Goal: Task Accomplishment & Management: Manage account settings

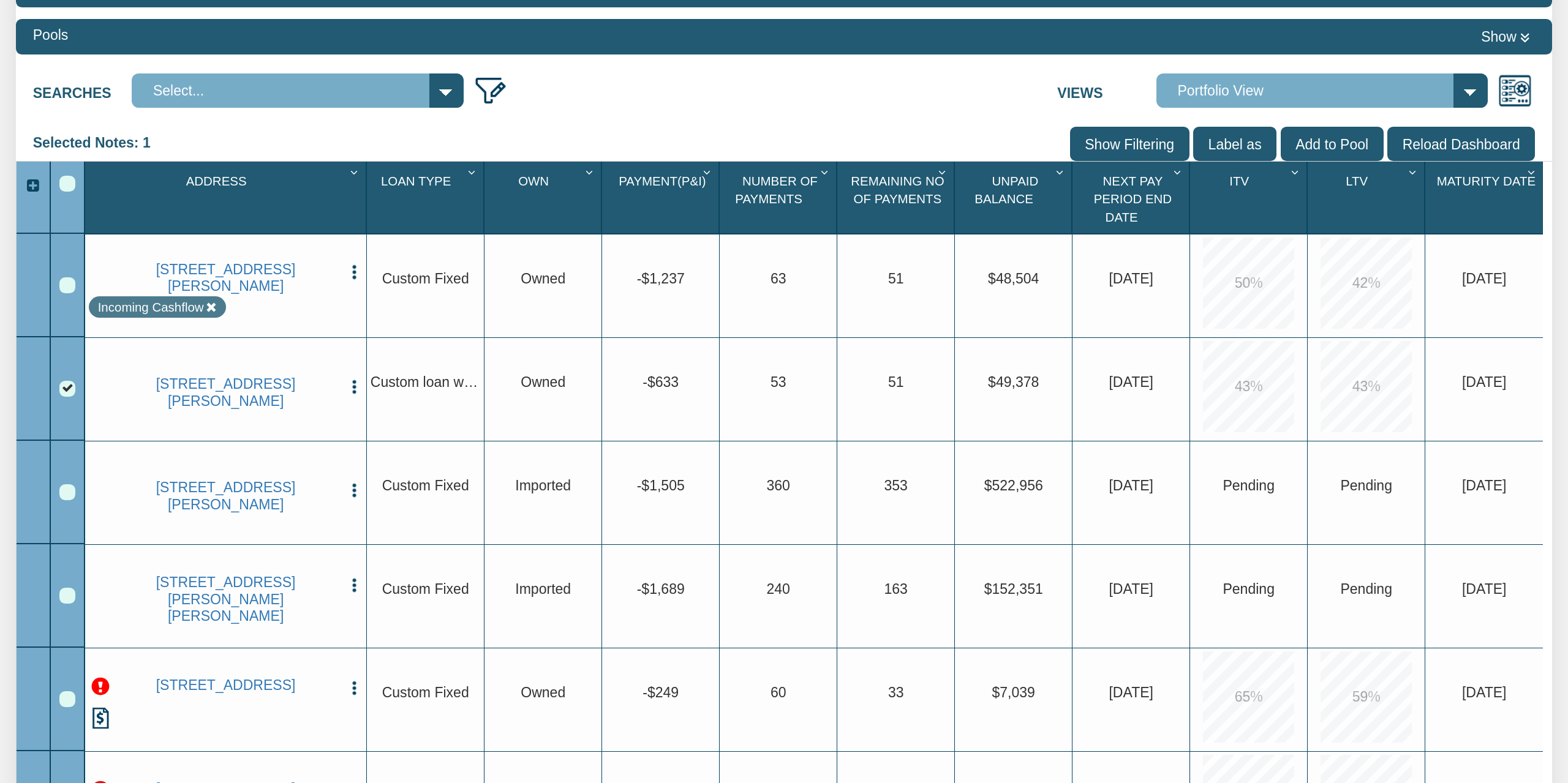
scroll to position [254, 0]
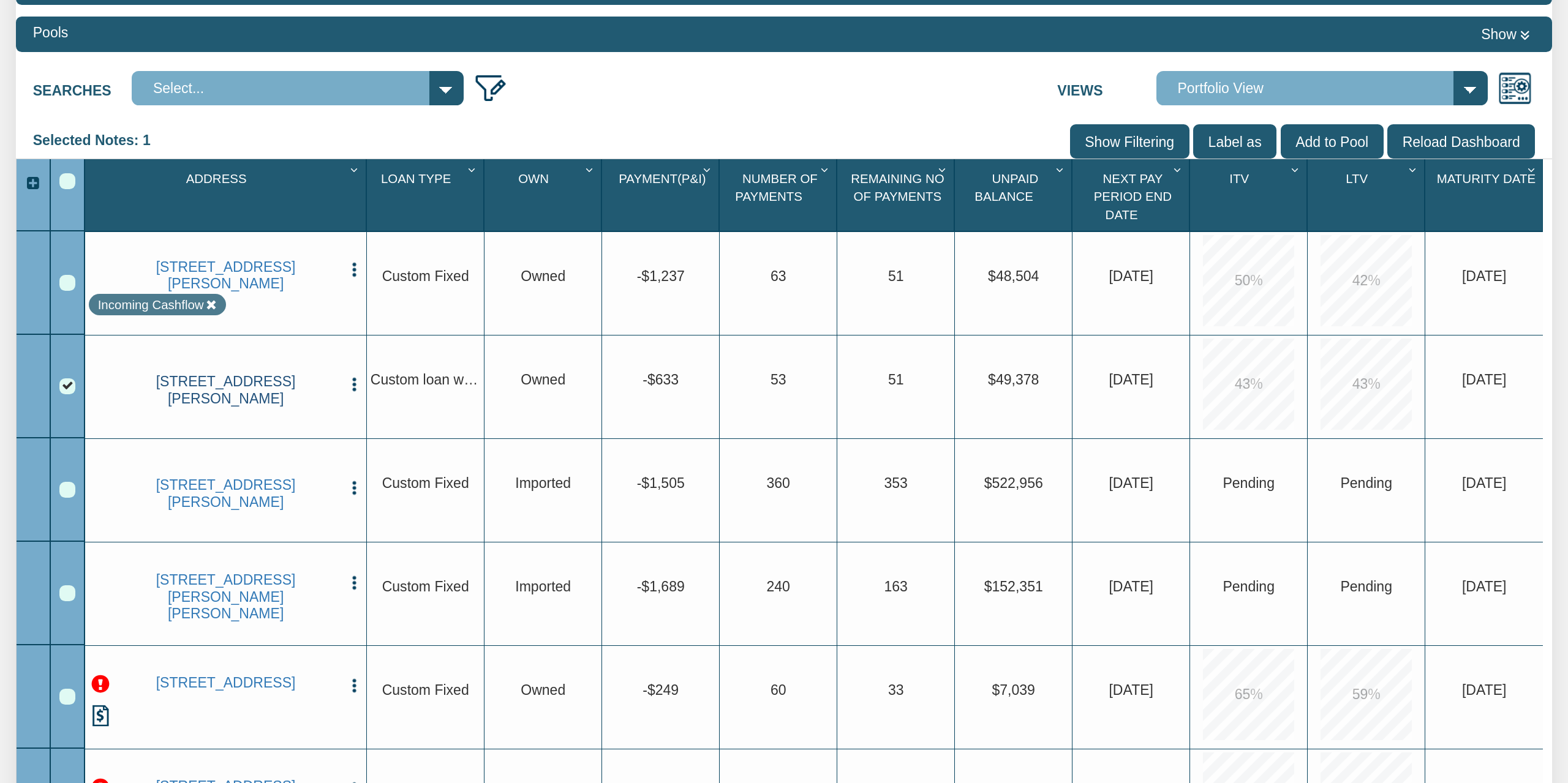
click at [208, 403] on link "[STREET_ADDRESS][PERSON_NAME]" at bounding box center [226, 390] width 229 height 34
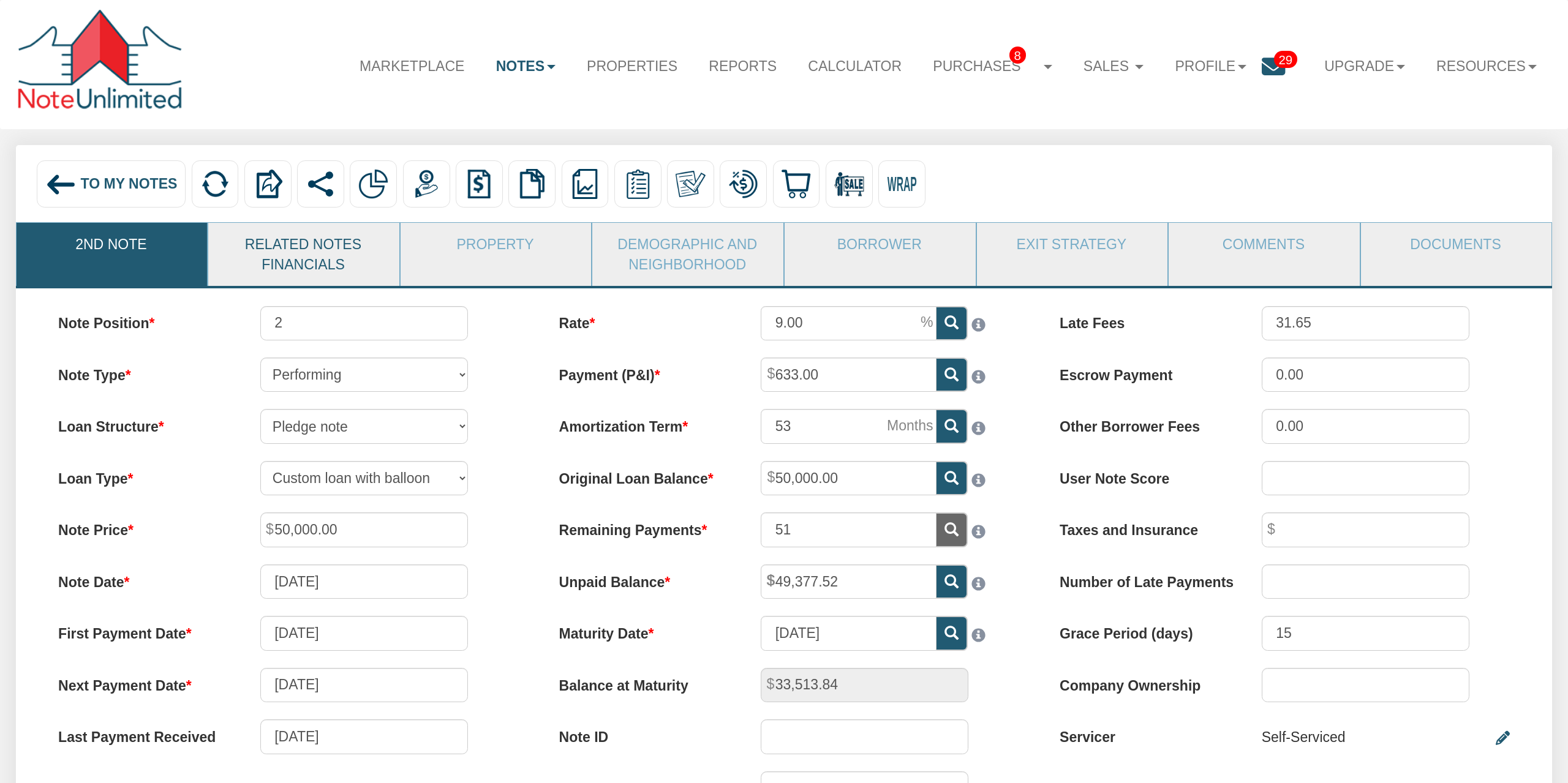
click at [271, 256] on link "Related Notes Financials" at bounding box center [303, 254] width 190 height 63
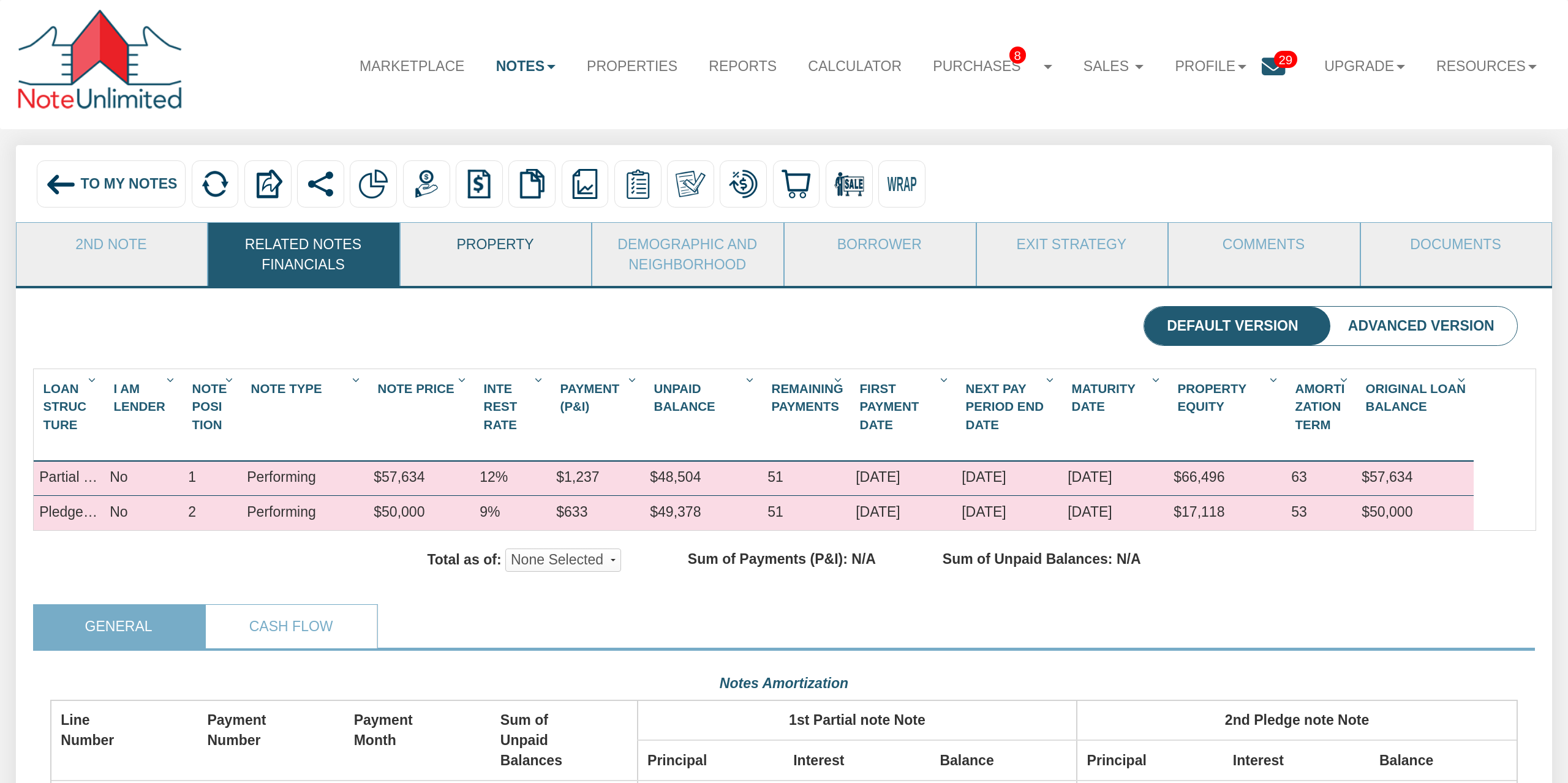
scroll to position [365, 1468]
click at [458, 253] on link "Property" at bounding box center [496, 244] width 190 height 43
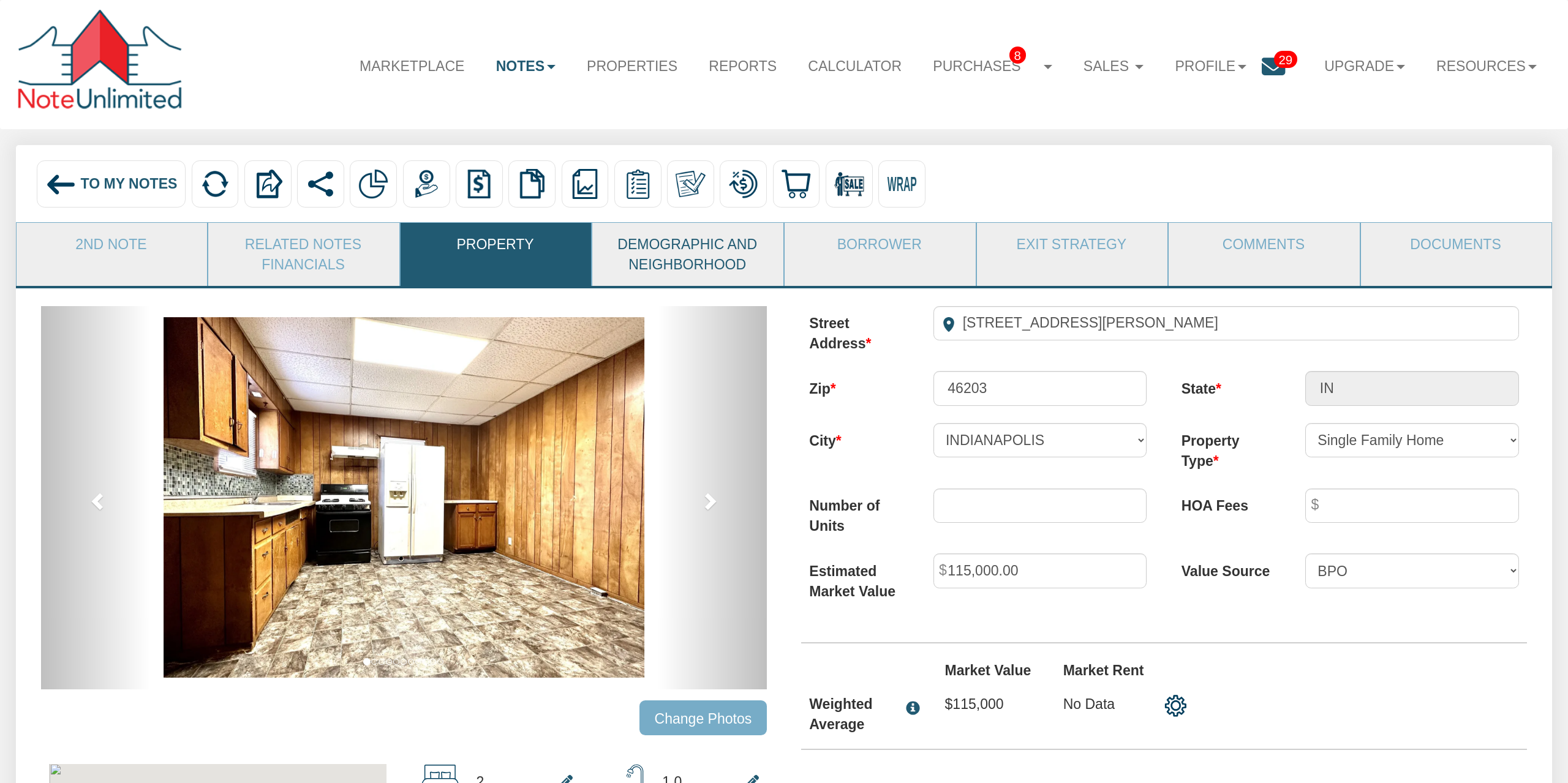
click at [680, 262] on link "Demographic and Neighborhood" at bounding box center [687, 254] width 190 height 63
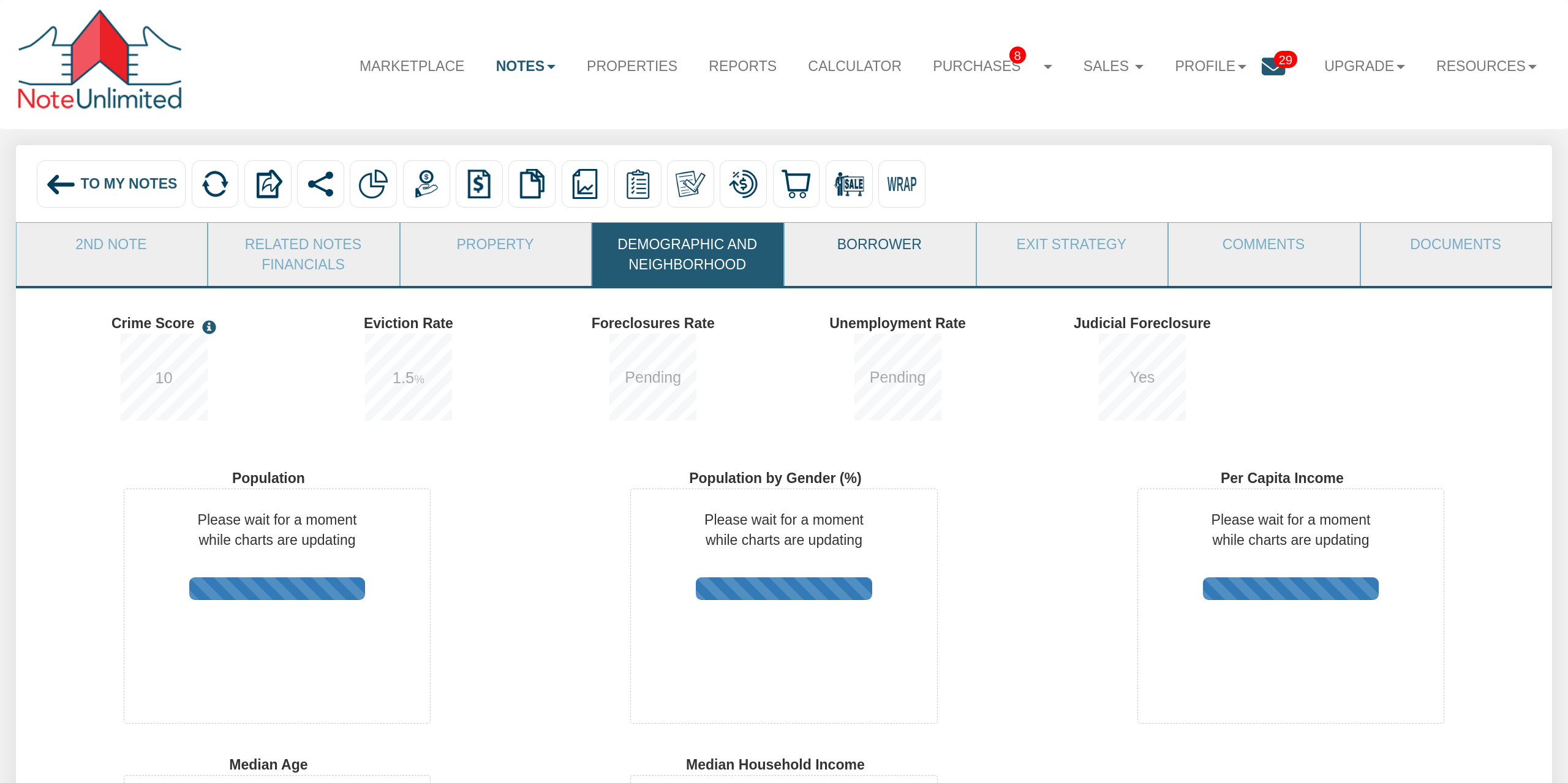
click at [866, 262] on link "Borrower" at bounding box center [880, 244] width 190 height 43
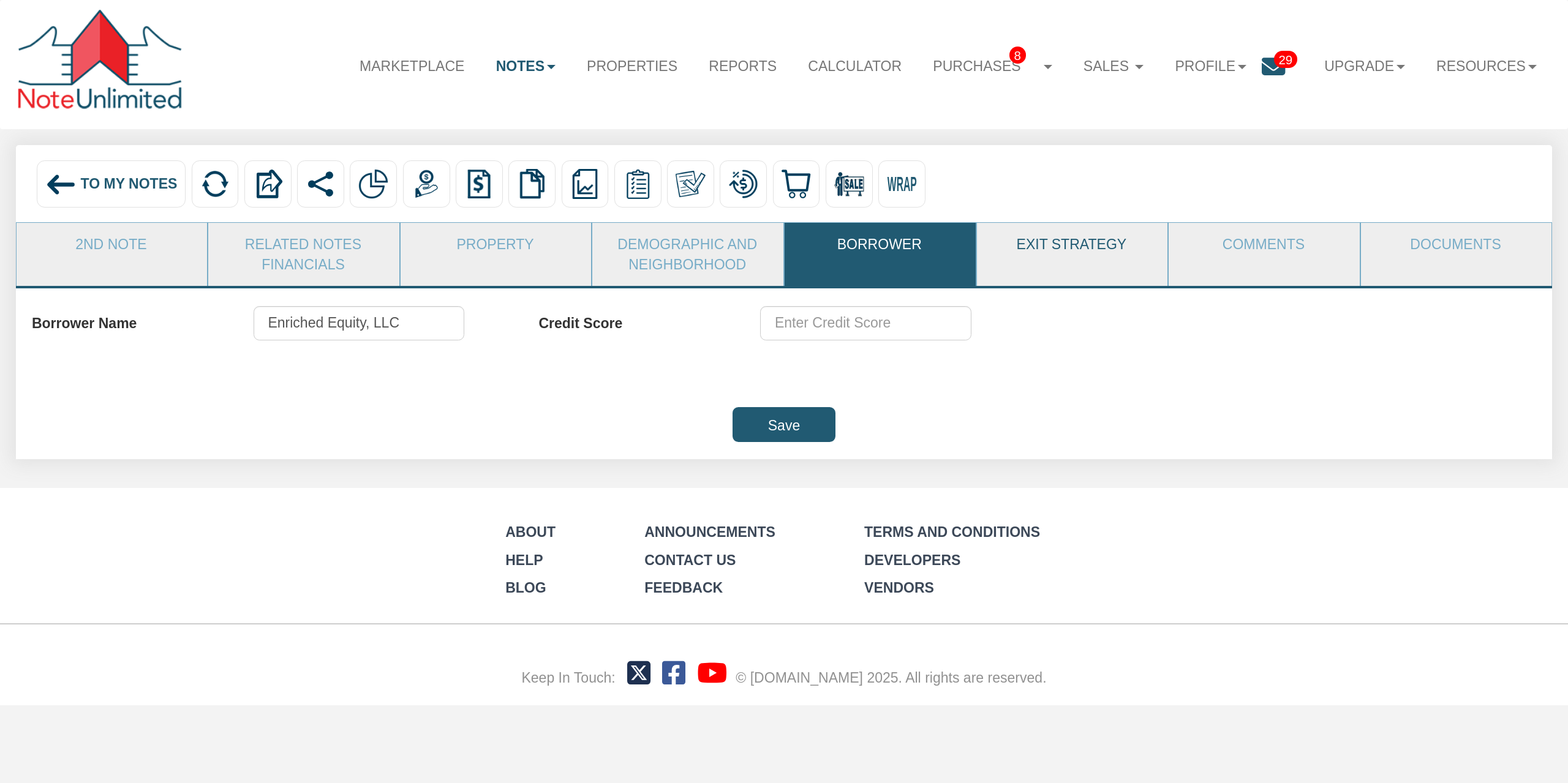
click at [1106, 249] on link "Exit Strategy" at bounding box center [1072, 244] width 190 height 43
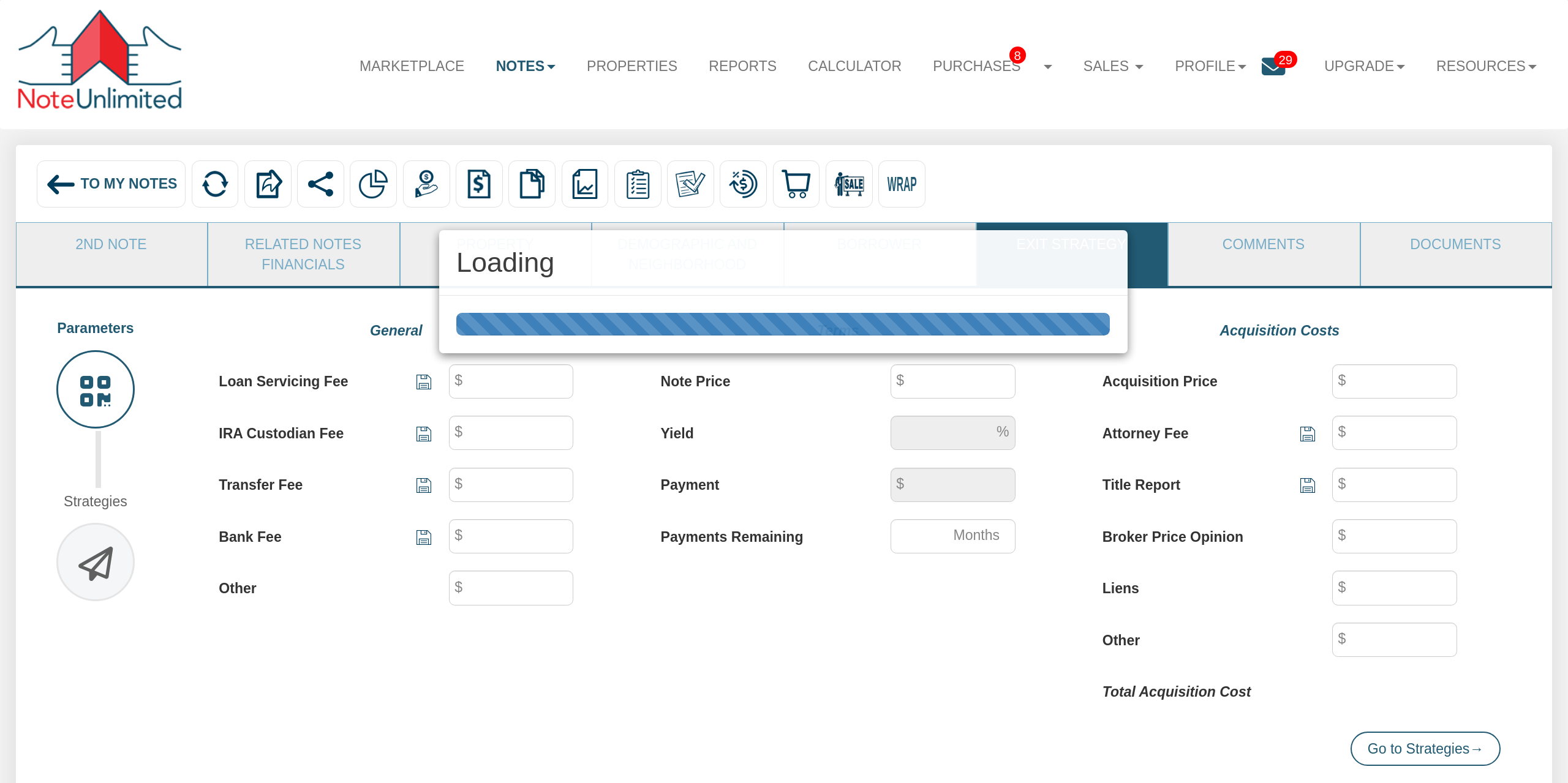
click at [1254, 249] on div "Loading" at bounding box center [784, 391] width 1568 height 783
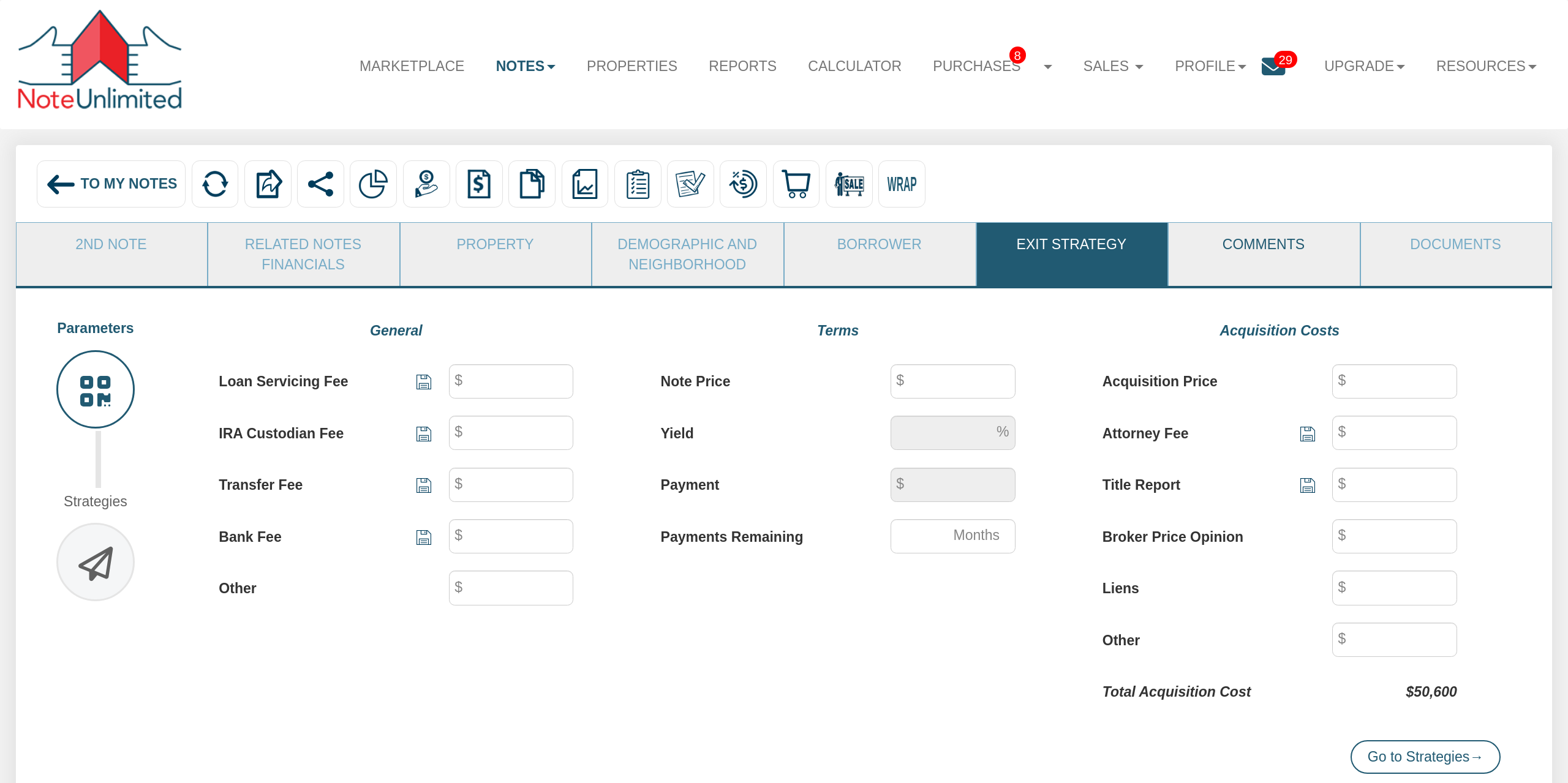
type input "40"
type input "25"
type input "500"
type input "250"
type input "50,000"
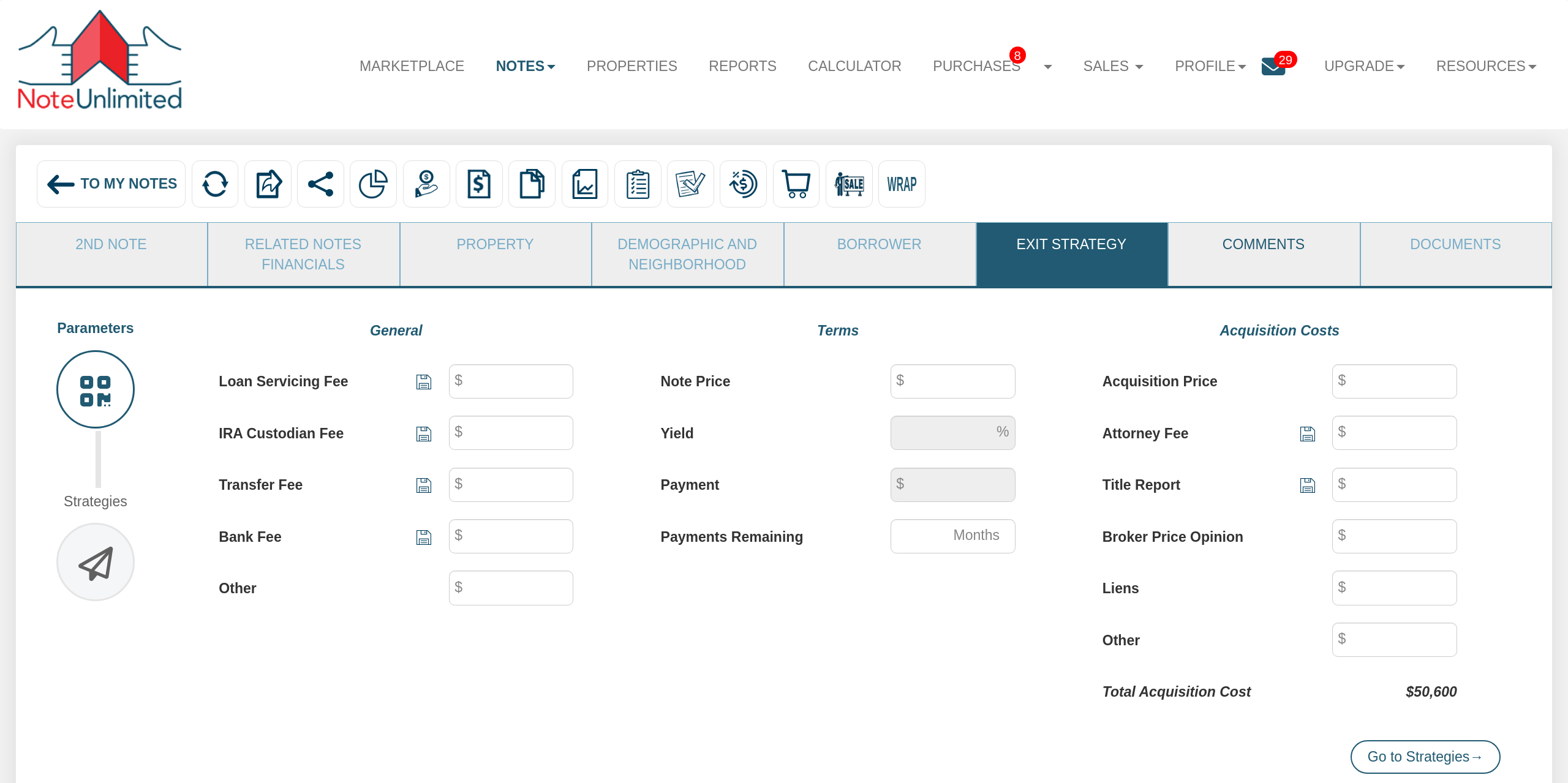
type input "-18.8"
type input "633"
type input "51"
type input "50,000"
type input "500"
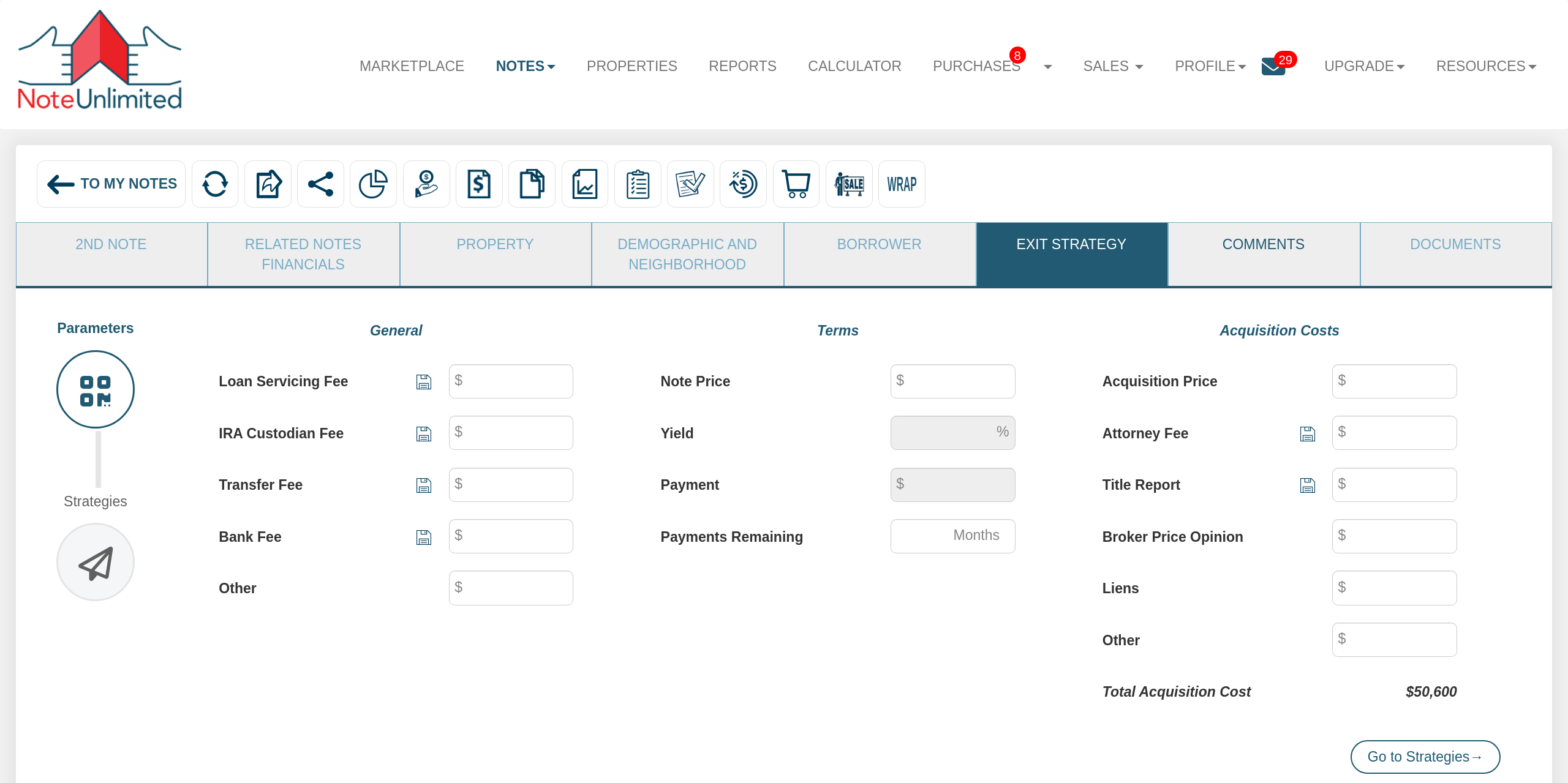
type input "100"
click at [1242, 252] on link "Comments" at bounding box center [1264, 244] width 190 height 43
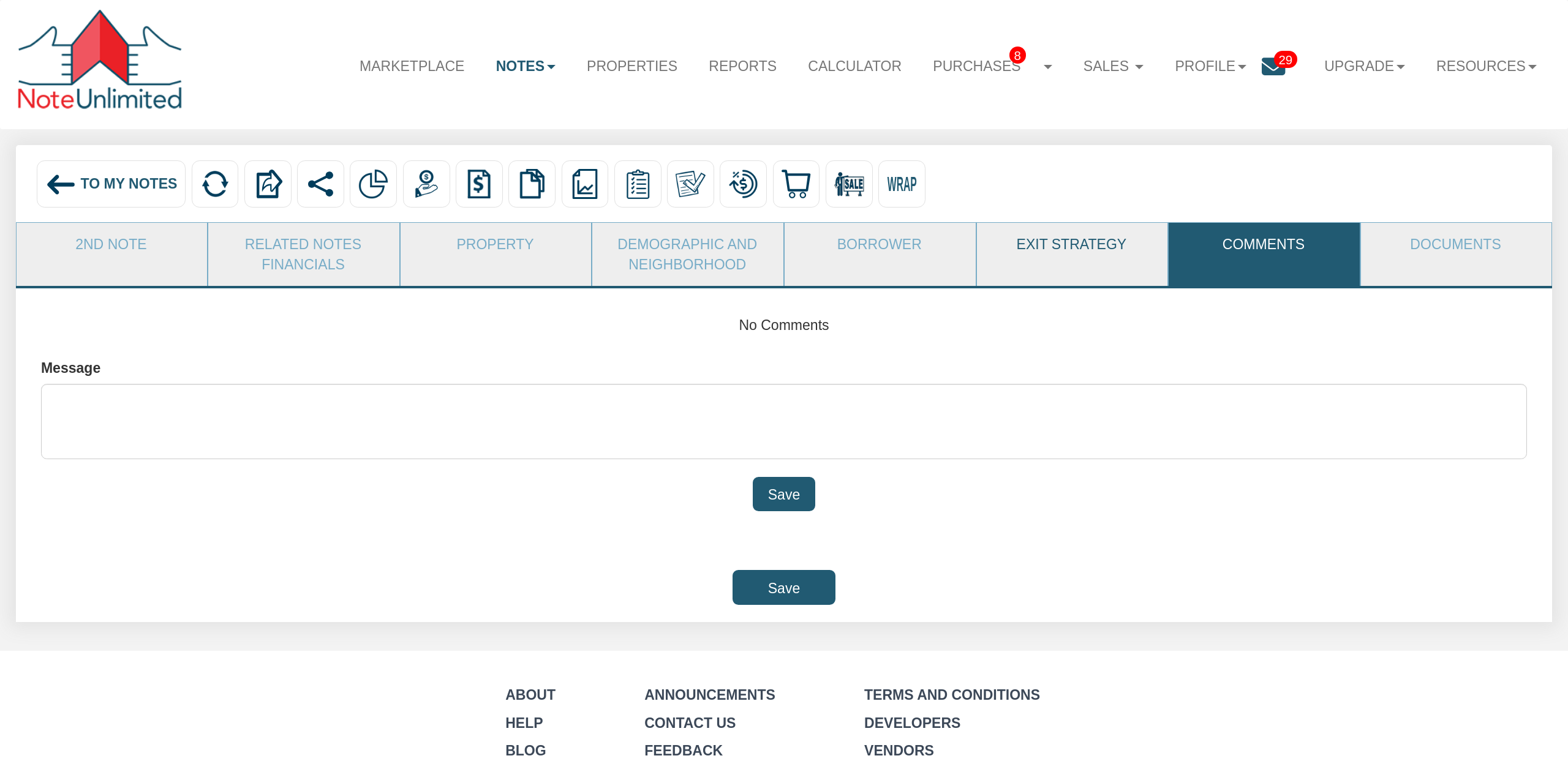
click at [1051, 249] on link "Exit Strategy" at bounding box center [1072, 244] width 190 height 43
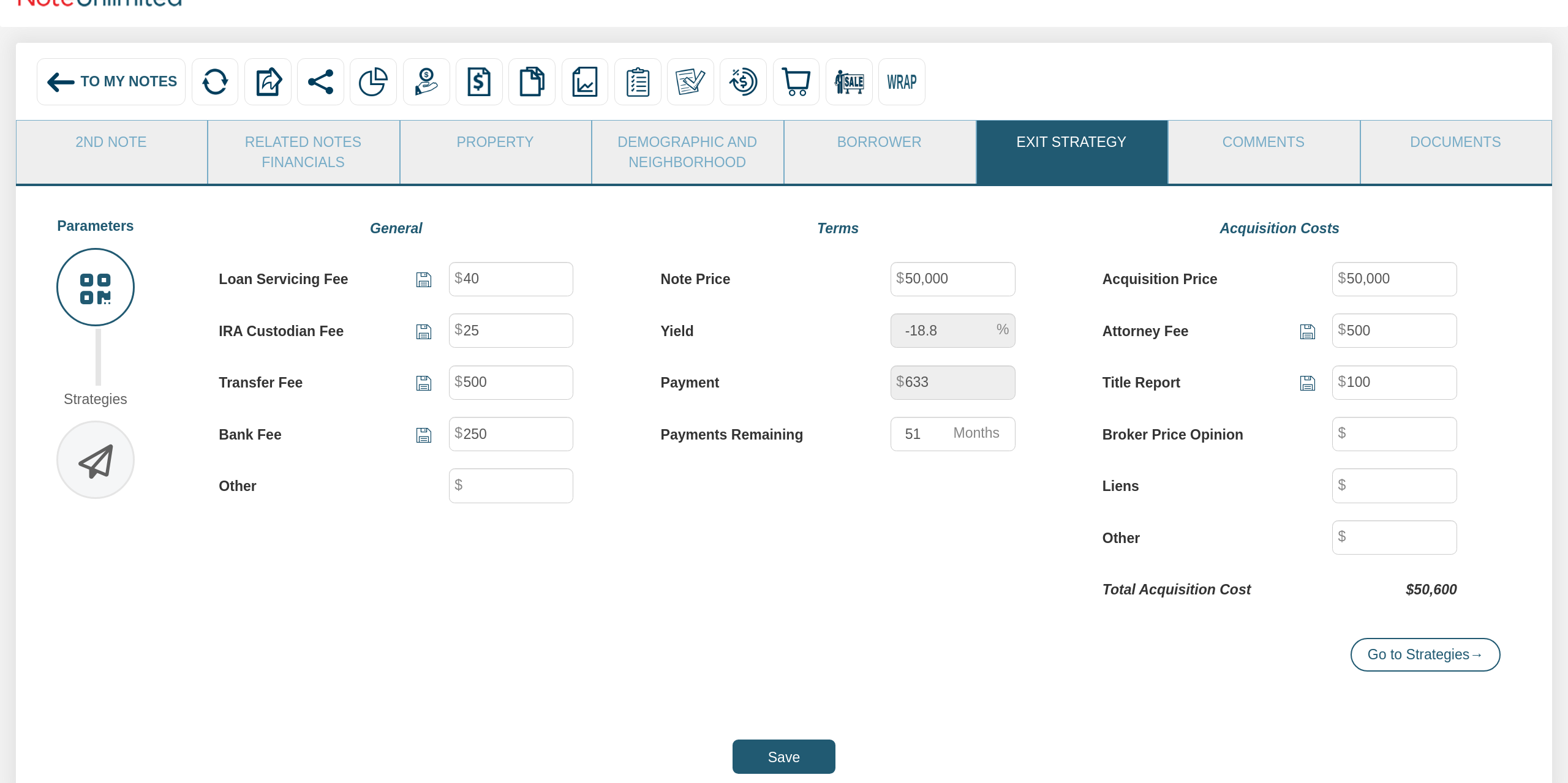
scroll to position [191, 0]
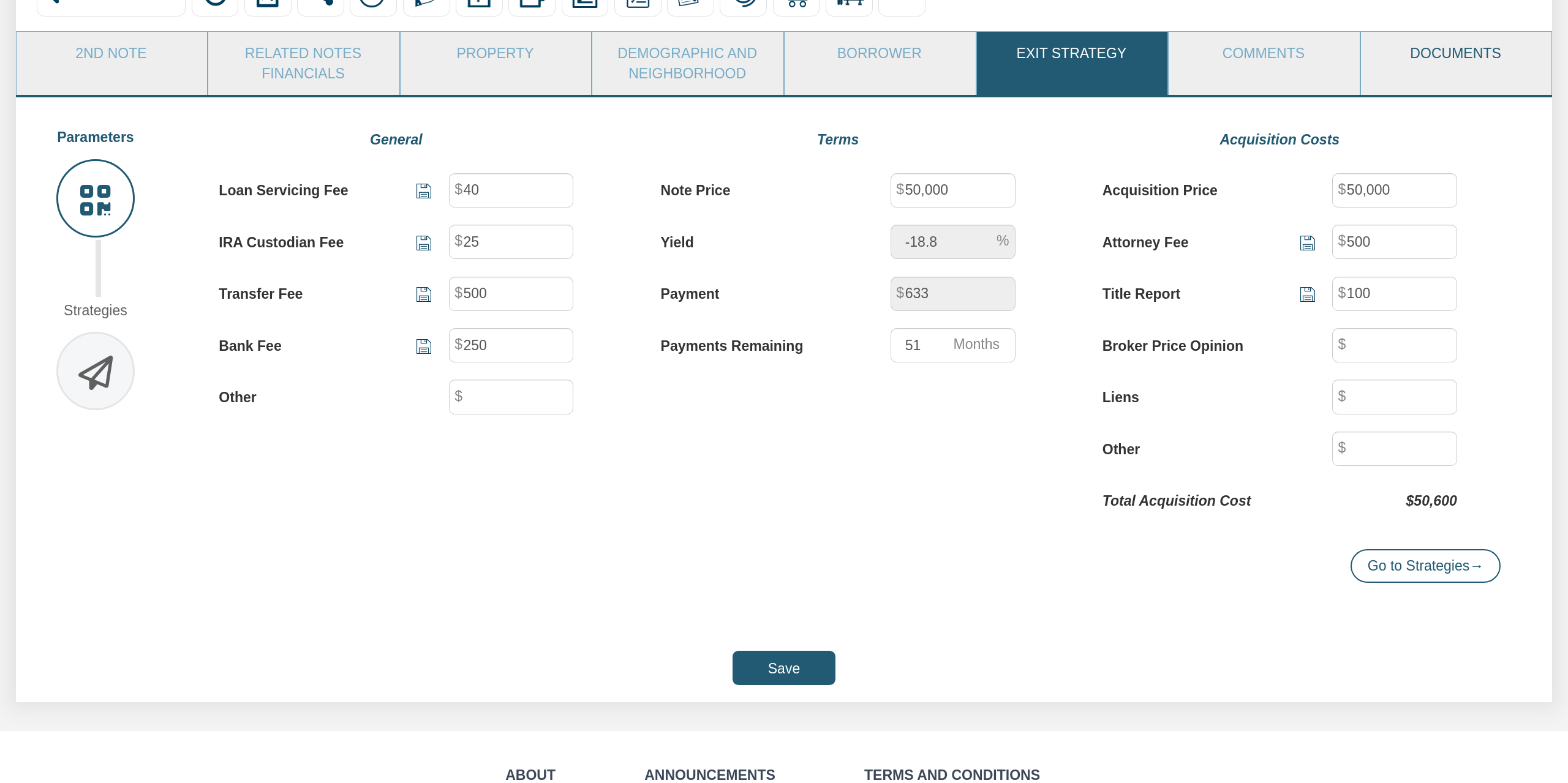
click at [1433, 52] on link "Documents" at bounding box center [1456, 53] width 190 height 43
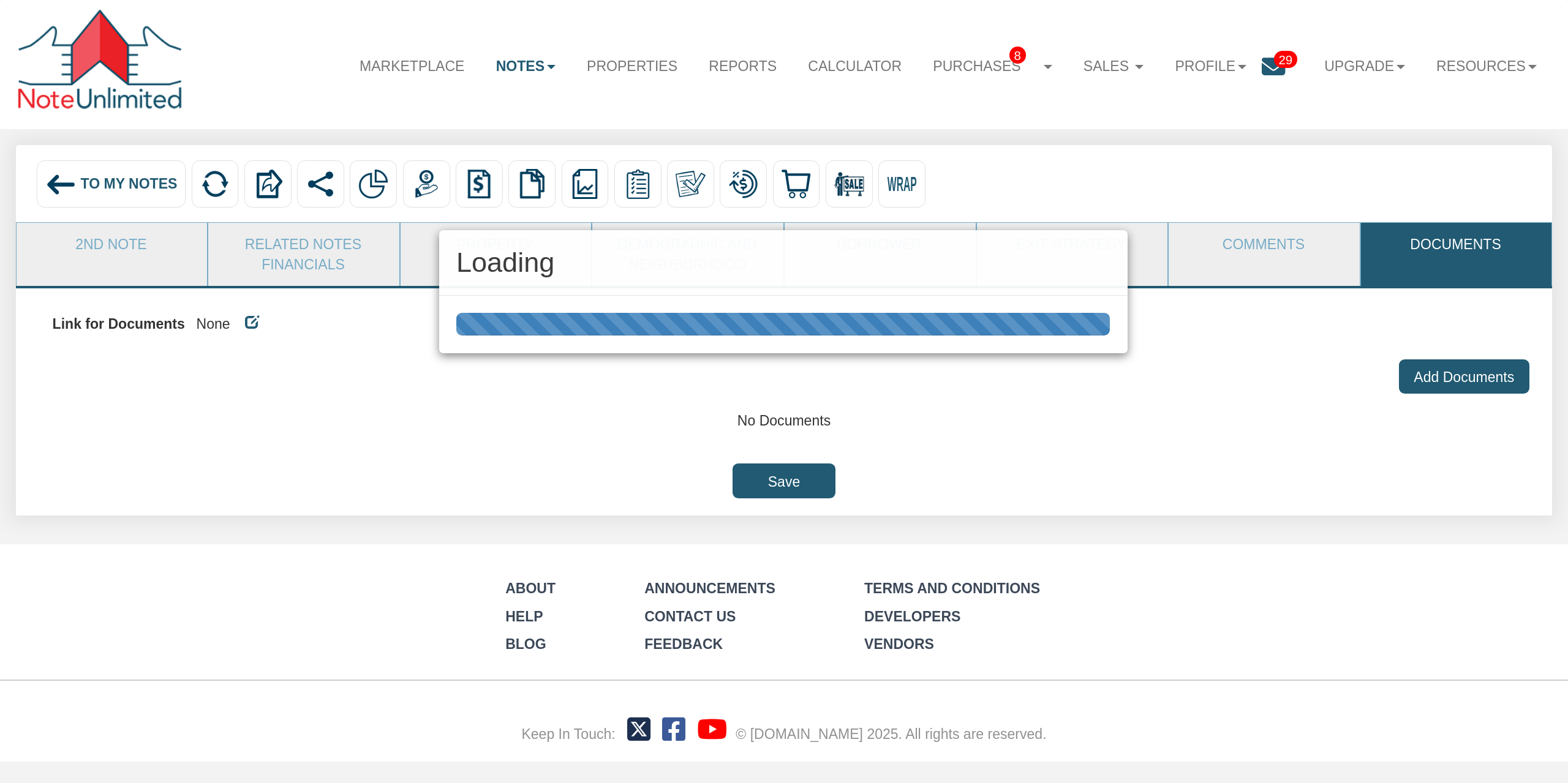
scroll to position [0, 0]
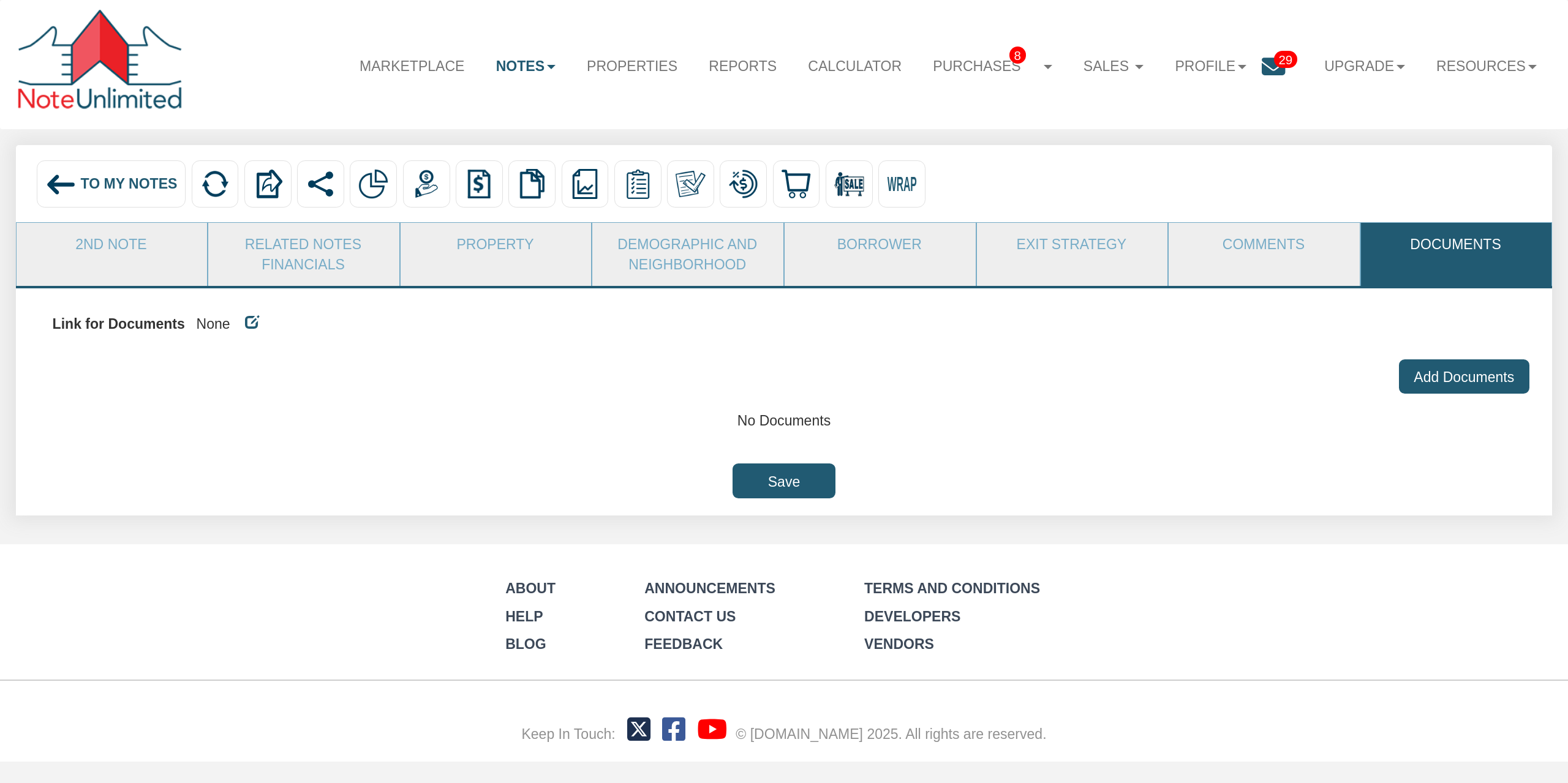
click at [102, 179] on span "To My Notes" at bounding box center [129, 184] width 97 height 16
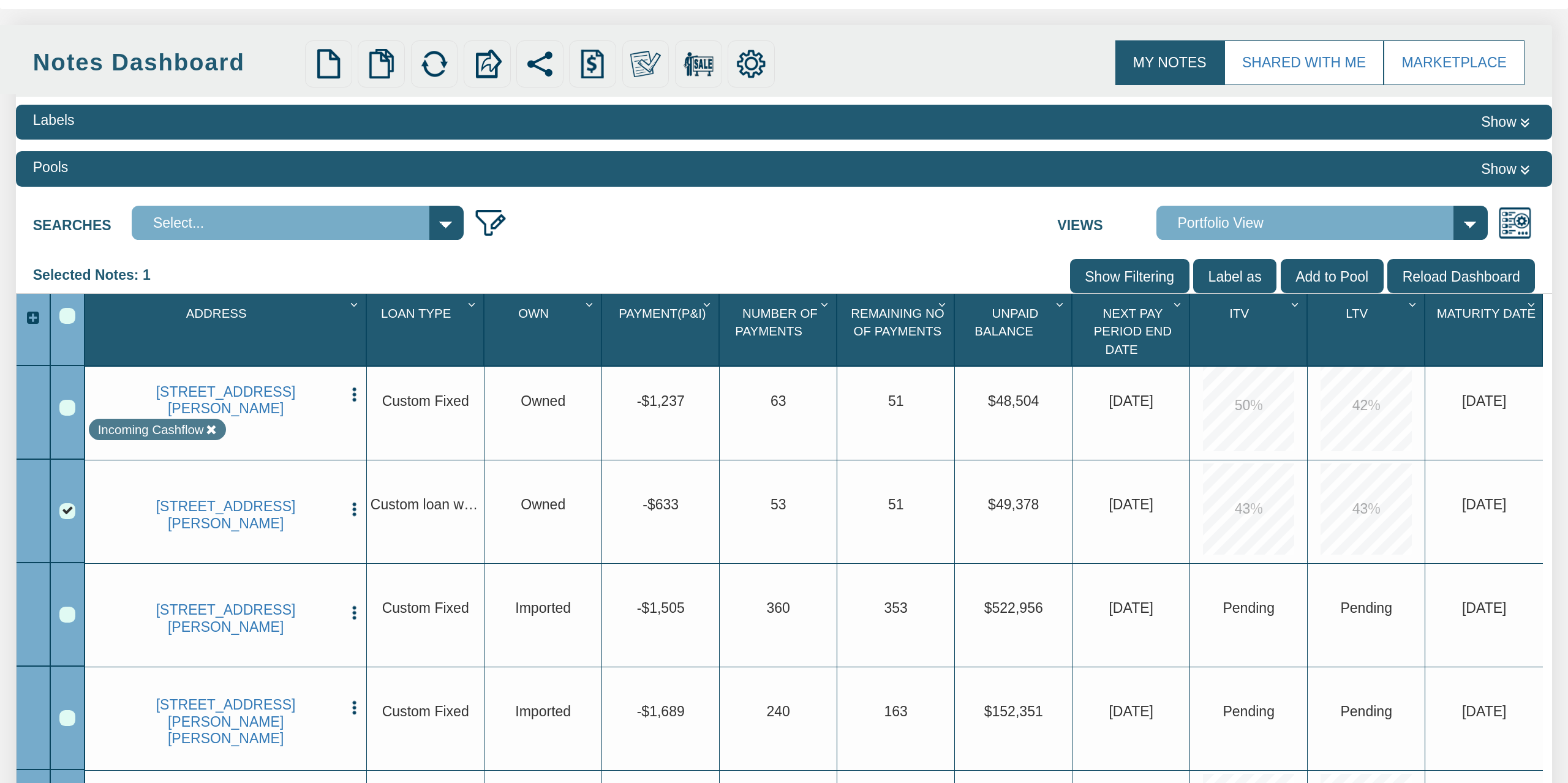
scroll to position [254, 0]
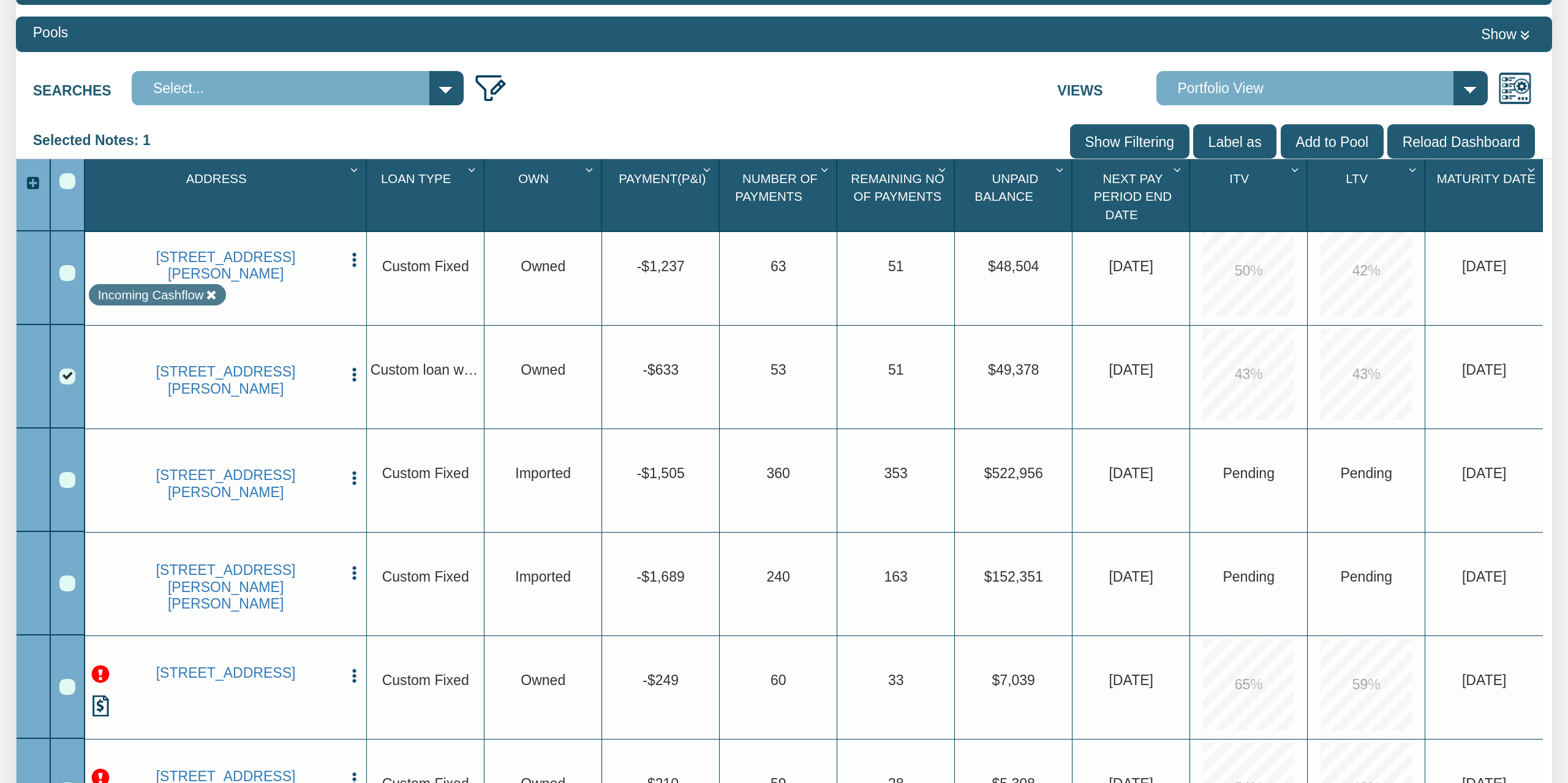
click at [356, 372] on img "button" at bounding box center [354, 374] width 17 height 17
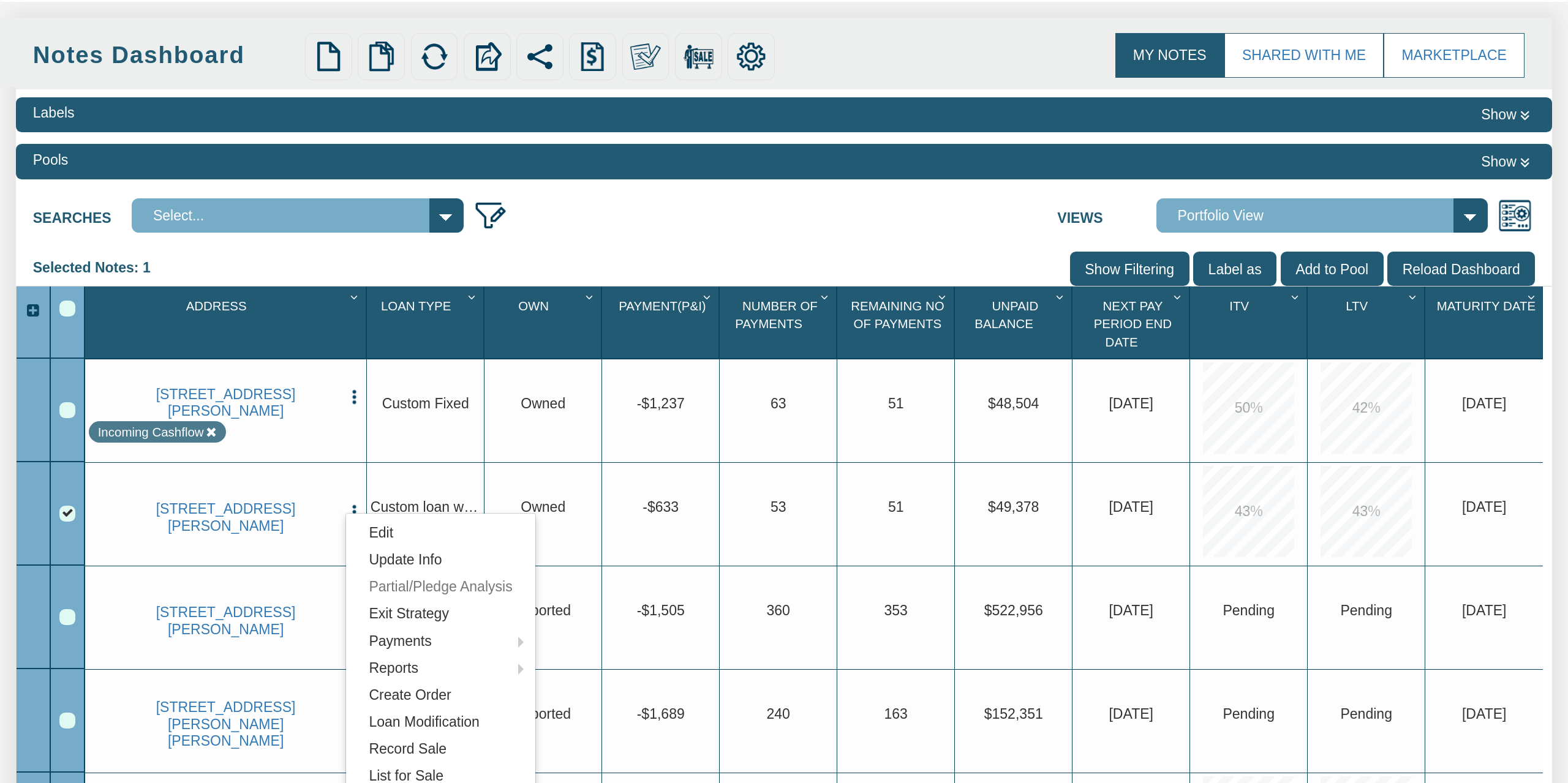
scroll to position [0, 0]
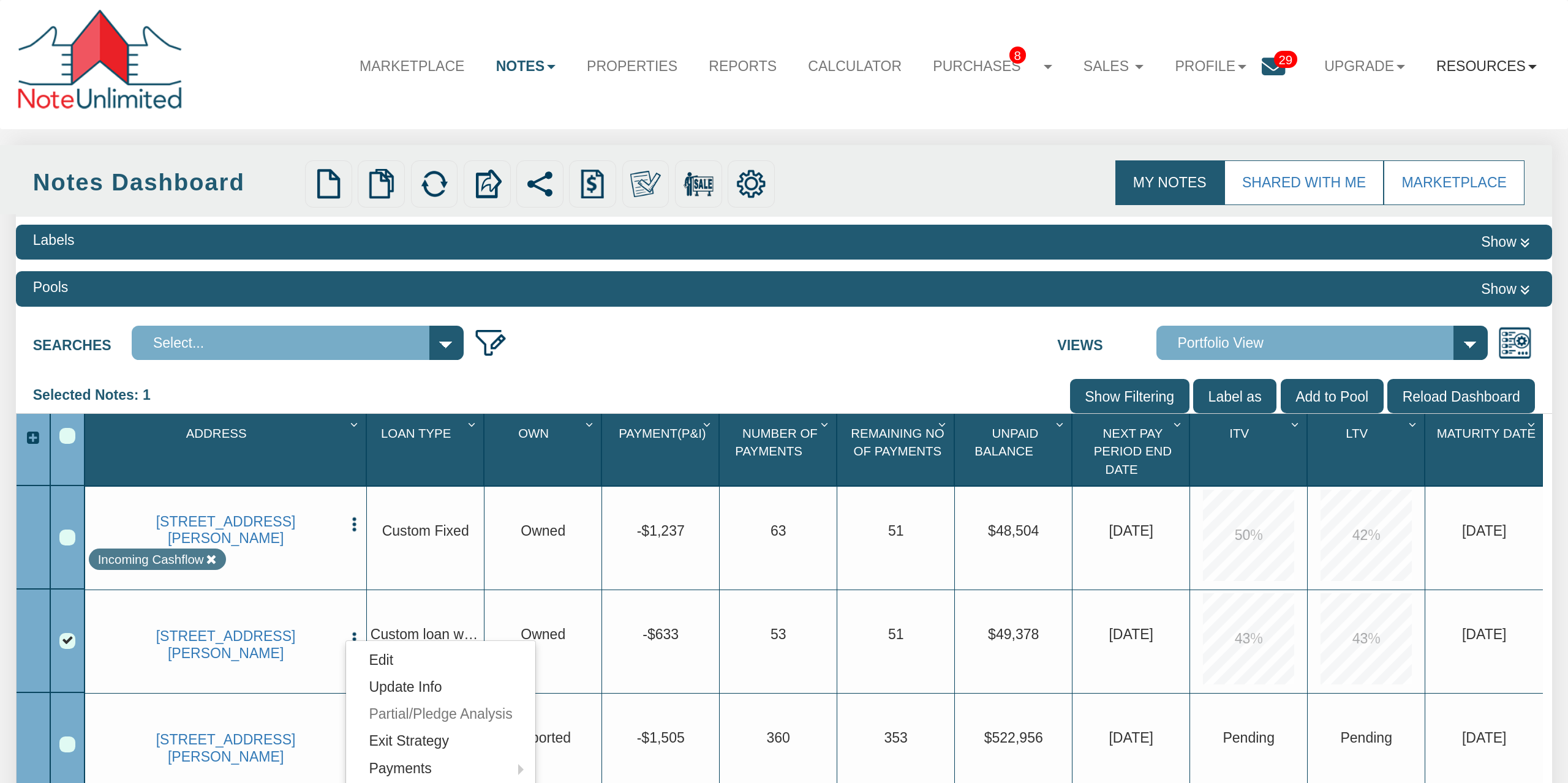
click at [1476, 63] on link "Resources" at bounding box center [1486, 66] width 131 height 43
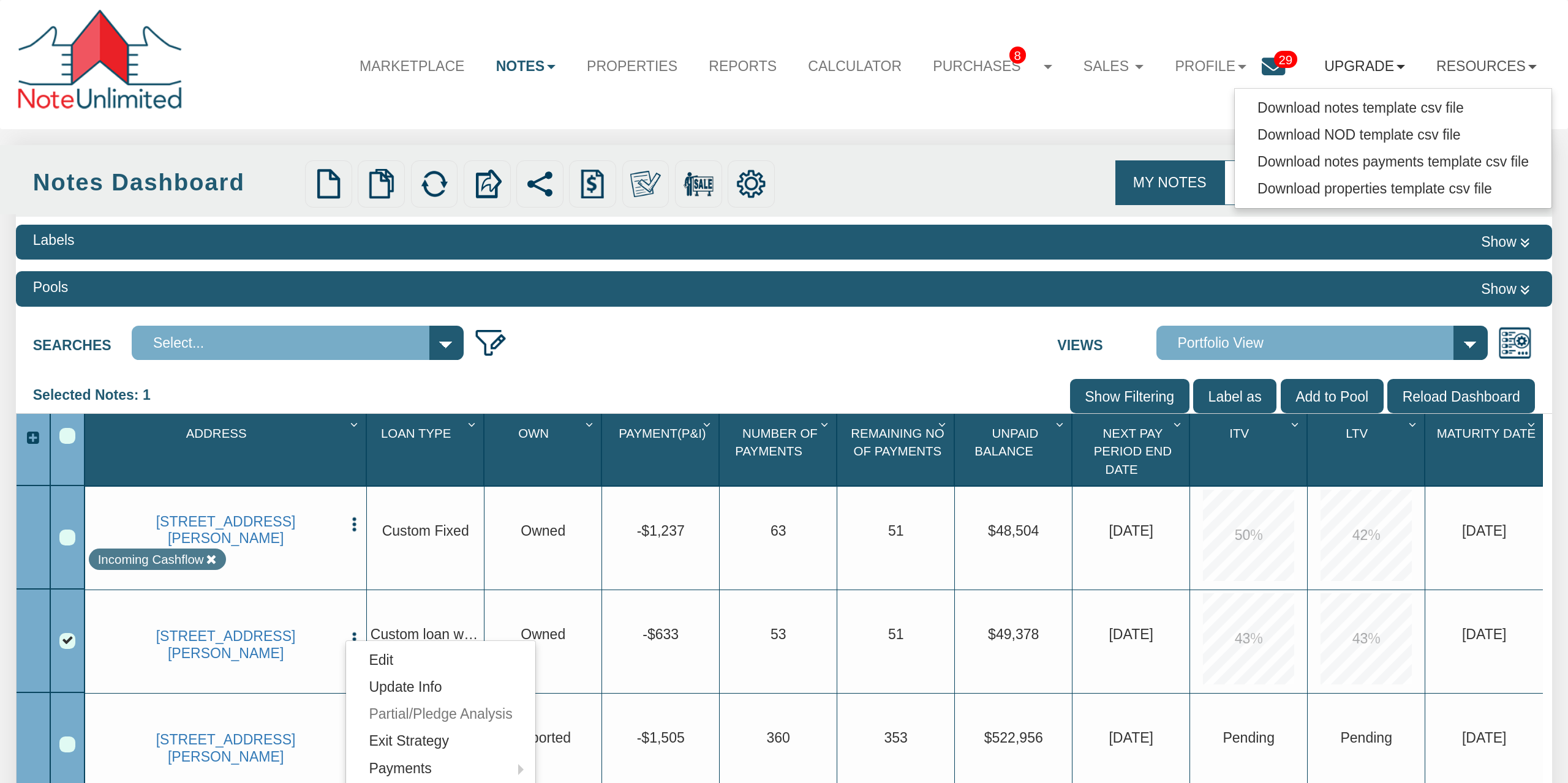
click at [1370, 72] on link "Upgrade" at bounding box center [1365, 66] width 112 height 43
click at [1165, 67] on link "Profile" at bounding box center [1211, 66] width 103 height 43
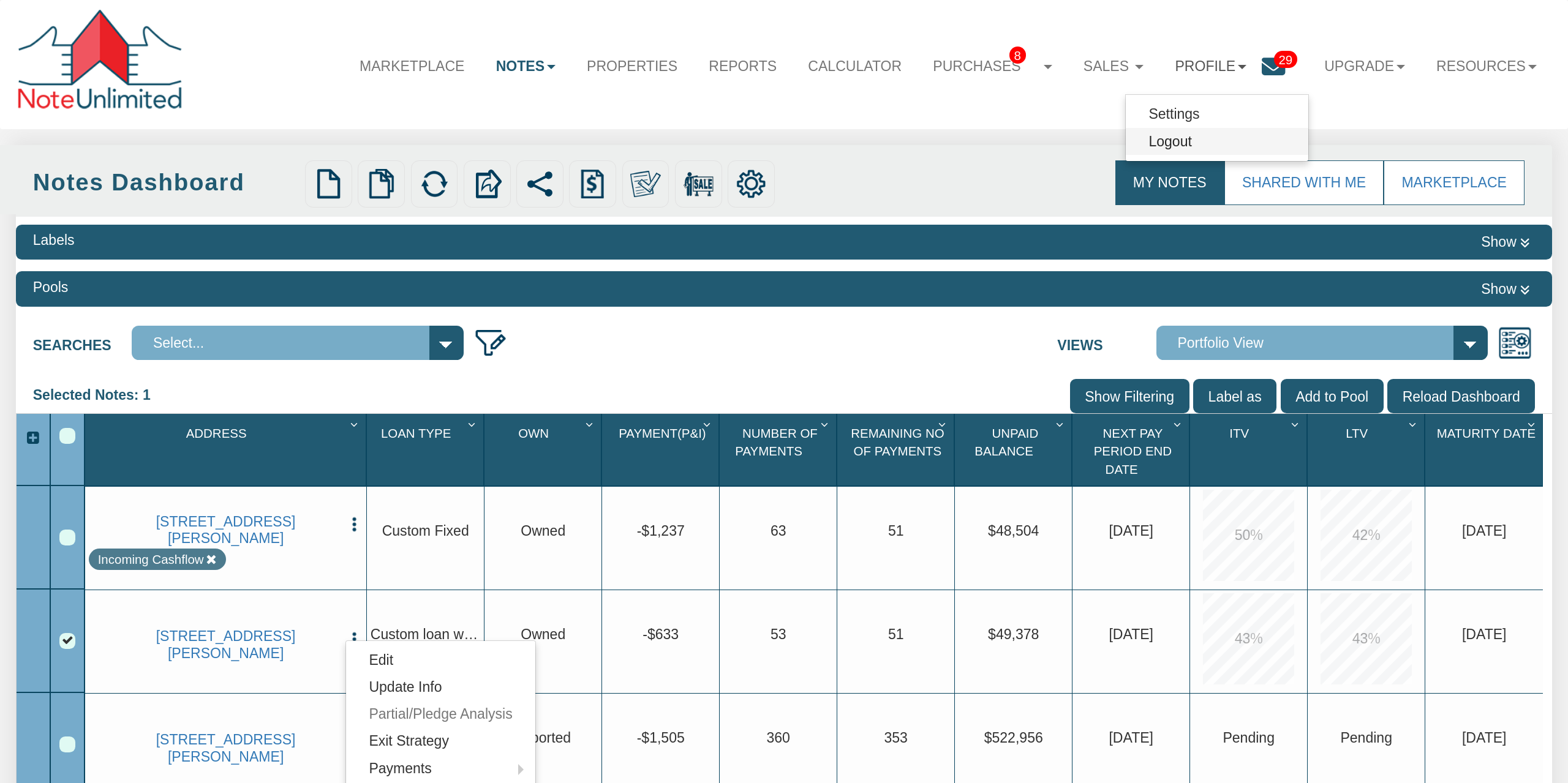
click at [1197, 137] on link "Logout" at bounding box center [1217, 141] width 183 height 27
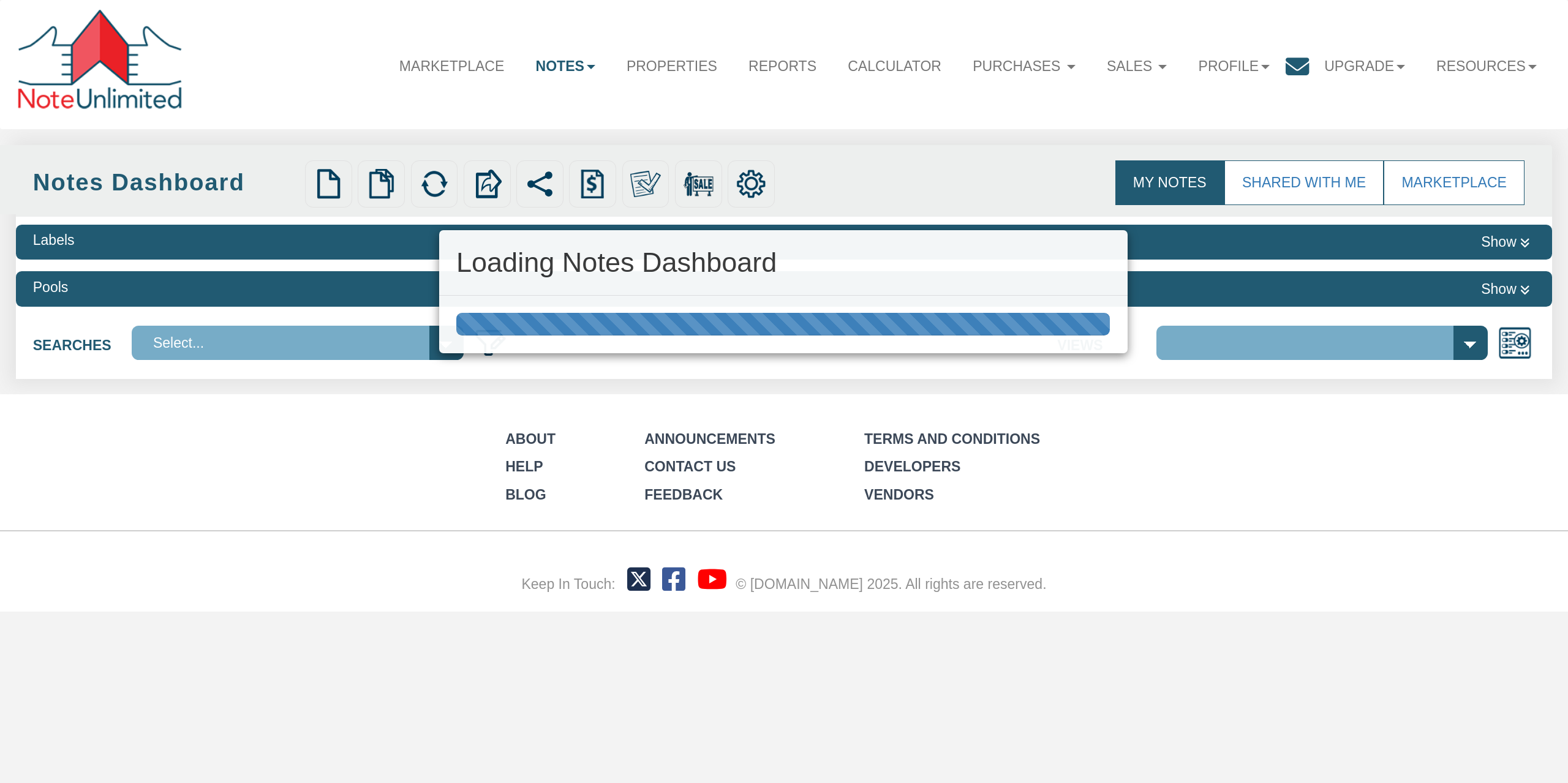
select select "316"
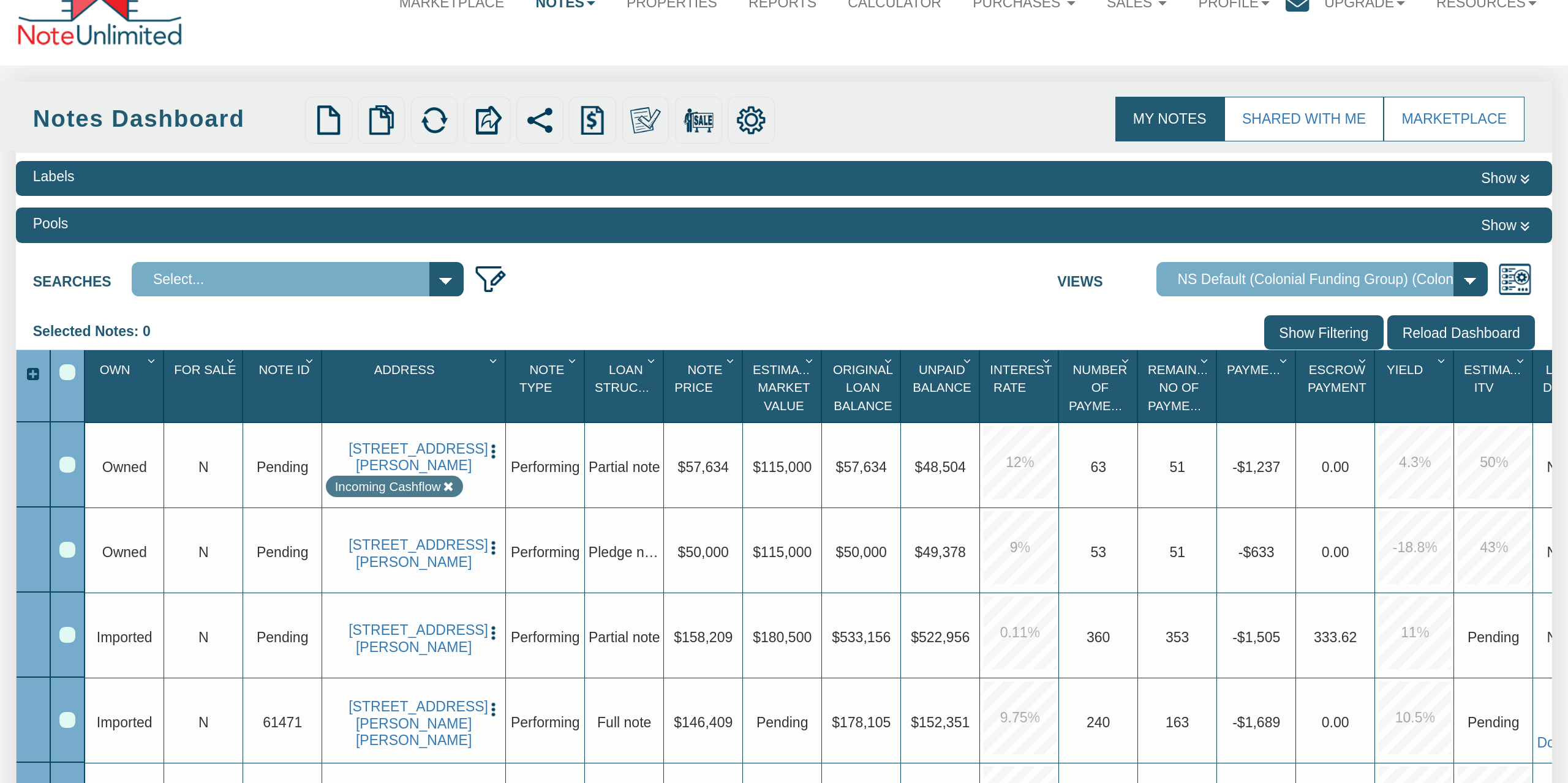
scroll to position [128, 0]
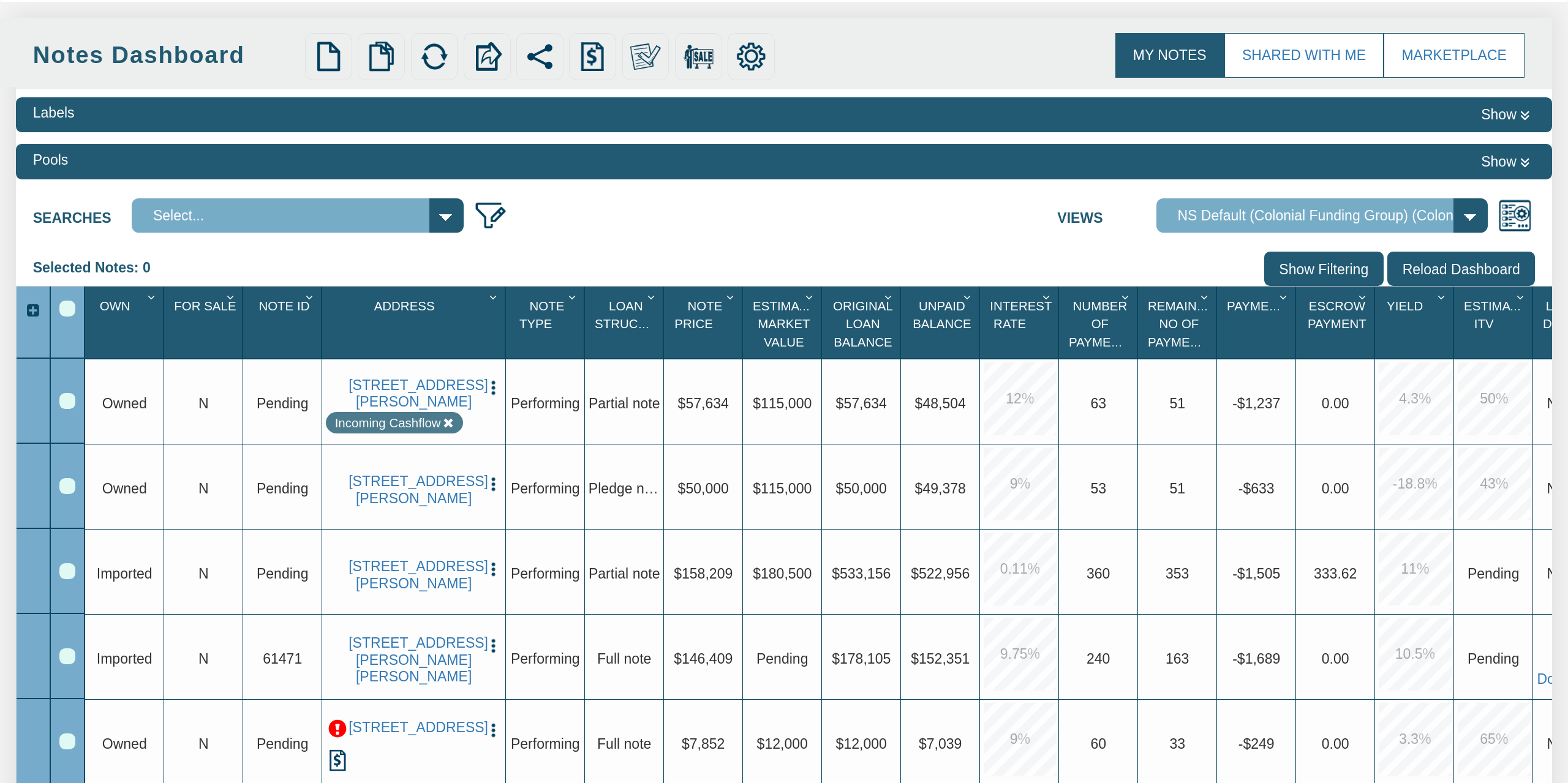
click at [492, 476] on img "button" at bounding box center [492, 484] width 17 height 17
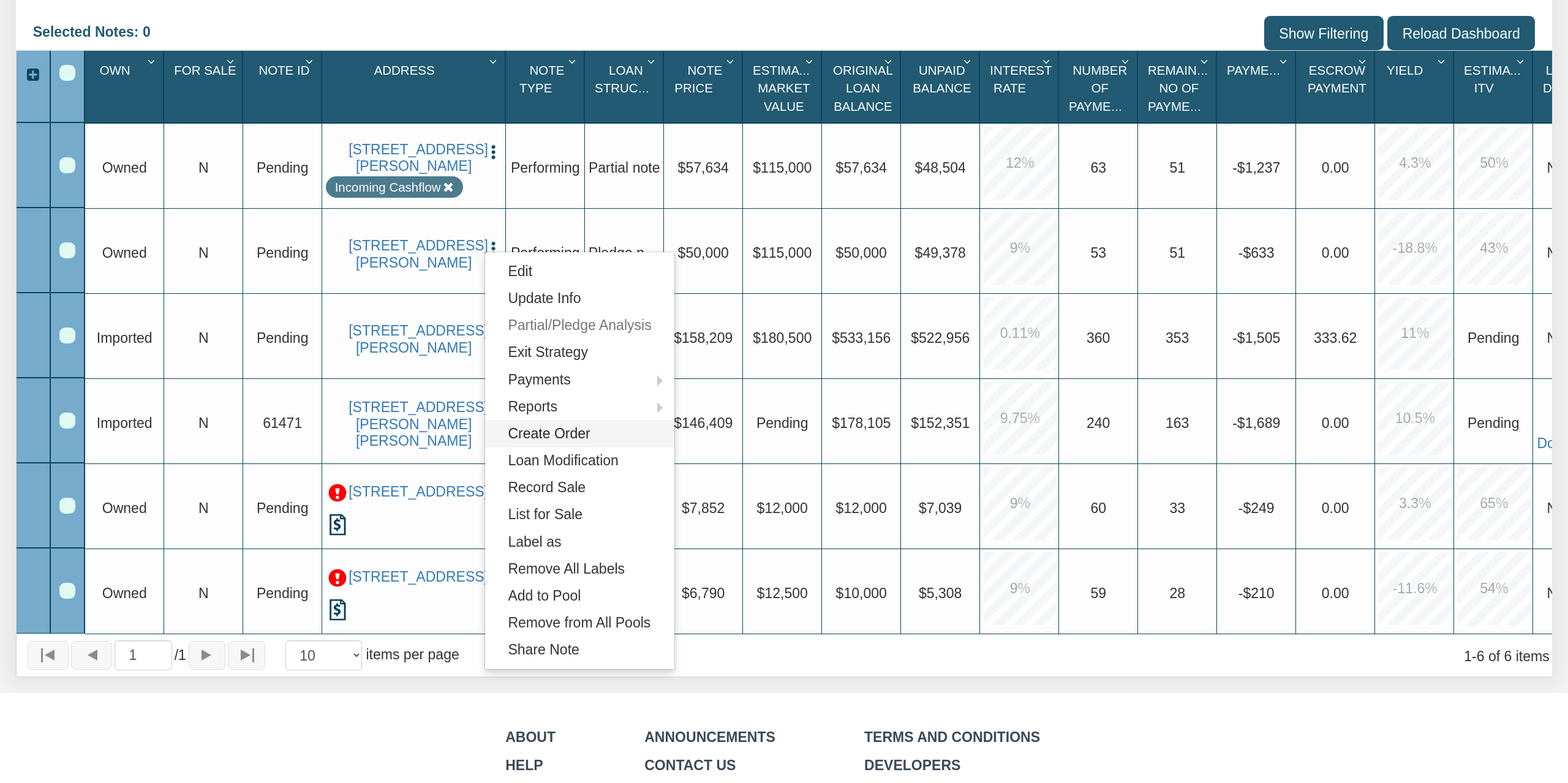
scroll to position [382, 0]
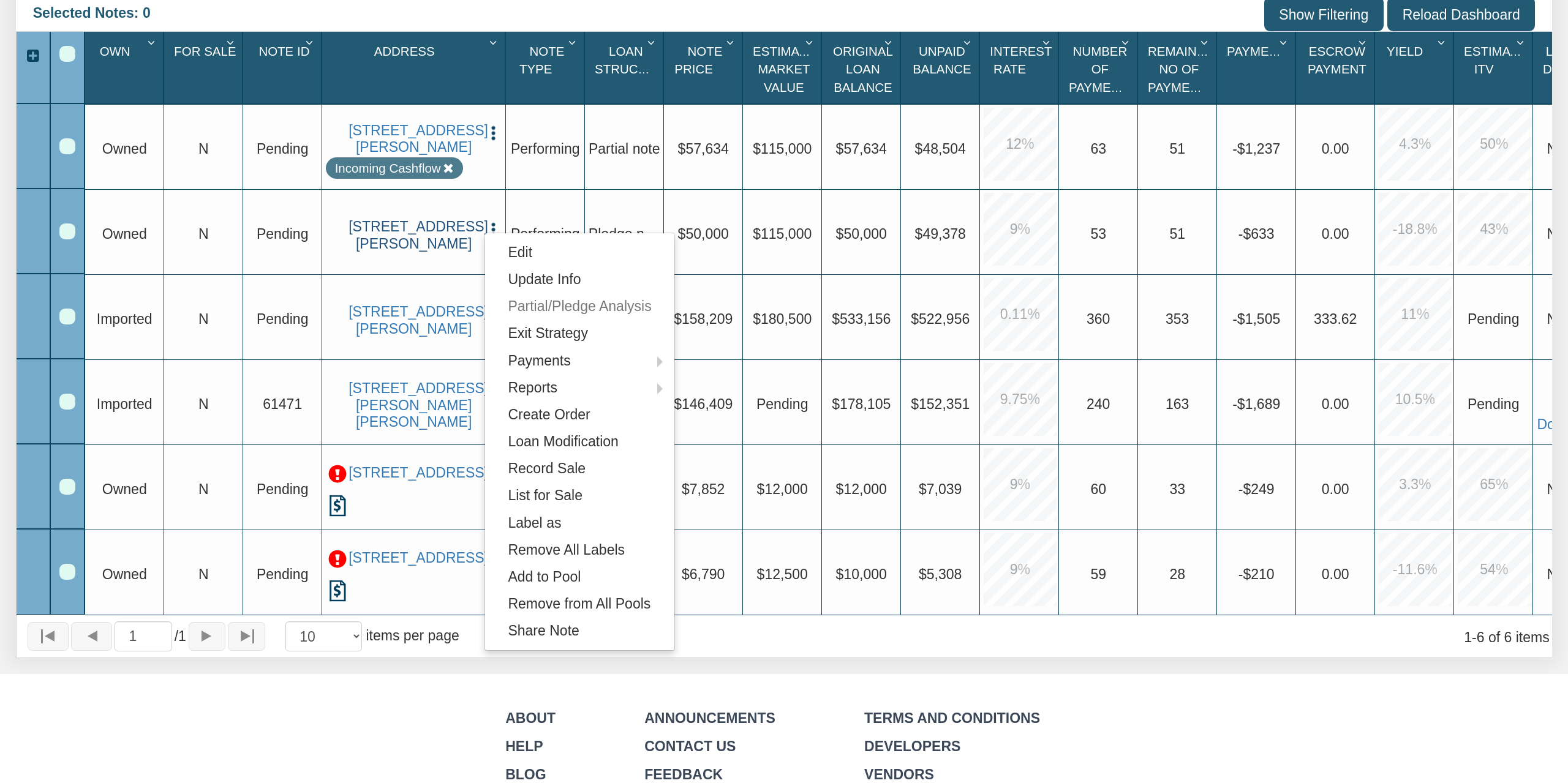
click at [373, 227] on link "[STREET_ADDRESS][PERSON_NAME]" at bounding box center [413, 236] width 130 height 34
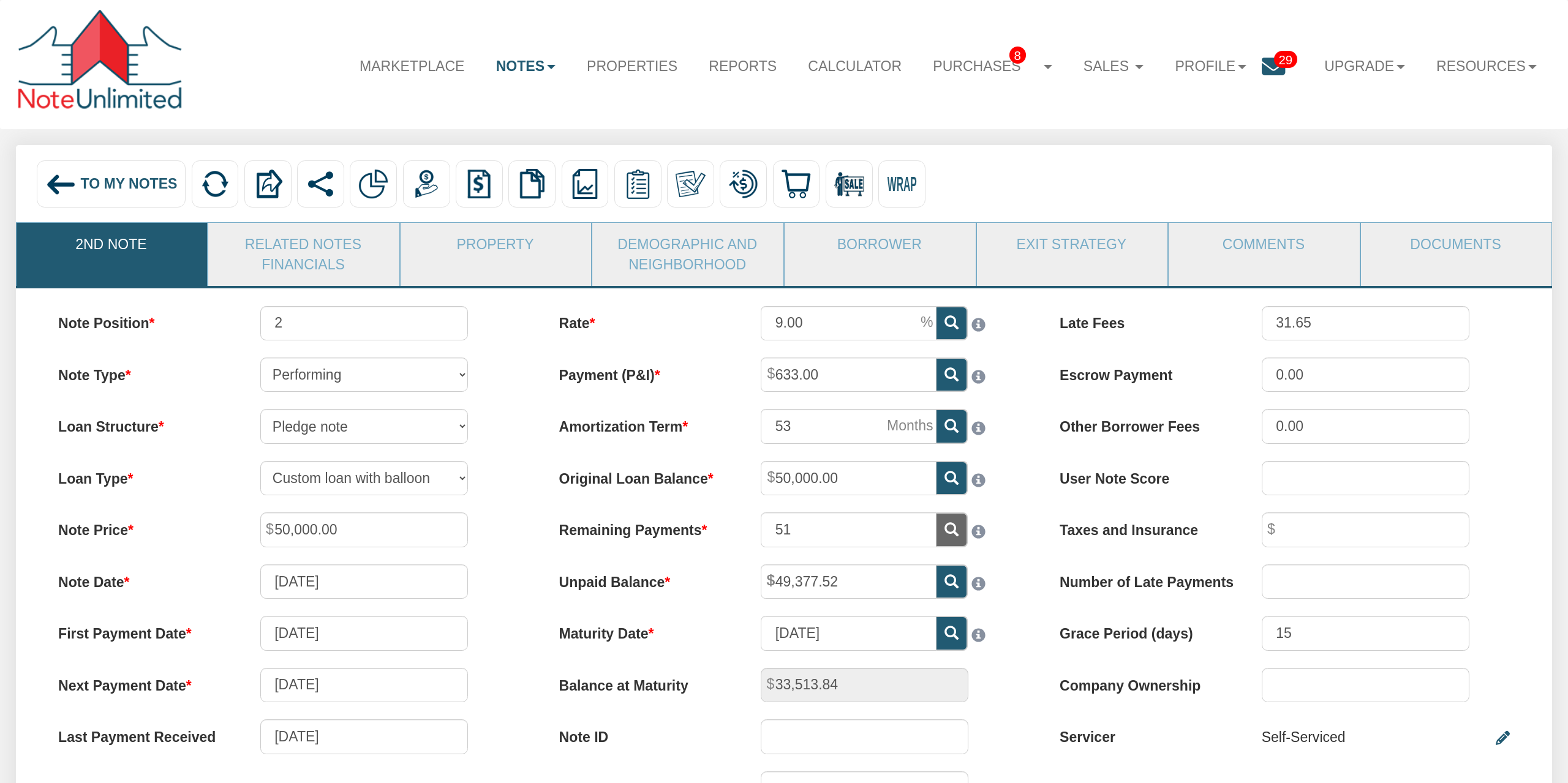
click at [114, 185] on span "To My Notes" at bounding box center [129, 184] width 97 height 16
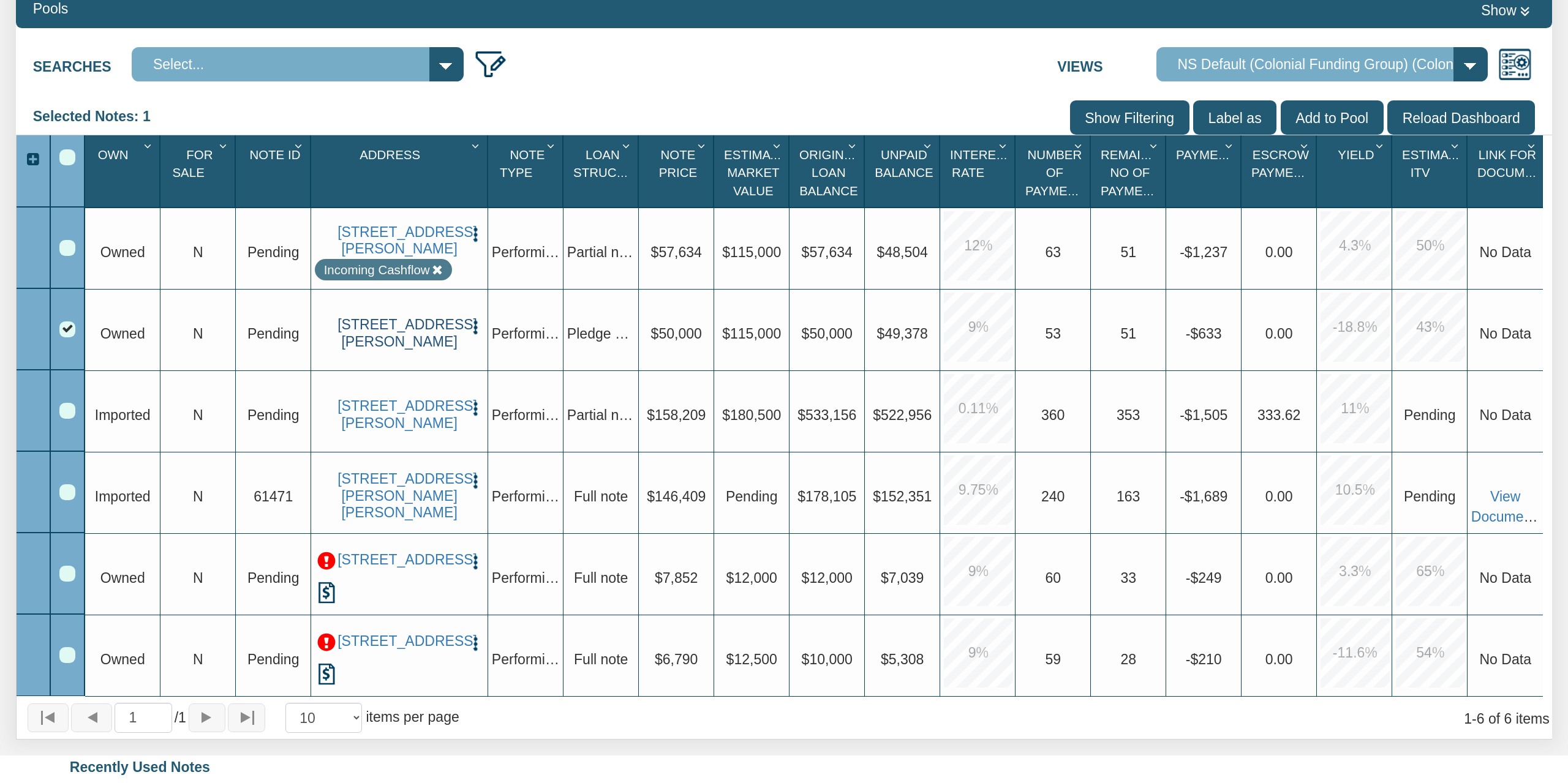
scroll to position [382, 0]
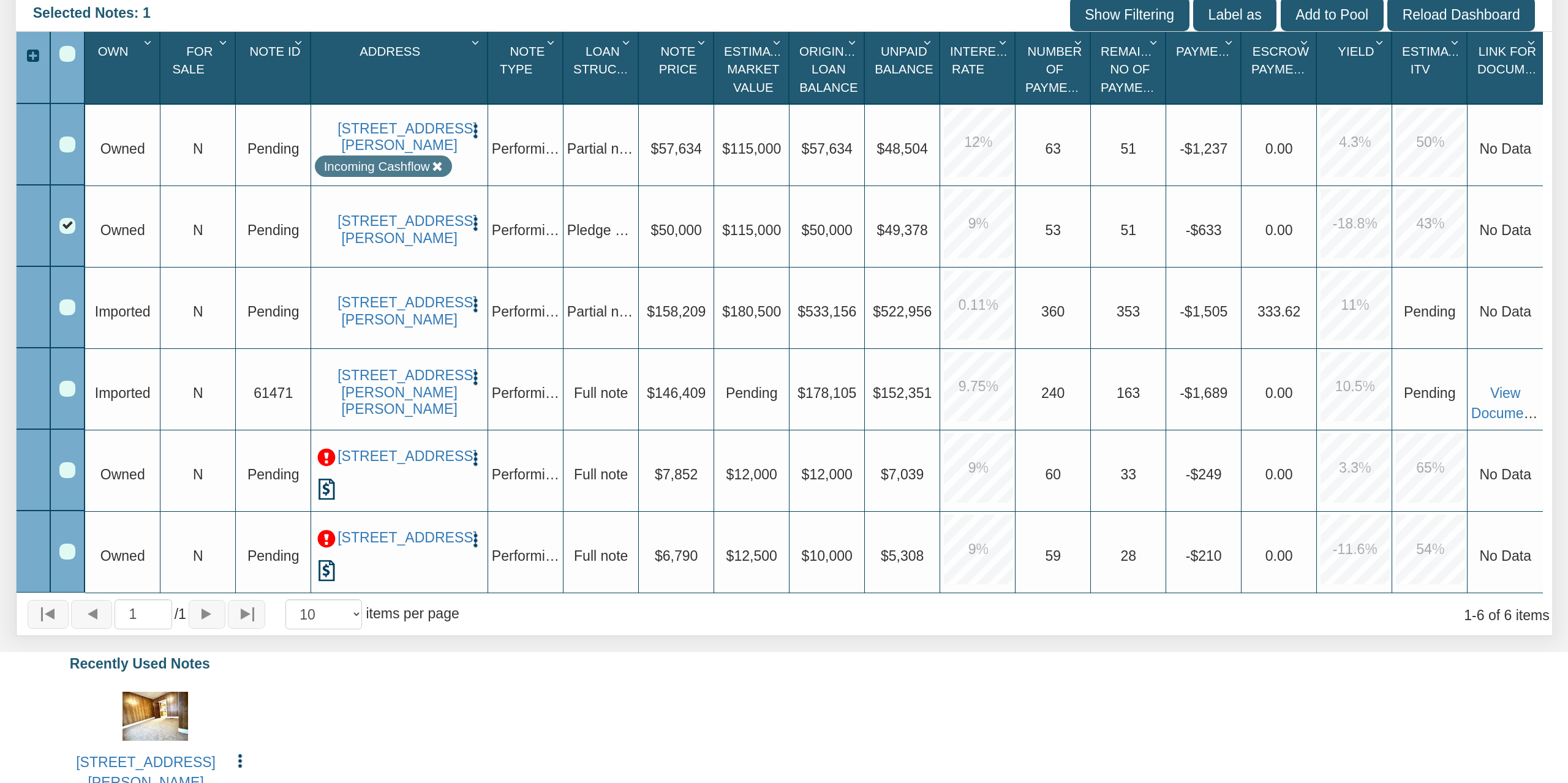
click at [477, 215] on img "button" at bounding box center [474, 223] width 17 height 17
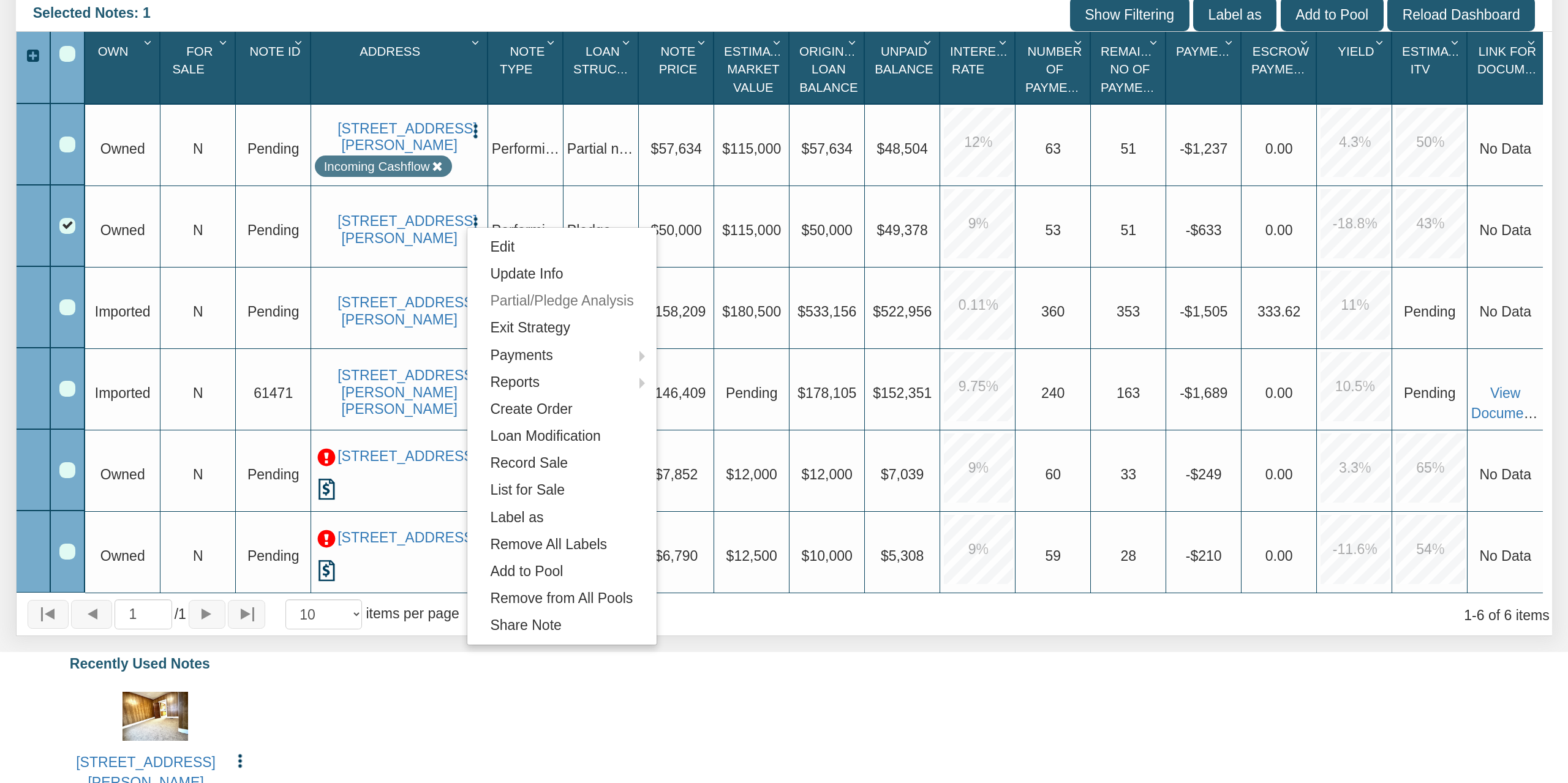
click at [475, 215] on img "button" at bounding box center [474, 223] width 17 height 17
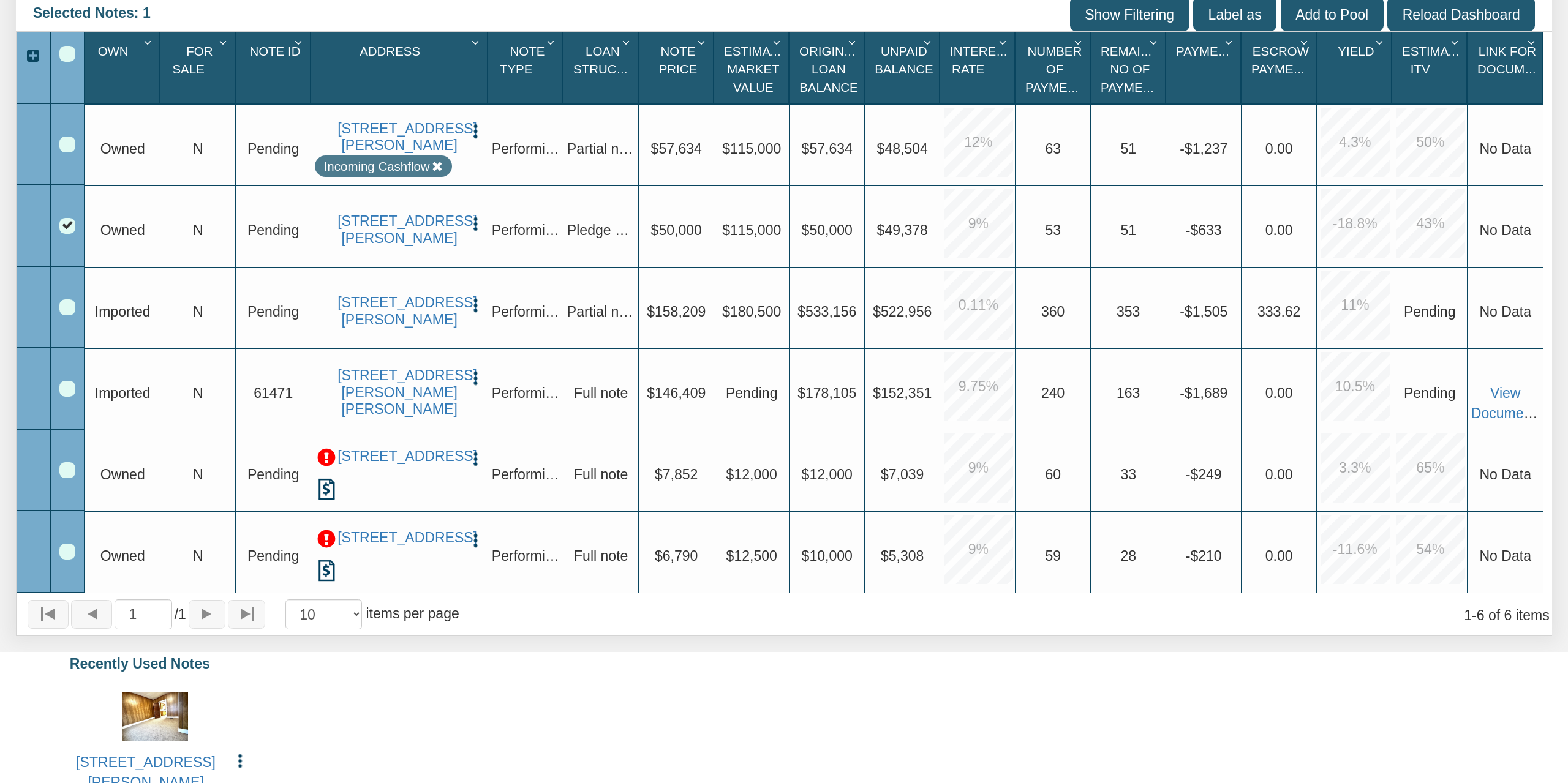
click at [59, 216] on div at bounding box center [67, 226] width 35 height 82
click at [73, 225] on div "Row 2, Row Selection Checkbox" at bounding box center [67, 226] width 16 height 16
click at [110, 232] on span "Owned" at bounding box center [122, 231] width 44 height 16
click at [470, 213] on button "button" at bounding box center [474, 223] width 17 height 20
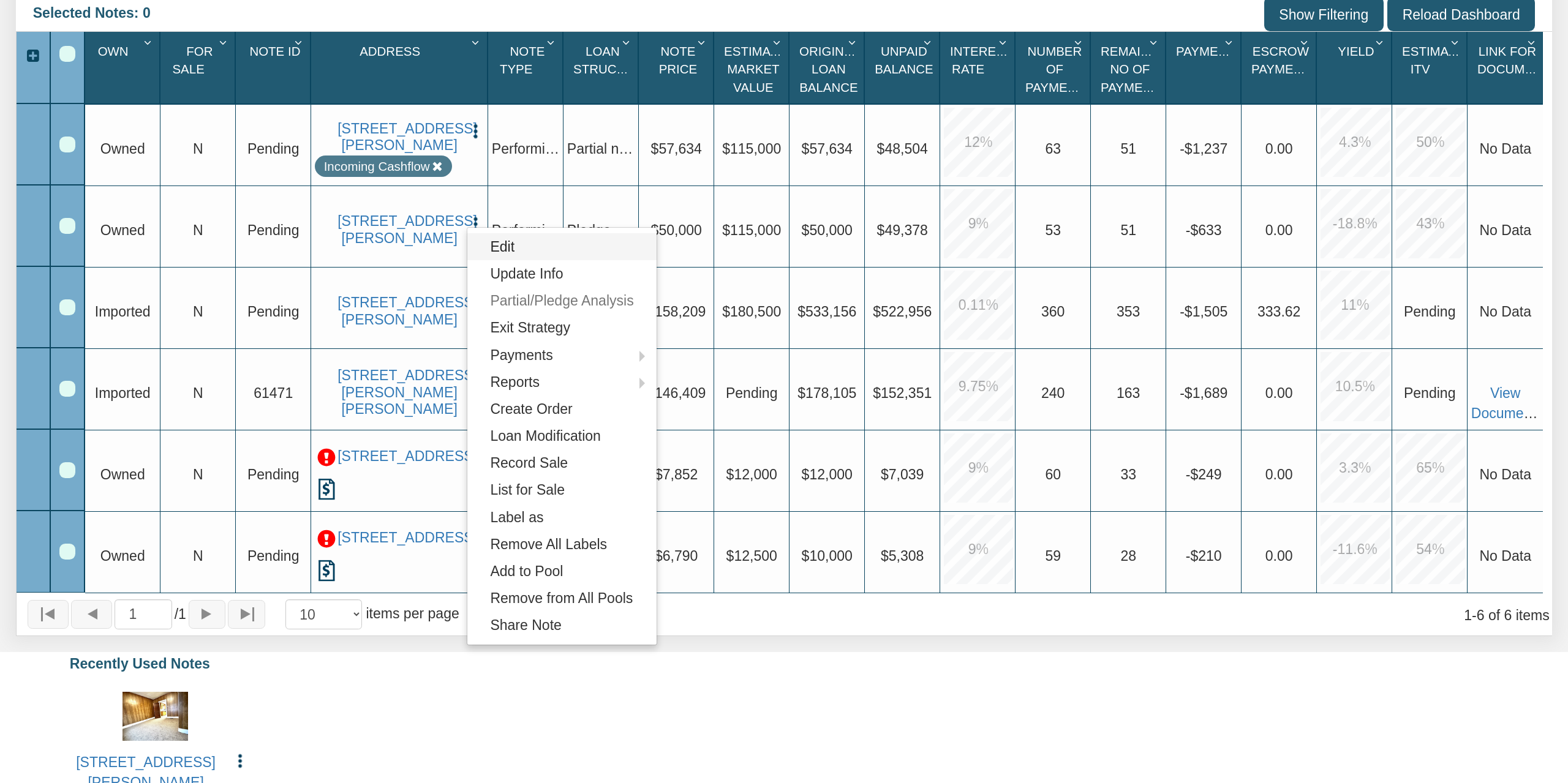
click at [508, 257] on link "Edit" at bounding box center [561, 247] width 189 height 27
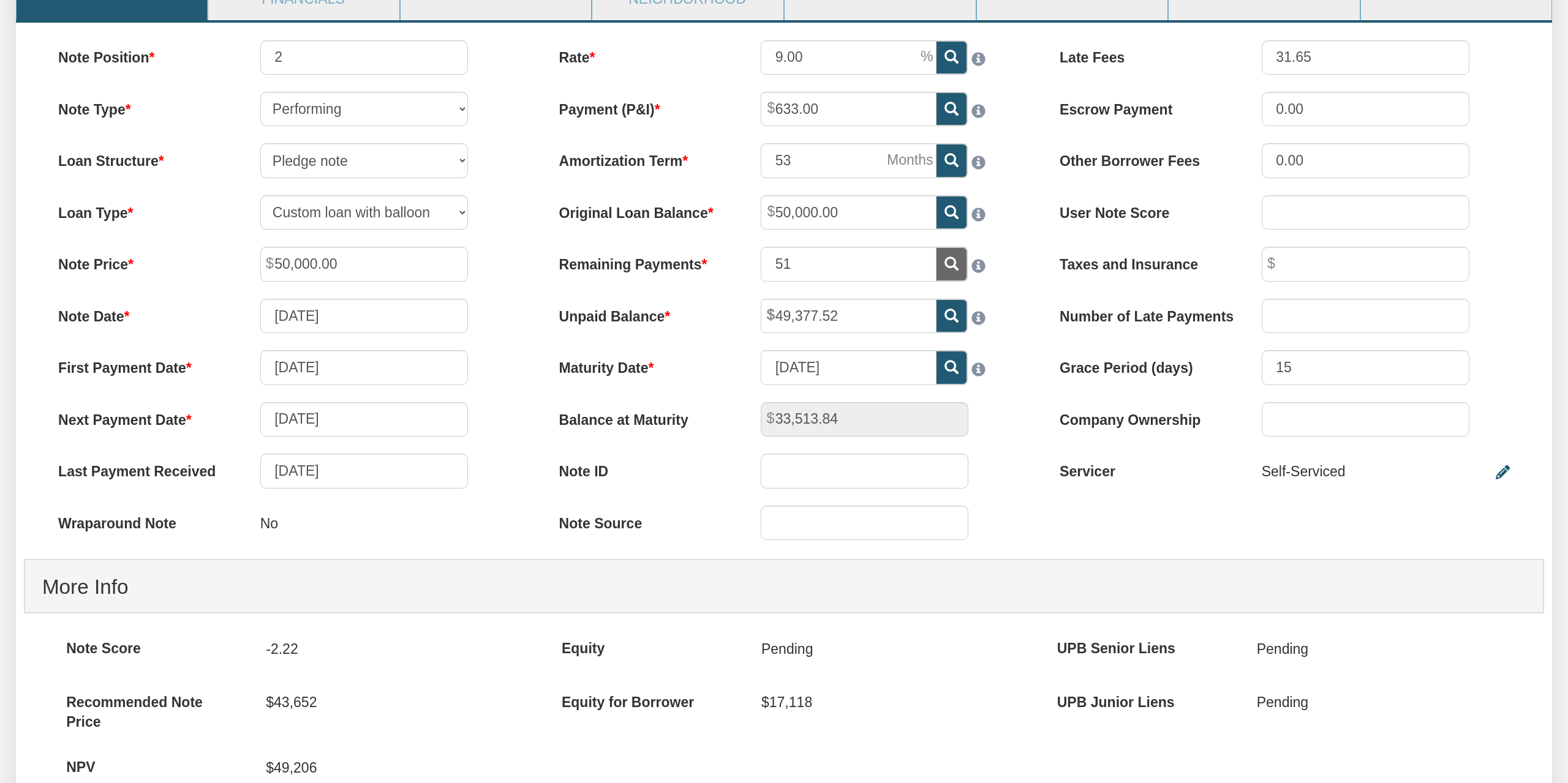
scroll to position [254, 0]
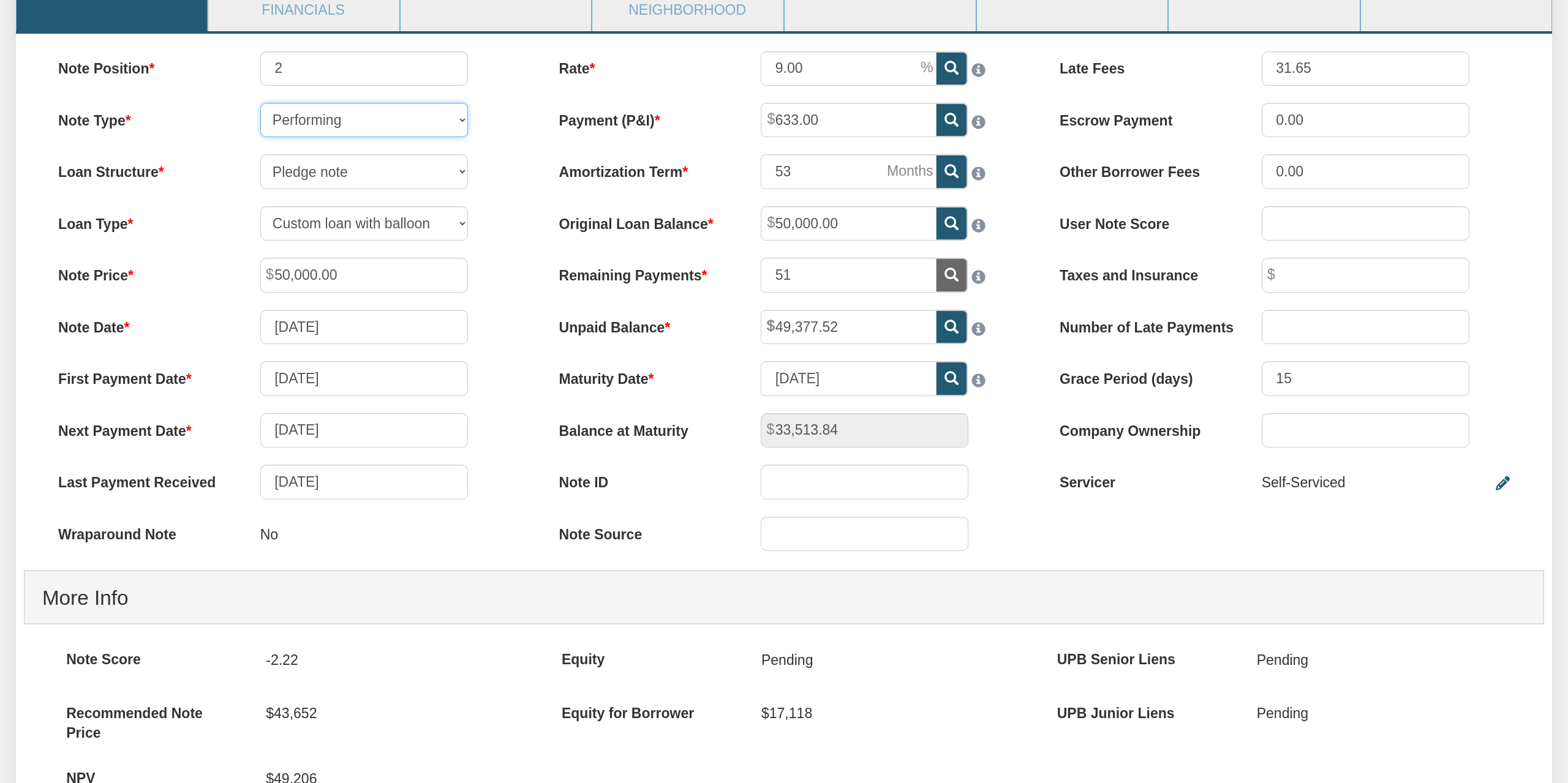
click at [261, 103] on select "Performing Forthcoming Non-Performing REO Sub-Performing Unknown" at bounding box center [365, 120] width 208 height 35
click at [386, 117] on select "Performing Forthcoming Non-Performing REO Sub-Performing Unknown" at bounding box center [365, 120] width 208 height 35
click at [524, 219] on div "Loan Type 30 Year Fixed 15 Year Fixed 20 Year Fixed 40 Year Fixed 5 years ballo…" at bounding box center [283, 223] width 484 height 35
click at [261, 154] on select "Full note Partial note Pledge note Split Payment note" at bounding box center [365, 171] width 208 height 35
click at [427, 168] on select "Full note Partial note Pledge note Split Payment note" at bounding box center [365, 171] width 208 height 35
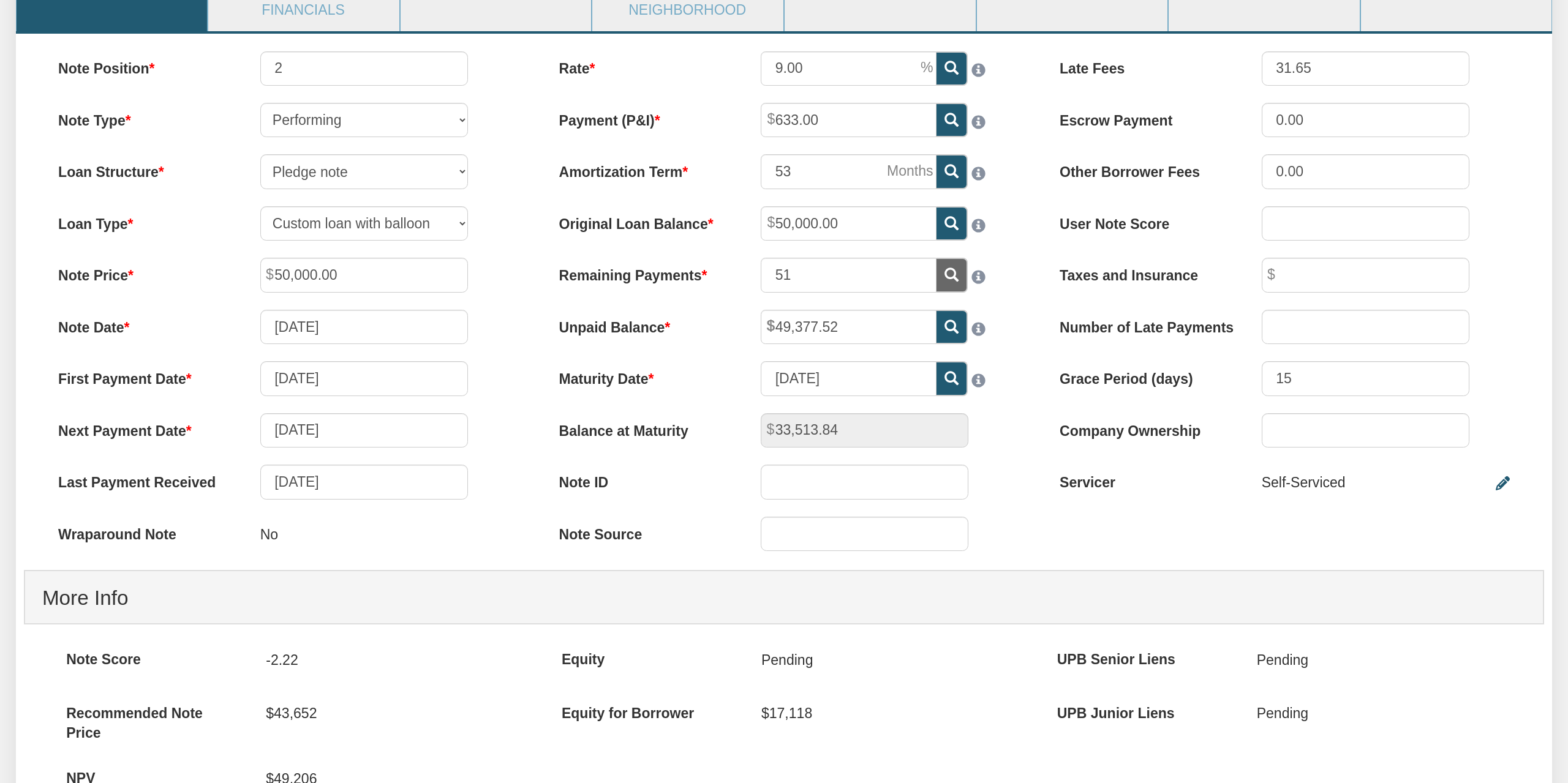
click at [529, 199] on div "Note Position 2 Note Type Performing Forthcoming Non-Performing REO Sub-Perform…" at bounding box center [283, 310] width 500 height 519
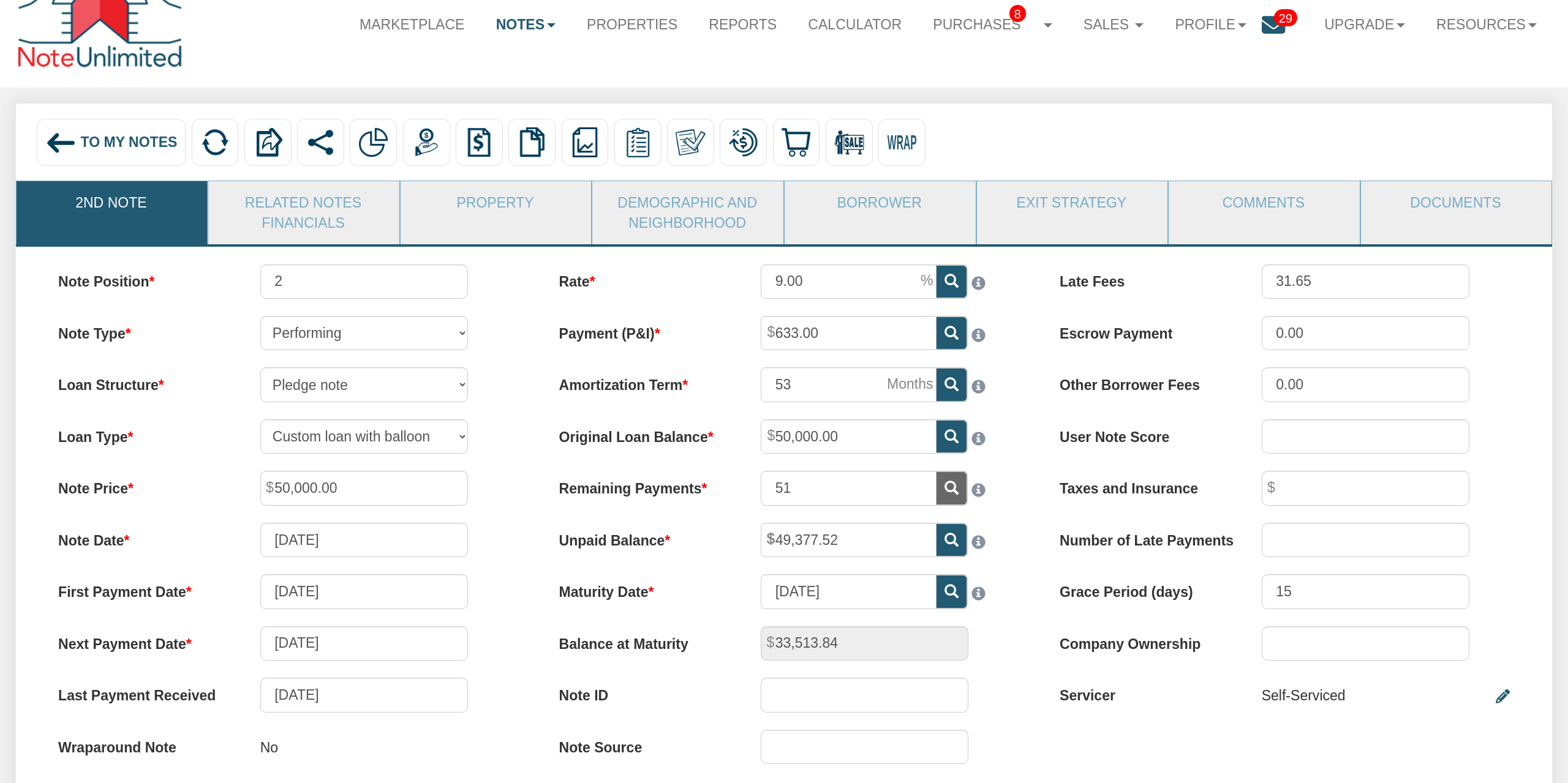
scroll to position [0, 0]
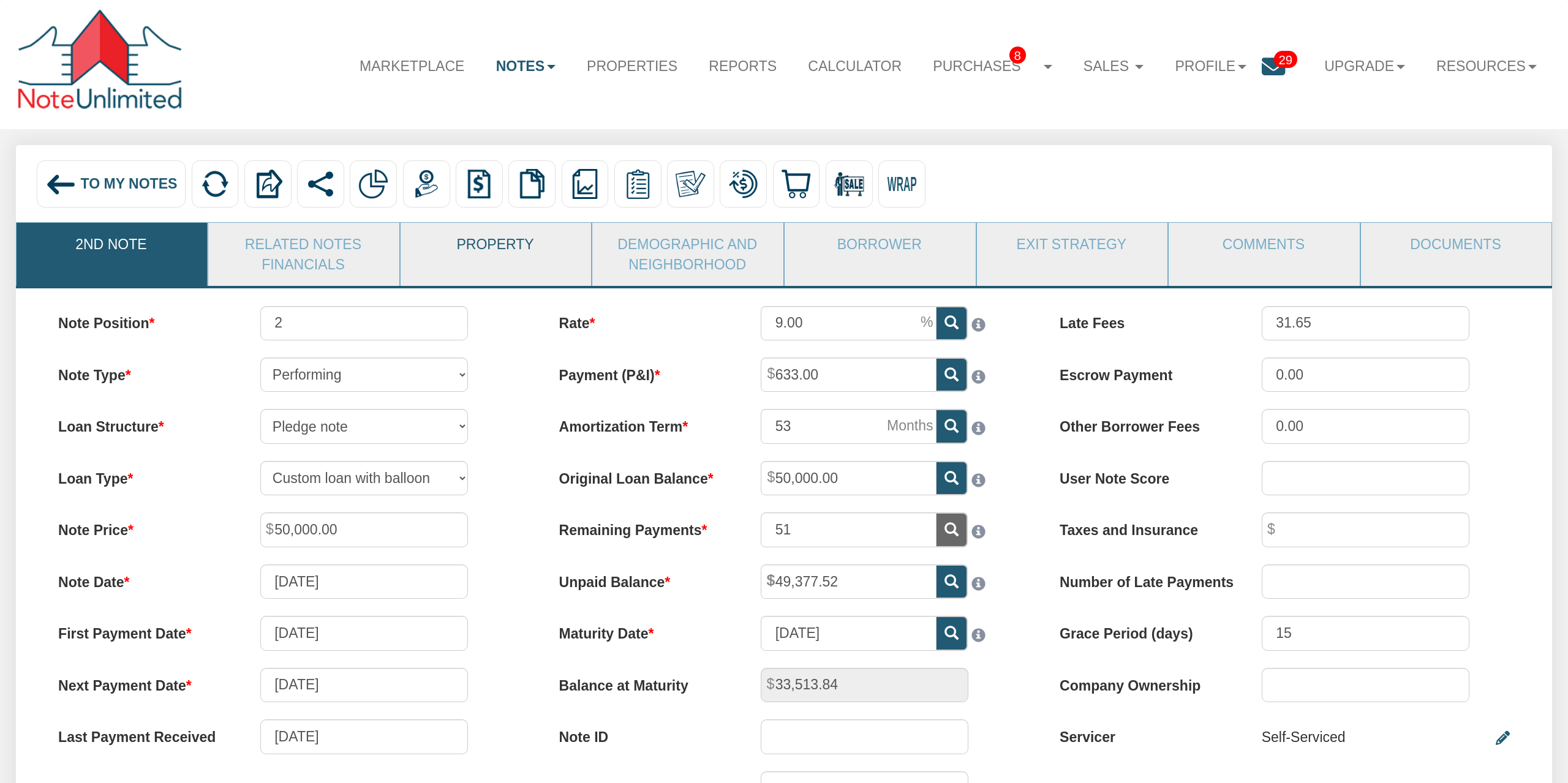
click at [526, 256] on link "Property" at bounding box center [496, 244] width 190 height 43
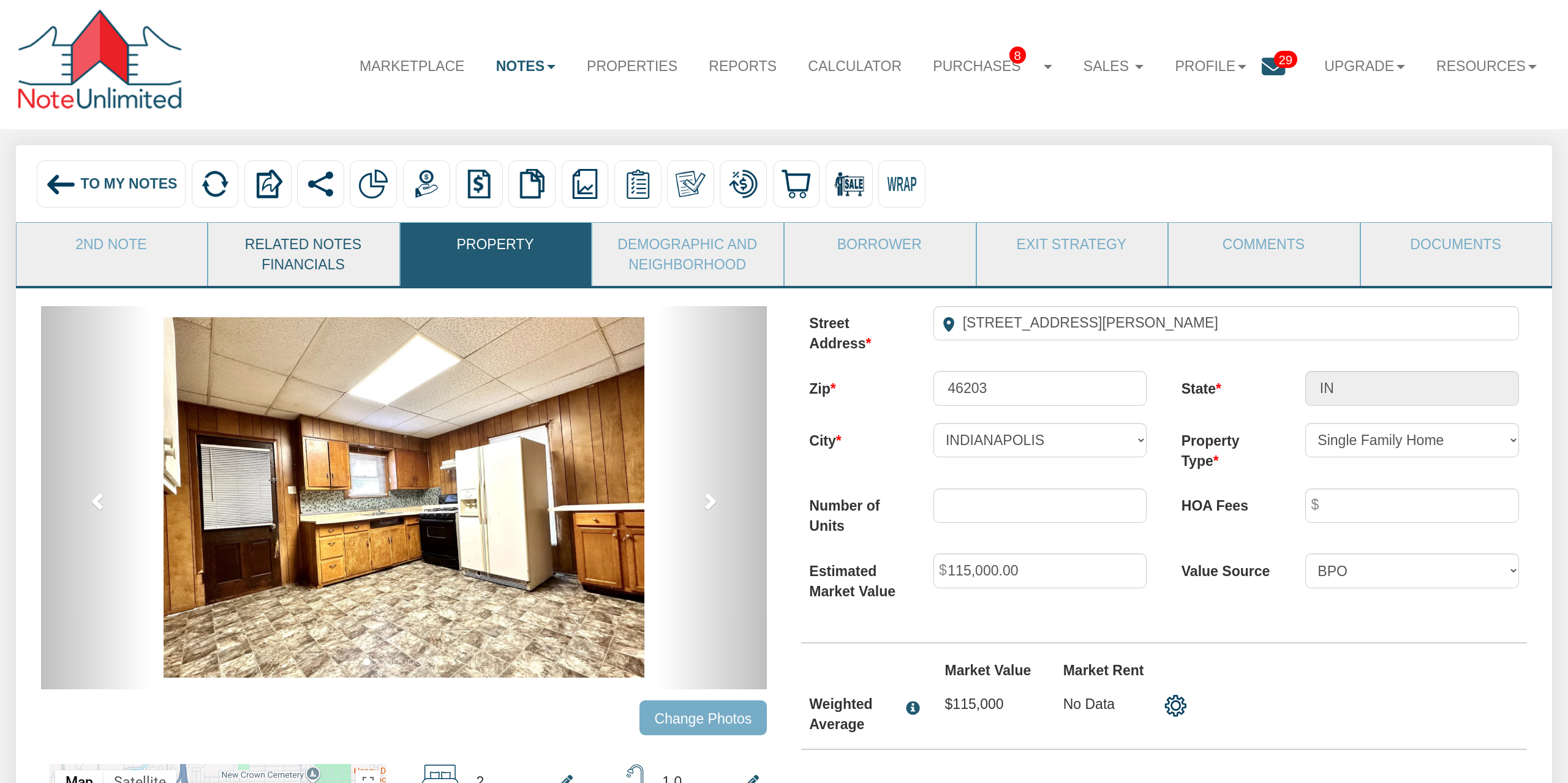
click at [341, 261] on link "Related Notes Financials" at bounding box center [303, 254] width 190 height 63
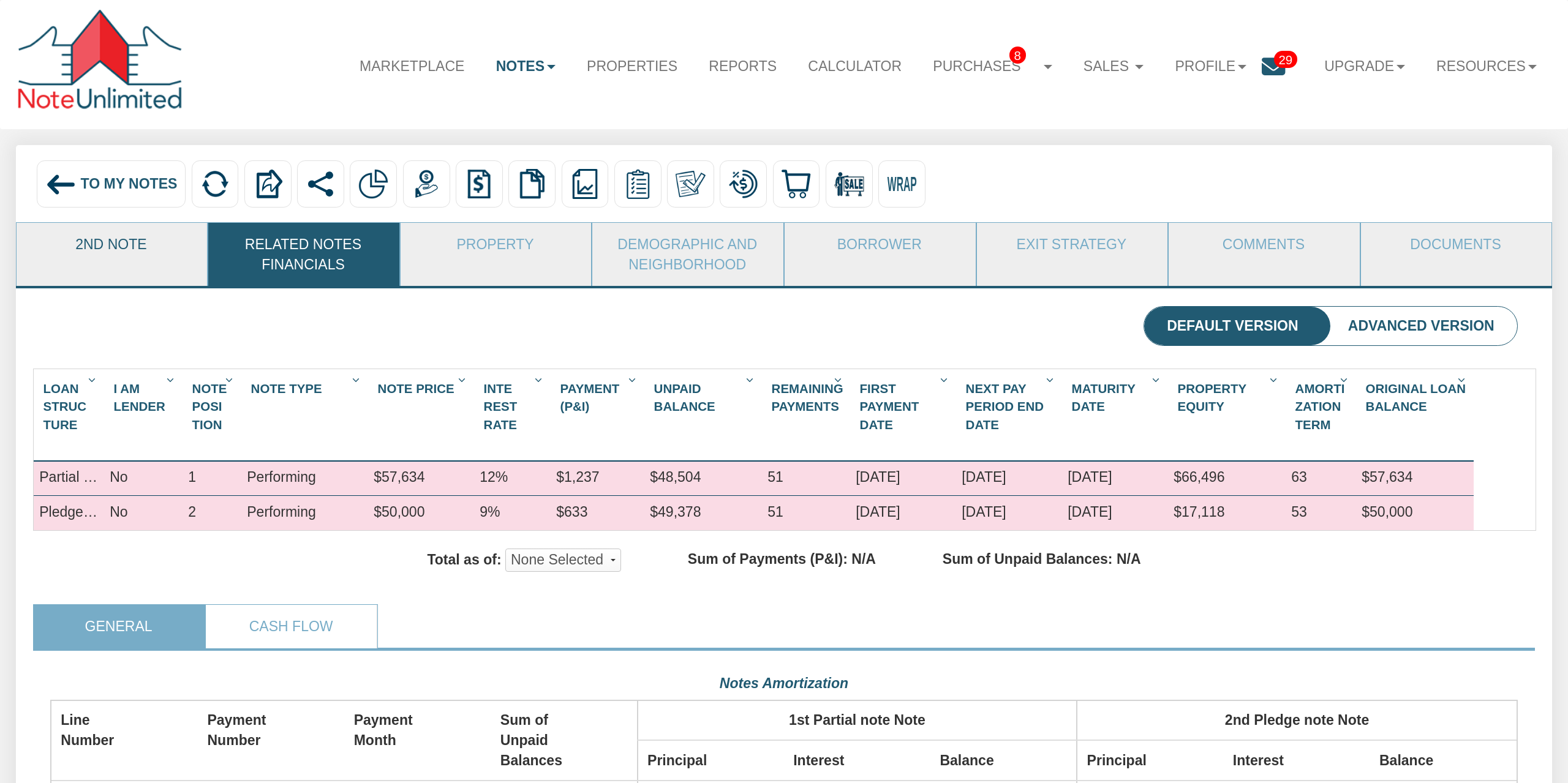
click at [108, 247] on link "2nd Note" at bounding box center [112, 244] width 190 height 43
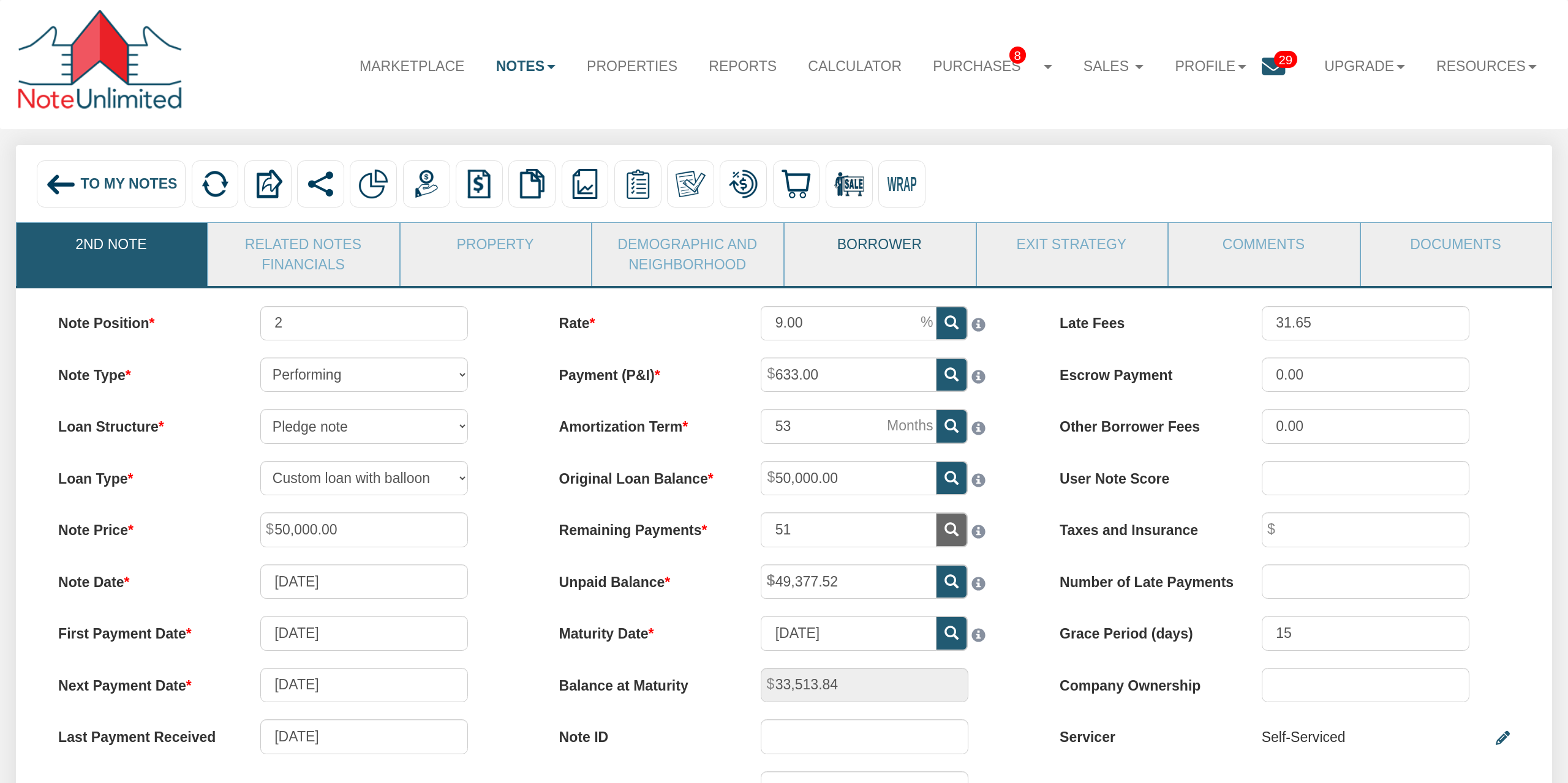
click at [893, 239] on link "Borrower" at bounding box center [880, 244] width 190 height 43
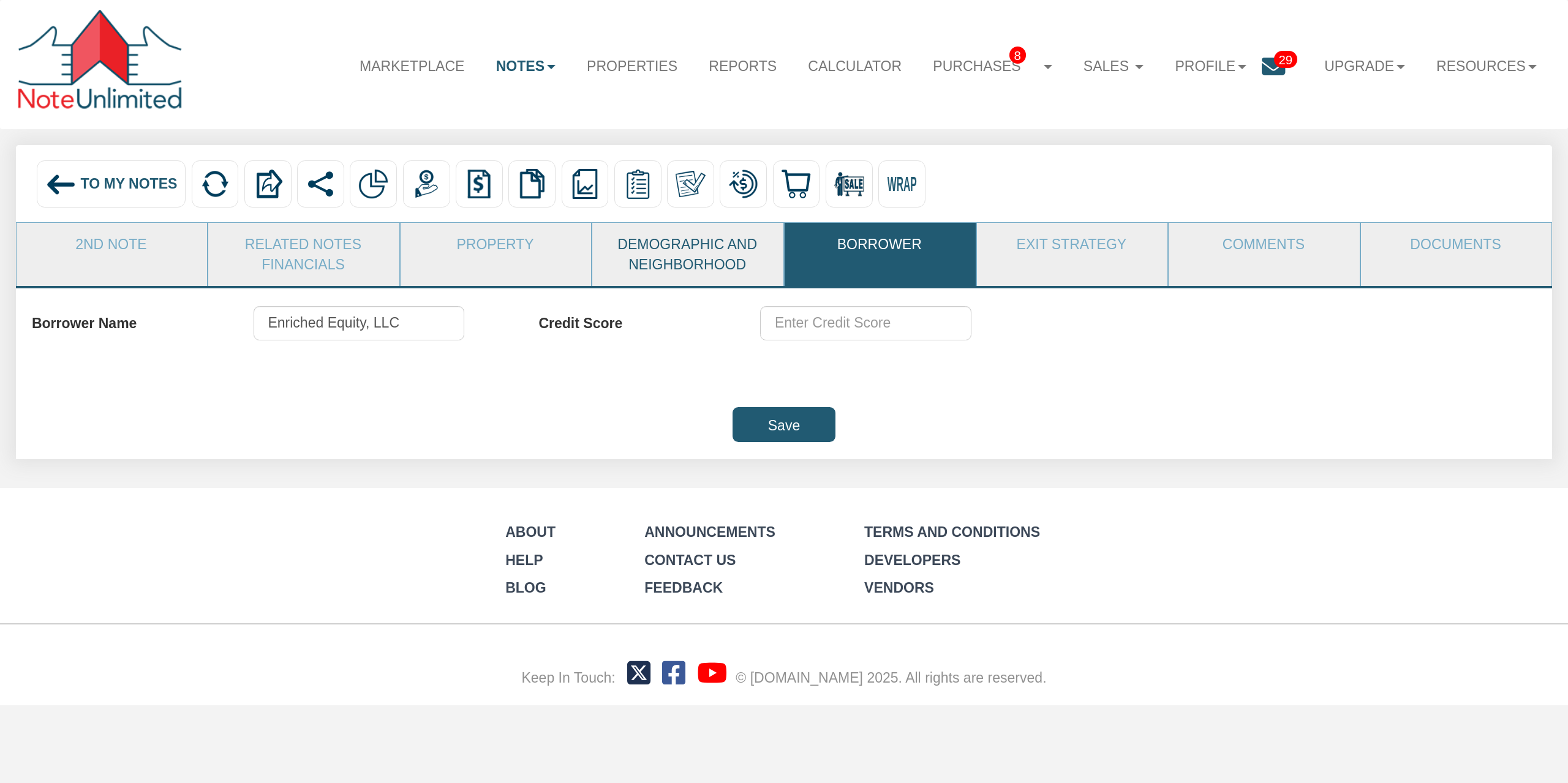
click at [704, 269] on link "Demographic and Neighborhood" at bounding box center [687, 254] width 190 height 63
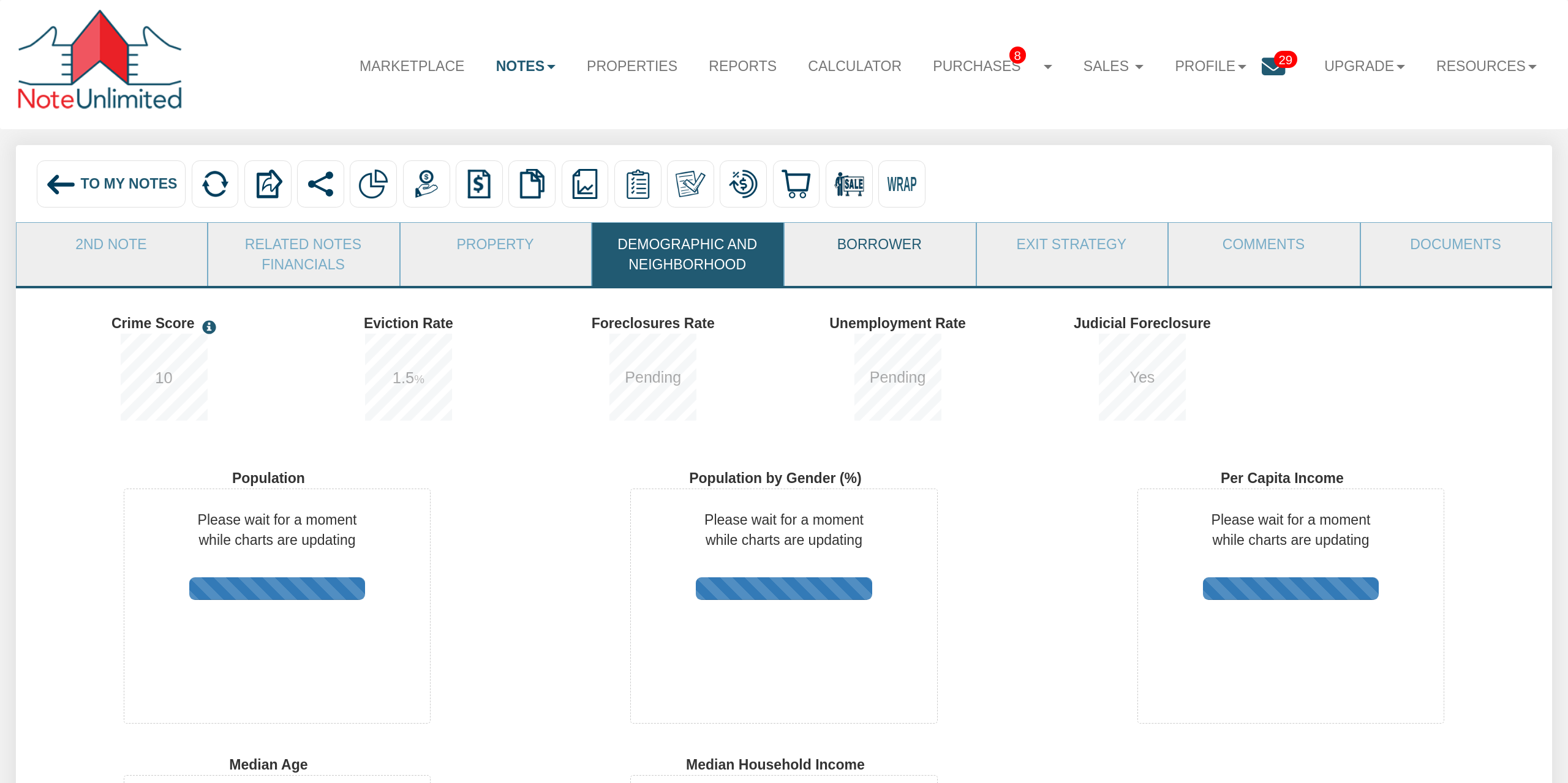
click at [919, 264] on link "Borrower" at bounding box center [880, 244] width 190 height 43
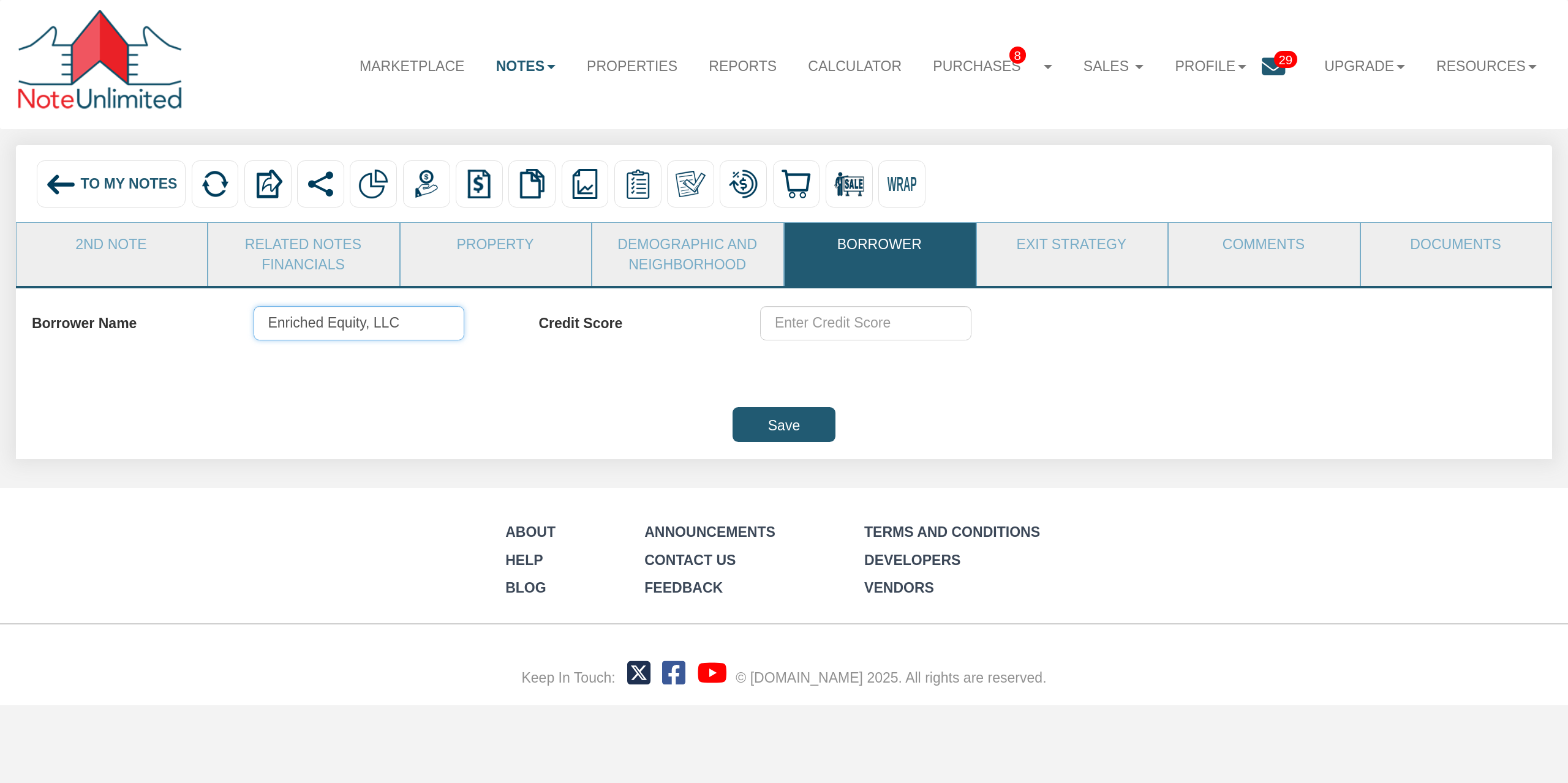
drag, startPoint x: 401, startPoint y: 317, endPoint x: 197, endPoint y: 281, distance: 207.2
click at [254, 306] on input "Enriched Equity, LLC" at bounding box center [359, 323] width 211 height 35
click at [766, 434] on input "Save" at bounding box center [784, 424] width 104 height 35
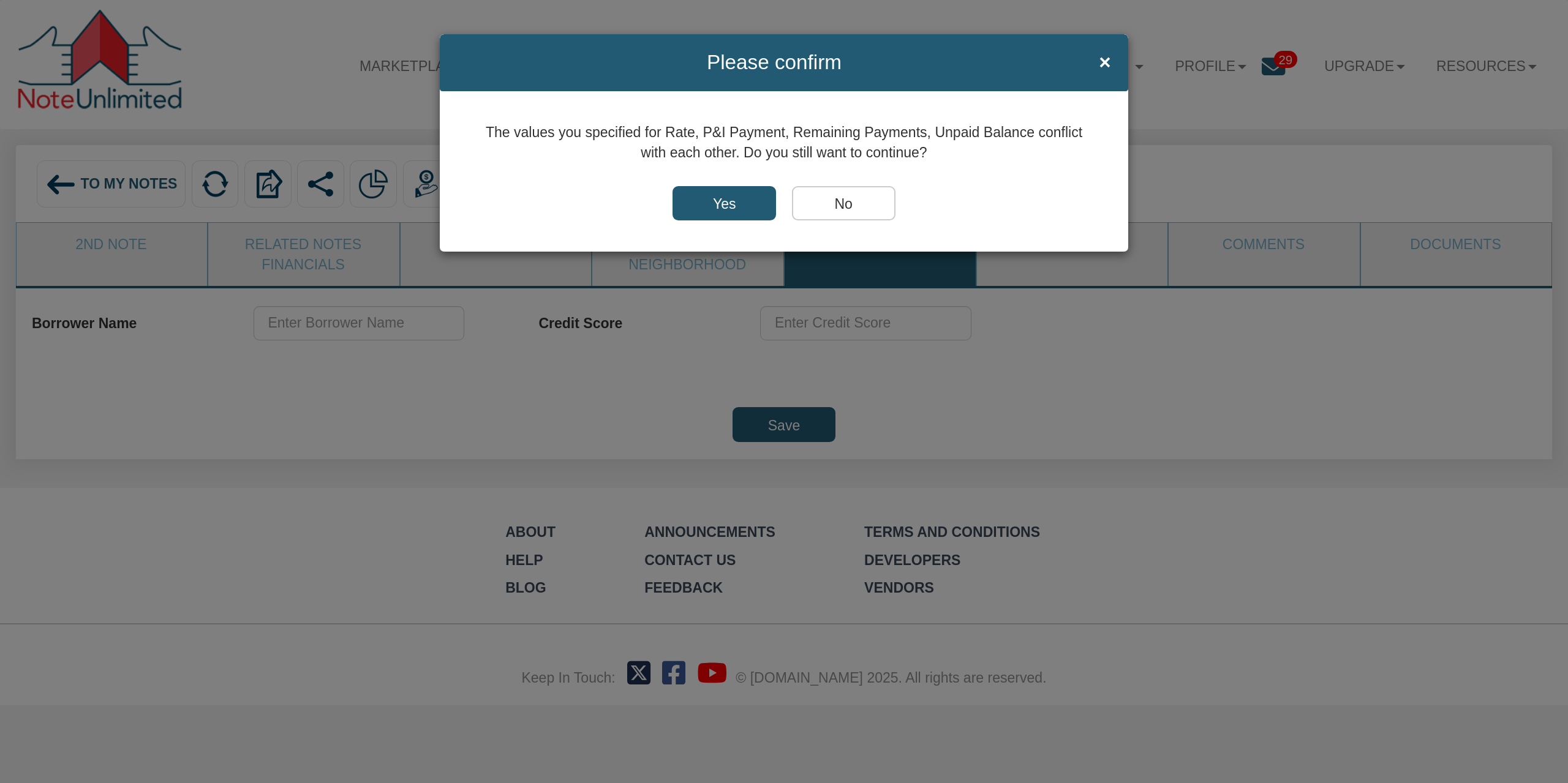
click at [722, 207] on input "Yes" at bounding box center [724, 203] width 104 height 35
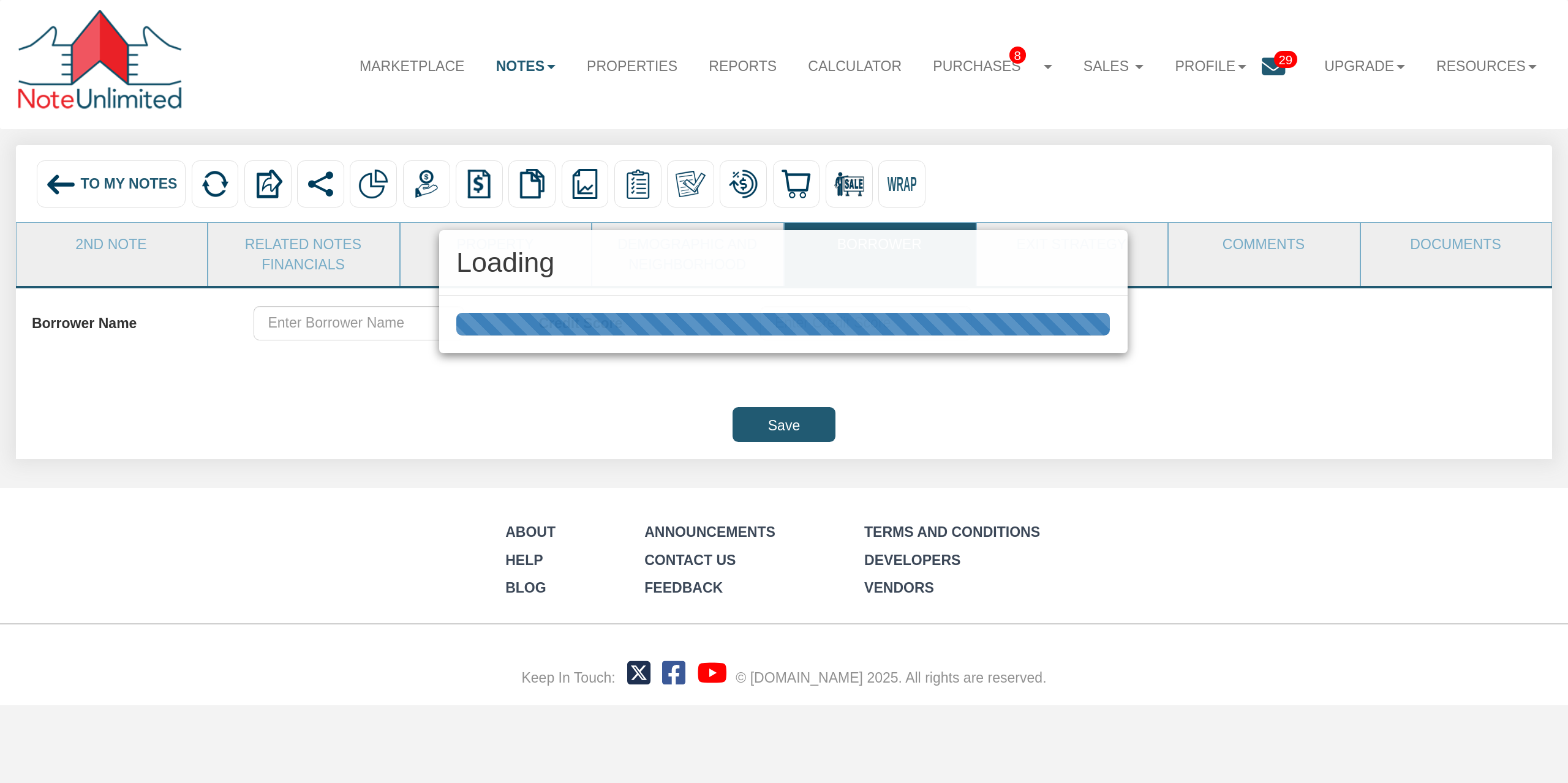
type input "33,513.85"
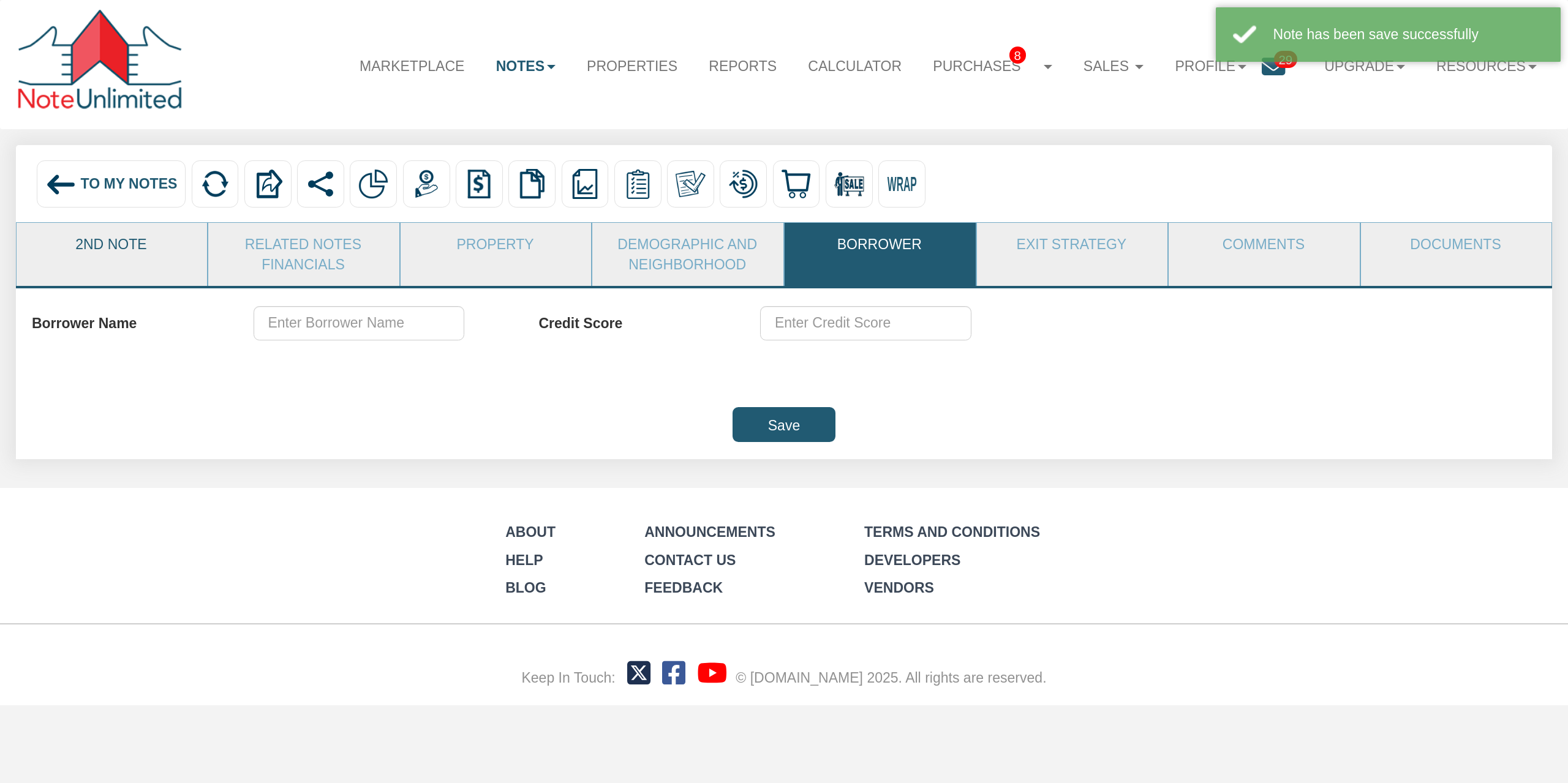
click at [128, 249] on link "2nd Note" at bounding box center [112, 244] width 190 height 43
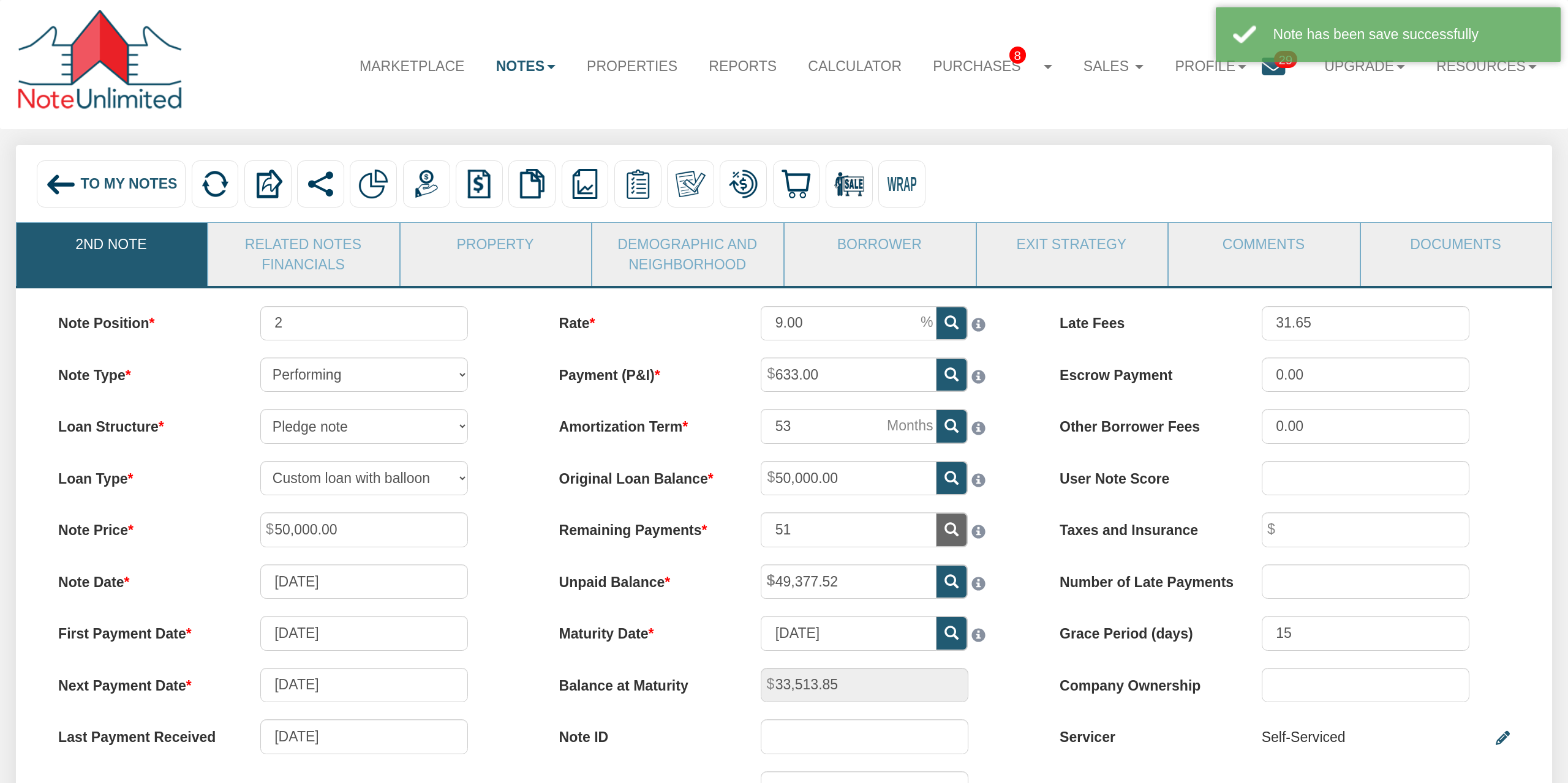
click at [357, 341] on div "Note Position 2 Note Type Performing Forthcoming Non-Performing REO Sub-Perform…" at bounding box center [283, 565] width 500 height 519
click at [325, 322] on input "2" at bounding box center [365, 323] width 208 height 35
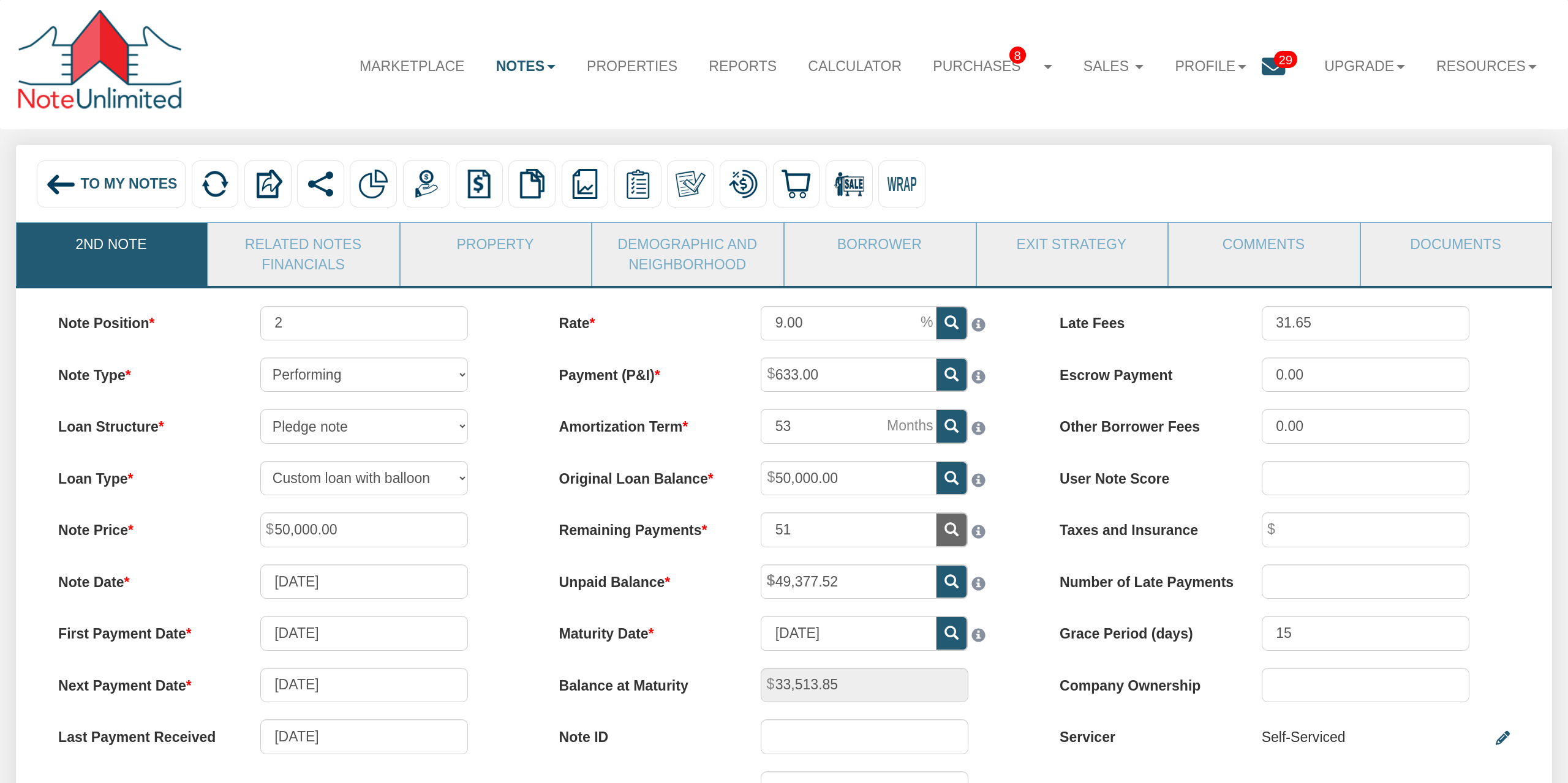
click at [98, 163] on div "To My Notes" at bounding box center [111, 184] width 149 height 47
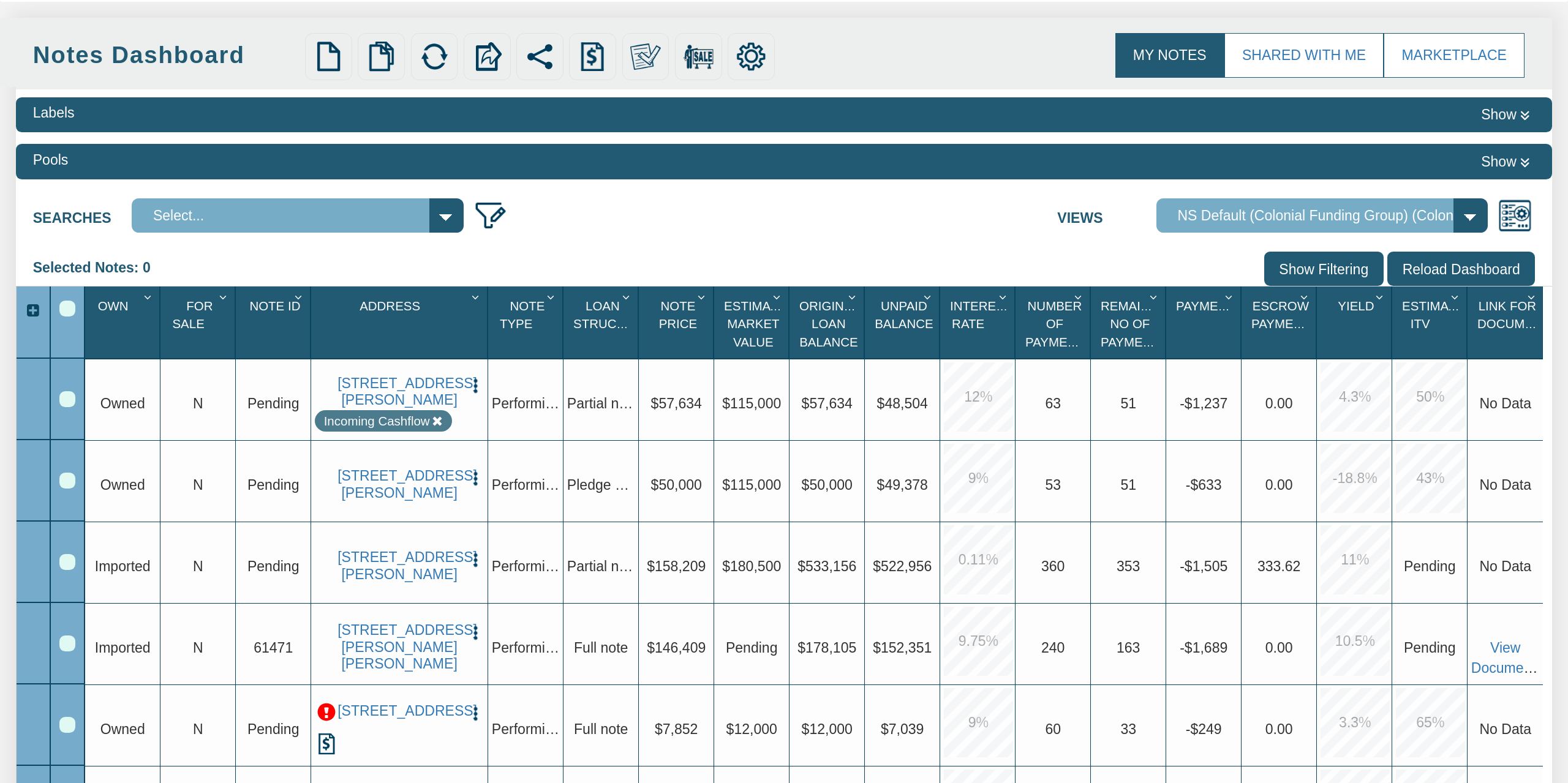
scroll to position [191, 0]
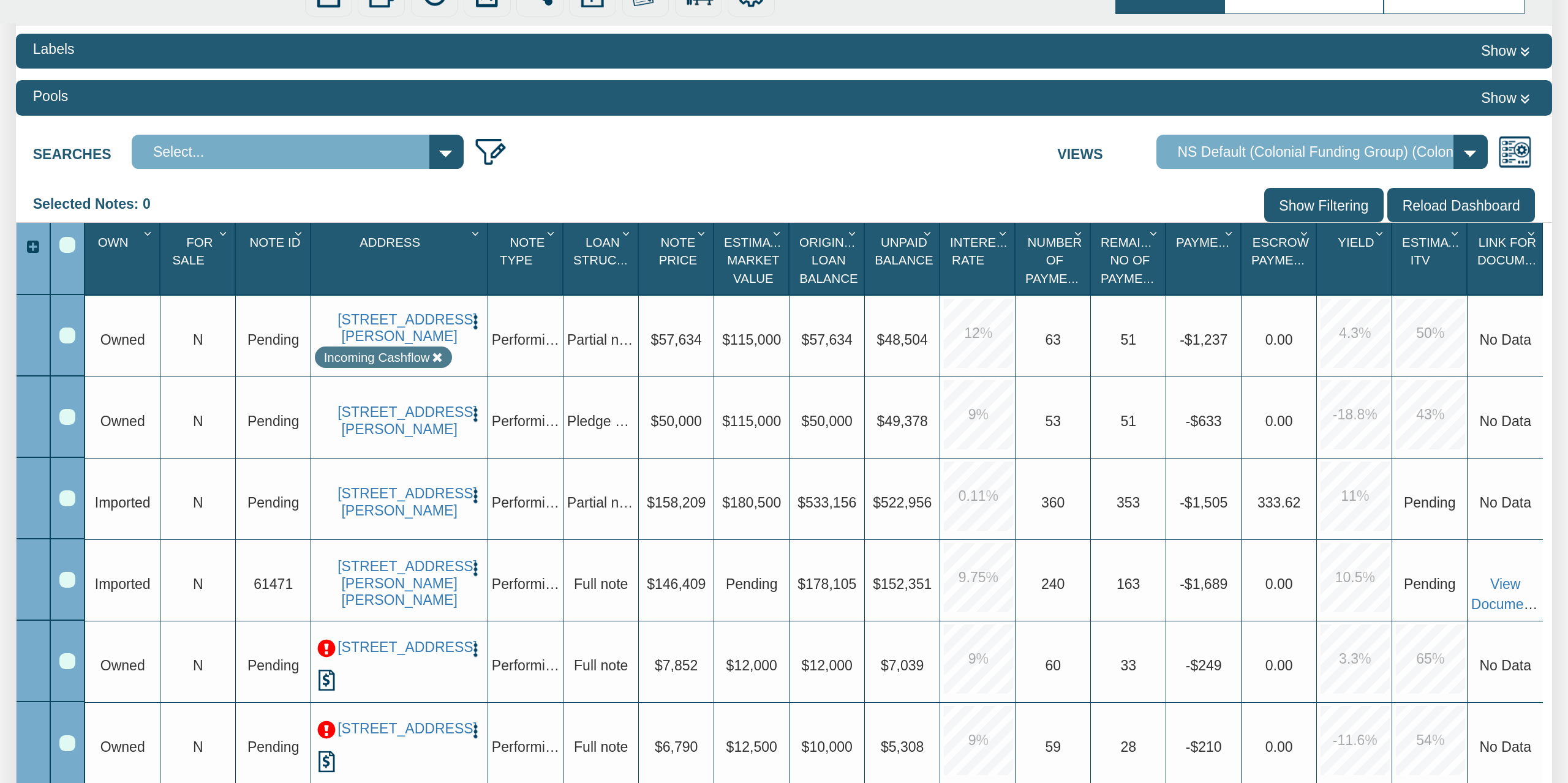
click at [118, 501] on span "Imported" at bounding box center [122, 503] width 56 height 16
click at [127, 427] on span "Owned" at bounding box center [122, 421] width 44 height 16
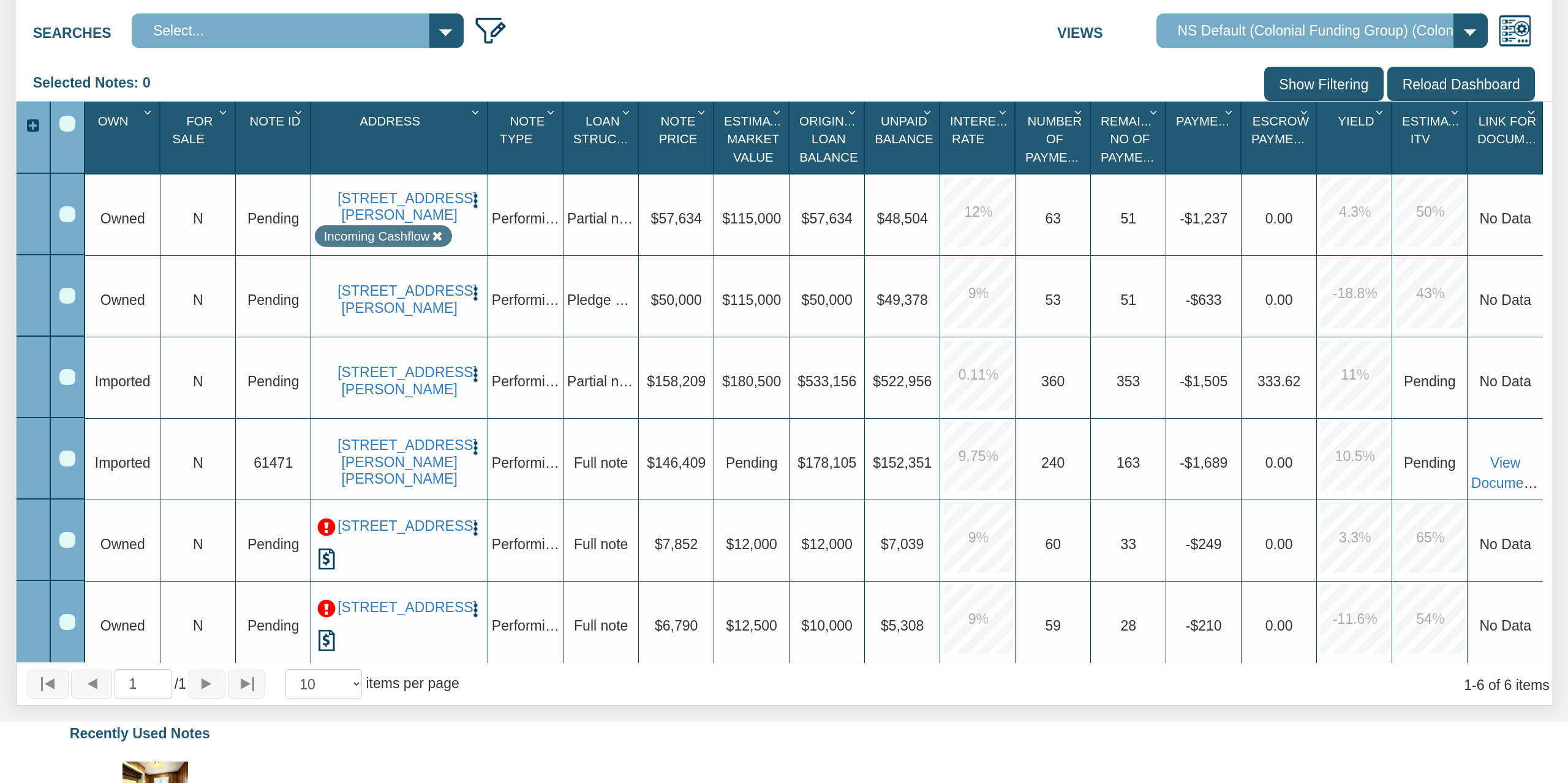
scroll to position [318, 0]
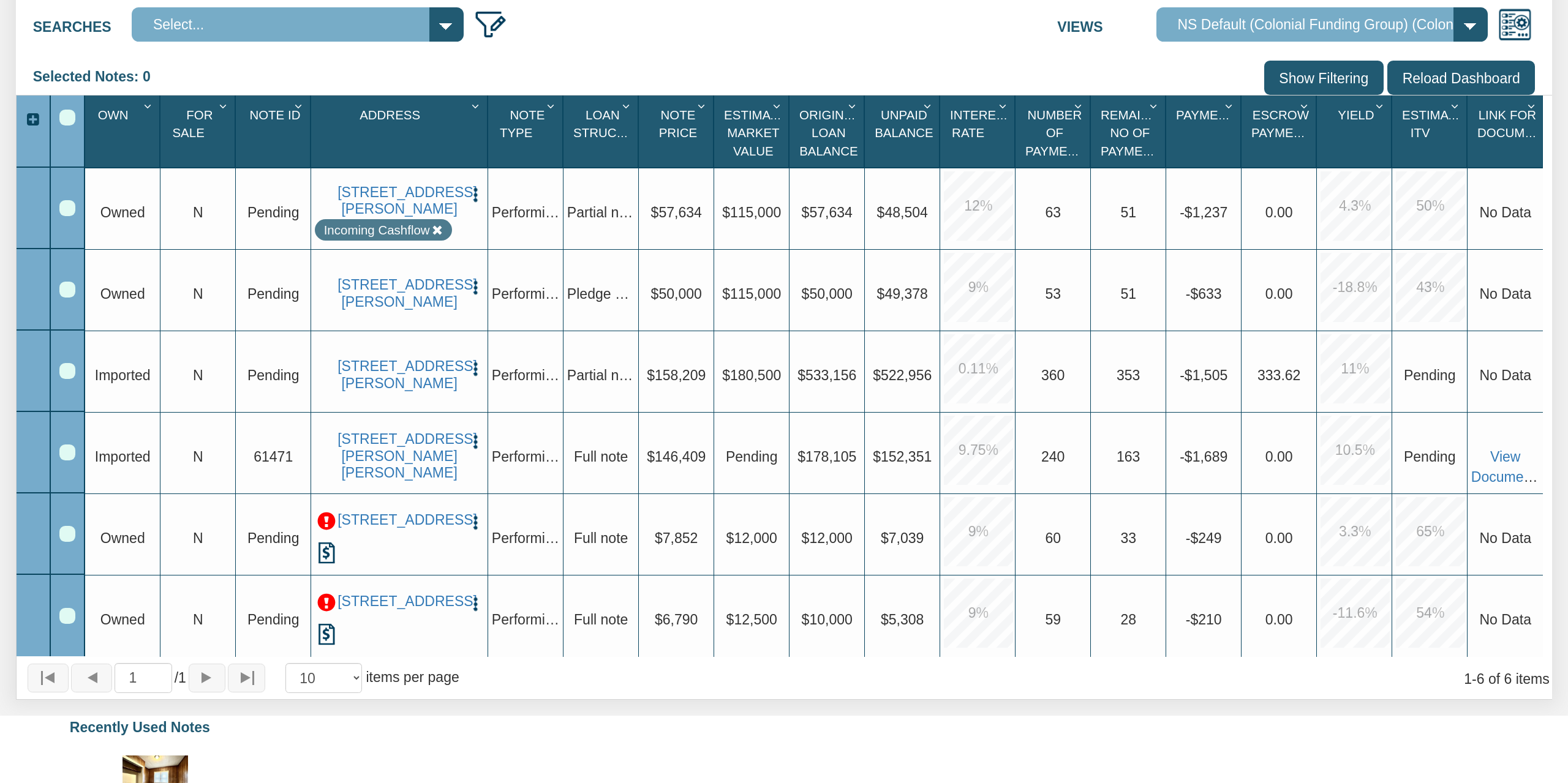
click at [470, 282] on img "button" at bounding box center [474, 287] width 17 height 17
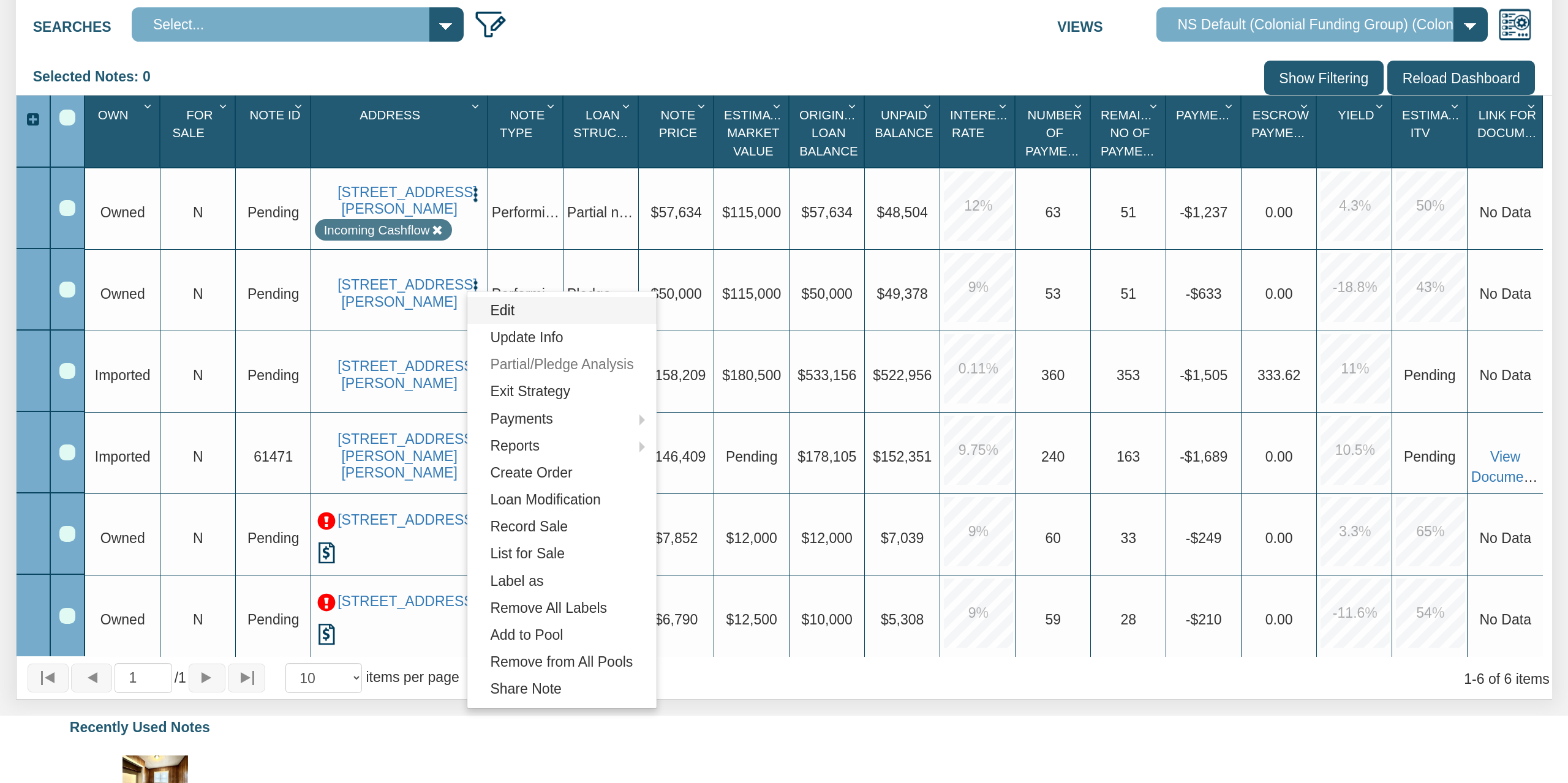
click at [550, 311] on link "Edit" at bounding box center [561, 310] width 189 height 27
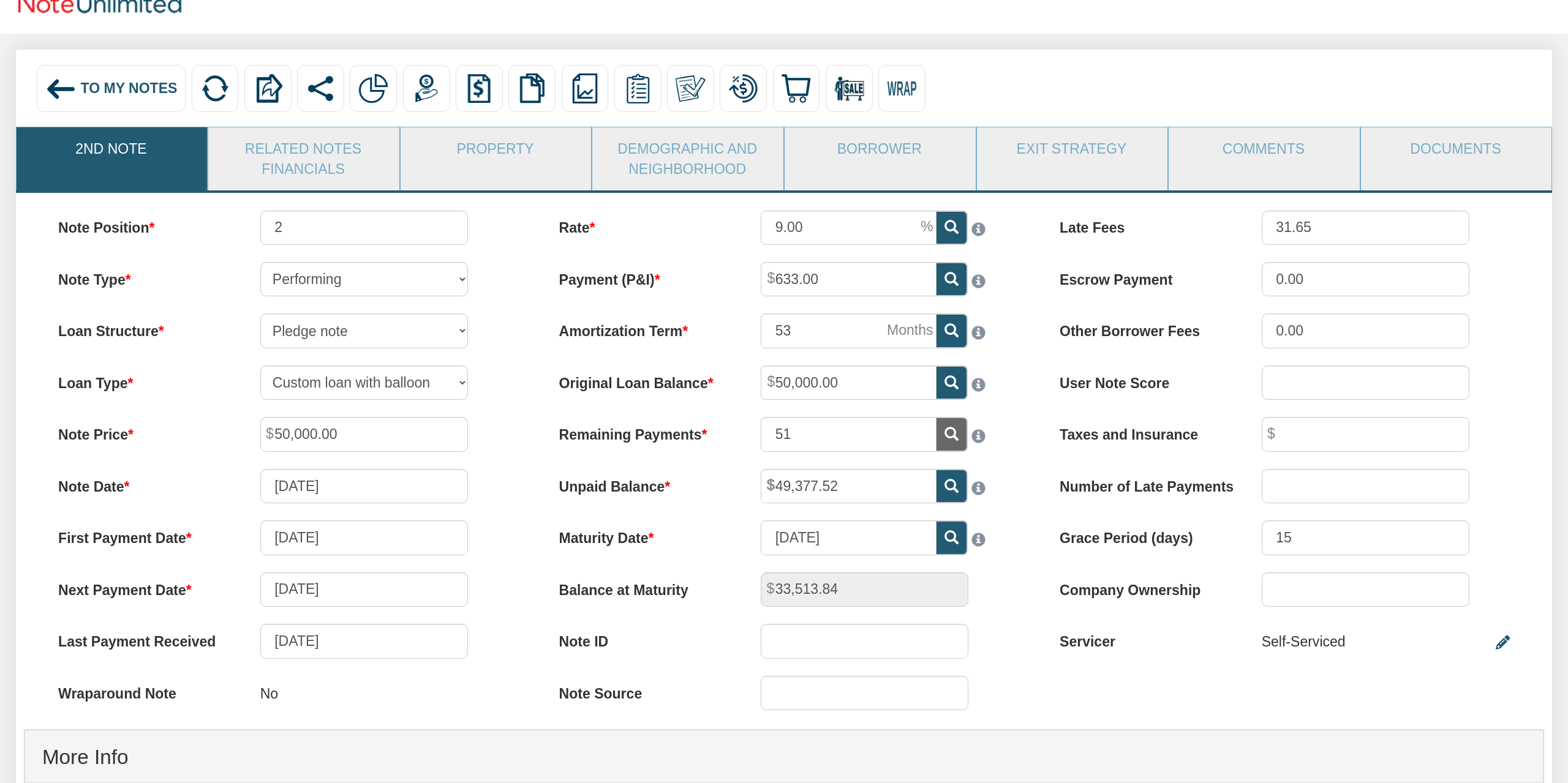
scroll to position [80, 0]
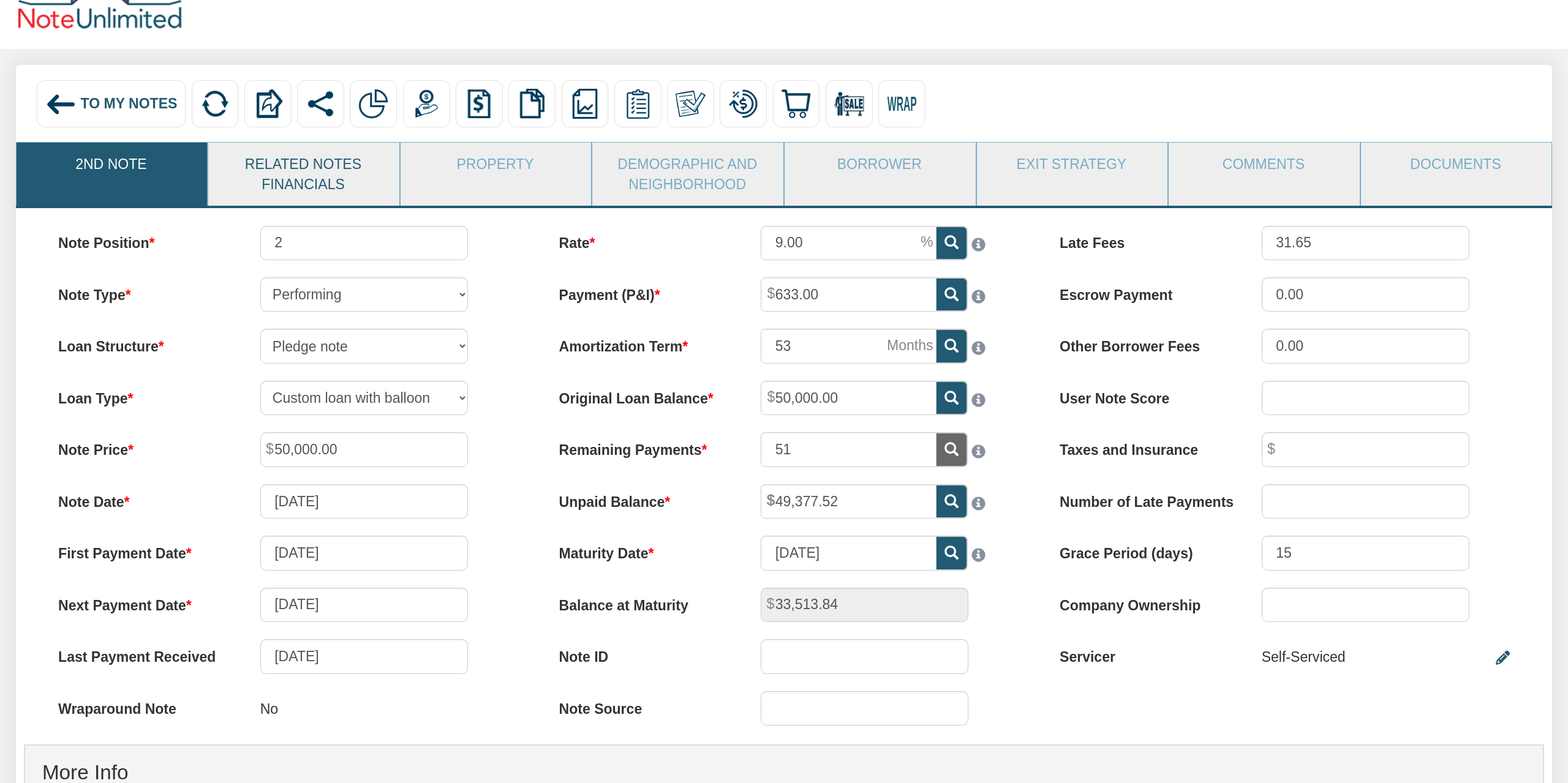
click at [316, 175] on link "Related Notes Financials" at bounding box center [303, 174] width 190 height 63
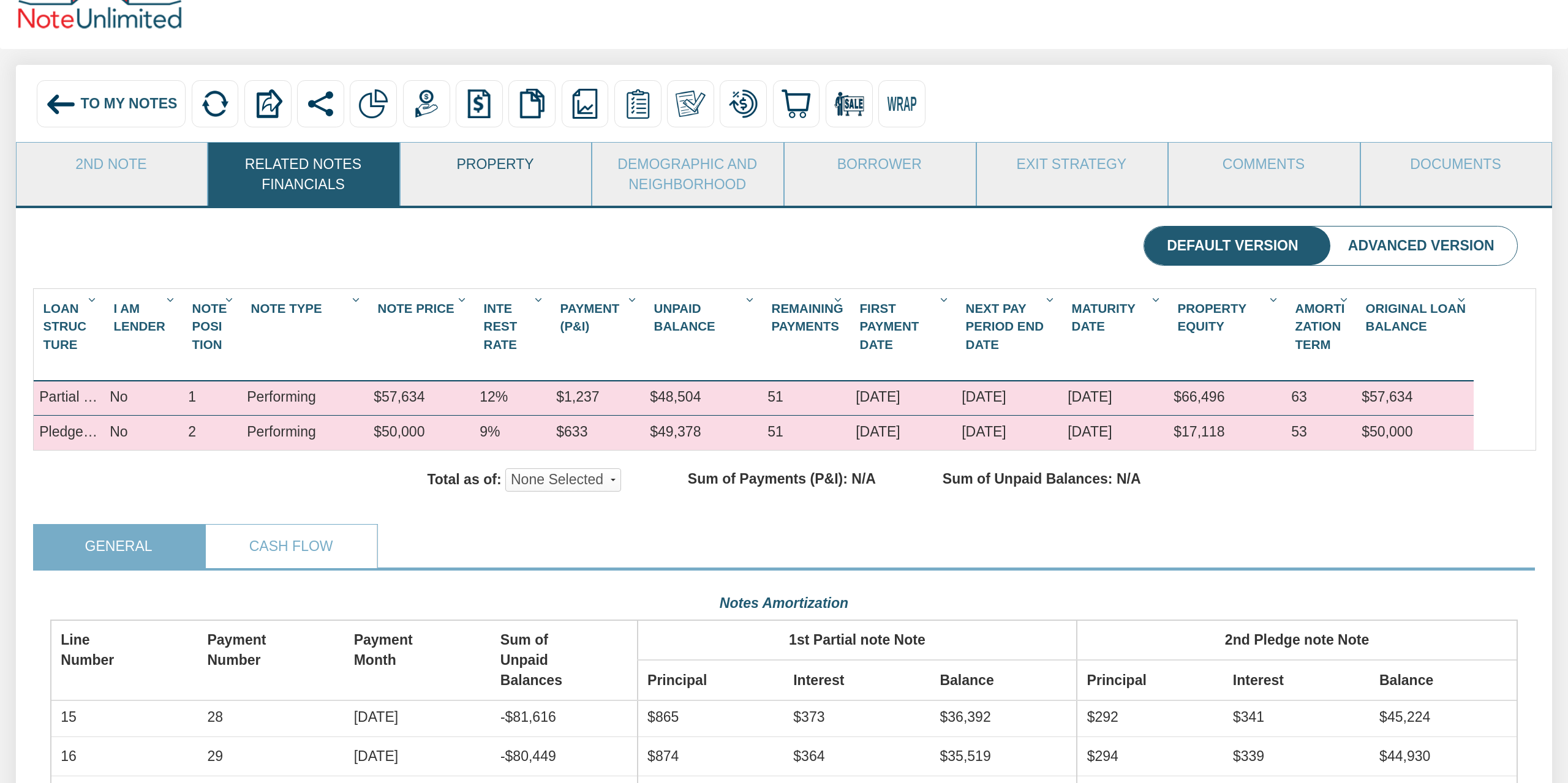
scroll to position [365, 1468]
click at [484, 168] on link "Property" at bounding box center [496, 164] width 190 height 43
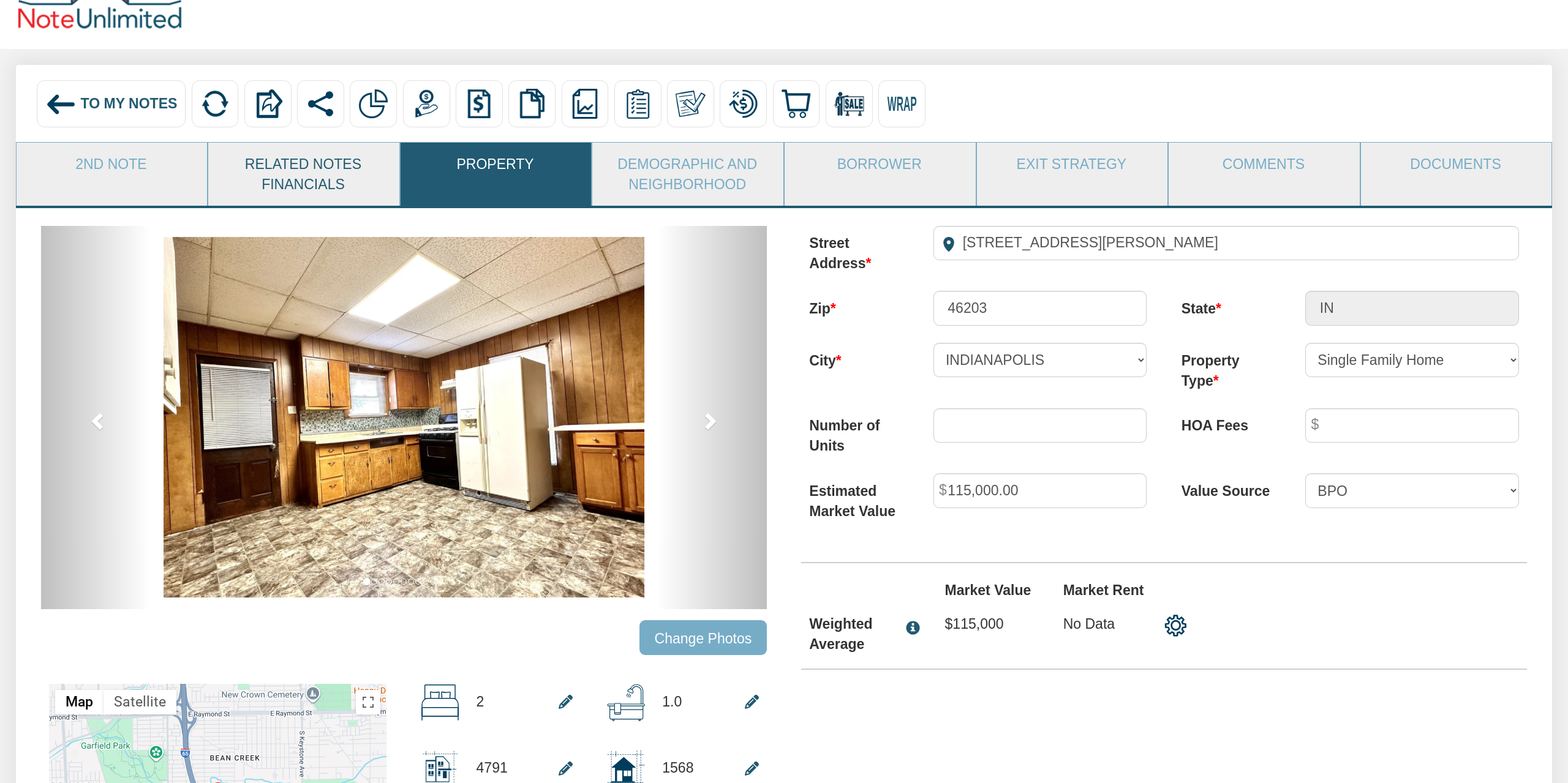
click at [281, 175] on link "Related Notes Financials" at bounding box center [303, 174] width 190 height 63
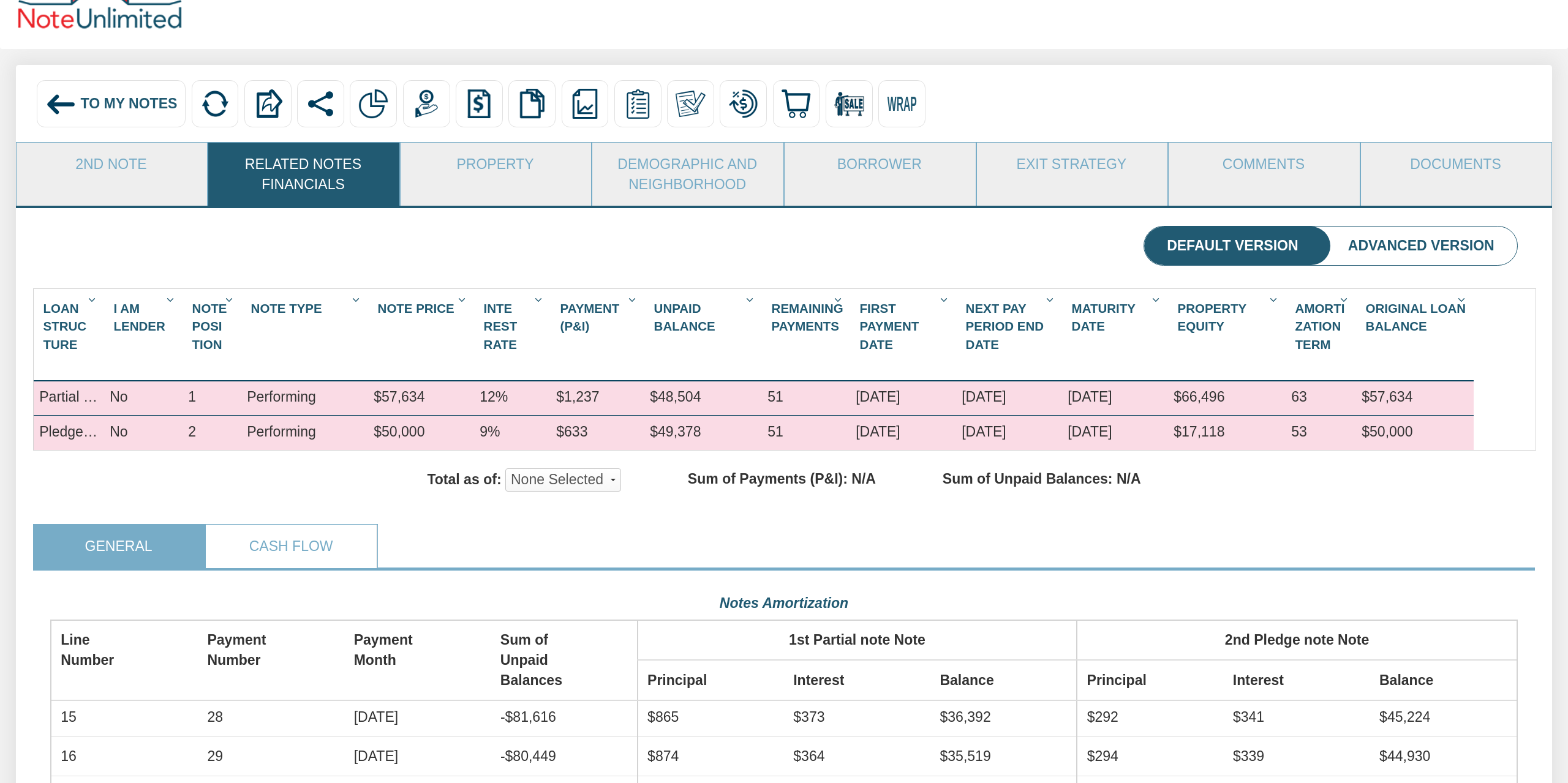
click at [1392, 244] on li "Advanced Version" at bounding box center [1421, 247] width 192 height 39
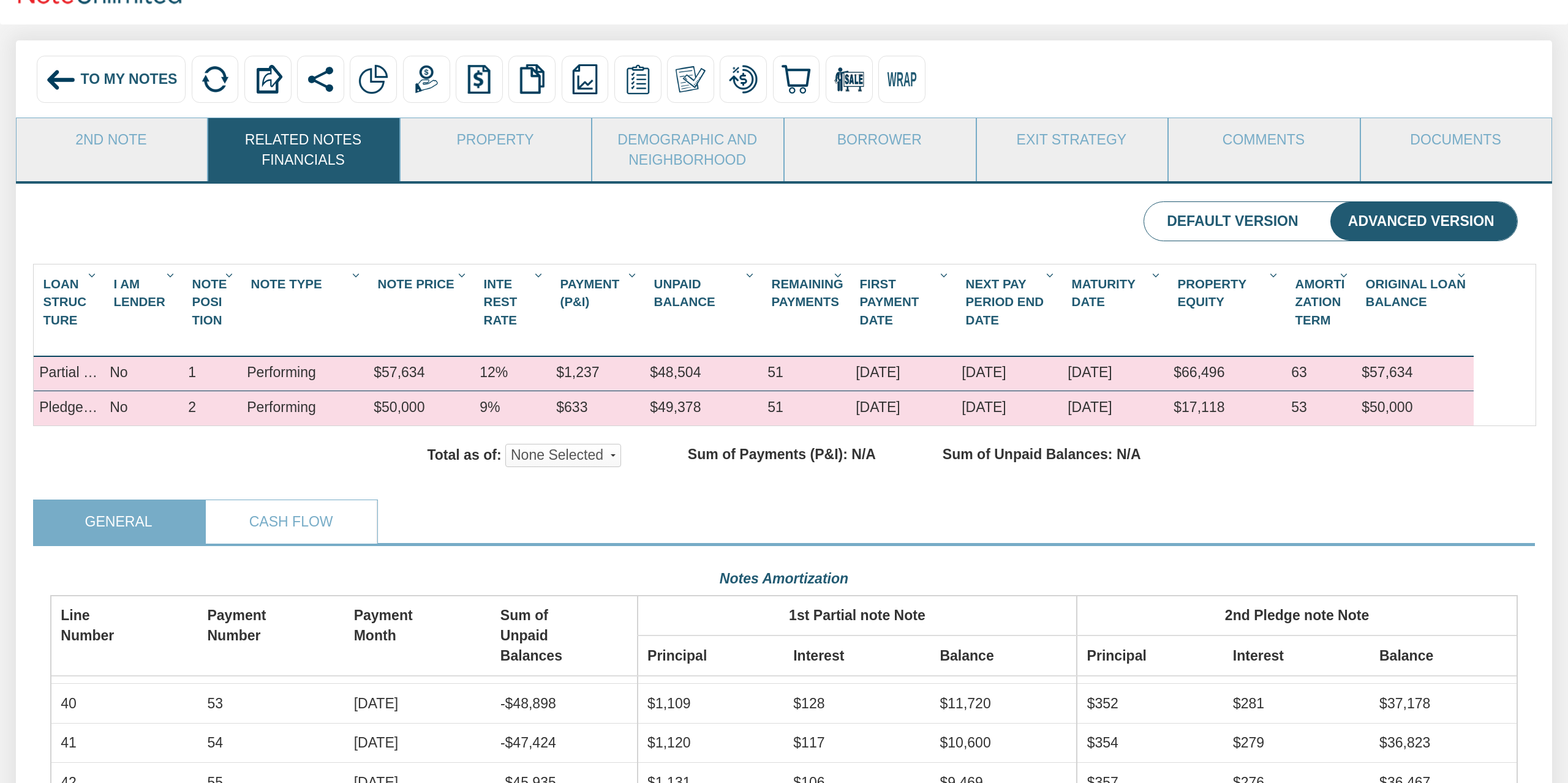
scroll to position [0, 0]
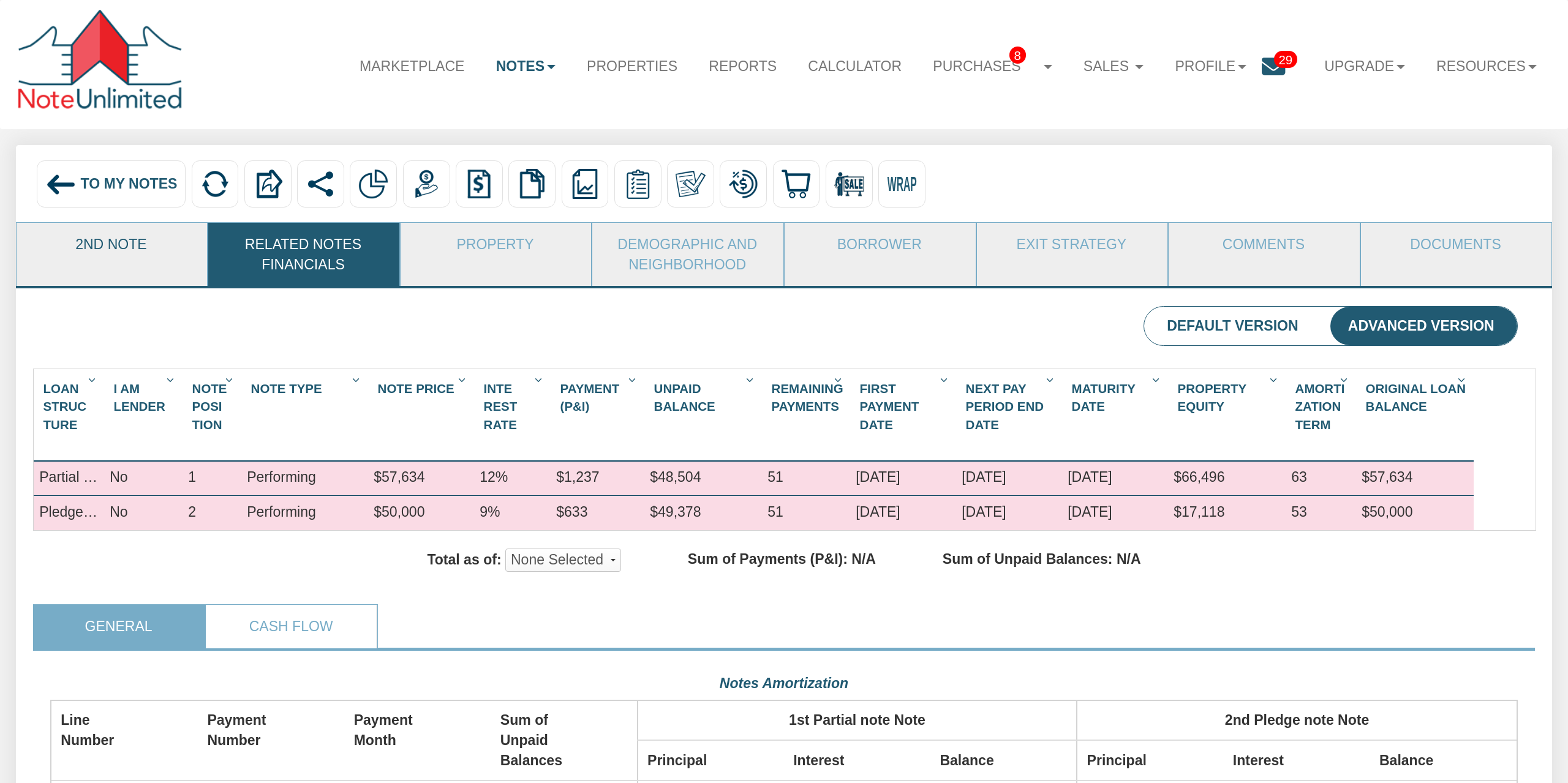
click at [96, 258] on link "2nd Note" at bounding box center [112, 244] width 190 height 43
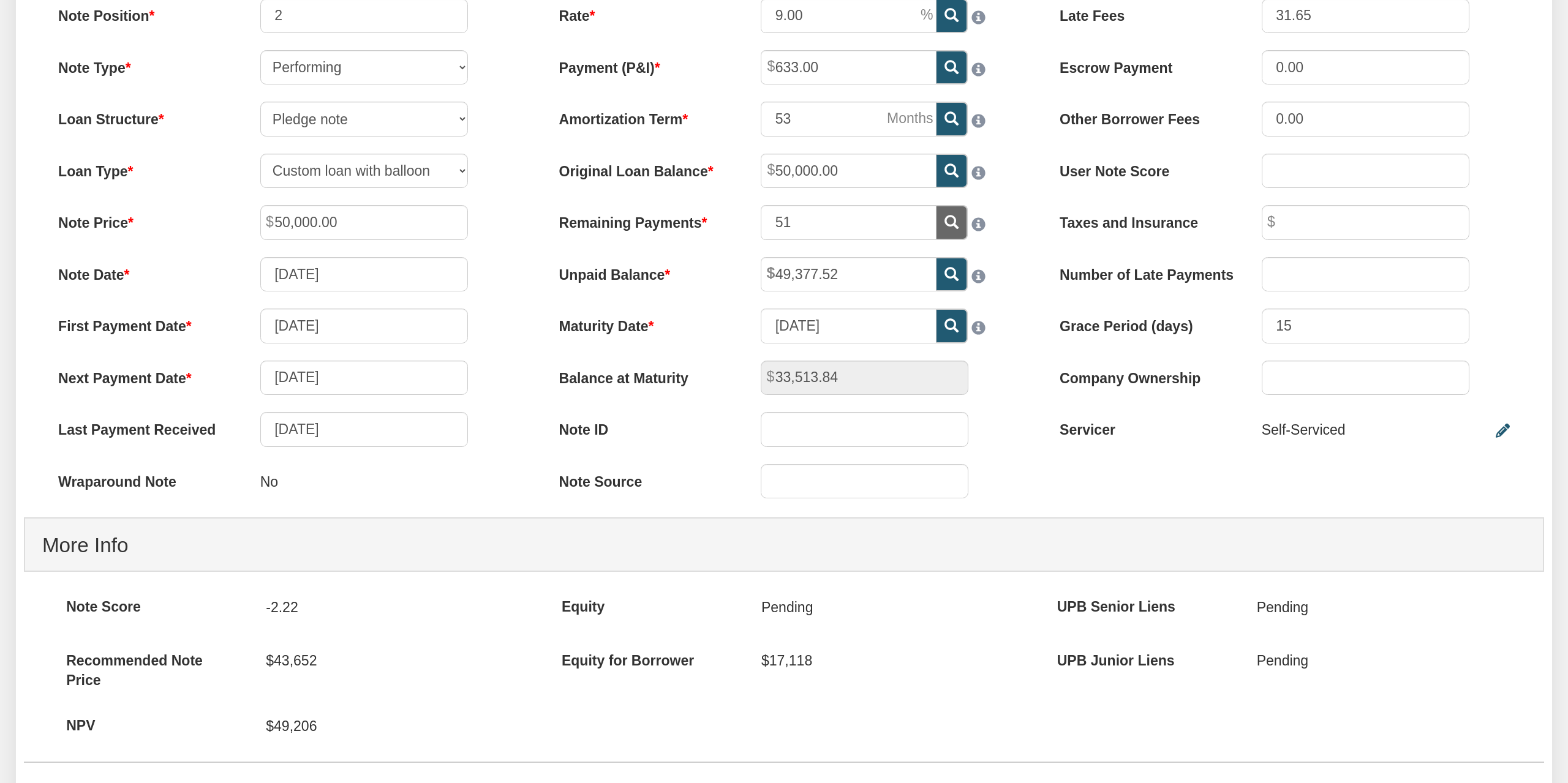
scroll to position [191, 0]
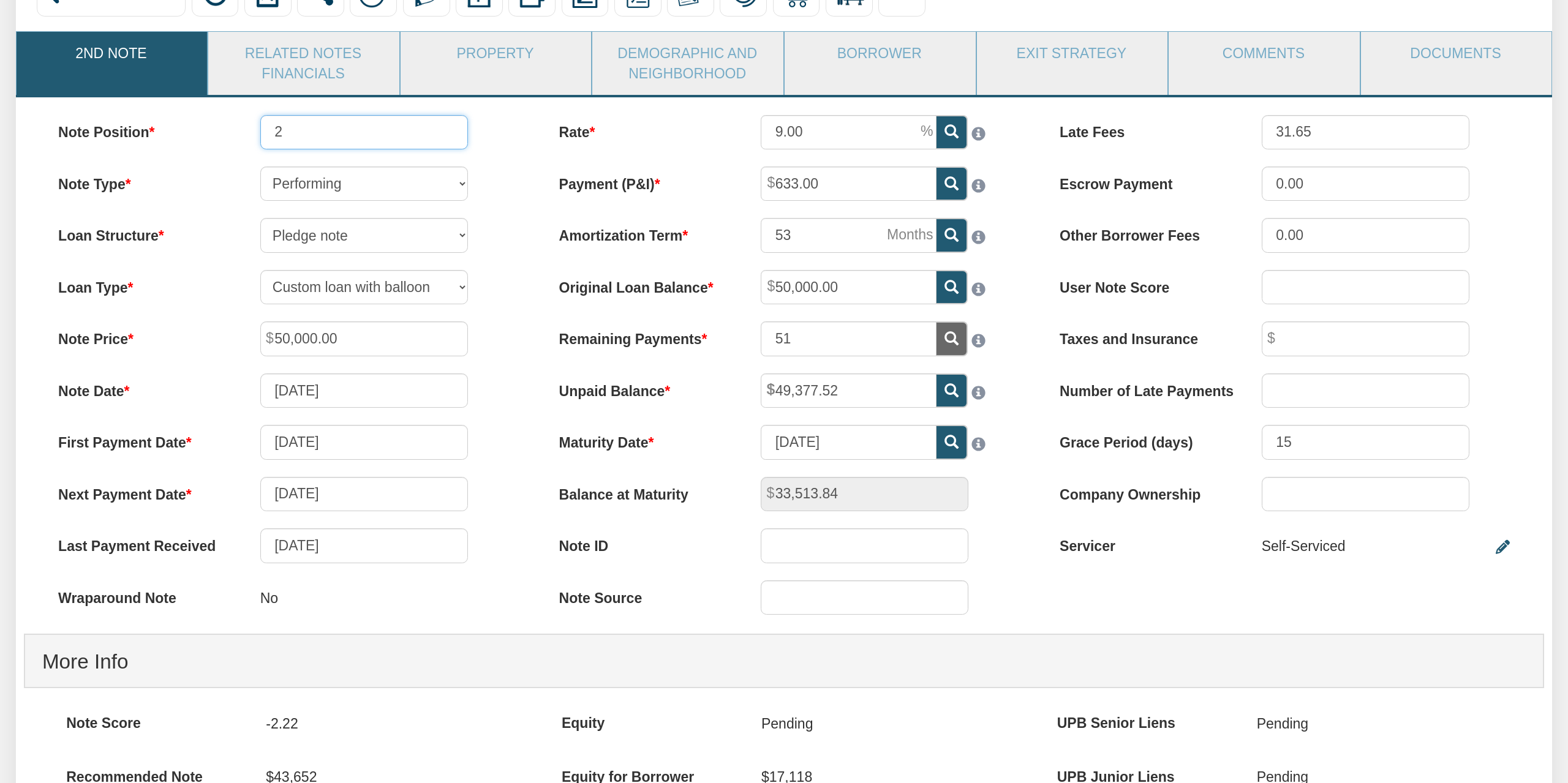
drag, startPoint x: 336, startPoint y: 122, endPoint x: 169, endPoint y: 116, distance: 167.1
click at [261, 116] on input "2" at bounding box center [365, 132] width 208 height 35
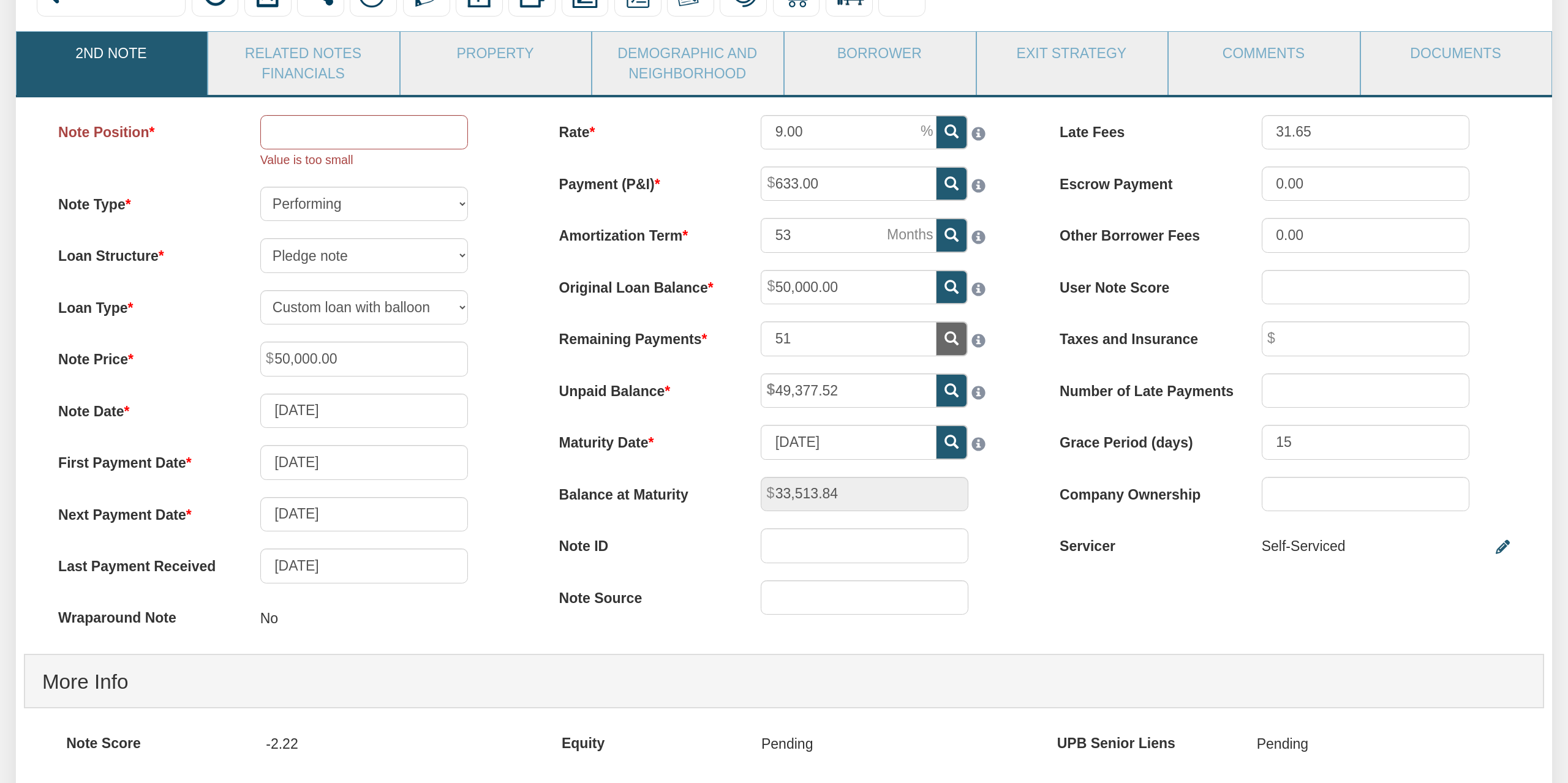
click at [545, 236] on label "Amortization Term" at bounding box center [643, 232] width 202 height 28
click at [761, 236] on input "53" at bounding box center [849, 235] width 176 height 35
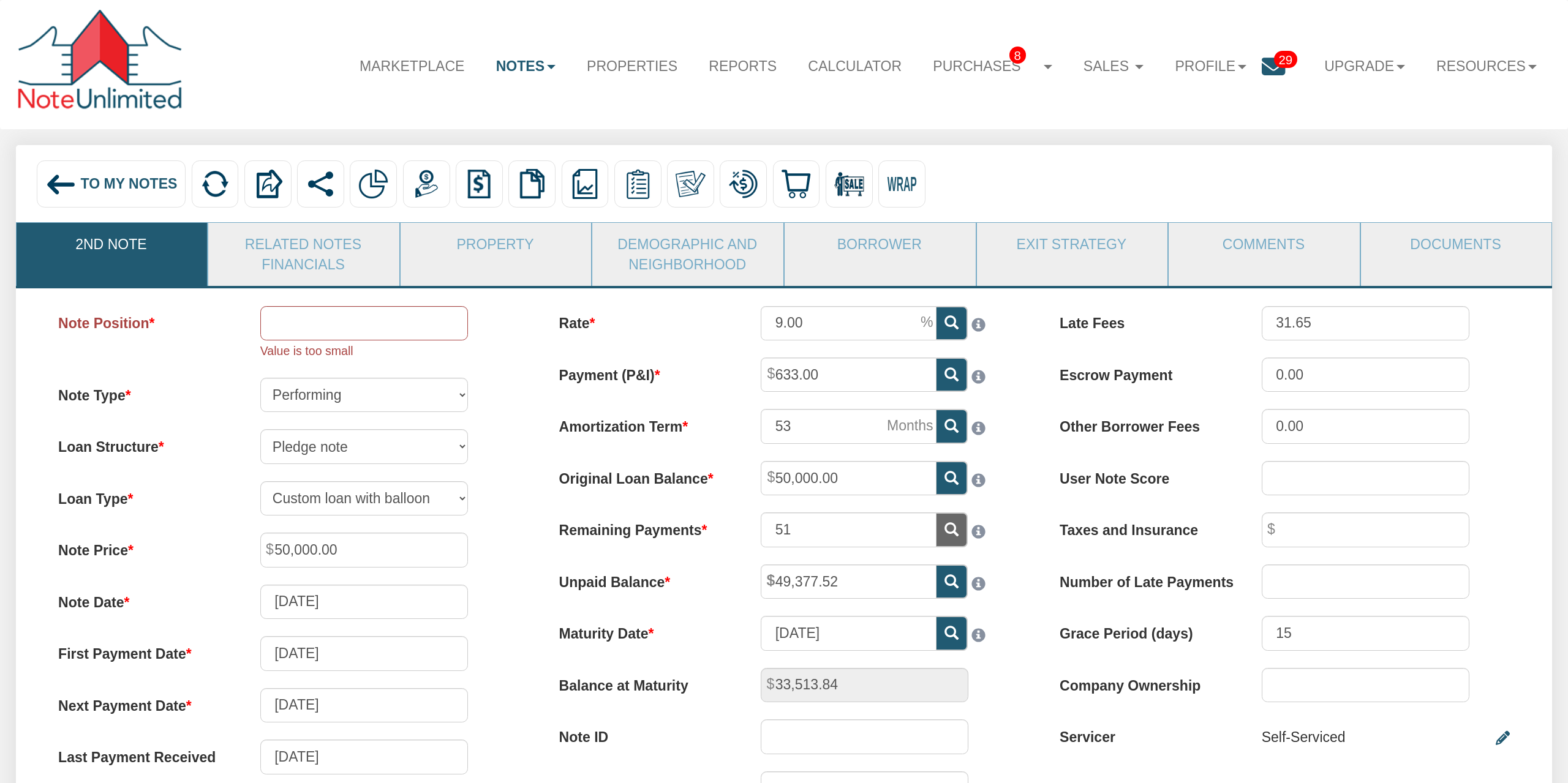
click at [373, 419] on div "Note Position Value is too small Note Type Performing Forthcoming Non-Performin…" at bounding box center [283, 576] width 500 height 539
click at [261, 378] on select "Performing Forthcoming Non-Performing REO Sub-Performing Unknown" at bounding box center [365, 395] width 208 height 35
click at [528, 423] on div "Note Position Value is too small Note Type Performing Forthcoming Non-Performin…" at bounding box center [283, 576] width 500 height 539
click at [261, 429] on select "Full note Partial note Pledge note Split Payment note" at bounding box center [365, 446] width 208 height 35
click at [518, 445] on div "Loan Structure Full note Partial note Pledge note Split Payment note" at bounding box center [283, 446] width 484 height 35
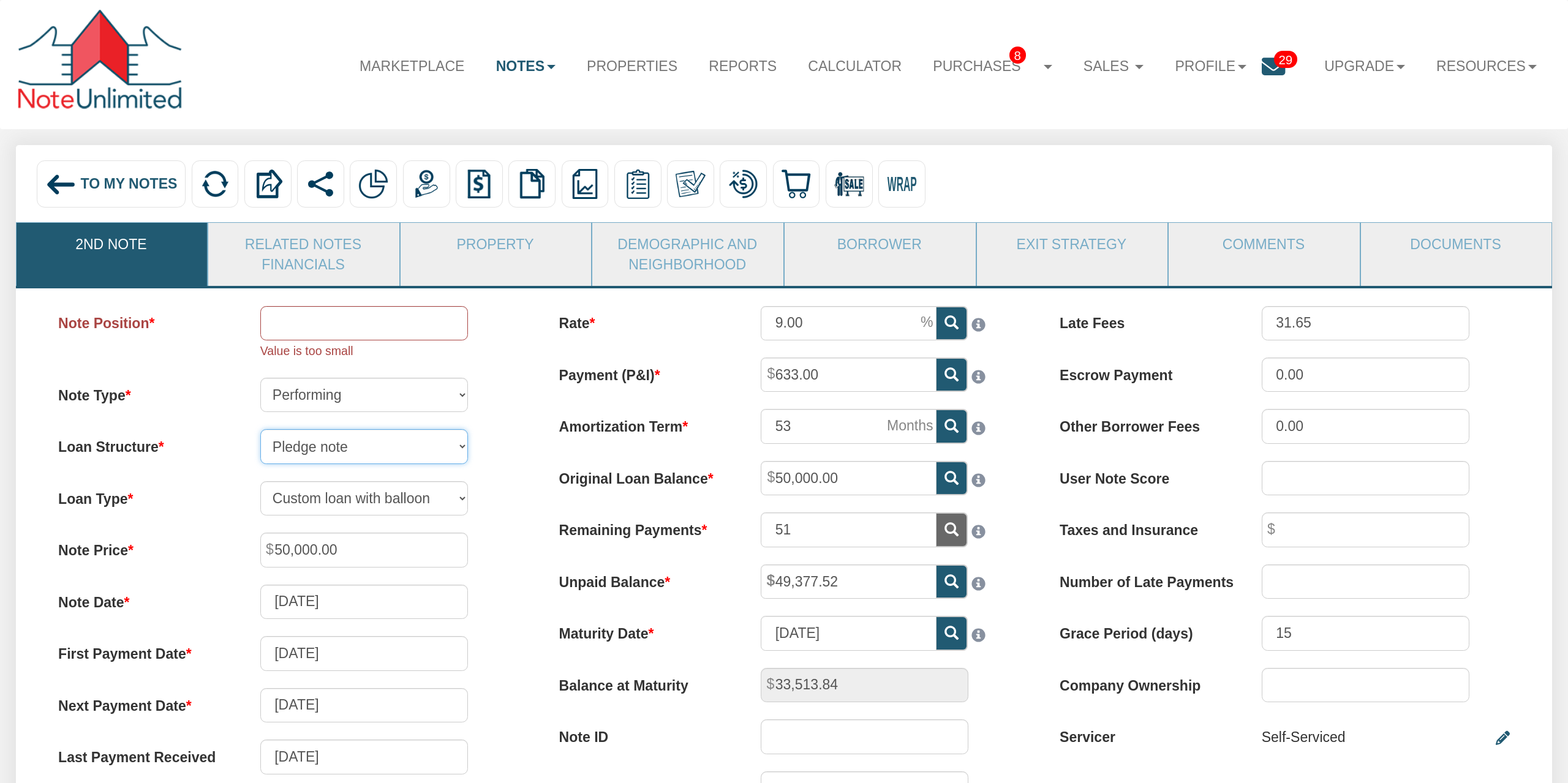
click at [261, 429] on select "Full note Partial note Pledge note Split Payment note" at bounding box center [365, 446] width 208 height 35
select select "string:FU"
click option "Full note" at bounding box center [0, 0] width 0 height 0
click at [535, 486] on div "Rate 9.00 Payment (P&I) 633.00 Amortization Term 53" at bounding box center [784, 565] width 500 height 518
click at [356, 335] on input "Note Position" at bounding box center [365, 323] width 208 height 35
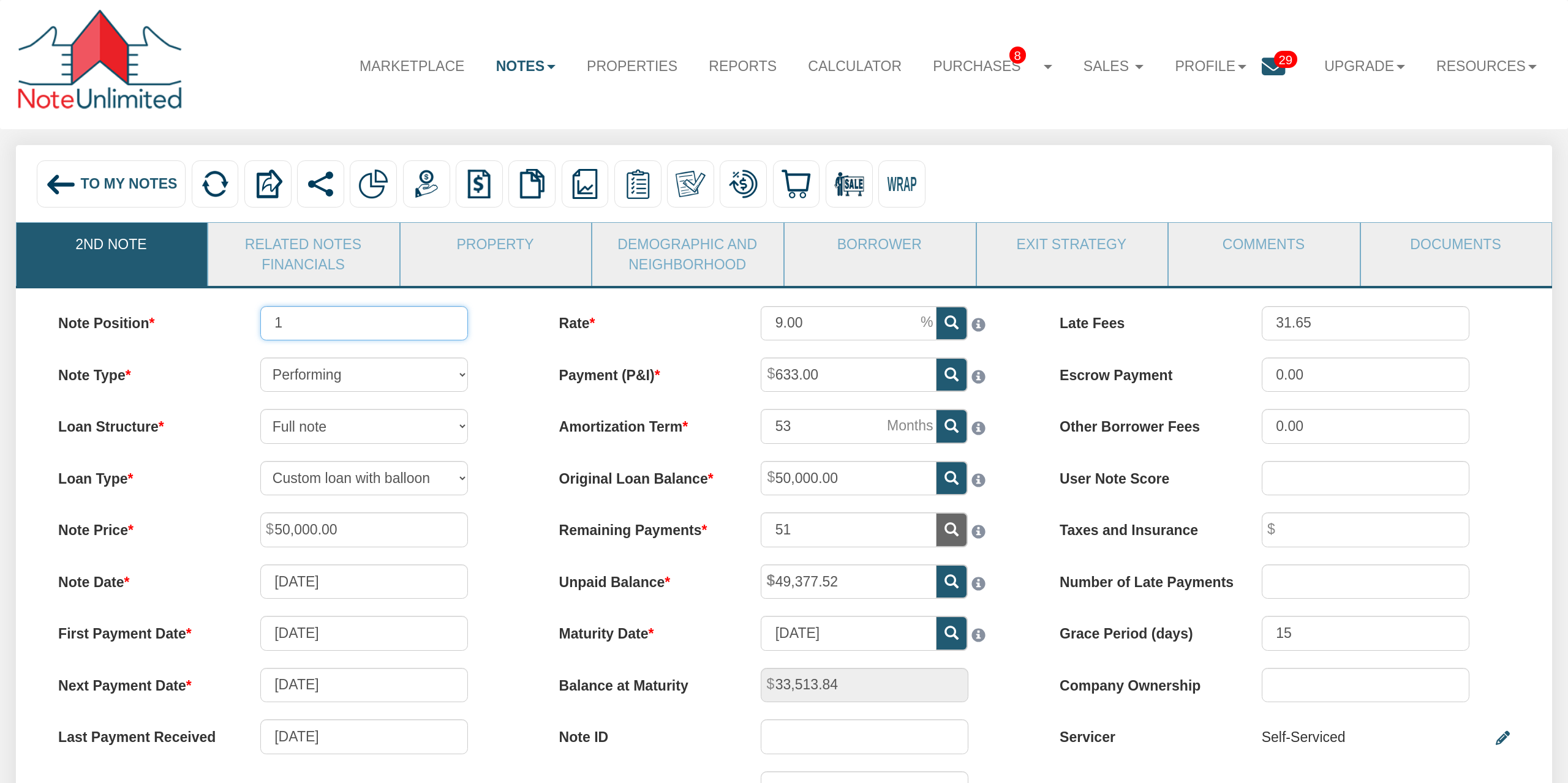
type input "1"
click at [481, 444] on div "Note Position 1 Note Type Performing Forthcoming Non-Performing REO Sub-Perform…" at bounding box center [283, 565] width 500 height 519
click at [503, 498] on div "Note Position 1 Note Type Performing Forthcoming Non-Performing REO Sub-Perform…" at bounding box center [283, 565] width 500 height 519
click at [37, 173] on div "To My Notes" at bounding box center [111, 184] width 149 height 47
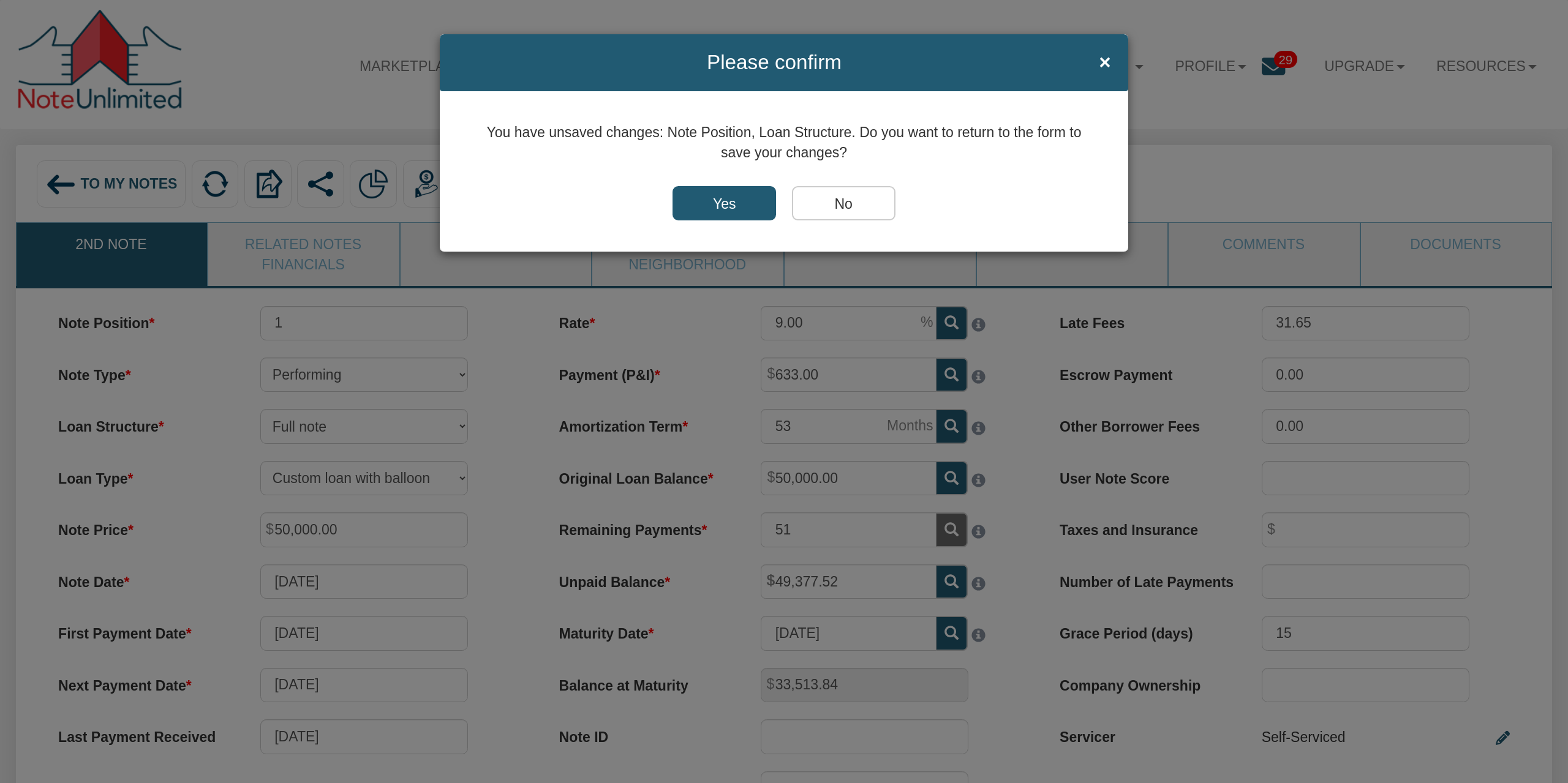
click at [714, 201] on input "Yes" at bounding box center [724, 203] width 104 height 35
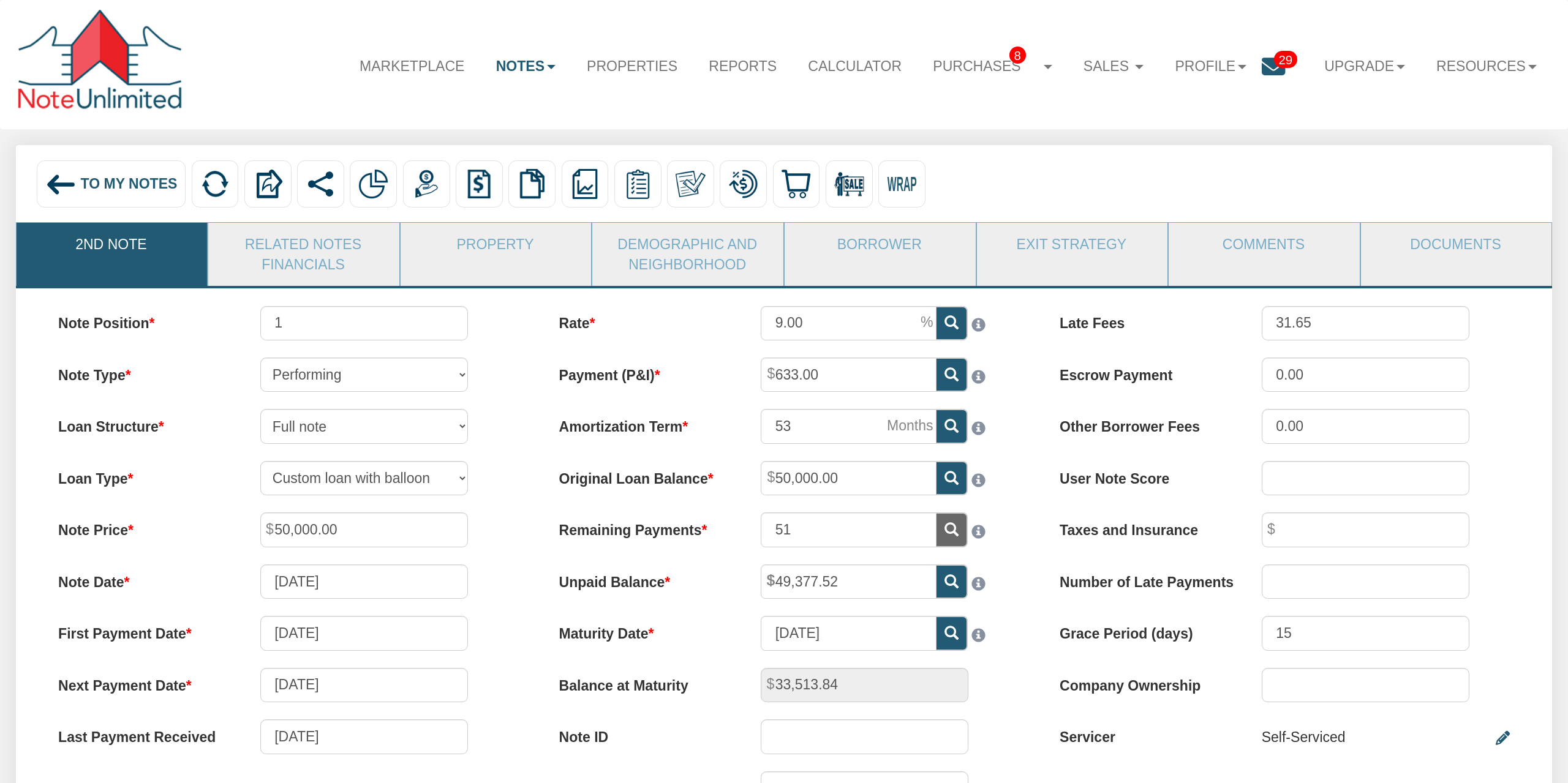
click at [134, 169] on div "To My Notes" at bounding box center [111, 184] width 149 height 47
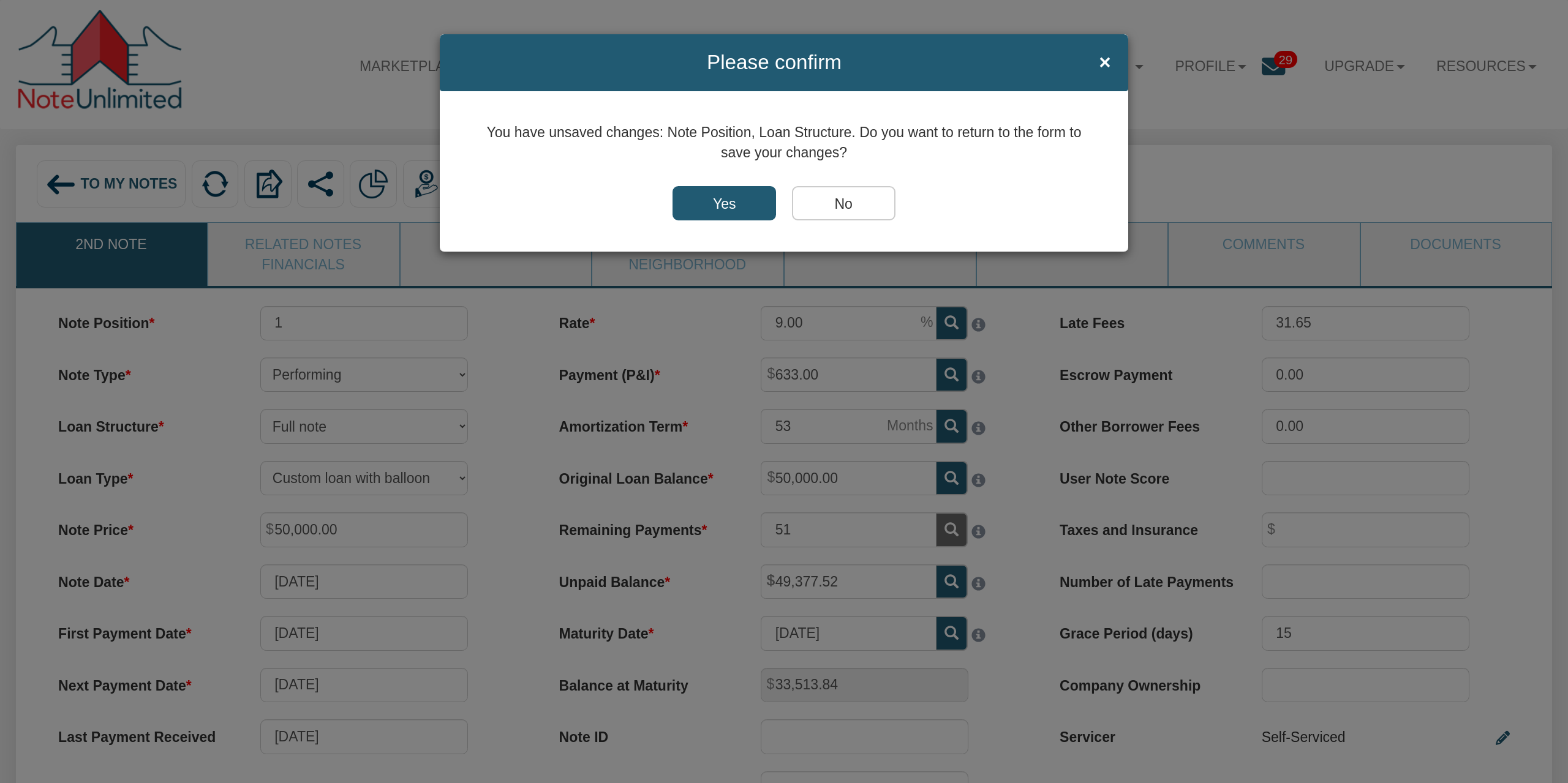
click at [833, 193] on input "No" at bounding box center [843, 203] width 104 height 35
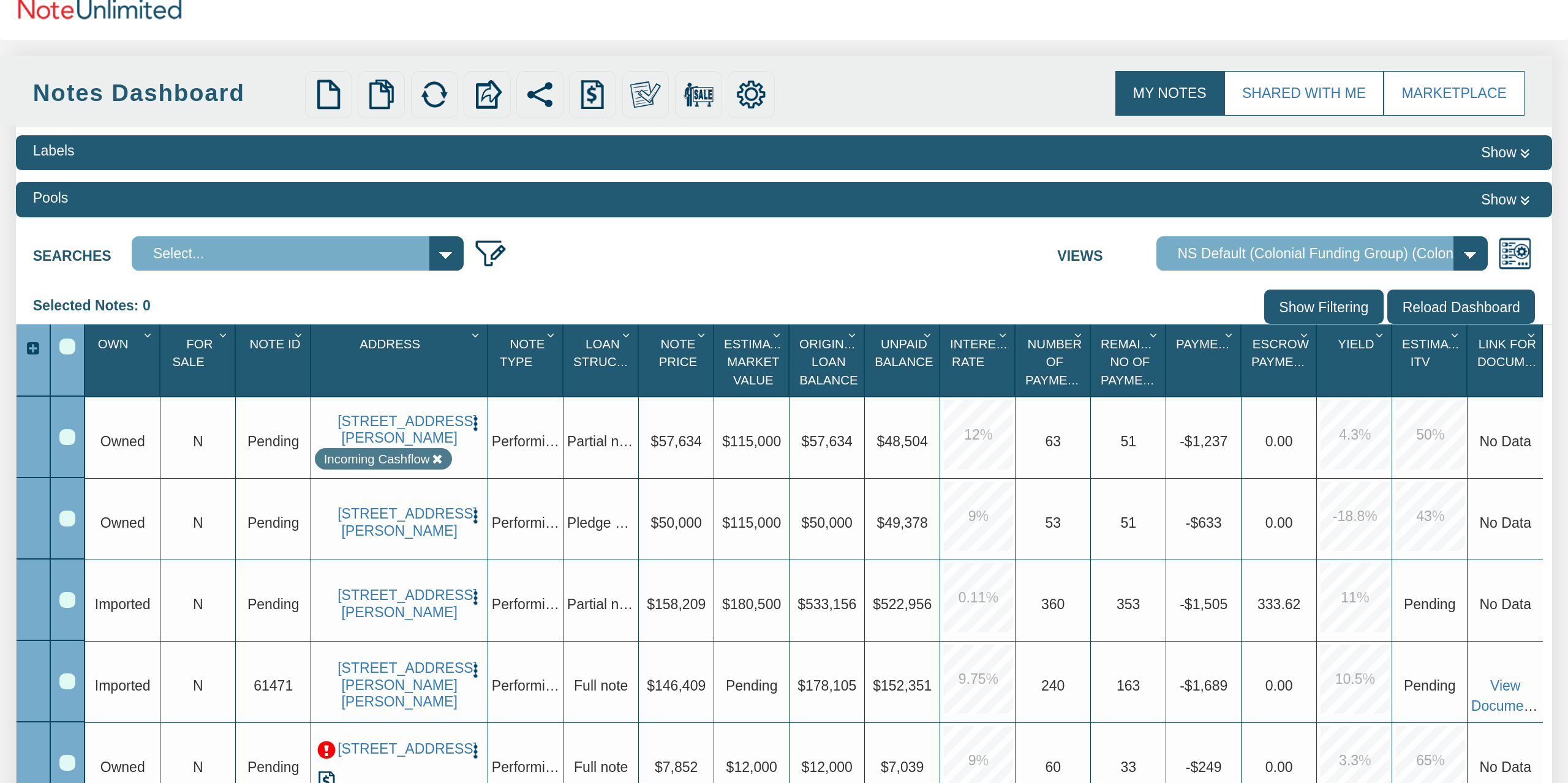
scroll to position [128, 0]
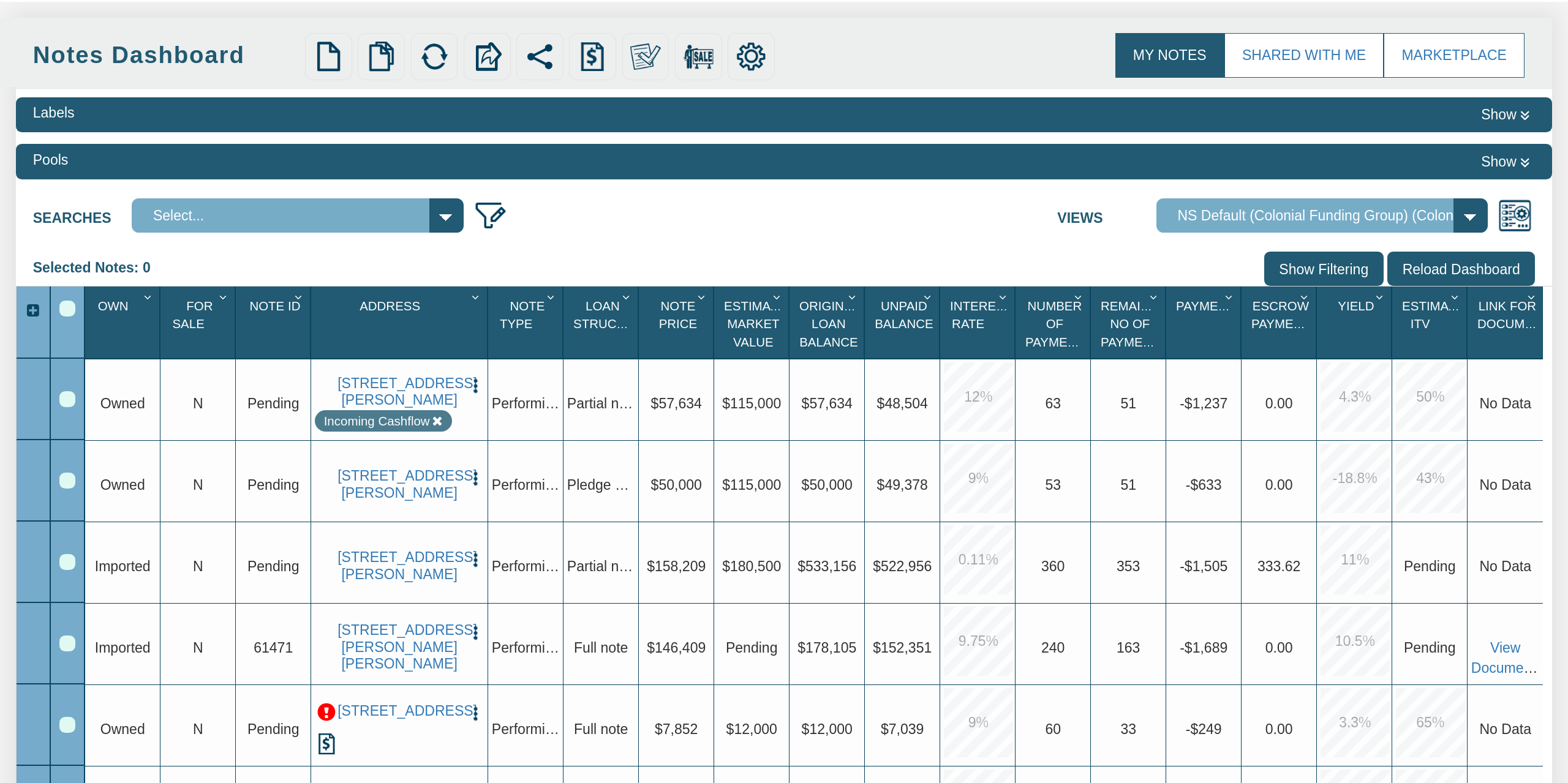
click at [480, 475] on img "button" at bounding box center [474, 478] width 17 height 17
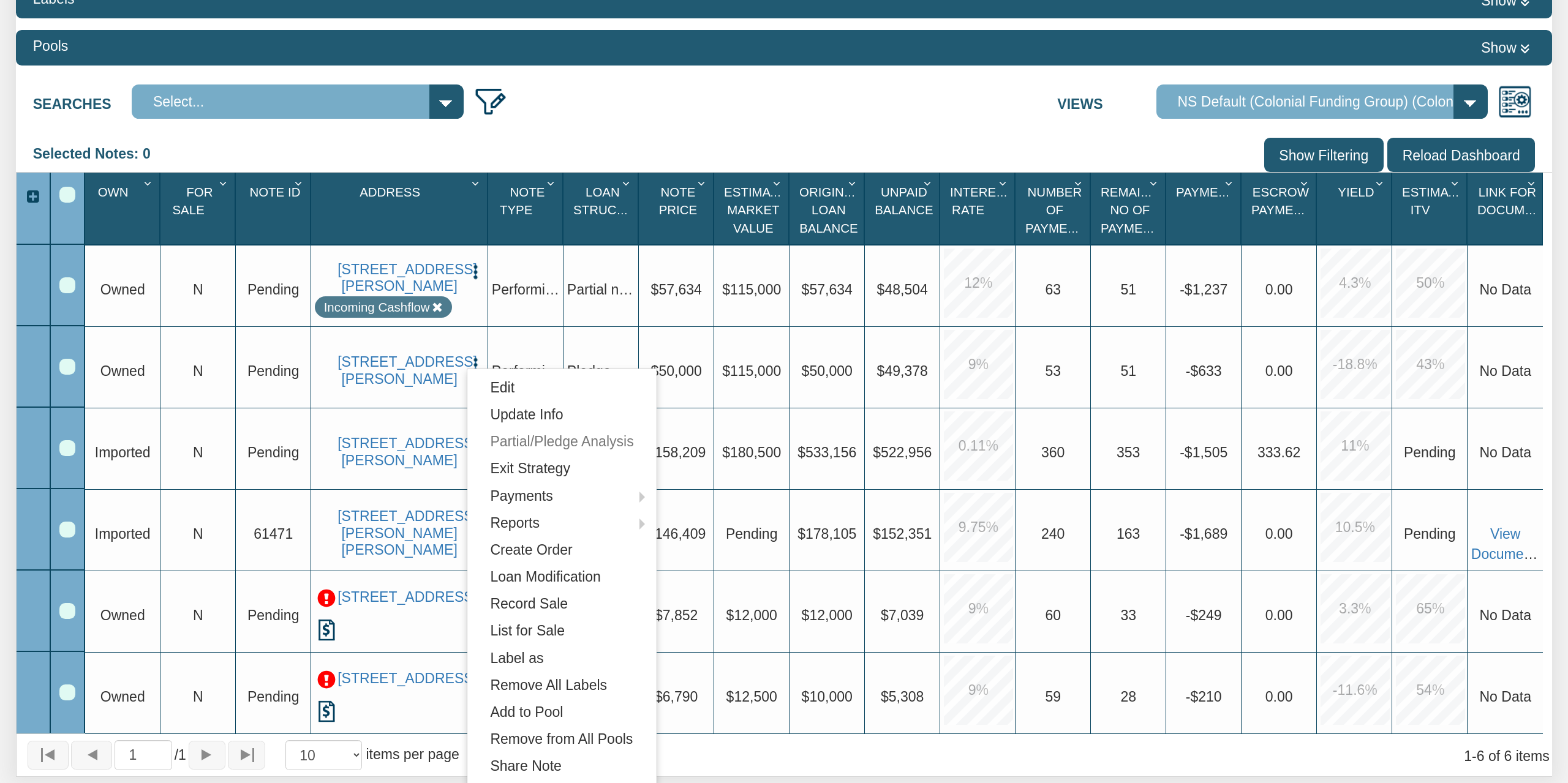
scroll to position [254, 0]
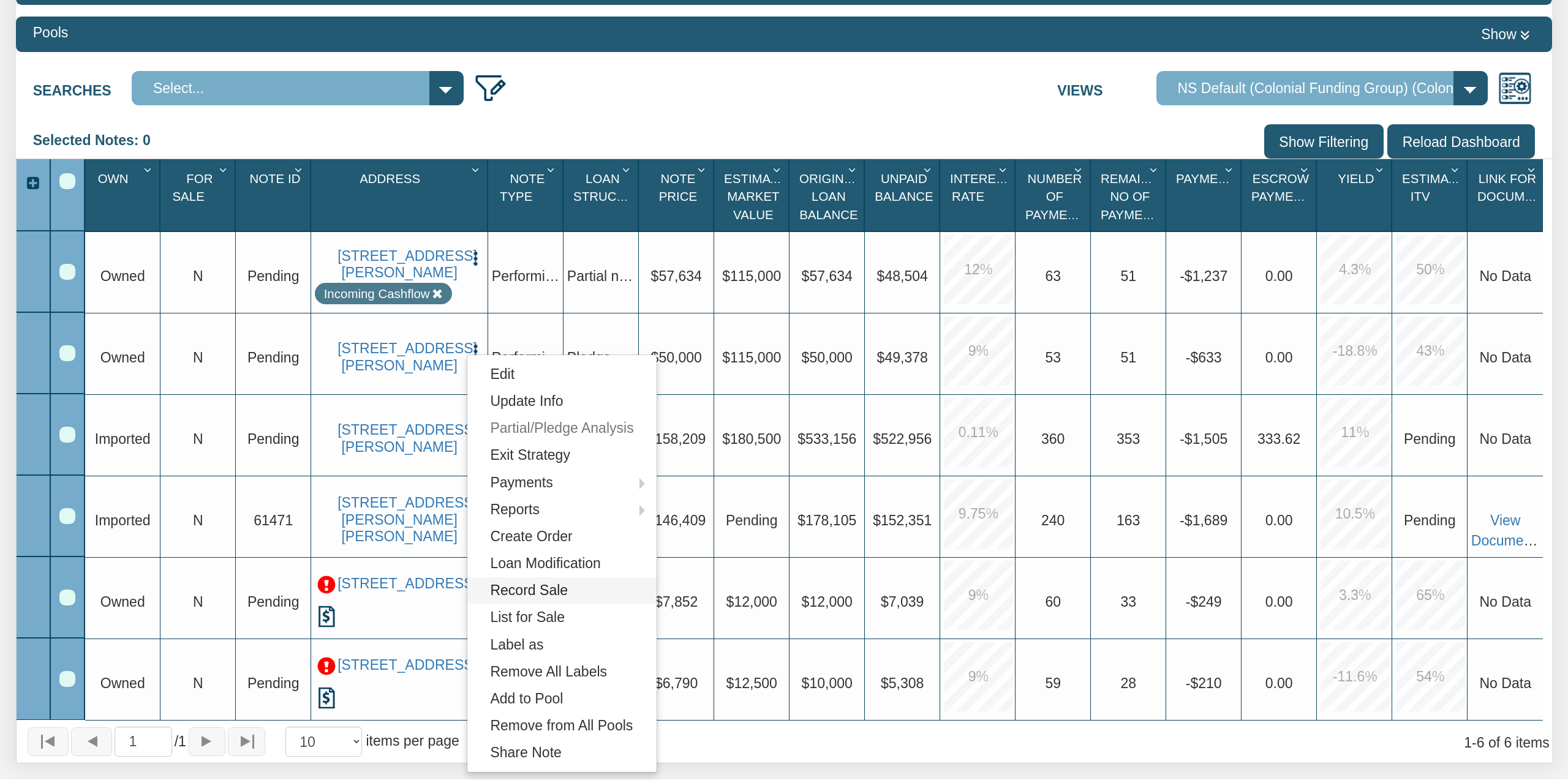
click at [566, 592] on link "Record Sale" at bounding box center [561, 591] width 189 height 27
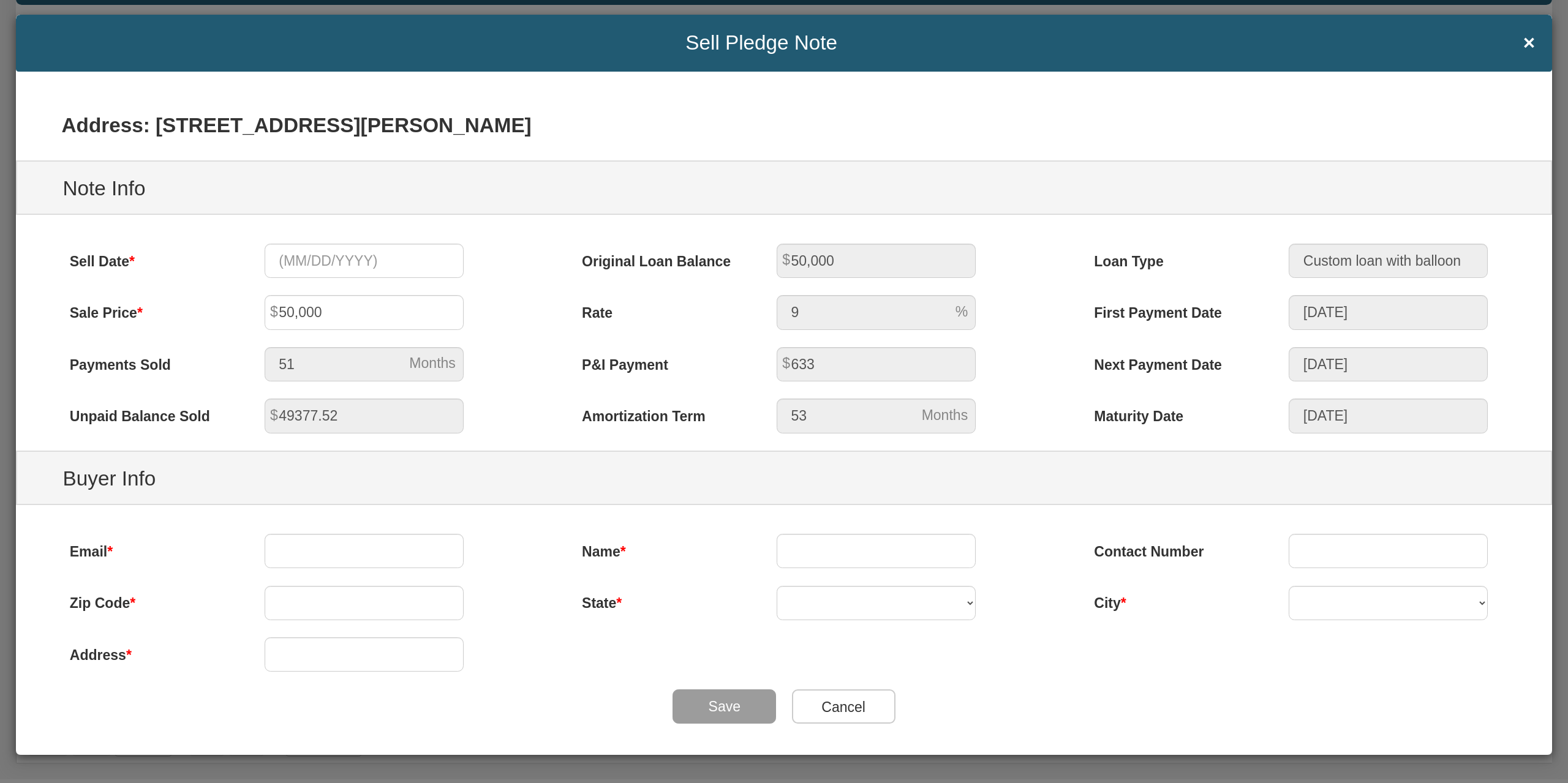
scroll to position [26, 0]
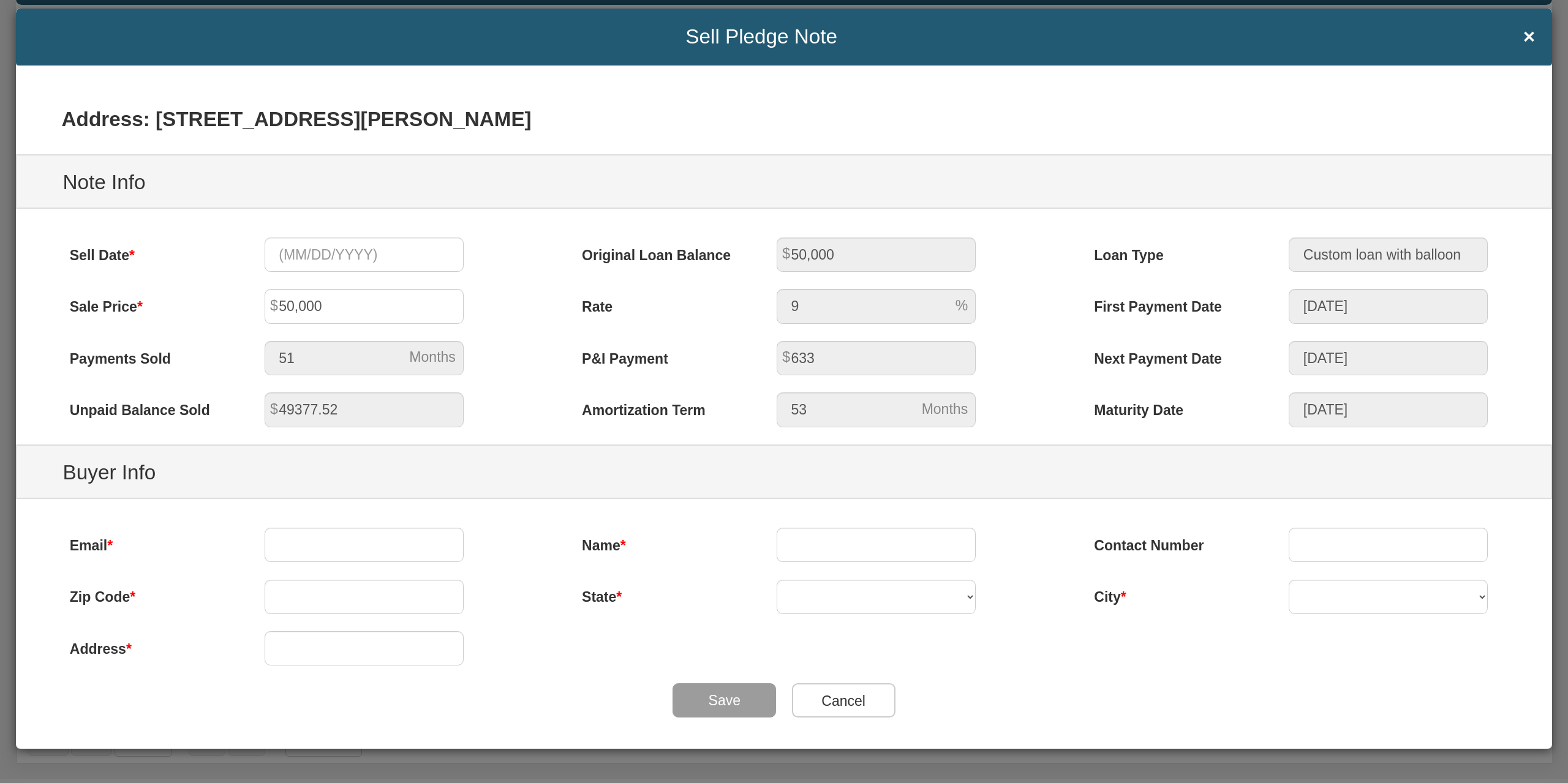
click at [813, 706] on input "Cancel" at bounding box center [843, 701] width 104 height 35
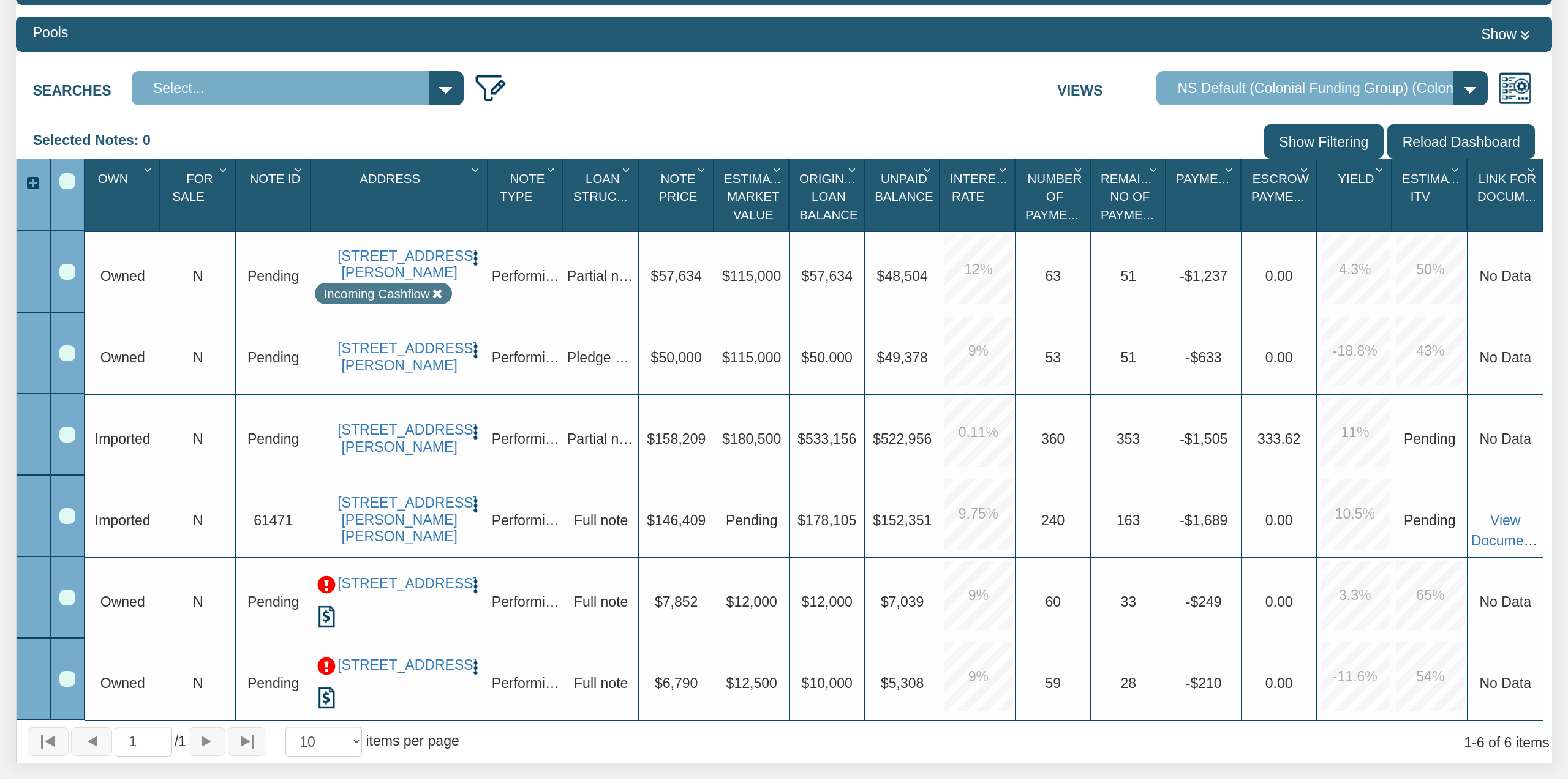
click at [476, 343] on img "button" at bounding box center [474, 351] width 17 height 17
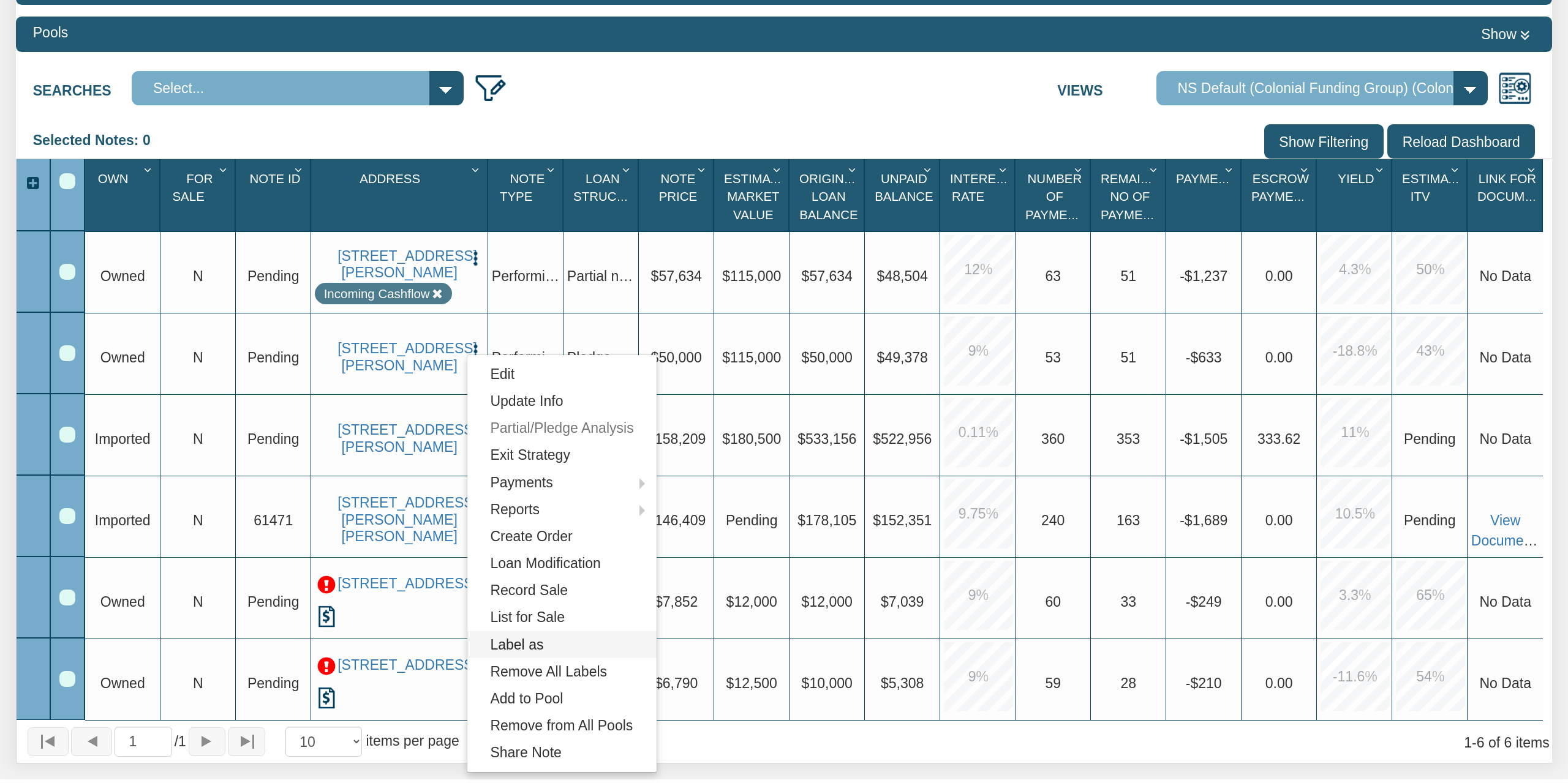
click at [548, 643] on link "Label as" at bounding box center [561, 645] width 189 height 27
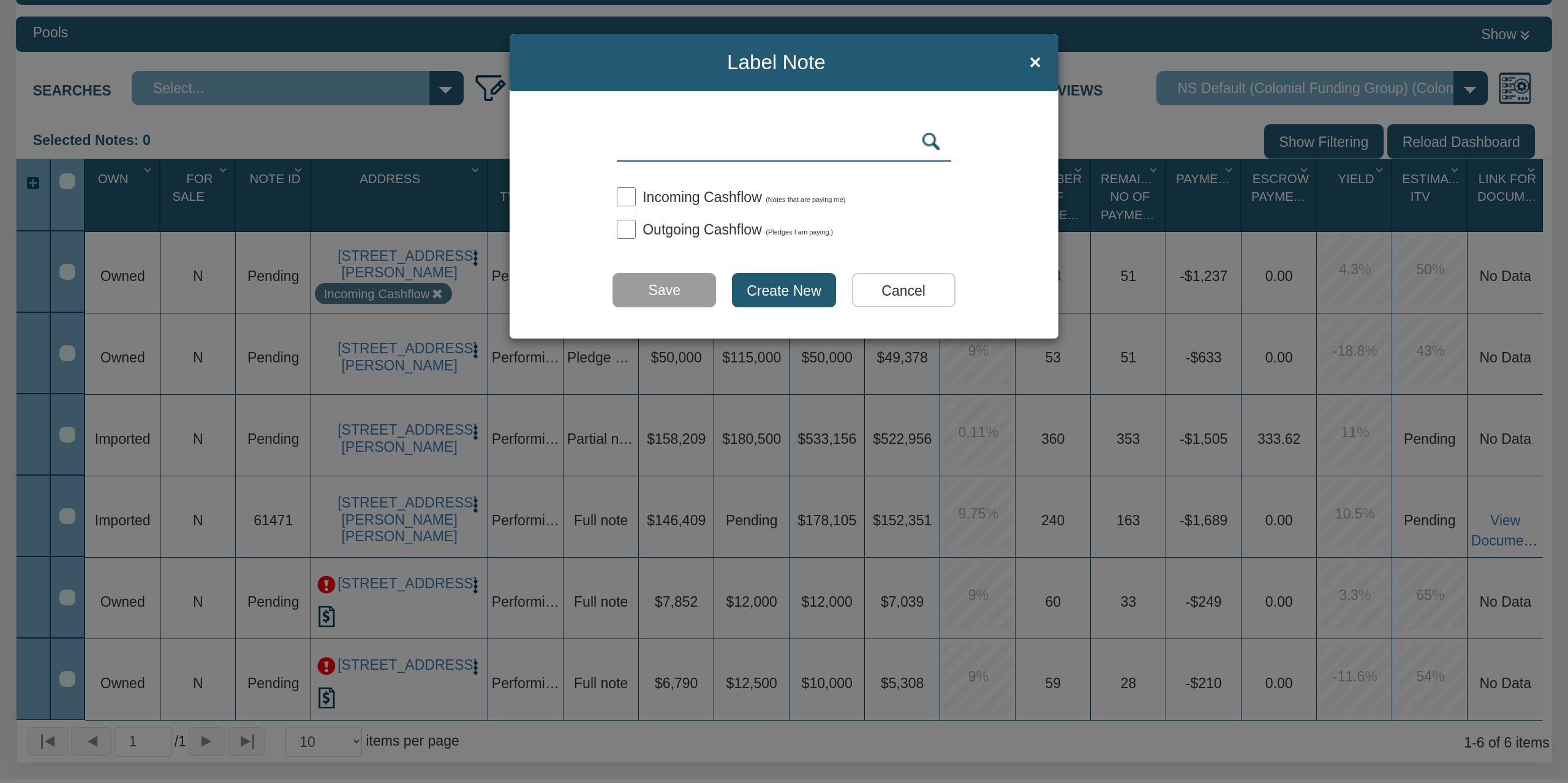
click at [908, 287] on input "Cancel" at bounding box center [904, 290] width 104 height 35
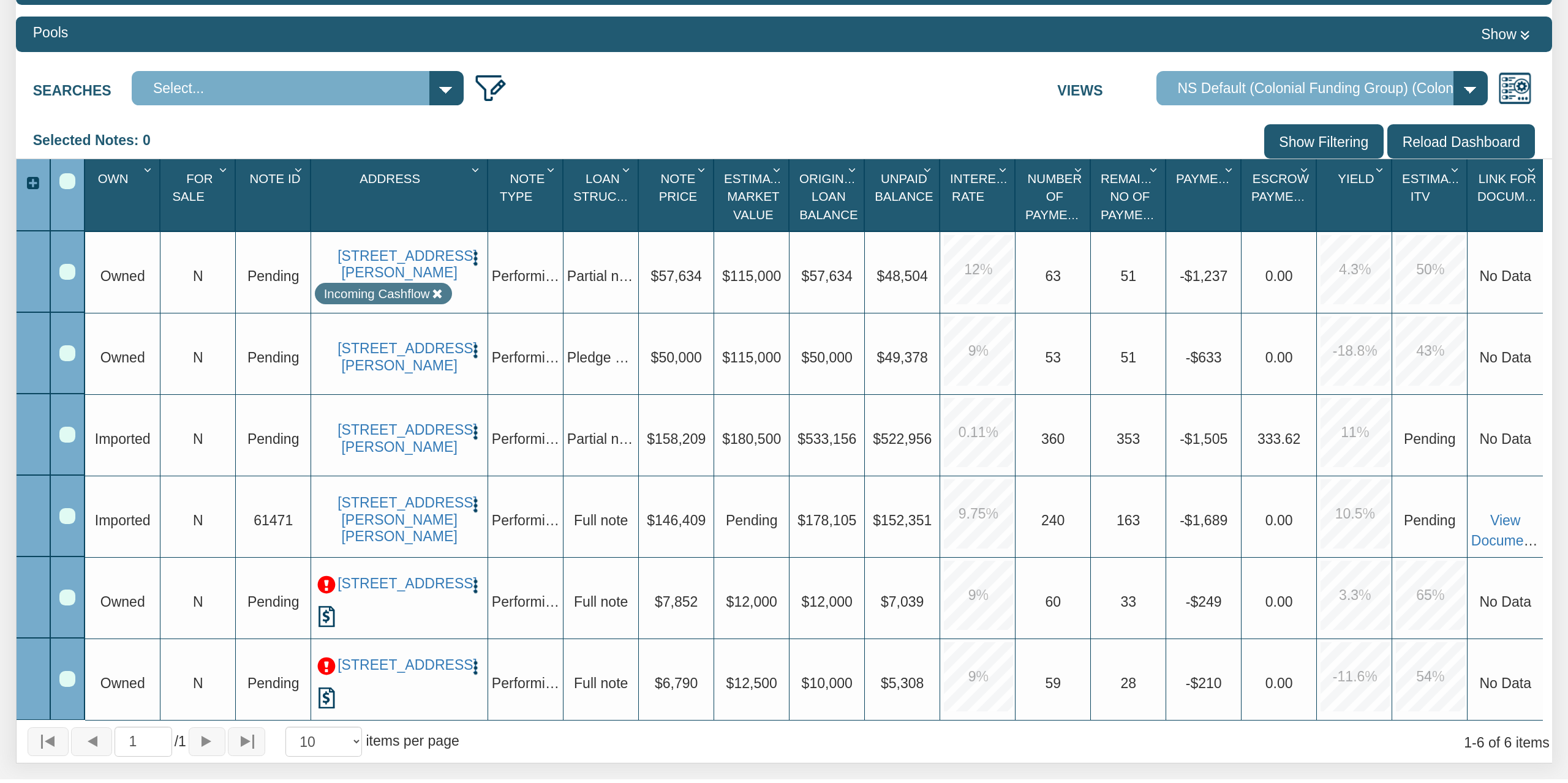
click at [478, 343] on img "button" at bounding box center [474, 351] width 17 height 17
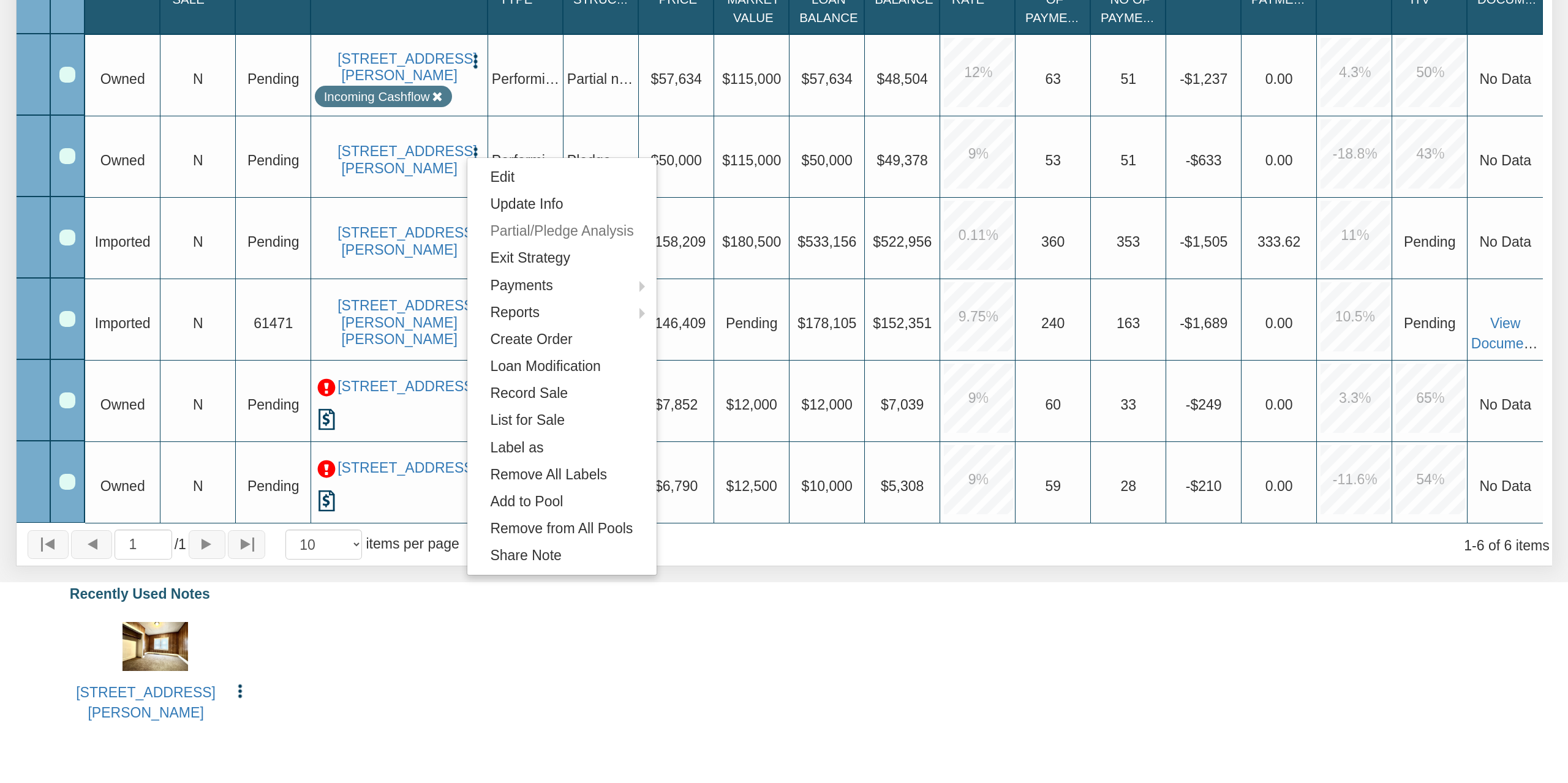
scroll to position [510, 0]
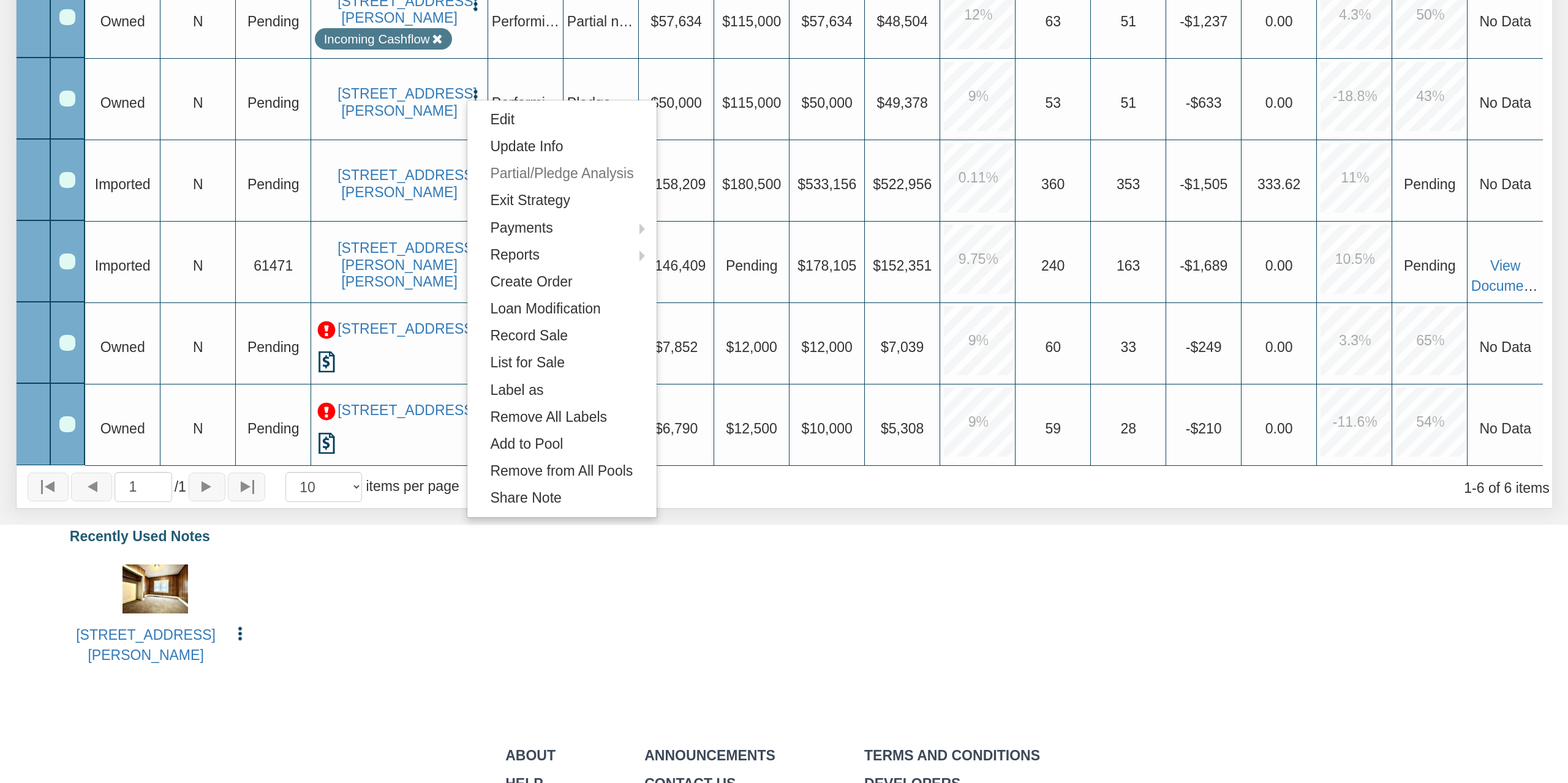
click at [532, 617] on div "1550 E Gimber St, INDIANAPOLIS, IN, 46203 Edit Copy to My Dashboard Update Info…" at bounding box center [784, 615] width 1468 height 124
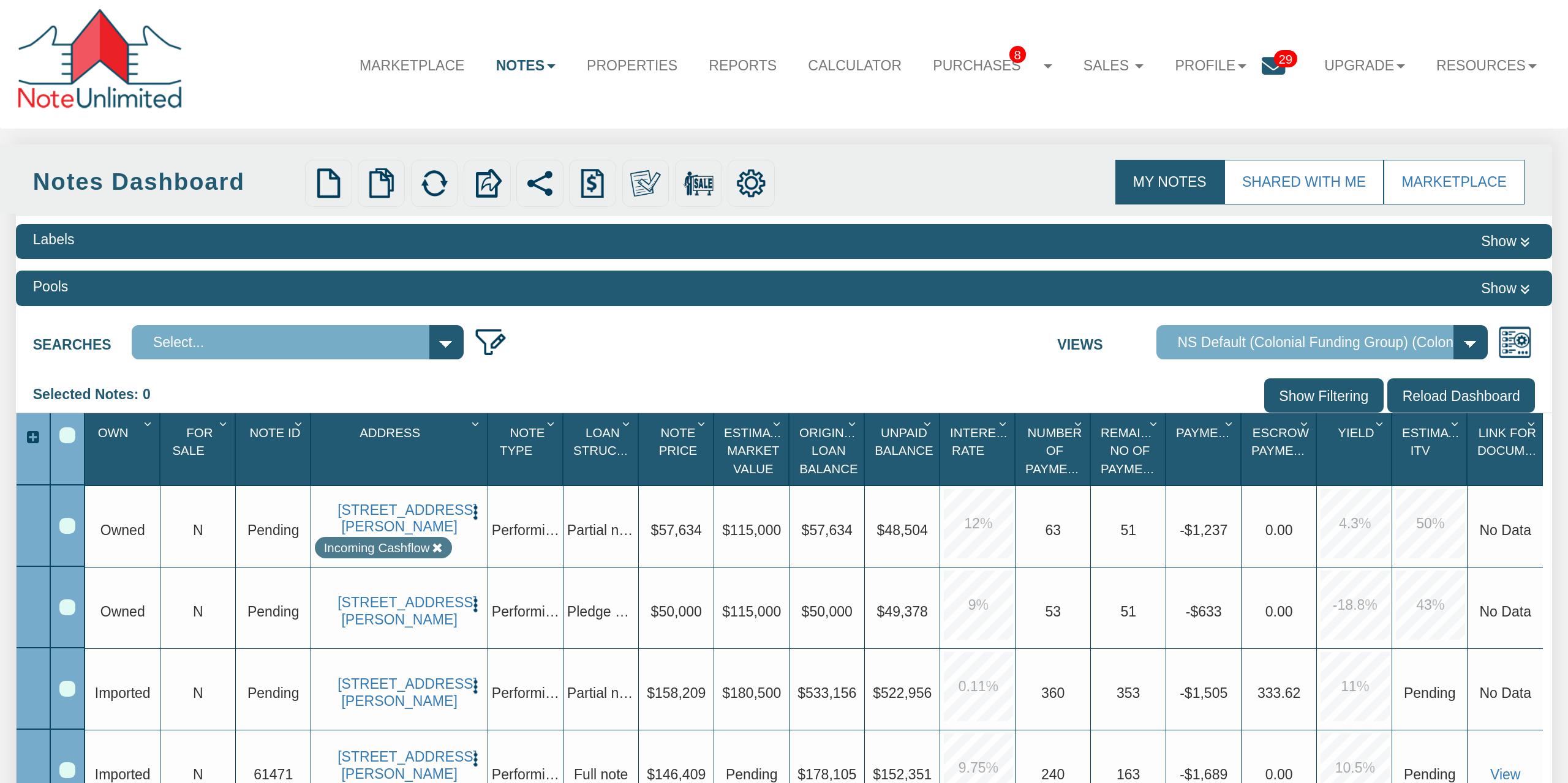
scroll to position [0, 0]
click at [1156, 325] on select "Default View NS Default (Colonial Funding Group) (Colonial Funding Group) Portf…" at bounding box center [1322, 342] width 332 height 35
select select "322"
click option "Portfolio View" at bounding box center [0, 0] width 0 height 0
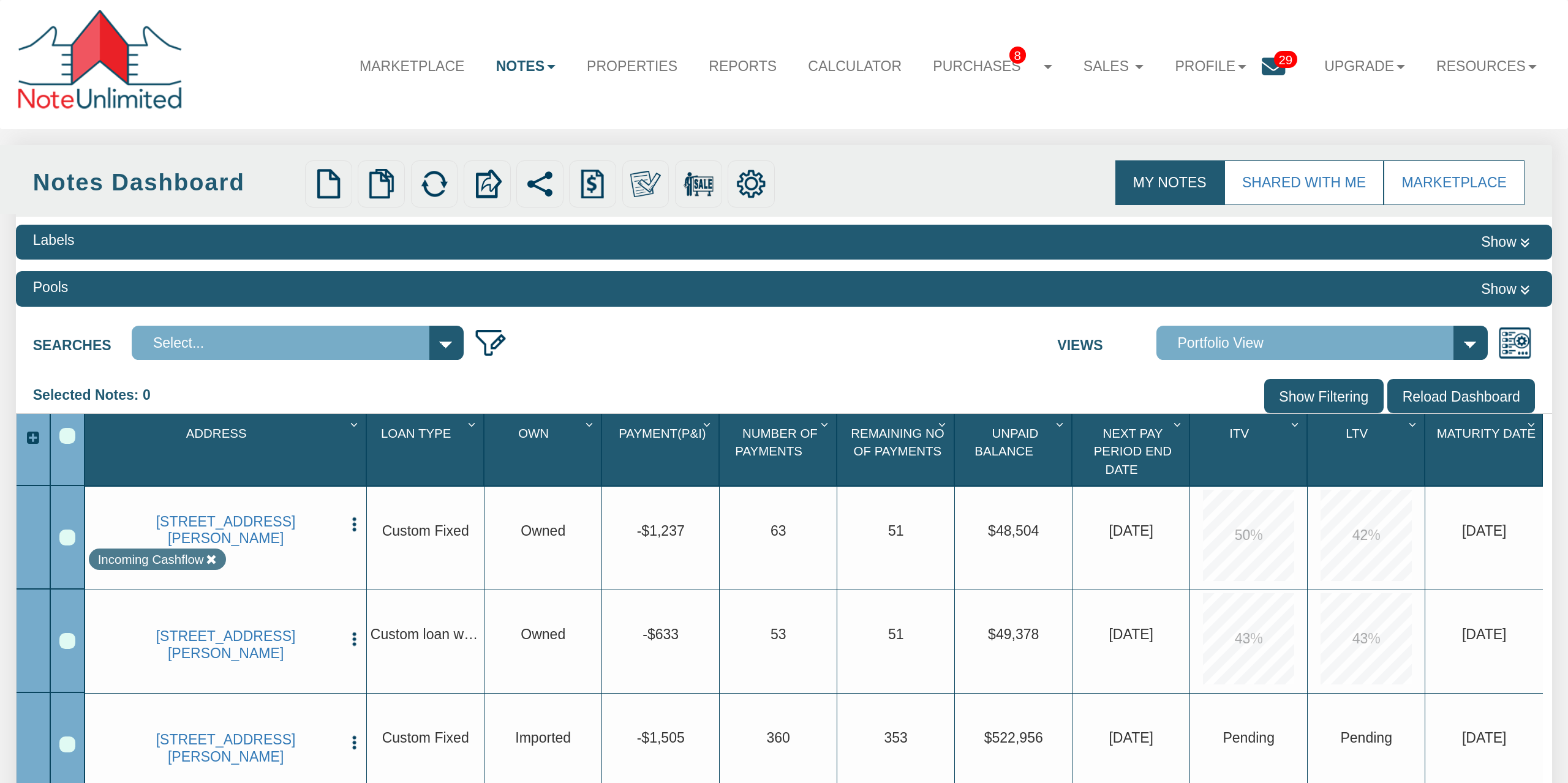
click at [67, 642] on div "Row 2, Row Selection Checkbox" at bounding box center [67, 641] width 16 height 16
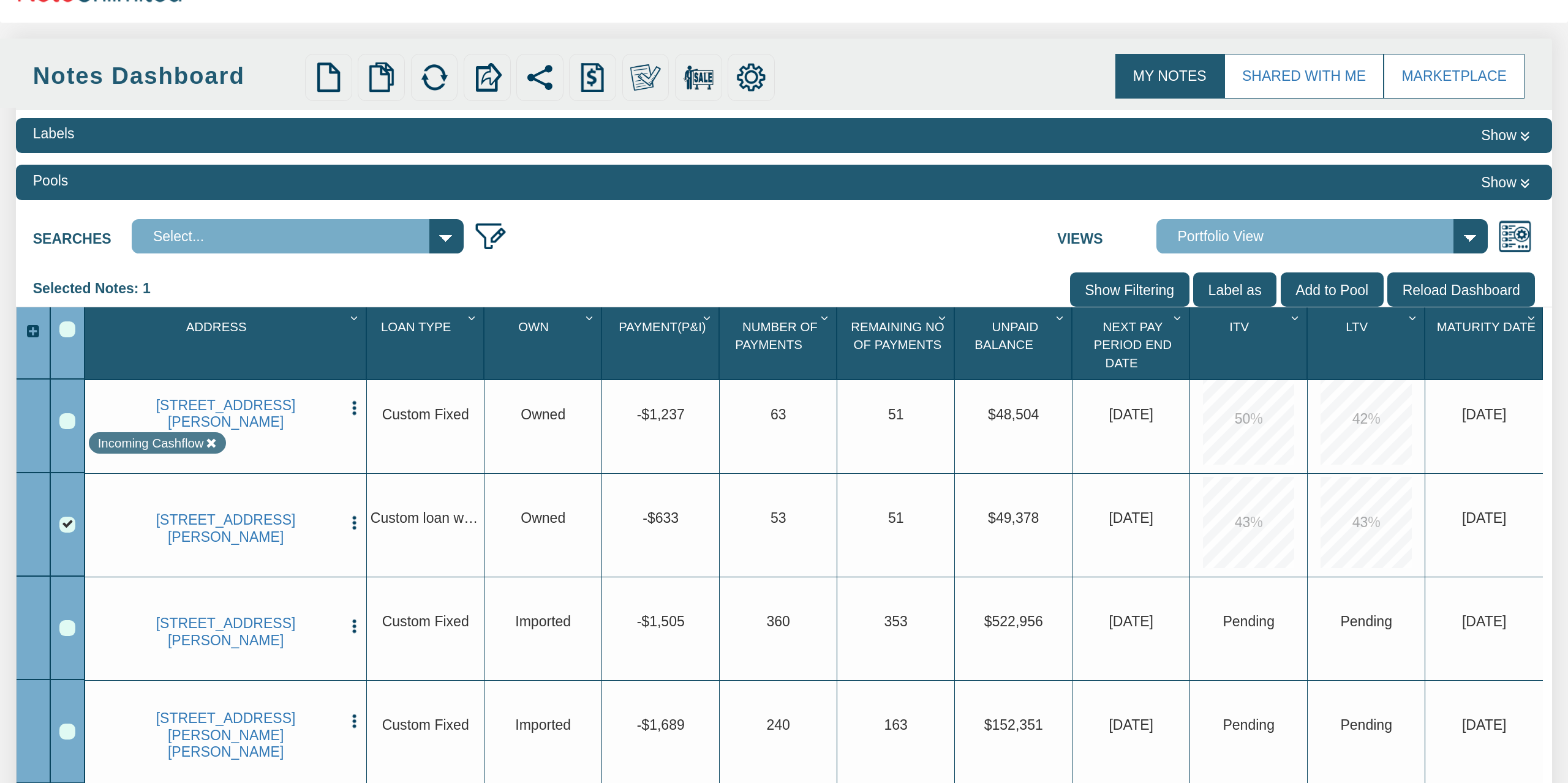
scroll to position [191, 0]
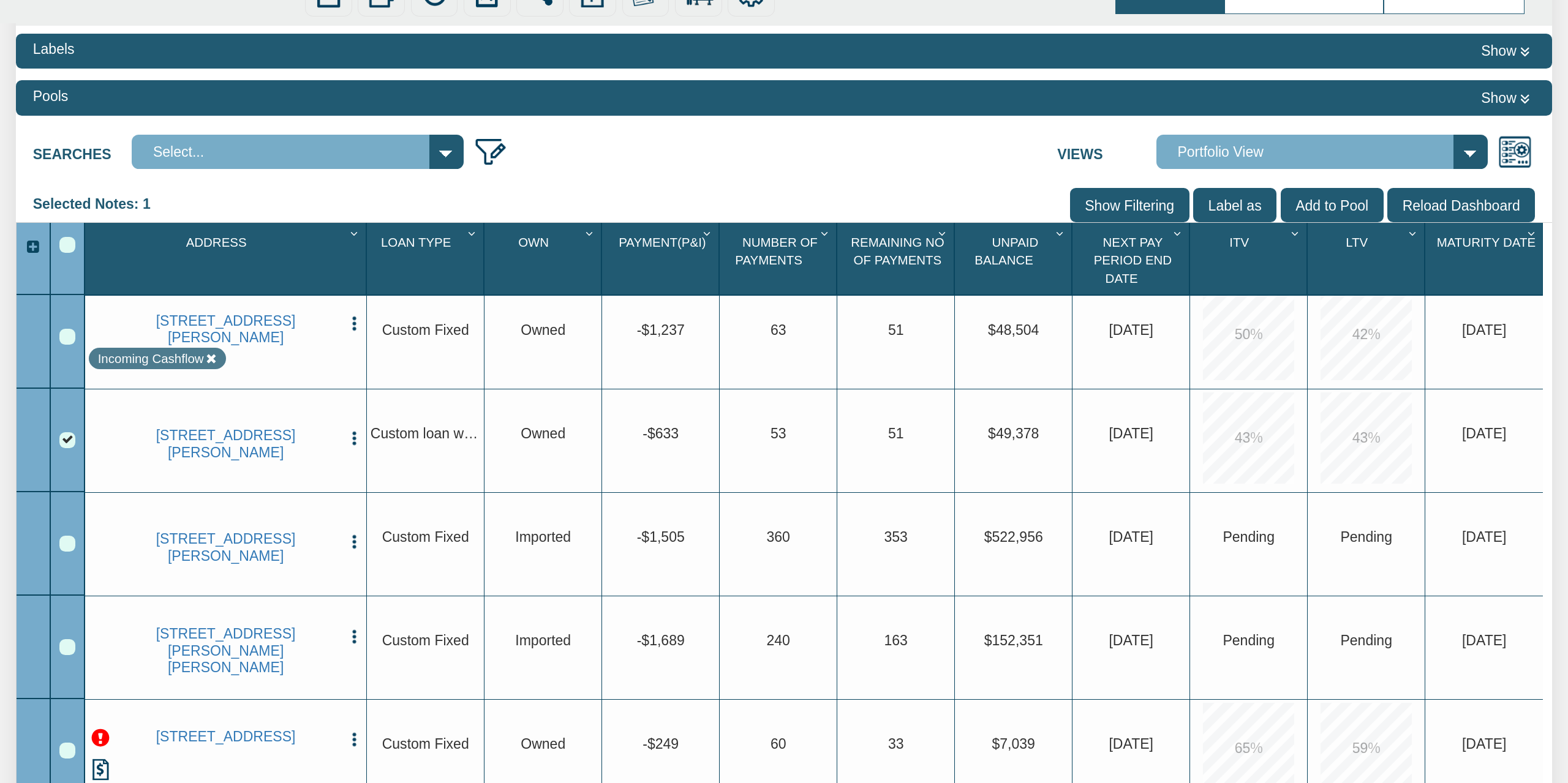
click at [541, 438] on span "Owned" at bounding box center [543, 434] width 44 height 16
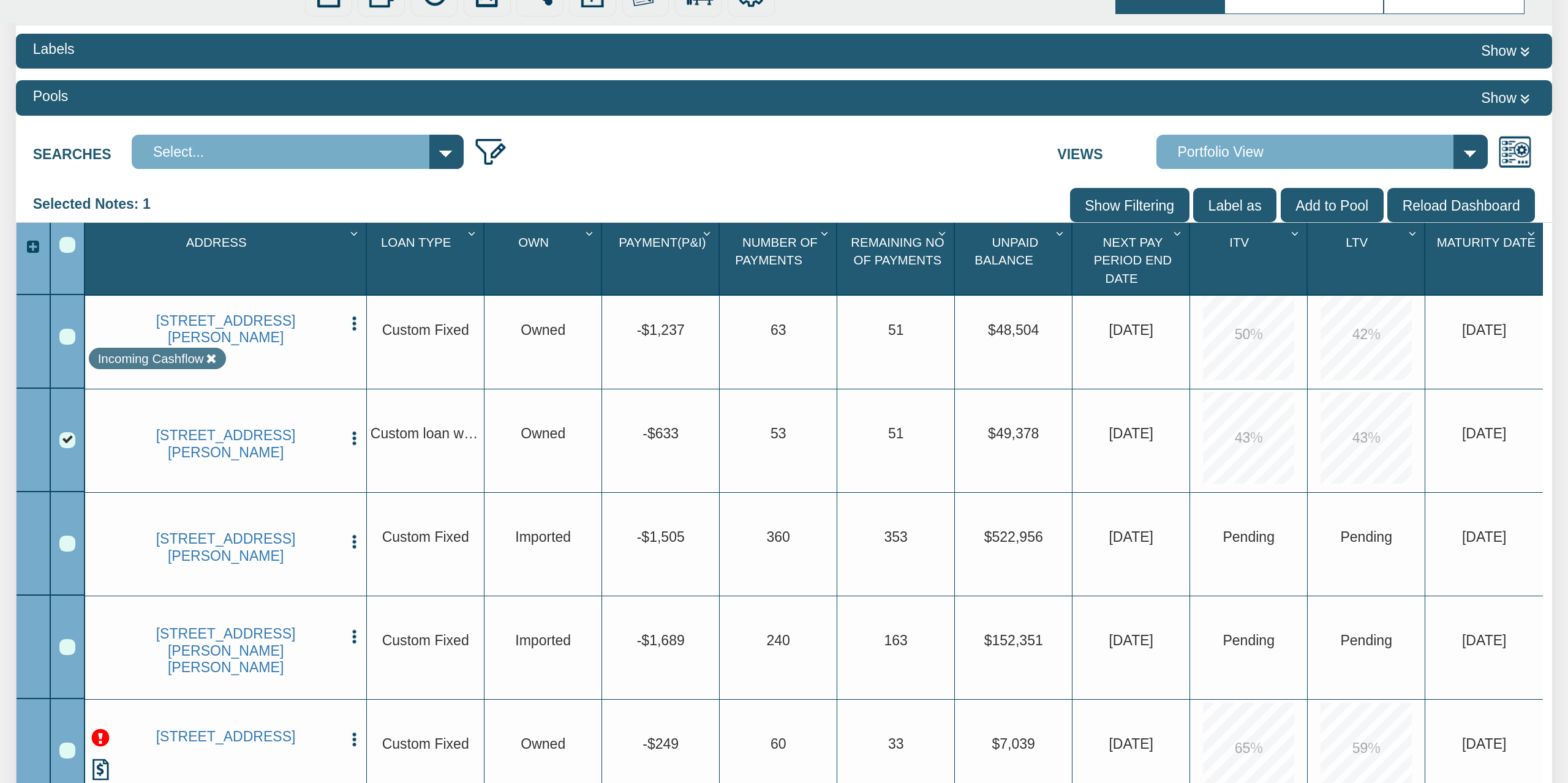
click at [541, 438] on span "Owned" at bounding box center [543, 434] width 44 height 16
click at [352, 552] on div "2252 N Curry Drive, Indianapolis, IN, 46229 Edit Update Info Delete Partial/Ple…" at bounding box center [225, 547] width 274 height 104
click at [356, 545] on img "button" at bounding box center [354, 542] width 17 height 17
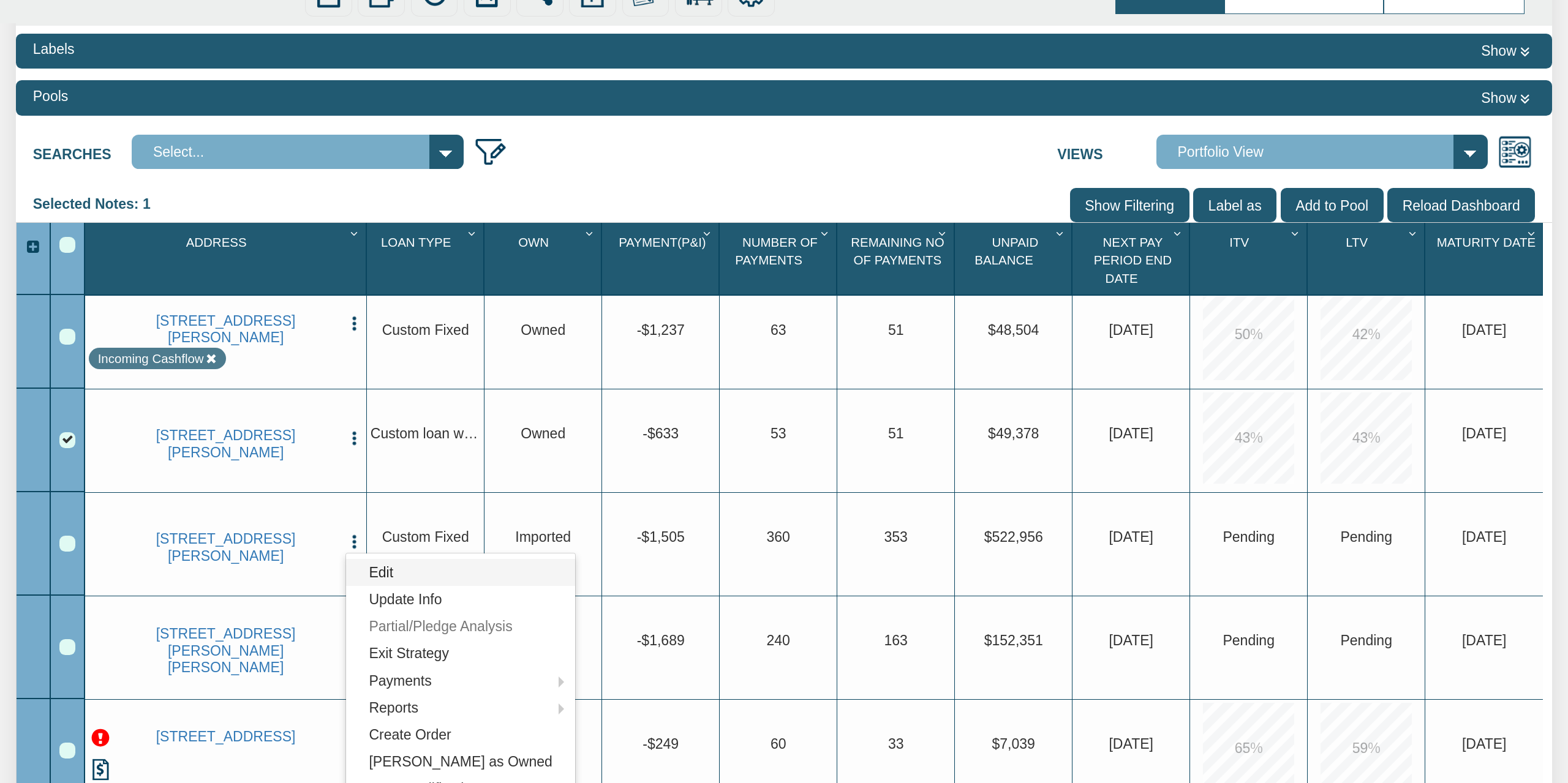
click at [365, 566] on link "Edit" at bounding box center [460, 573] width 229 height 27
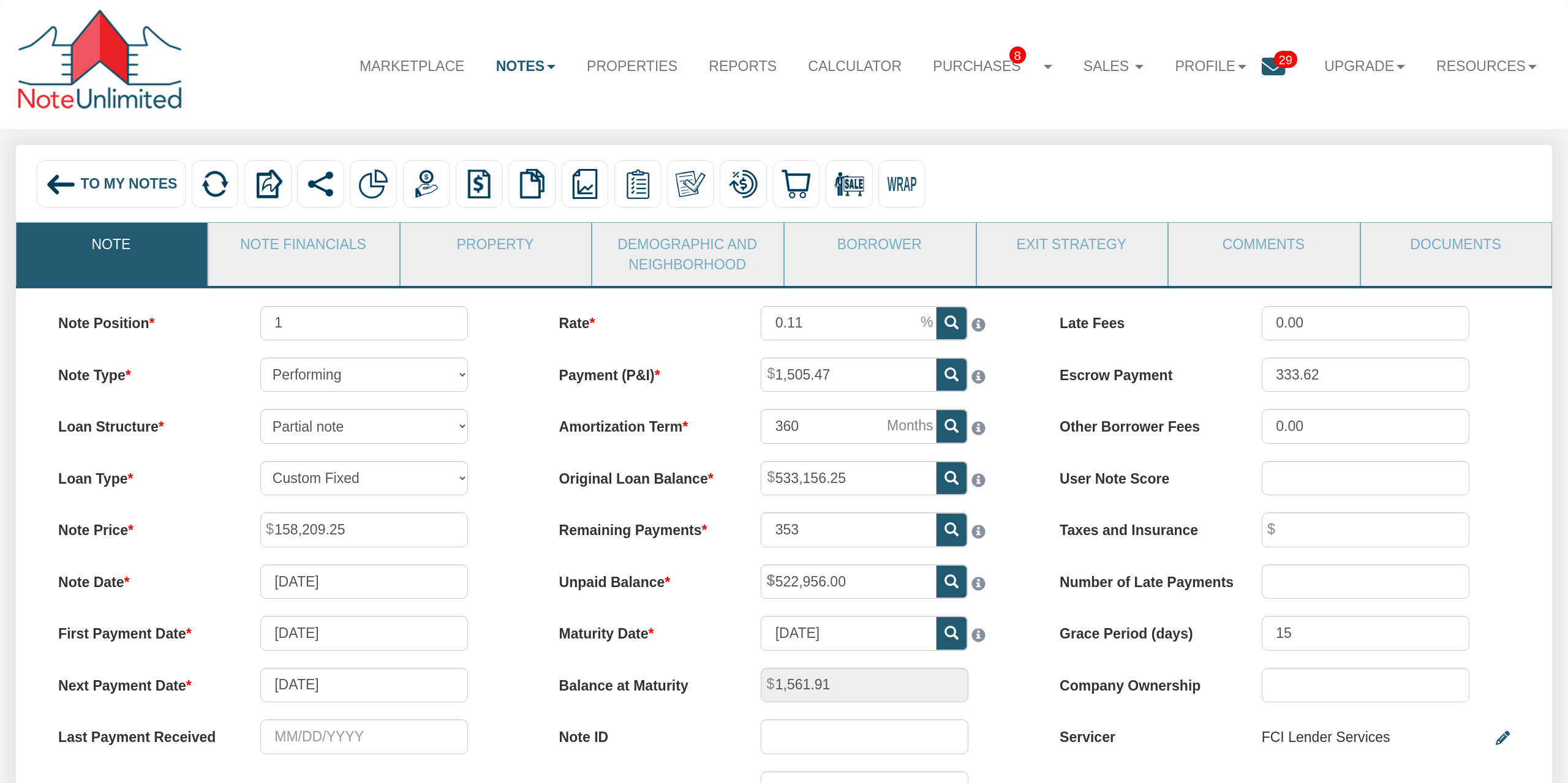
click at [1273, 69] on icon at bounding box center [1274, 67] width 23 height 23
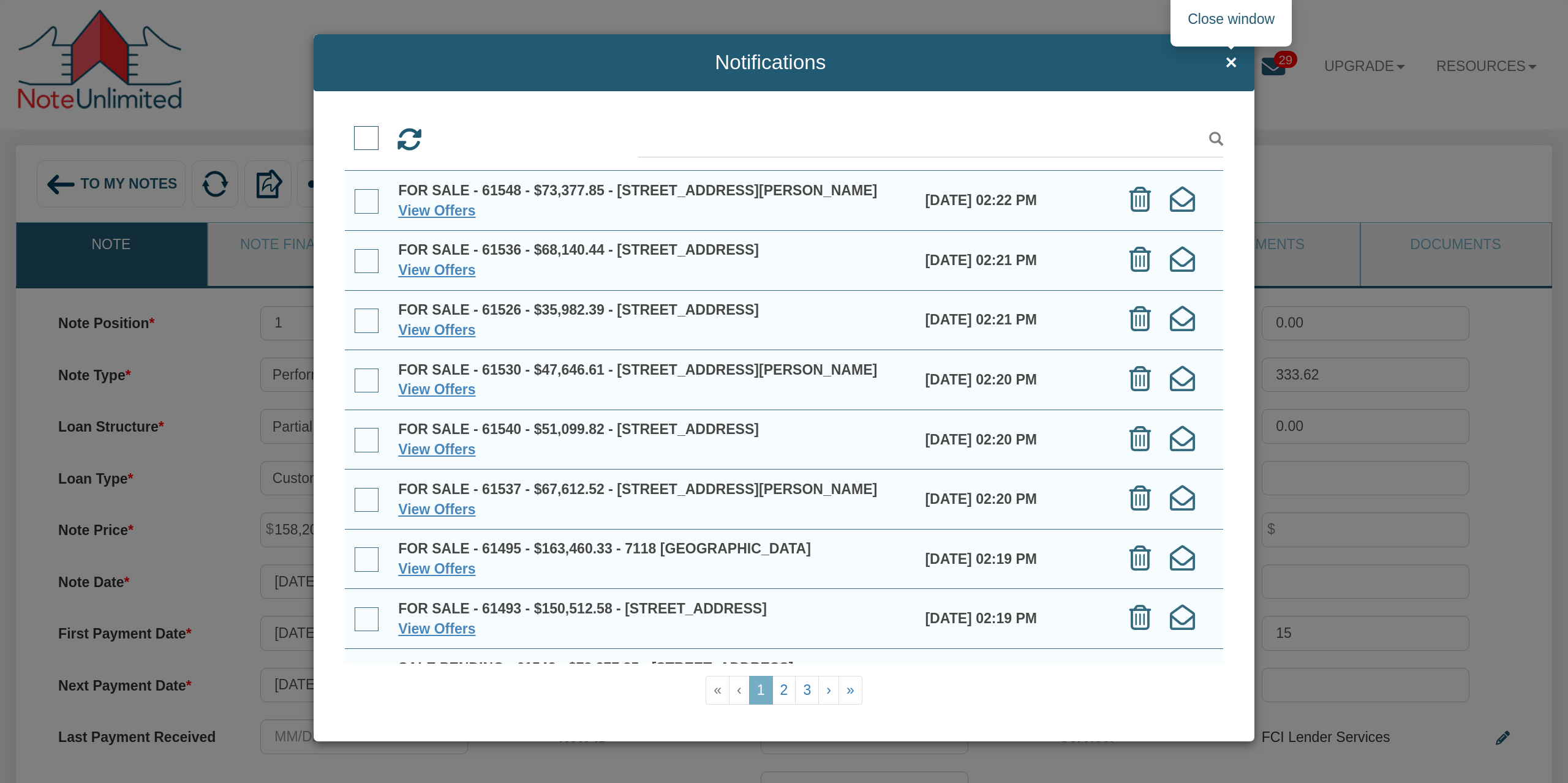
click at [1233, 60] on span "×" at bounding box center [1230, 63] width 12 height 23
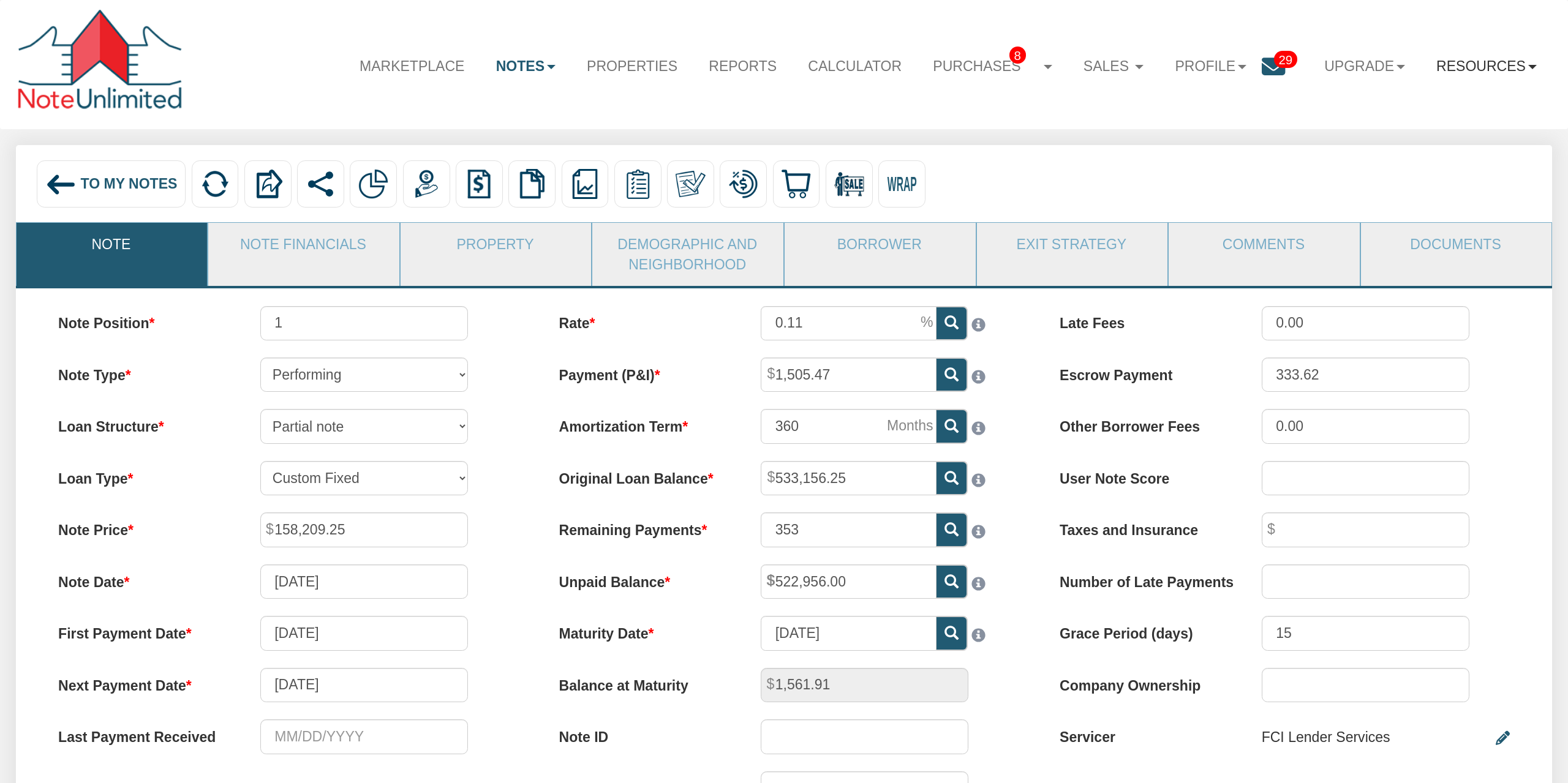
click at [1462, 62] on link "Resources" at bounding box center [1486, 66] width 131 height 43
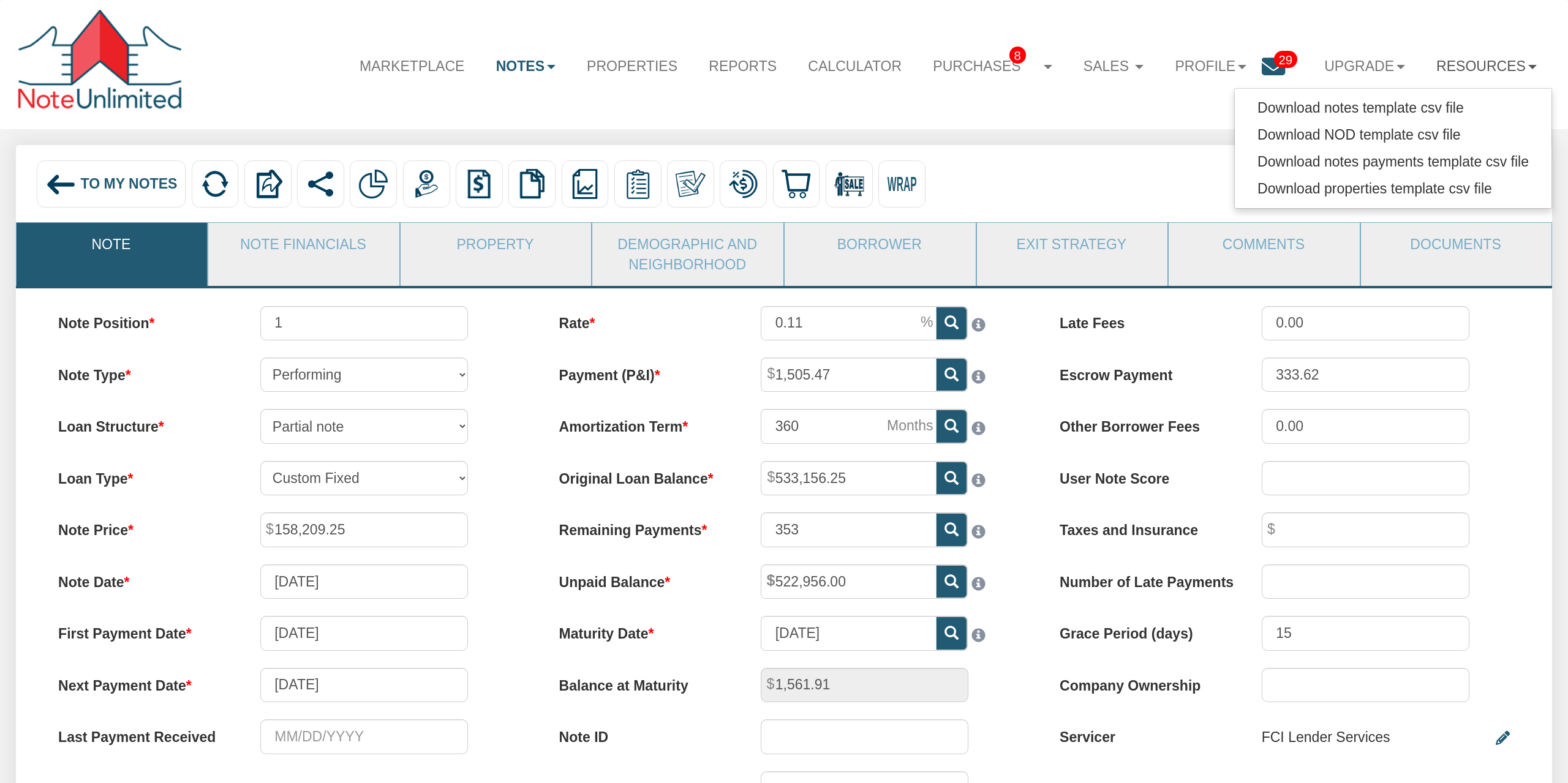
click at [1054, 110] on div "Marketplace Notes Dashboard Transactions Properties Reports Calculator Purchase…" at bounding box center [784, 65] width 1537 height 98
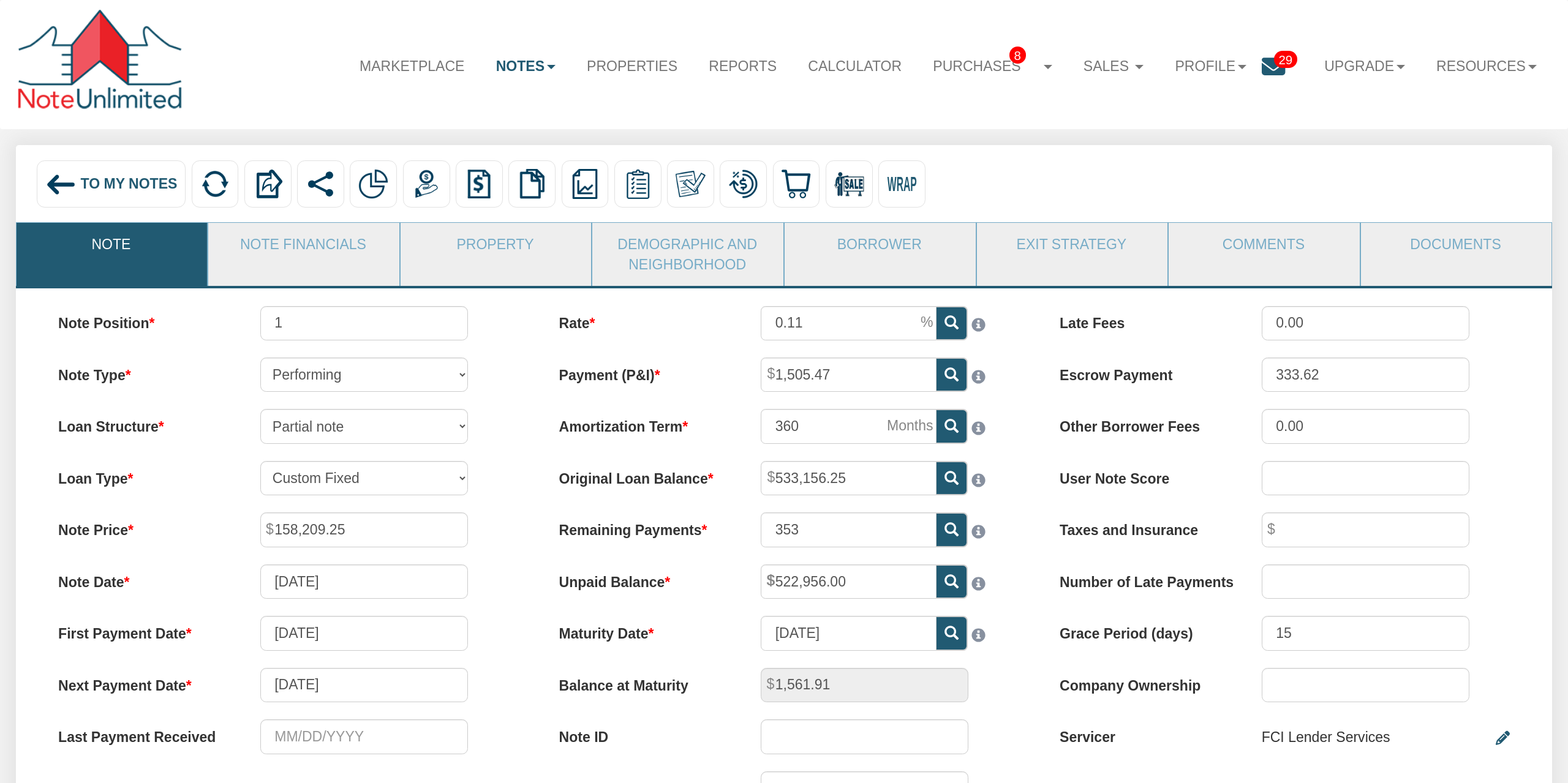
click at [112, 165] on div "To My Notes" at bounding box center [111, 184] width 149 height 47
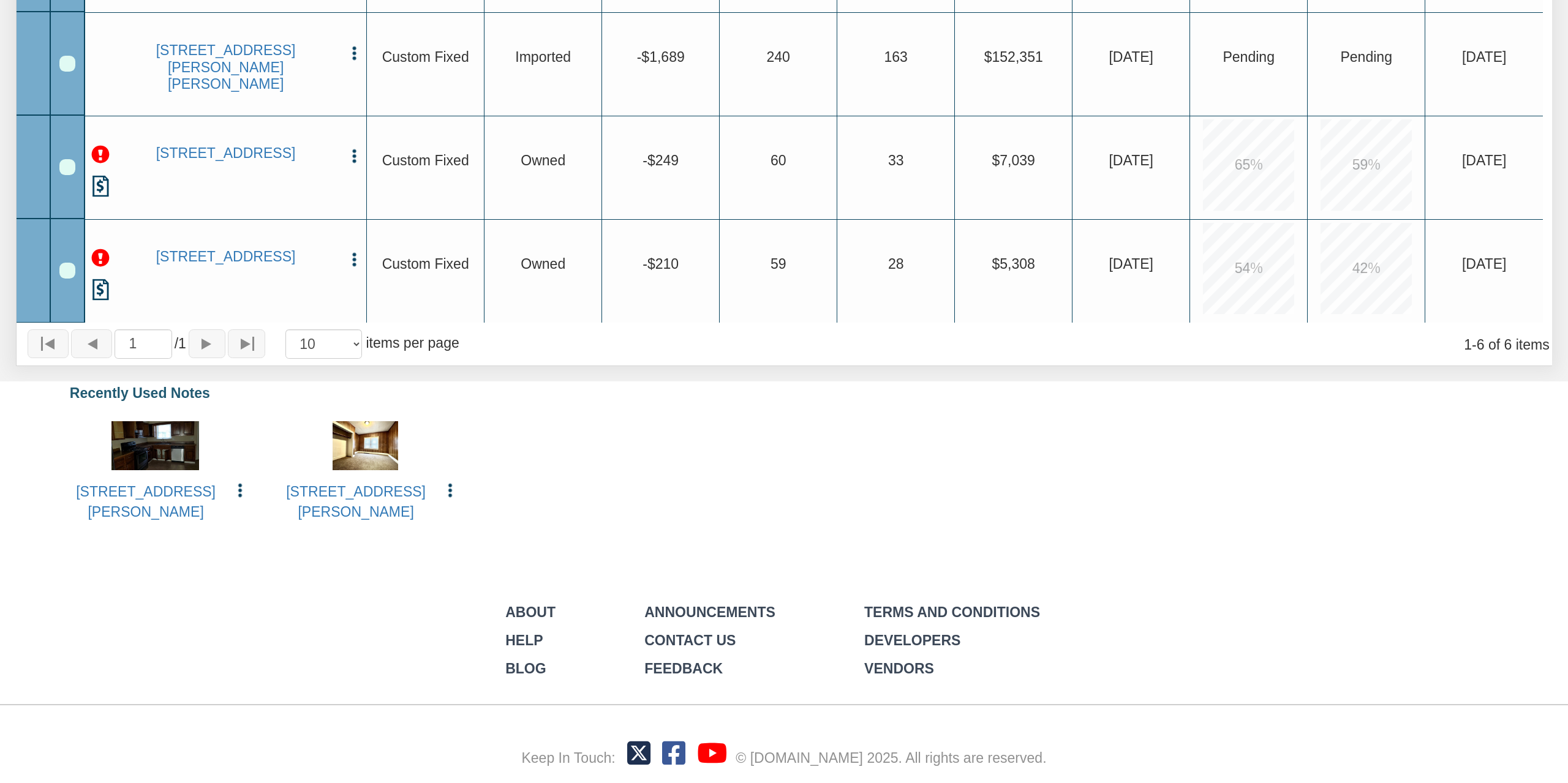
scroll to position [713, 0]
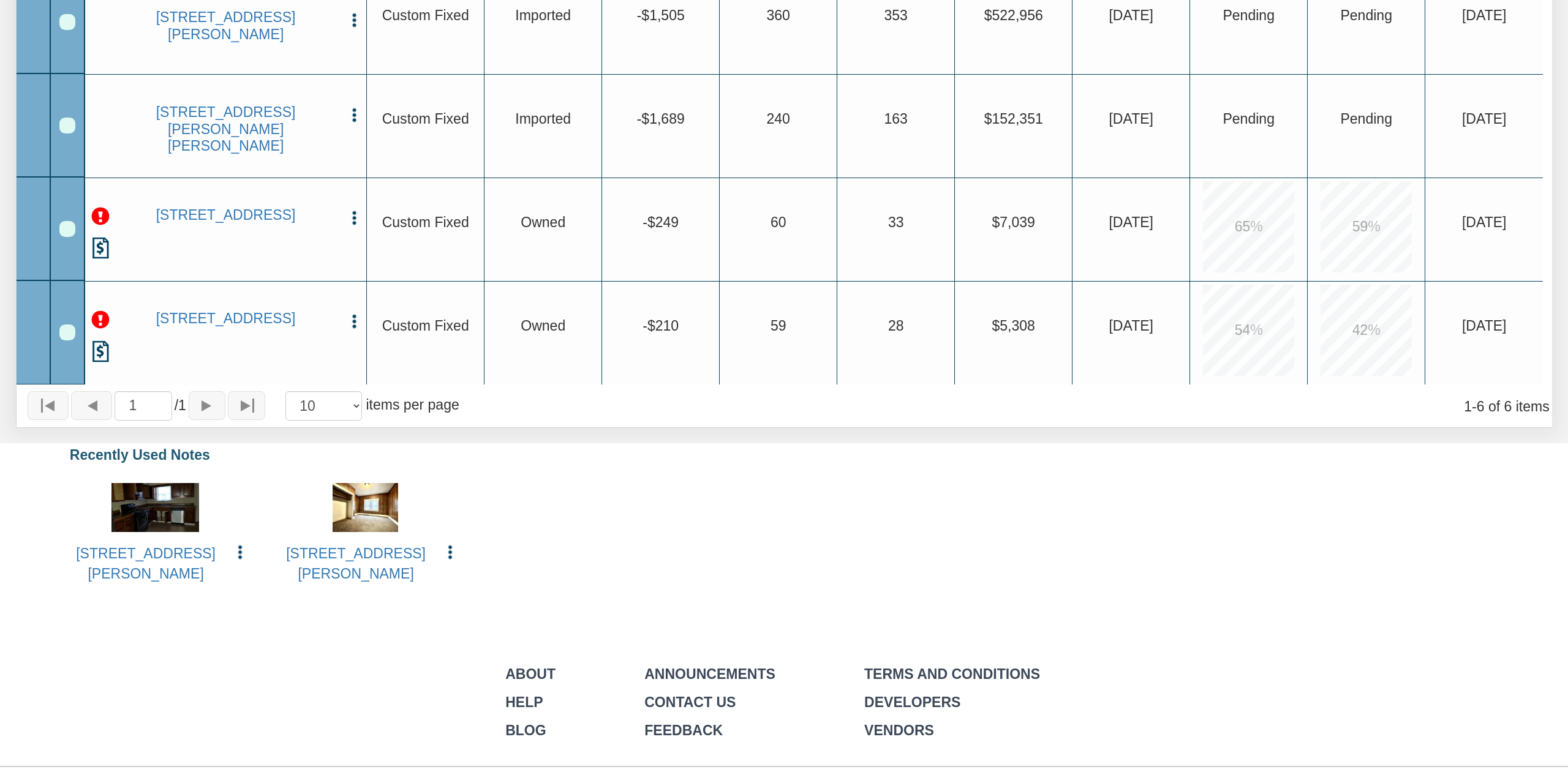
click at [707, 702] on link "Contact Us" at bounding box center [690, 702] width 91 height 16
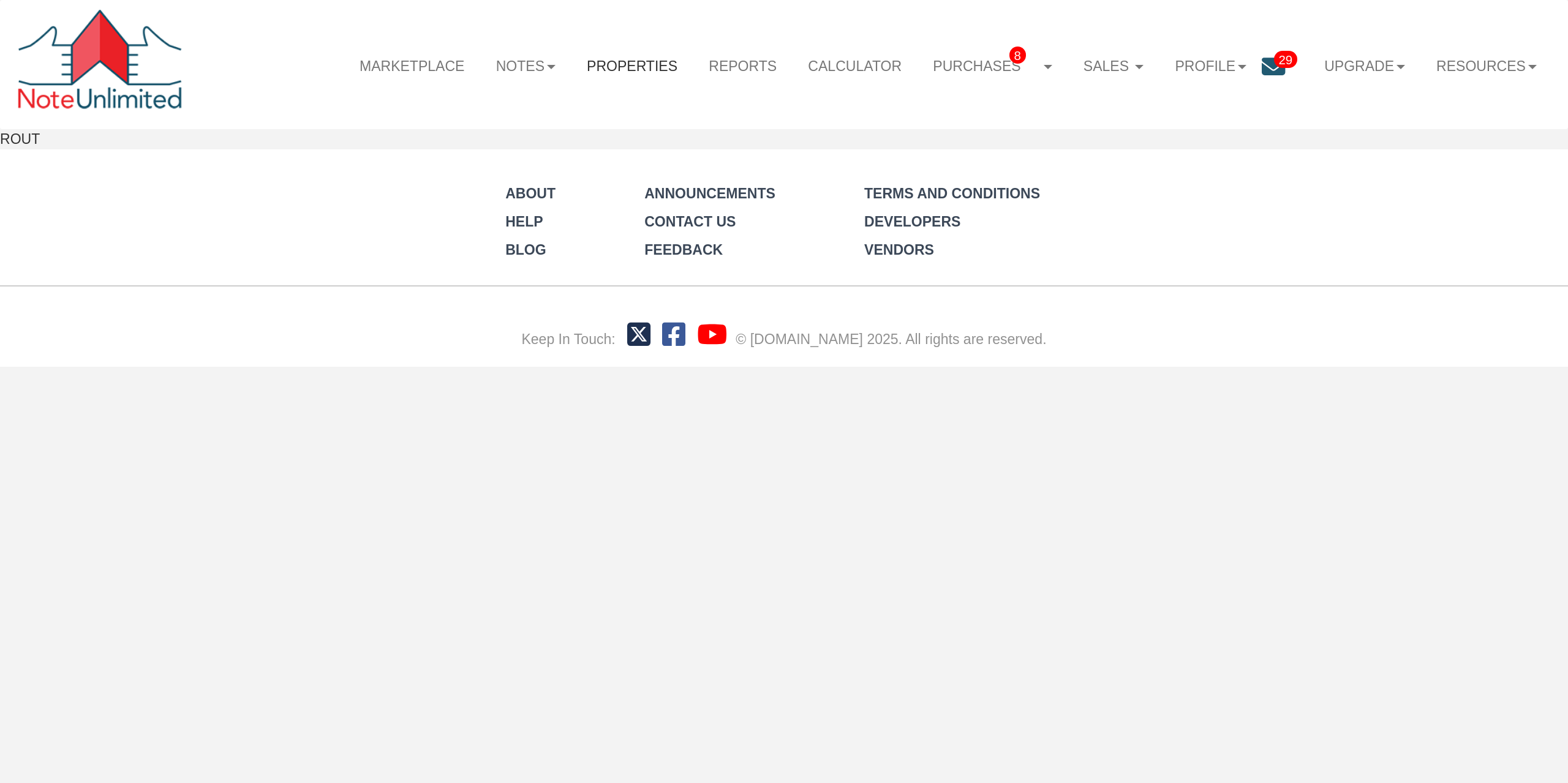
click at [588, 73] on link "Properties" at bounding box center [631, 66] width 122 height 43
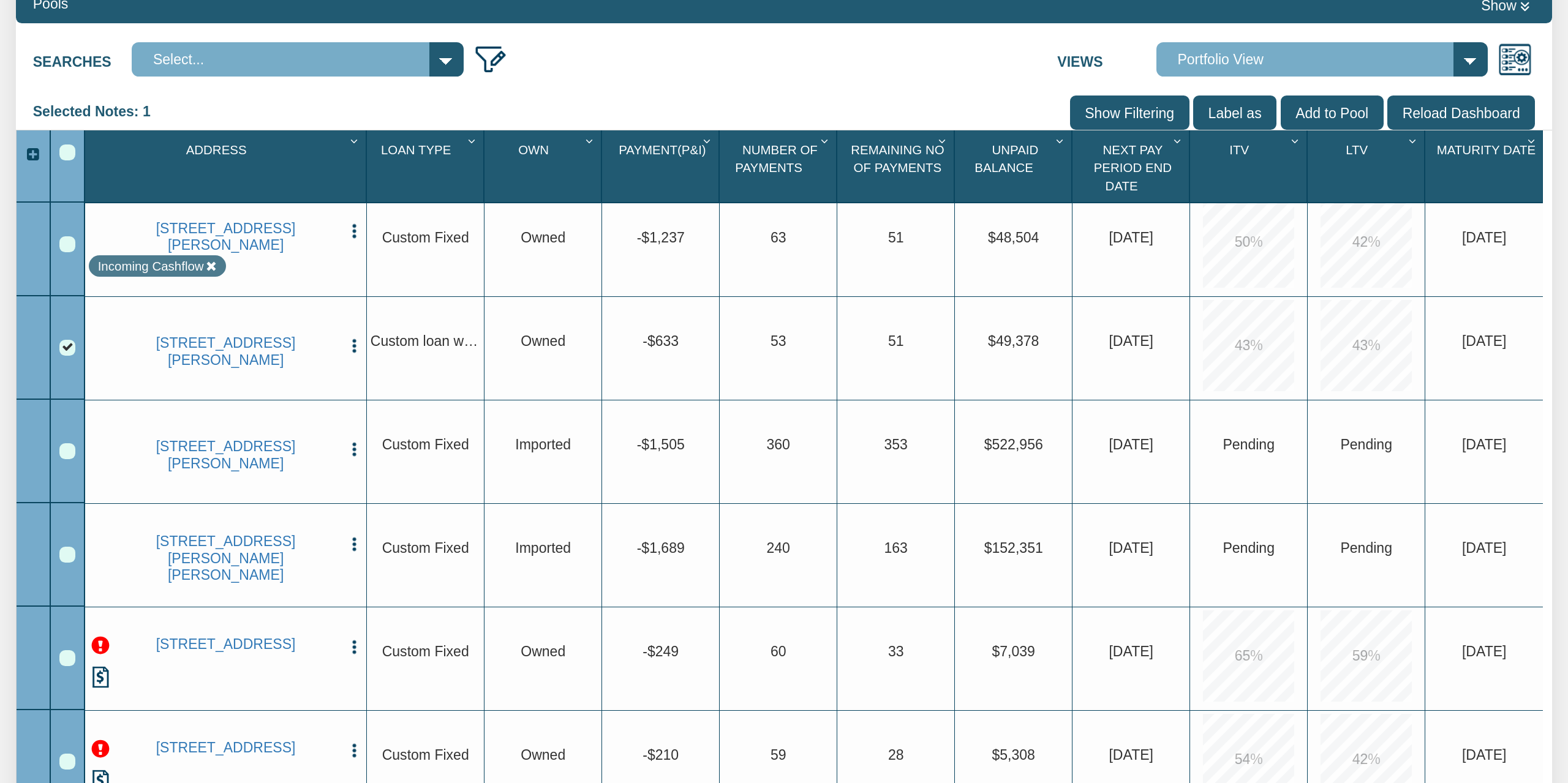
scroll to position [318, 0]
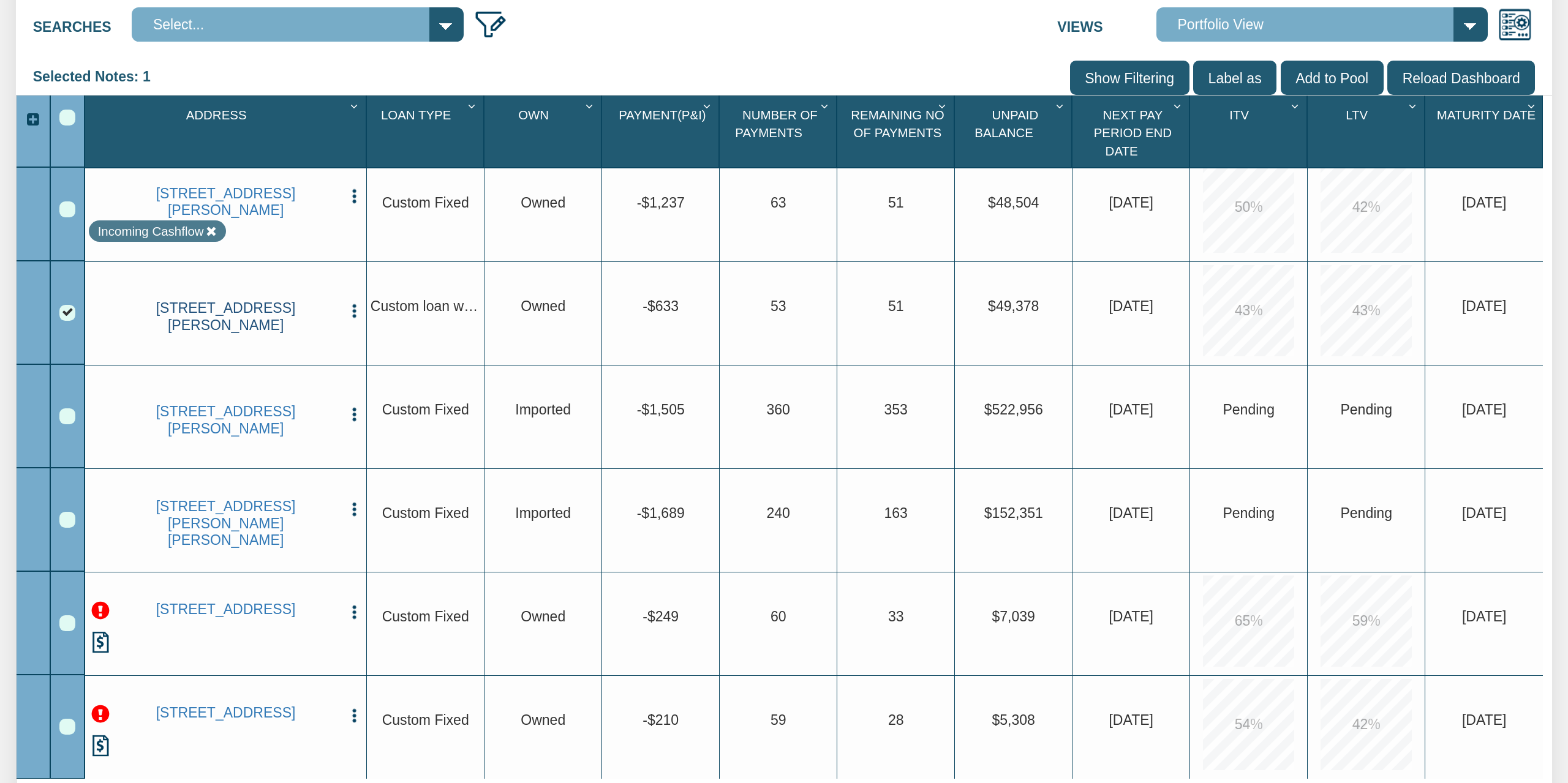
click at [239, 316] on link "[STREET_ADDRESS][PERSON_NAME]" at bounding box center [226, 317] width 229 height 34
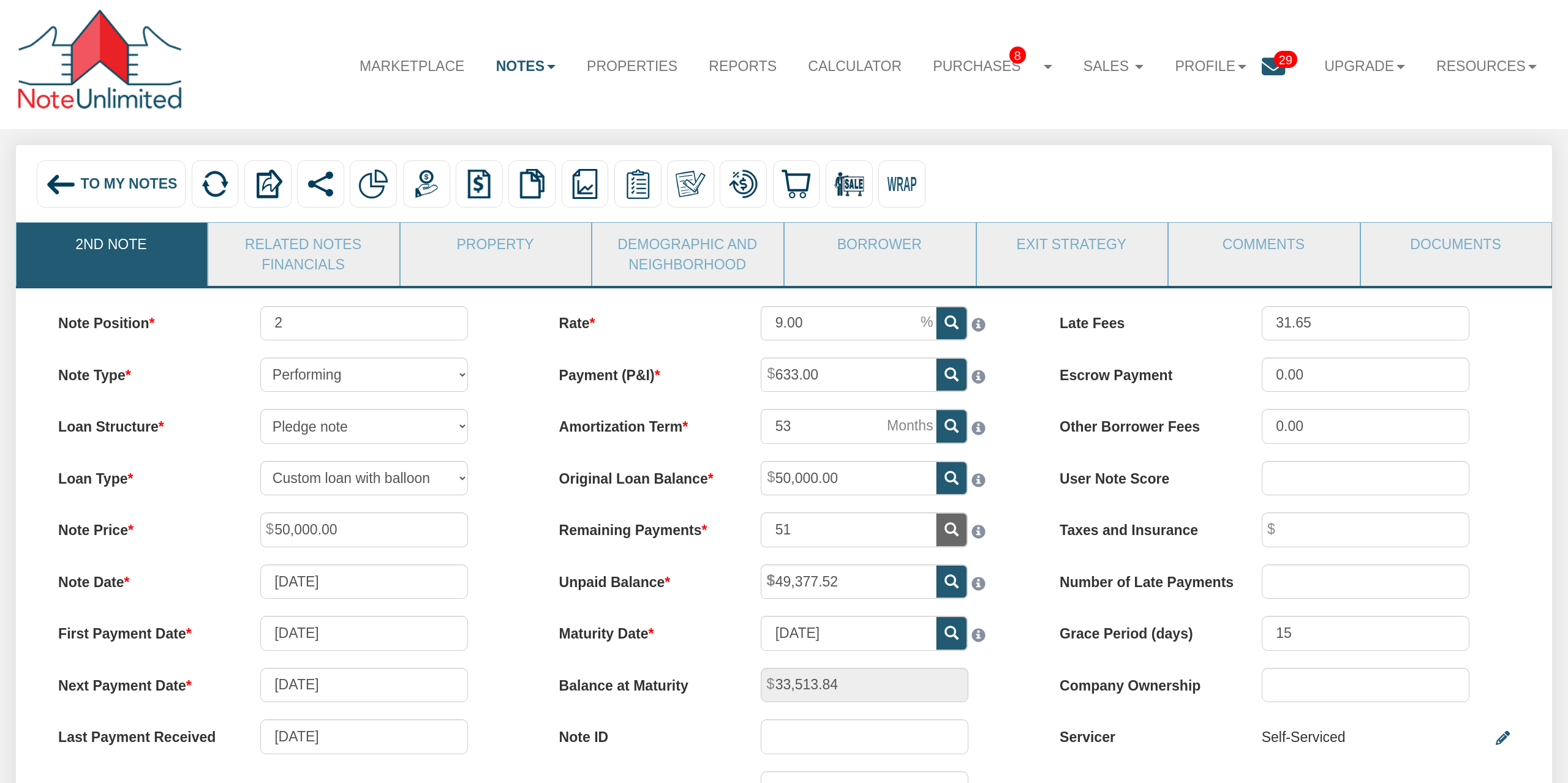
click at [73, 194] on img at bounding box center [60, 184] width 31 height 31
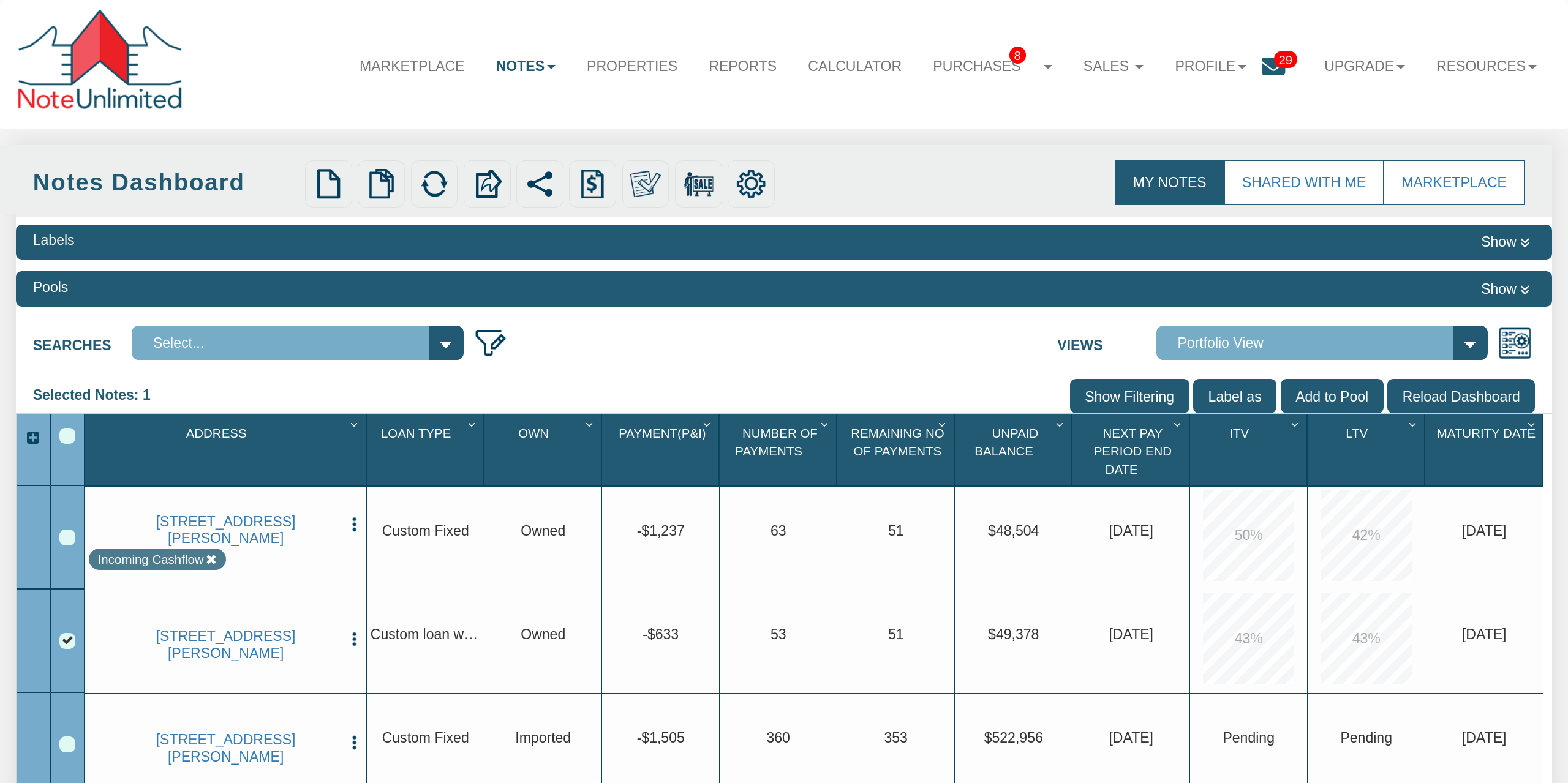
scroll to position [10, 0]
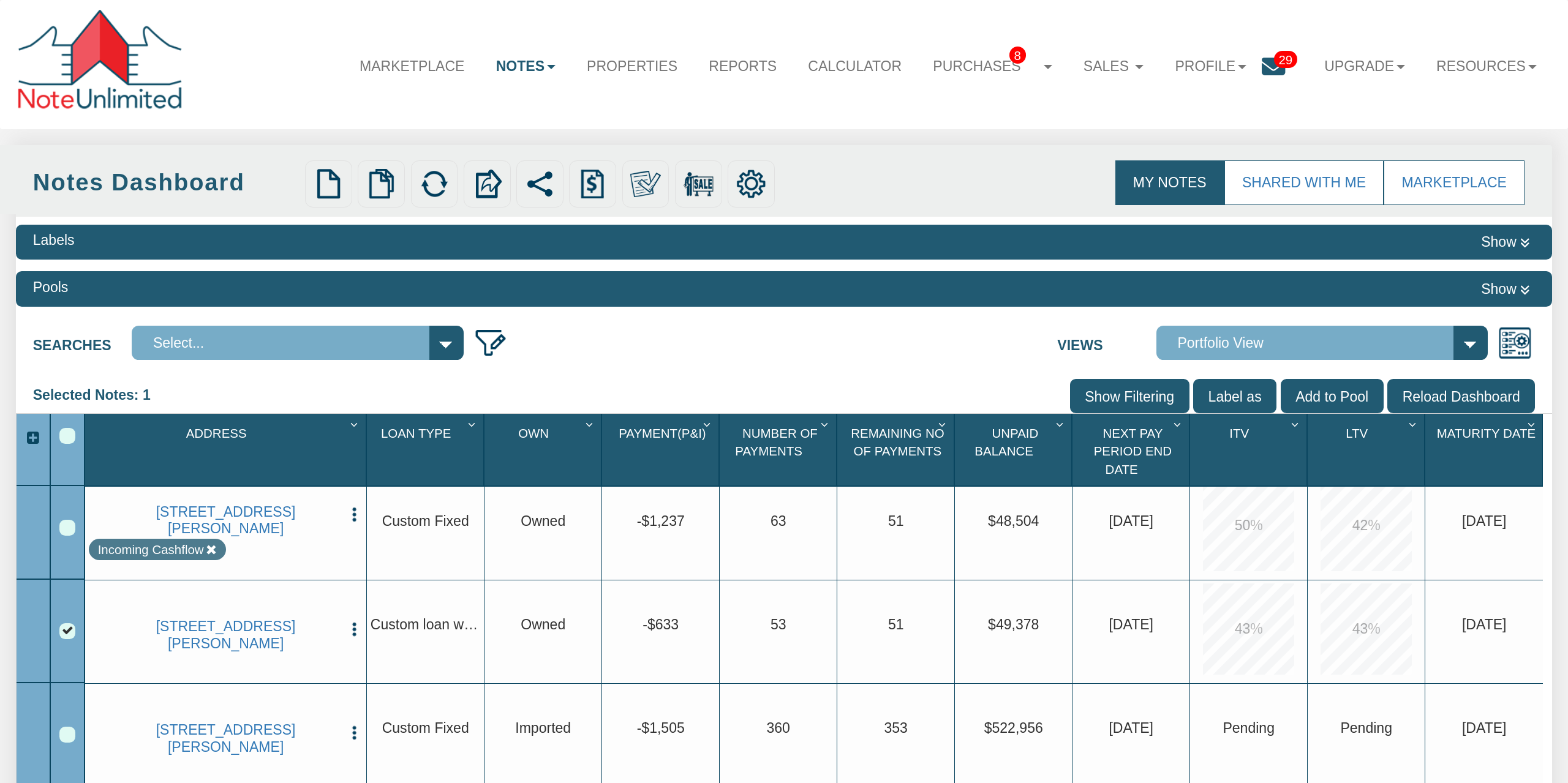
click at [356, 624] on img "button" at bounding box center [354, 629] width 17 height 17
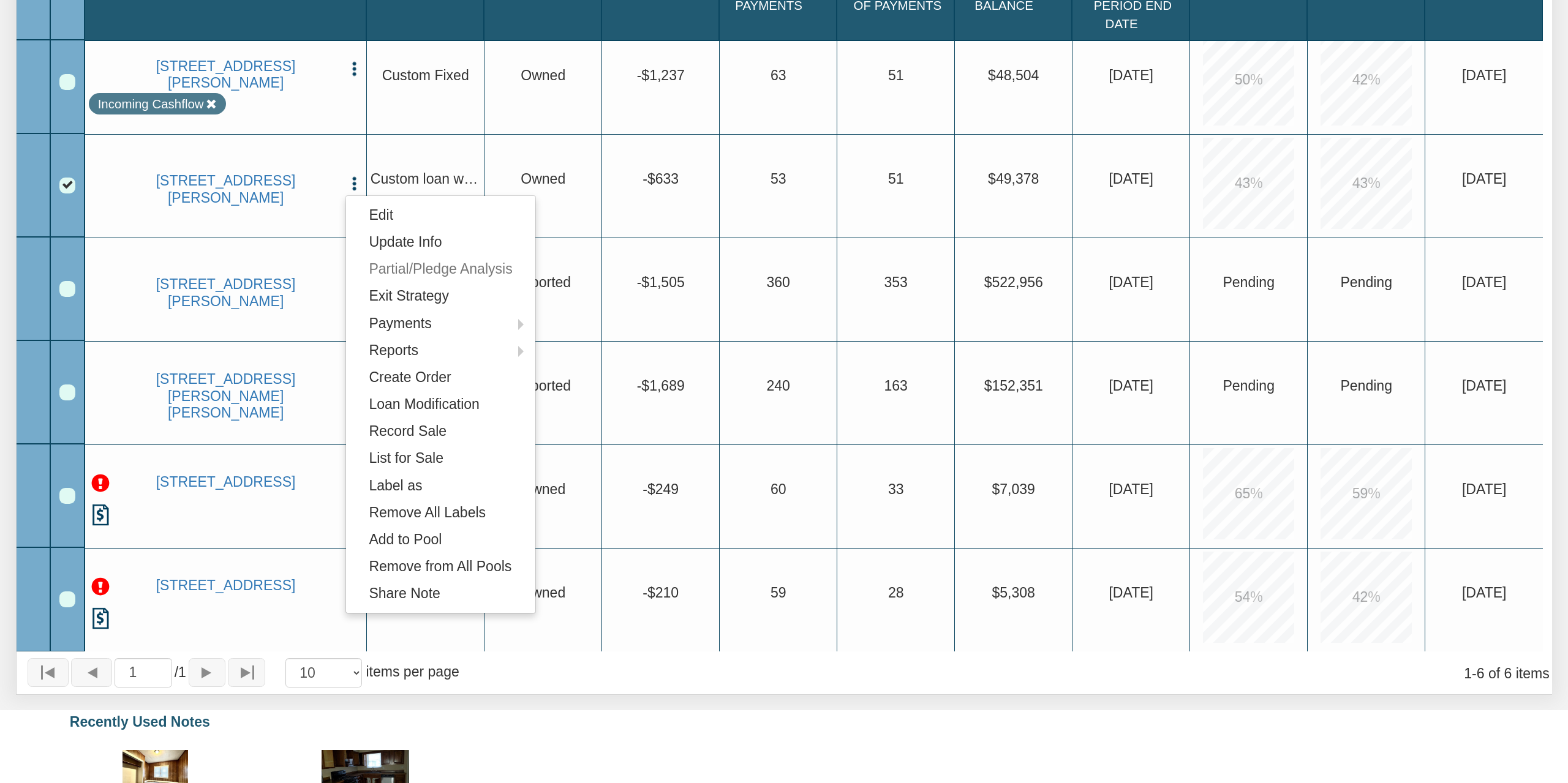
scroll to position [382, 0]
click at [543, 695] on div "Recently Used Notes [STREET_ADDRESS][PERSON_NAME] Edit Copy to My Dashboard Upd…" at bounding box center [784, 796] width 1537 height 202
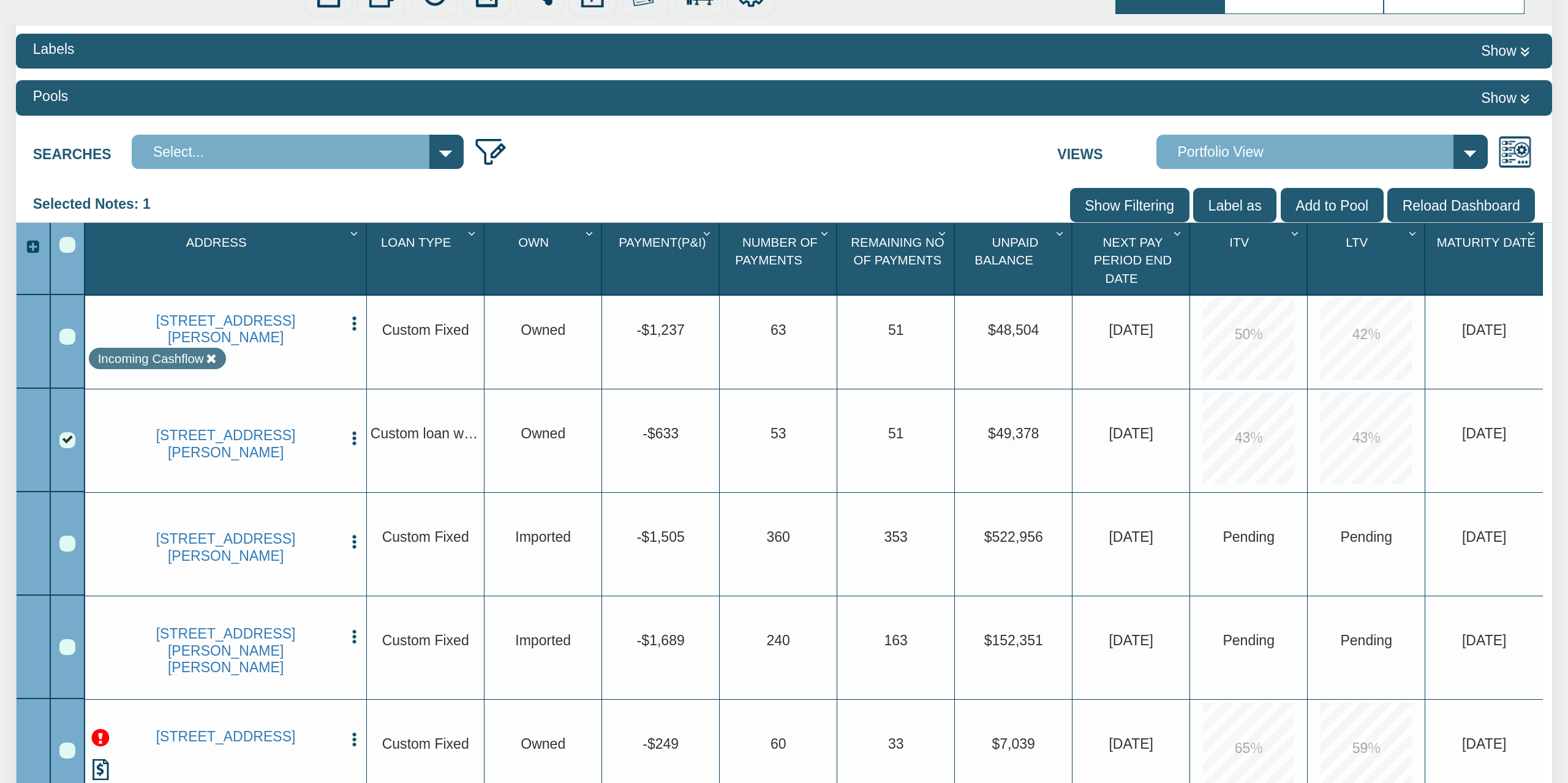
scroll to position [0, 0]
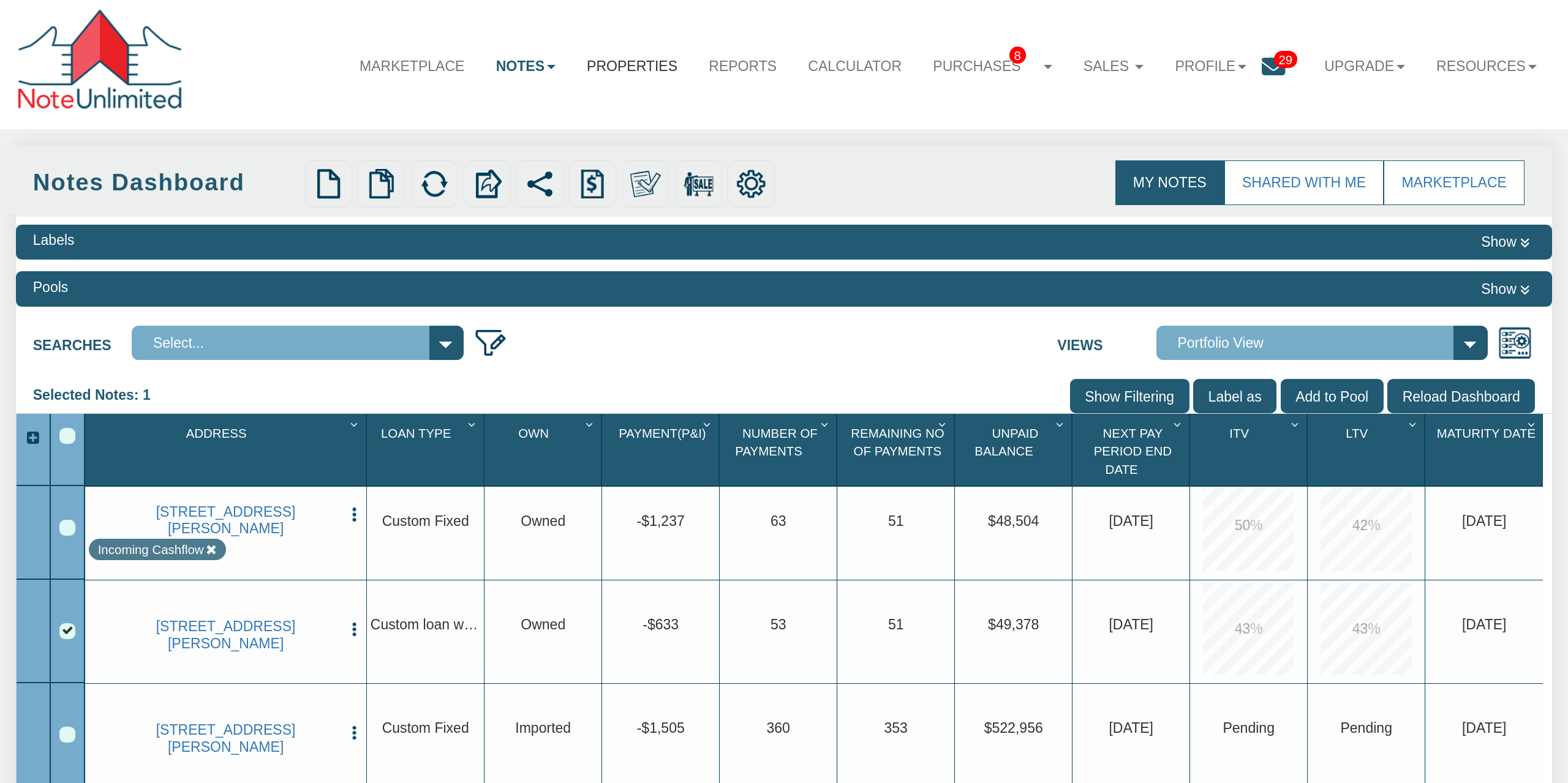
click at [611, 59] on link "Properties" at bounding box center [631, 66] width 122 height 43
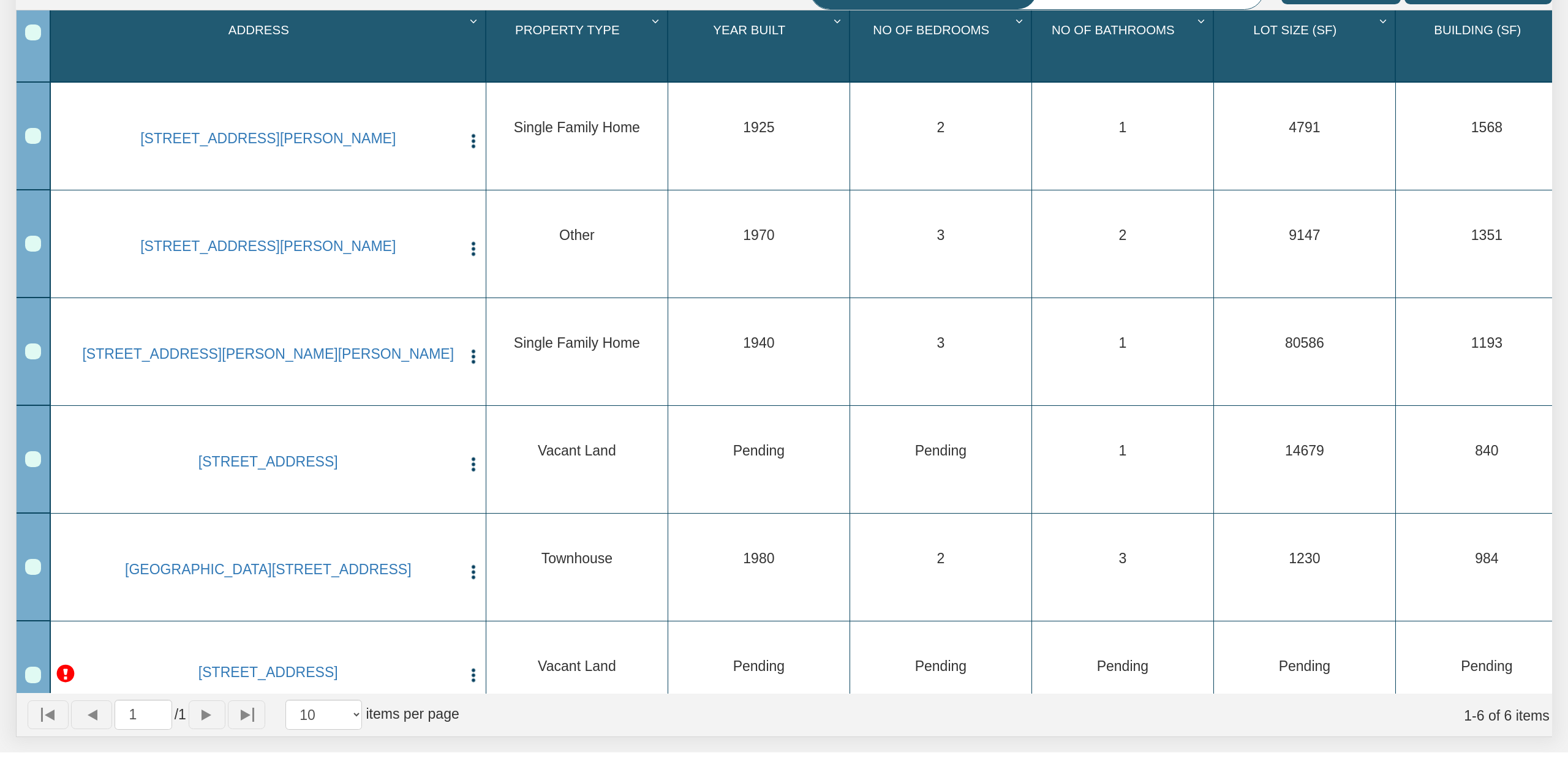
scroll to position [35, 0]
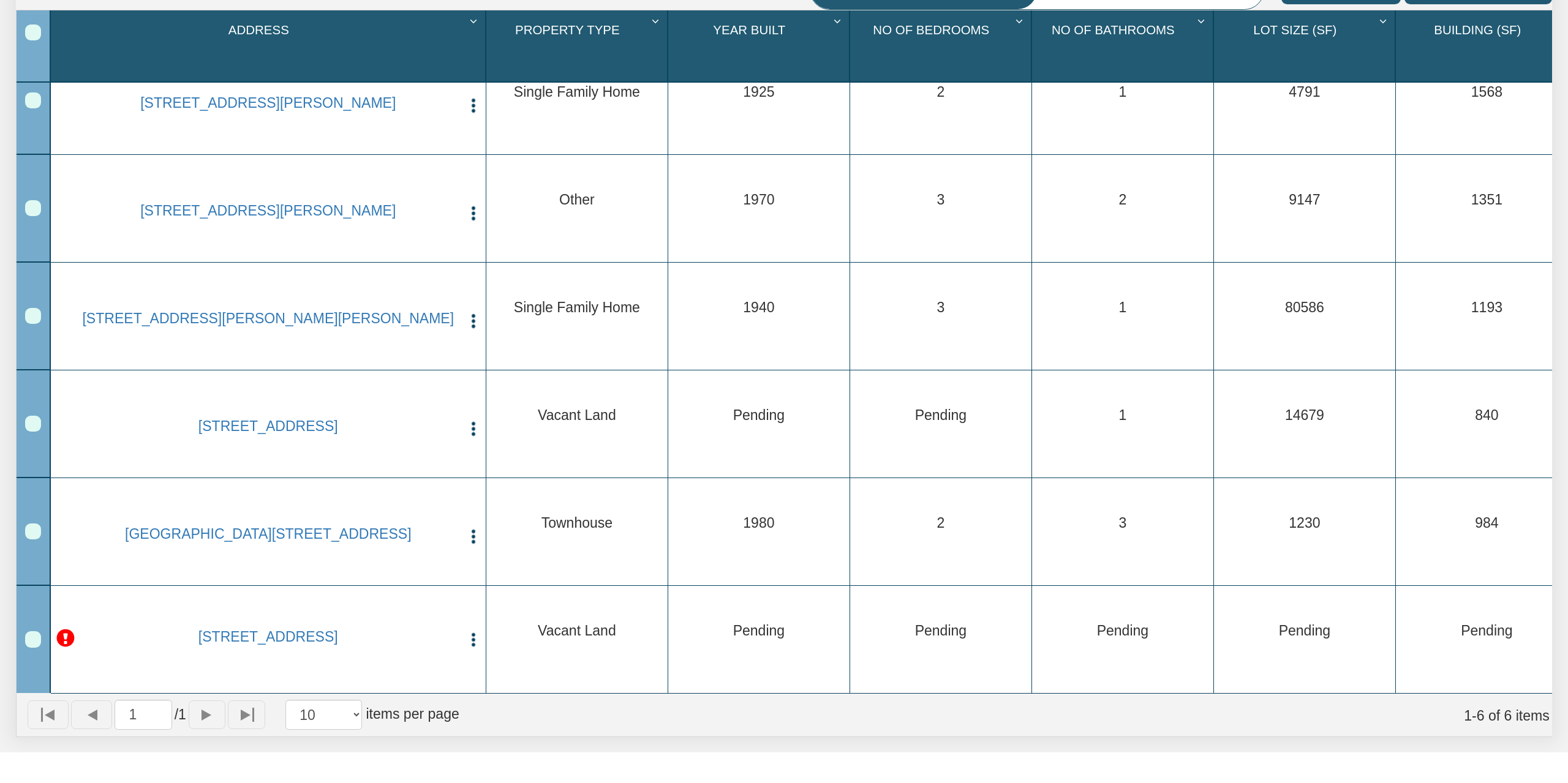
click at [480, 542] on img "button" at bounding box center [473, 536] width 17 height 17
click at [470, 540] on img "button" at bounding box center [473, 536] width 17 height 17
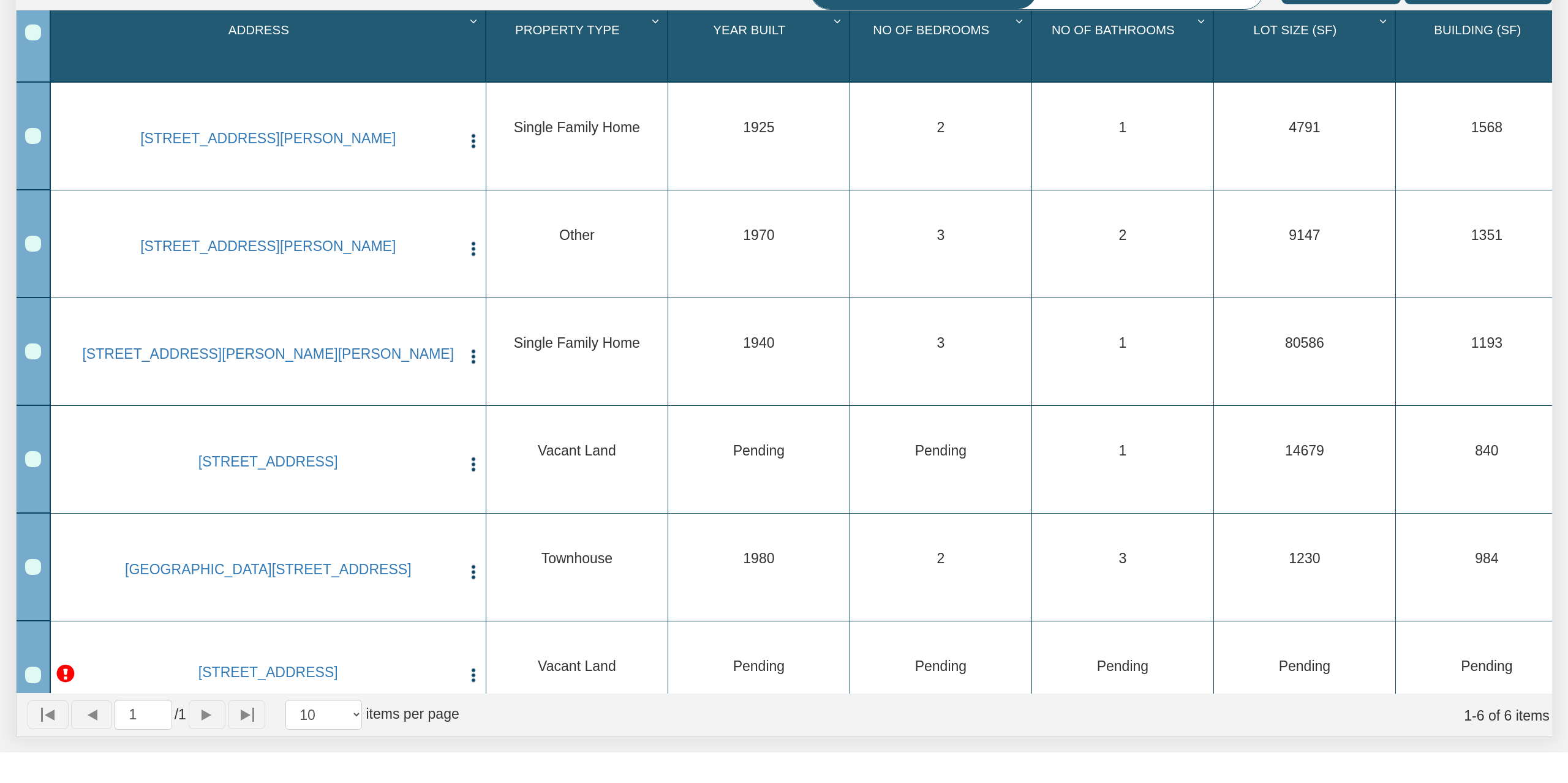
click at [456, 158] on div "[STREET_ADDRESS][PERSON_NAME] Edit Delete Update Info" at bounding box center [268, 140] width 428 height 108
click at [478, 144] on img "button" at bounding box center [473, 140] width 17 height 17
click at [493, 171] on link "Edit" at bounding box center [557, 172] width 183 height 27
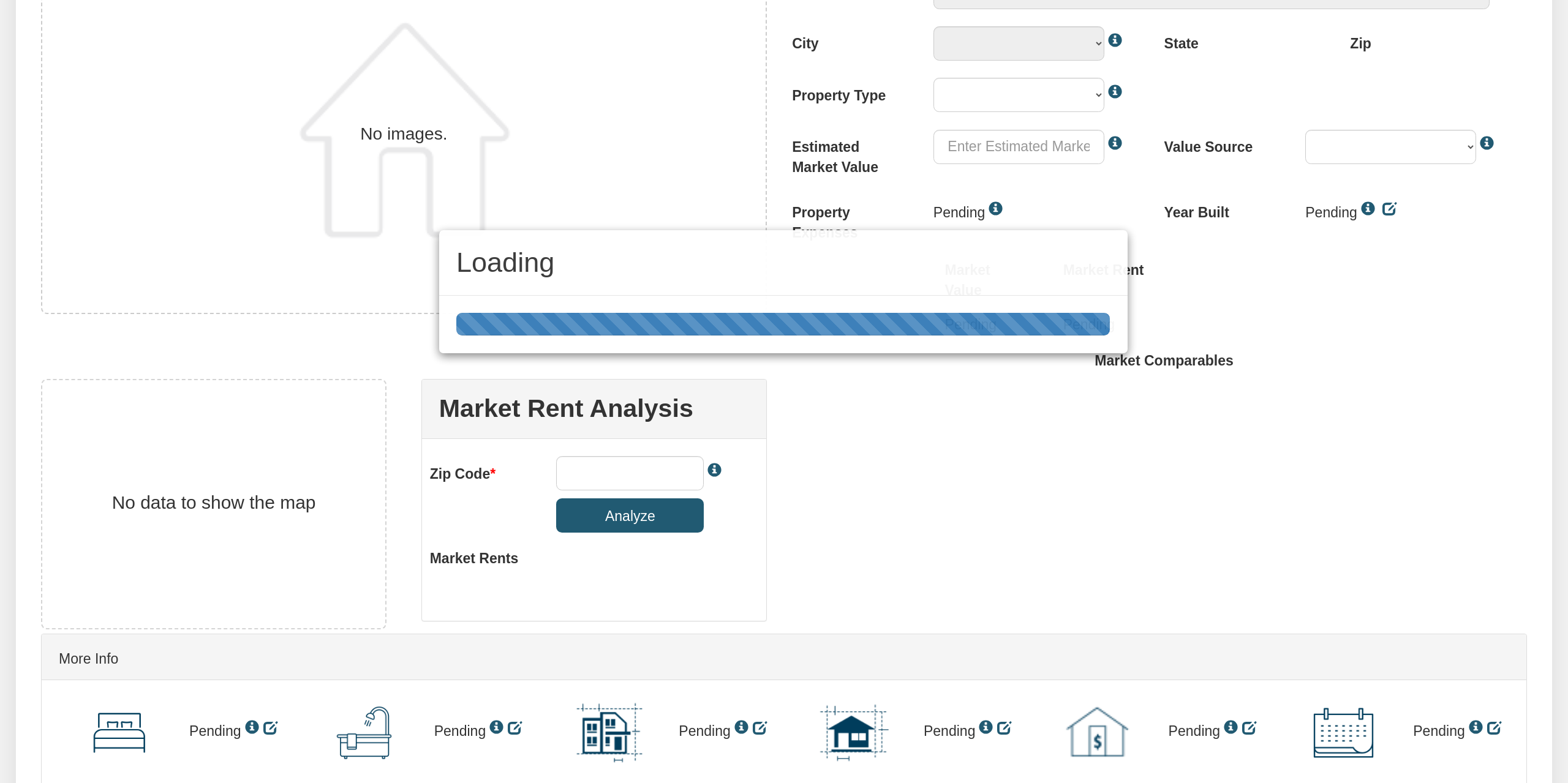
scroll to position [474, 0]
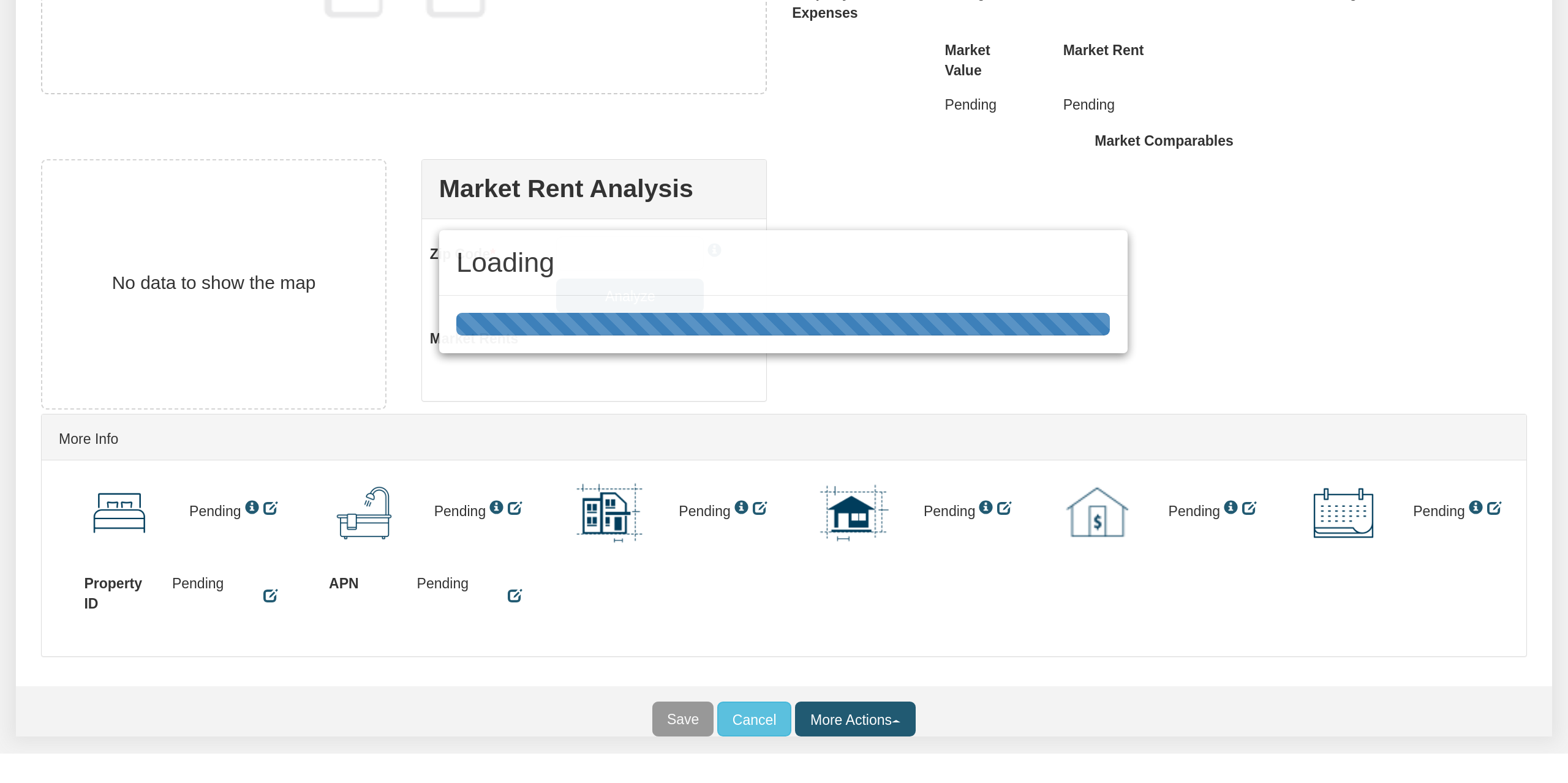
type textarea "[STREET_ADDRESS][PERSON_NAME]"
type input "$115,000.00"
type input "46203"
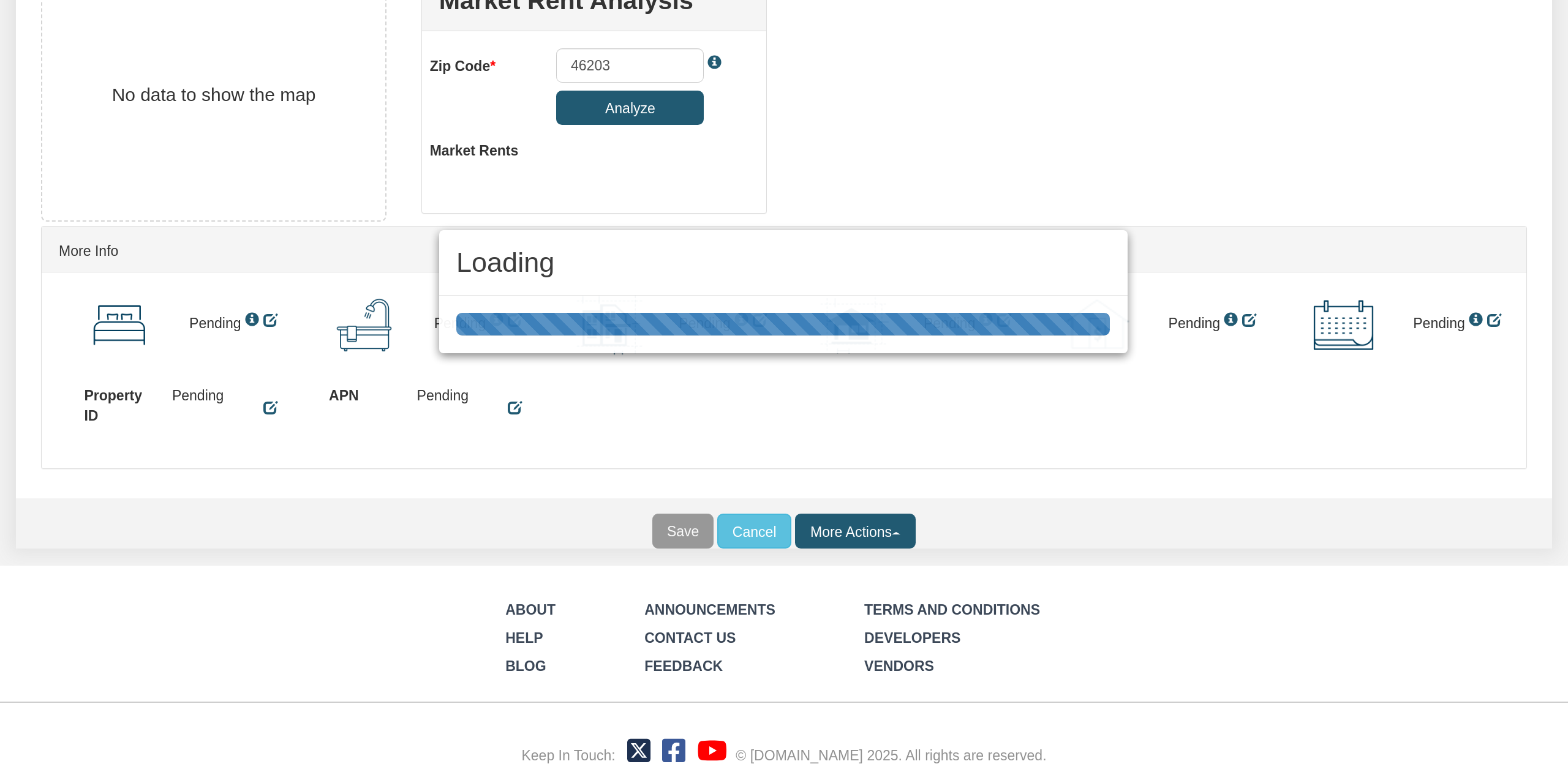
select select "string:[GEOGRAPHIC_DATA]"
select select "string:SFR"
select select "string:BPO"
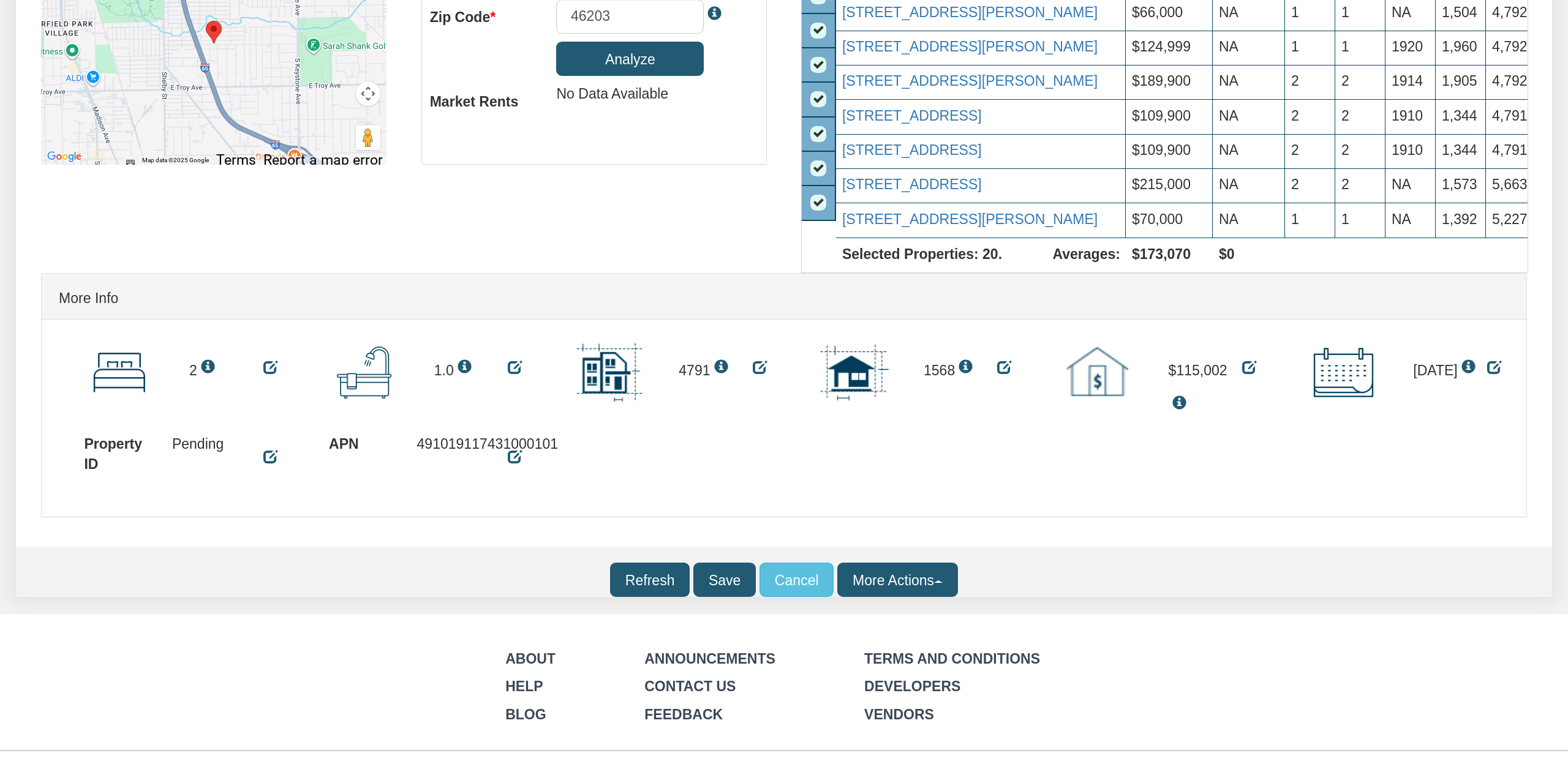
scroll to position [1019, 0]
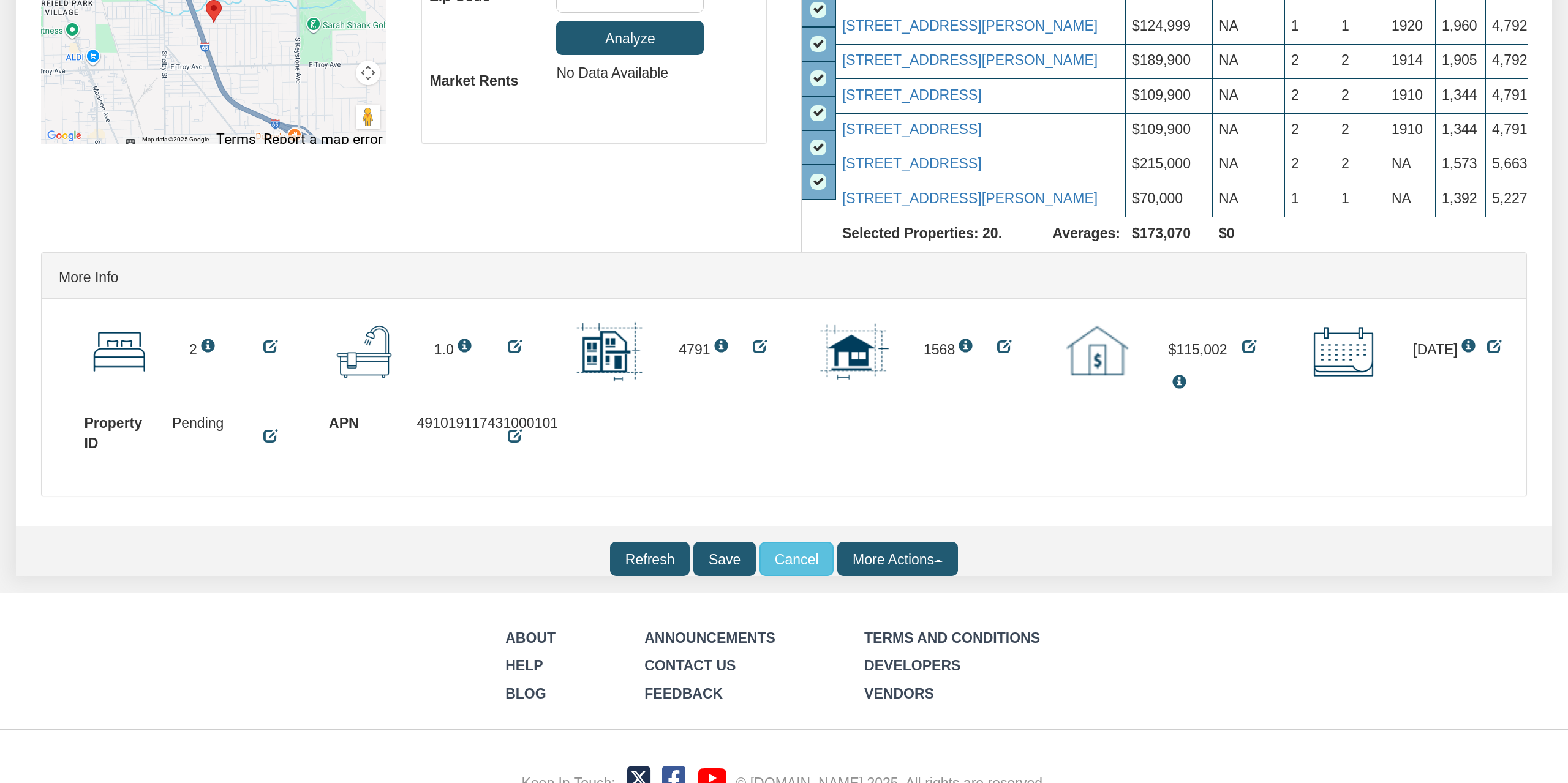
click at [947, 542] on button "More Actions" at bounding box center [897, 559] width 120 height 35
click at [938, 507] on link "Property Profile" at bounding box center [929, 521] width 183 height 27
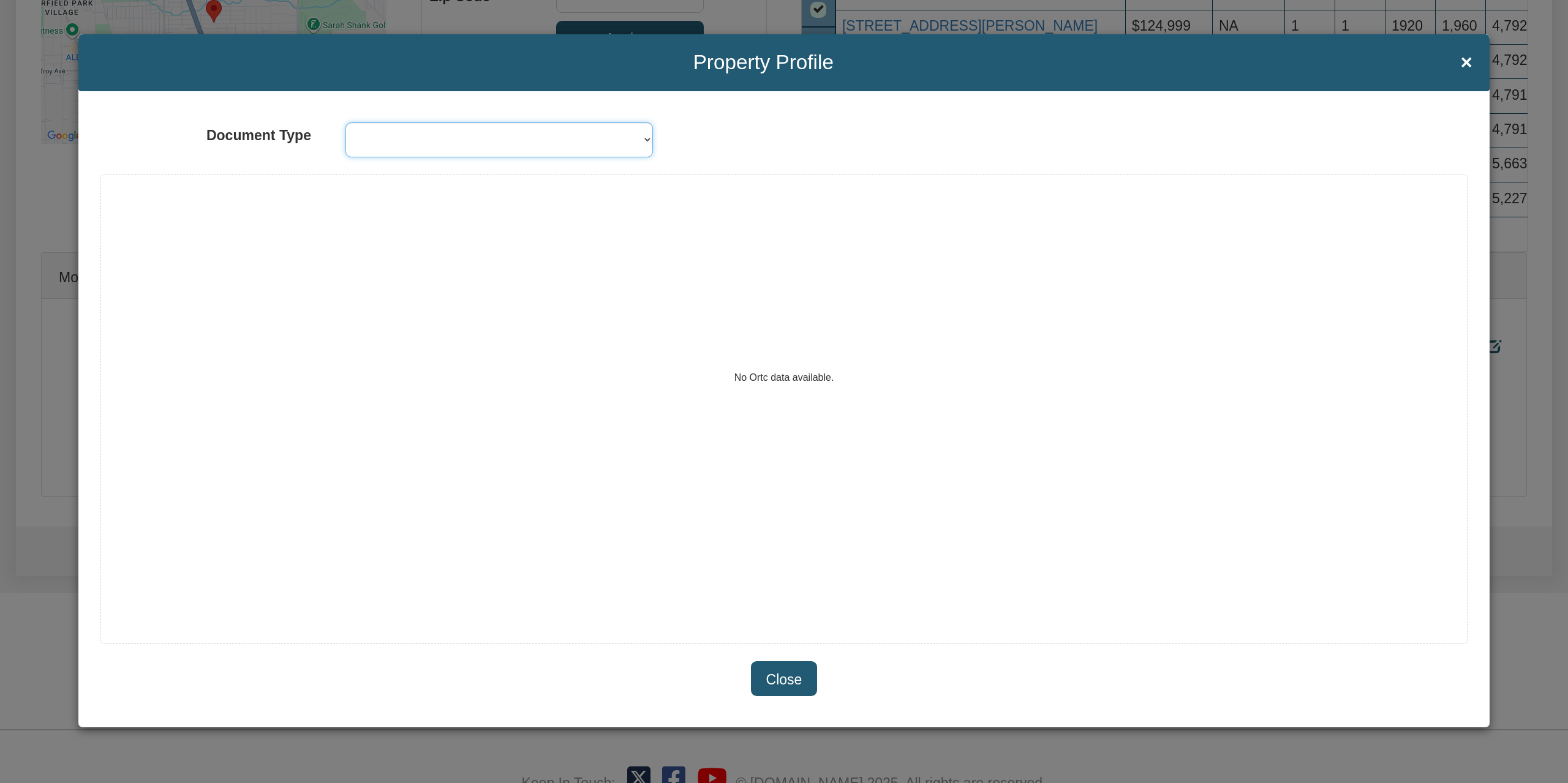
click at [346, 122] on select "Ortc property neibhours ORTC property crime ORTC demographics Ortc property det…" at bounding box center [499, 139] width 308 height 35
select select "object:4407"
click option "ORTC property crime" at bounding box center [0, 0] width 0 height 0
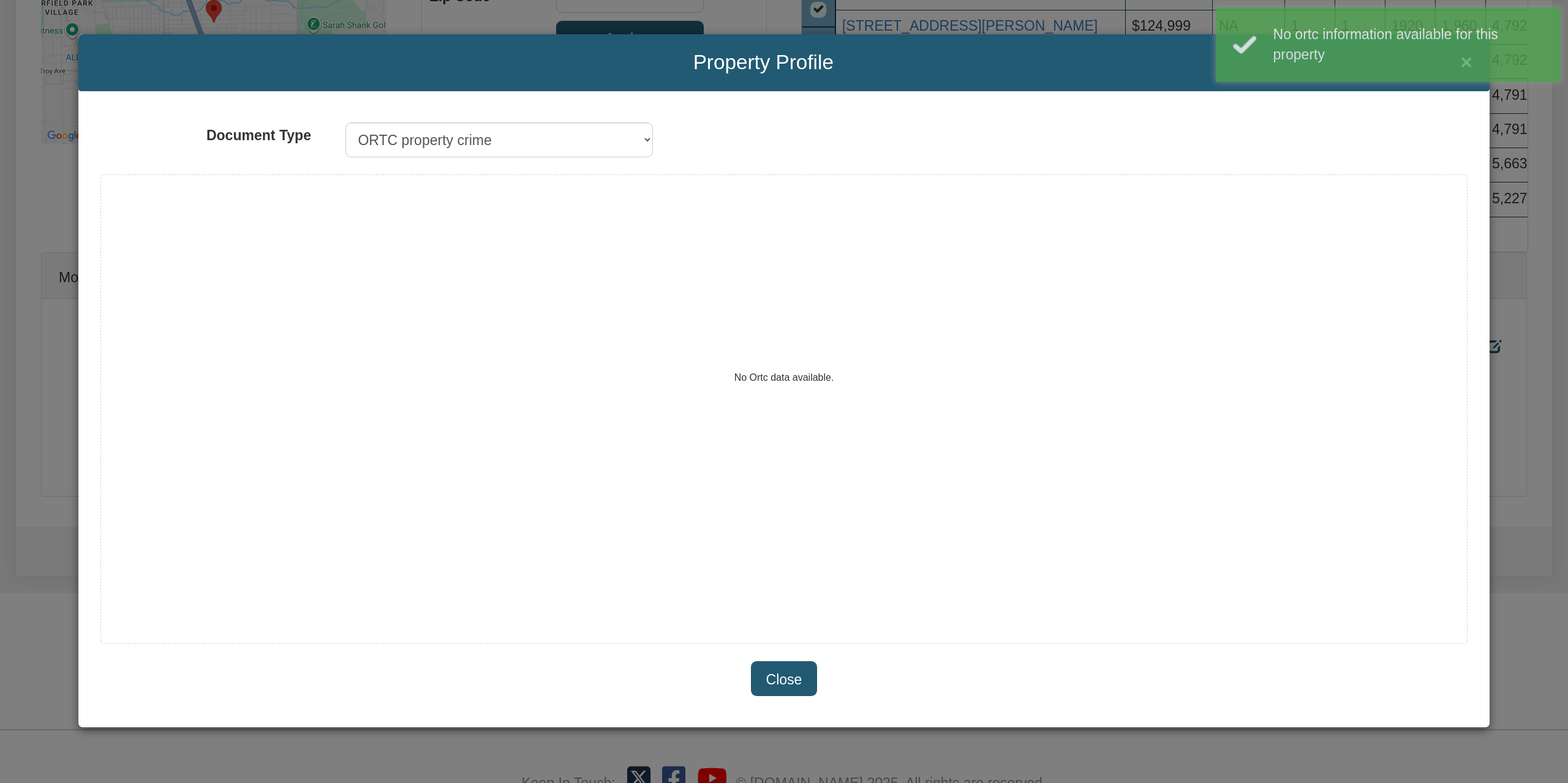
click at [775, 683] on input "Close" at bounding box center [784, 678] width 67 height 35
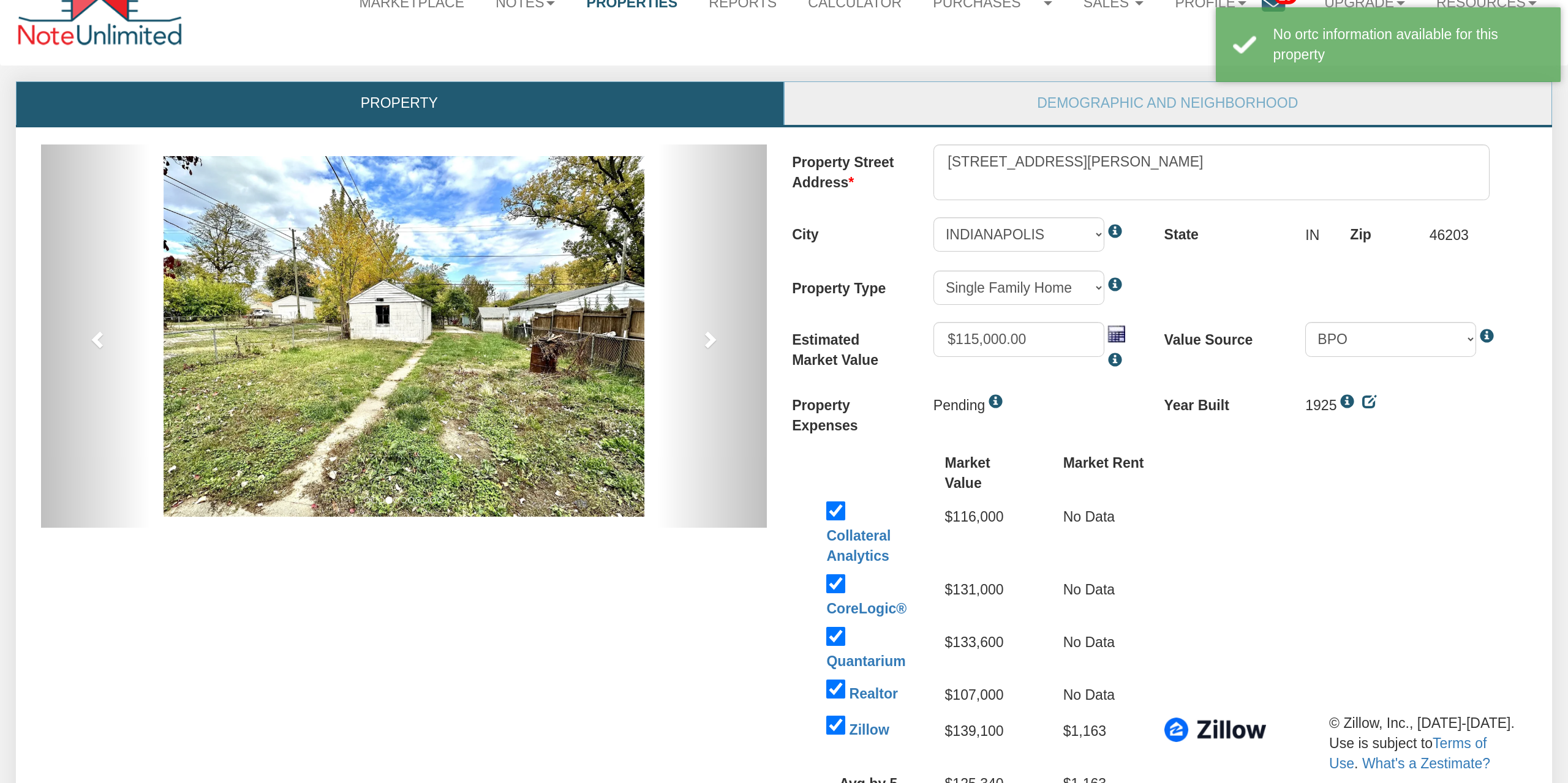
scroll to position [0, 0]
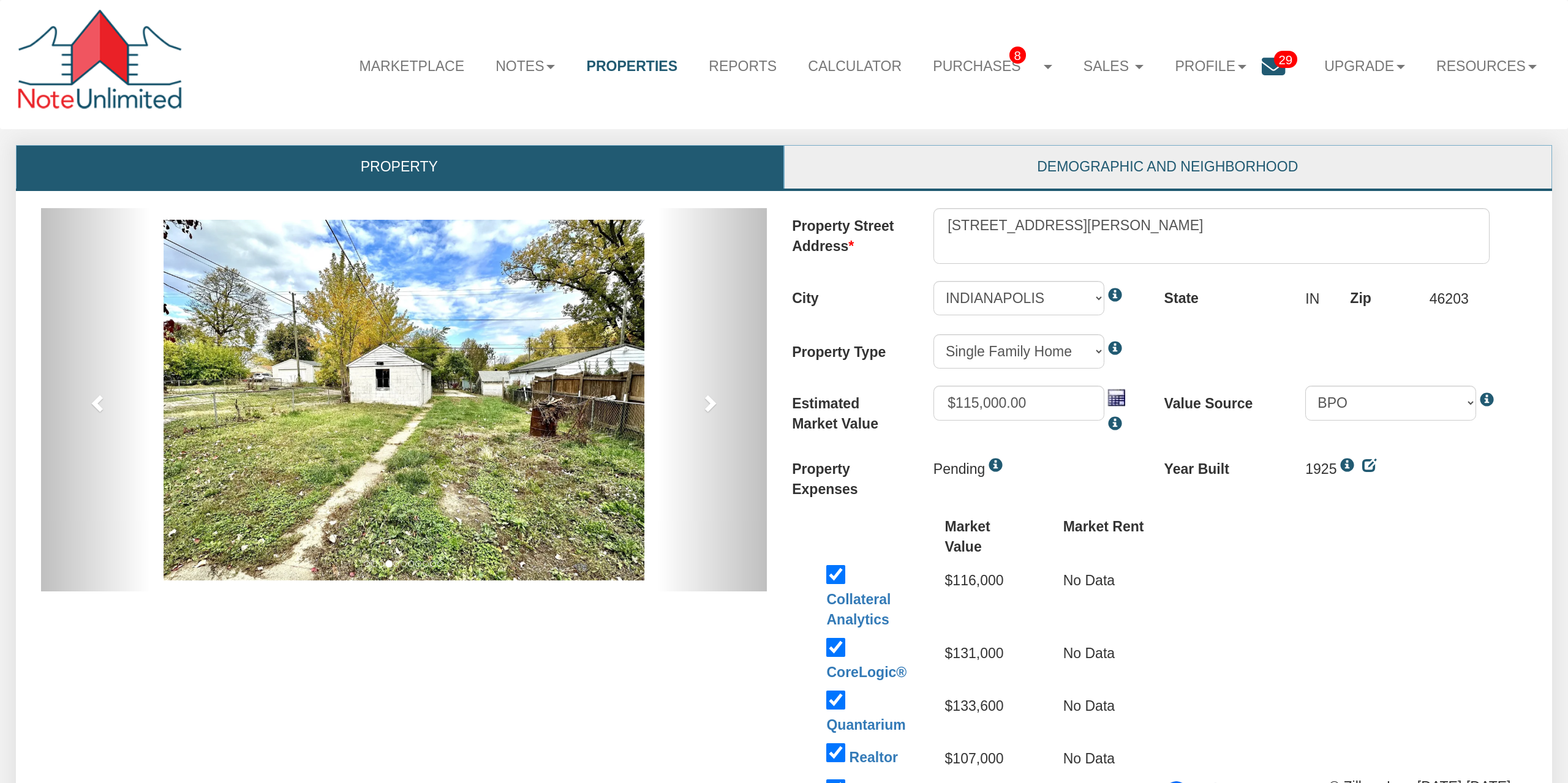
click at [940, 172] on link "Demographic and Neighborhood" at bounding box center [1167, 167] width 765 height 43
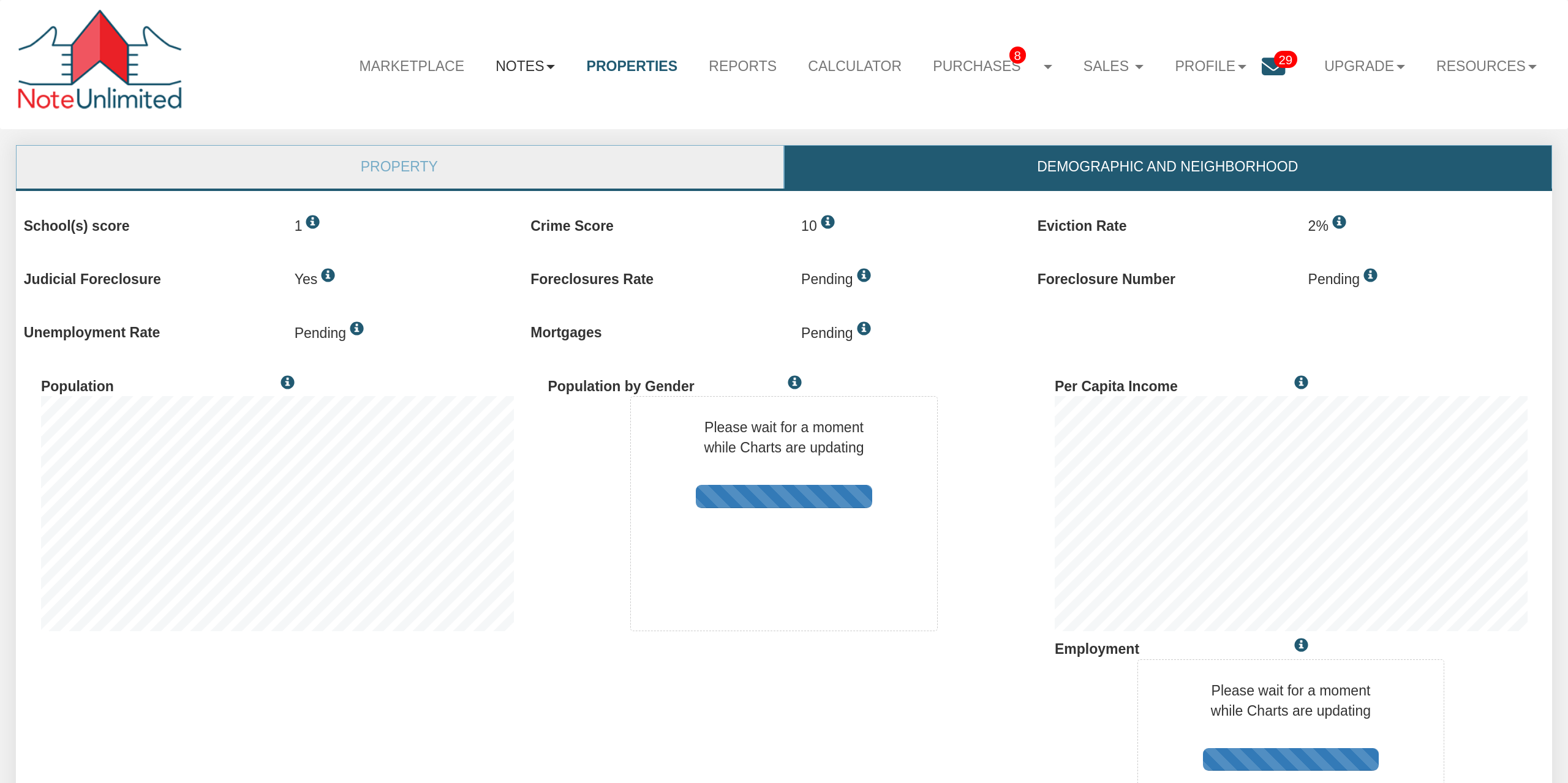
click at [512, 57] on link "Notes" at bounding box center [525, 66] width 90 height 43
click at [453, 130] on link "Transactions" at bounding box center [479, 135] width 183 height 27
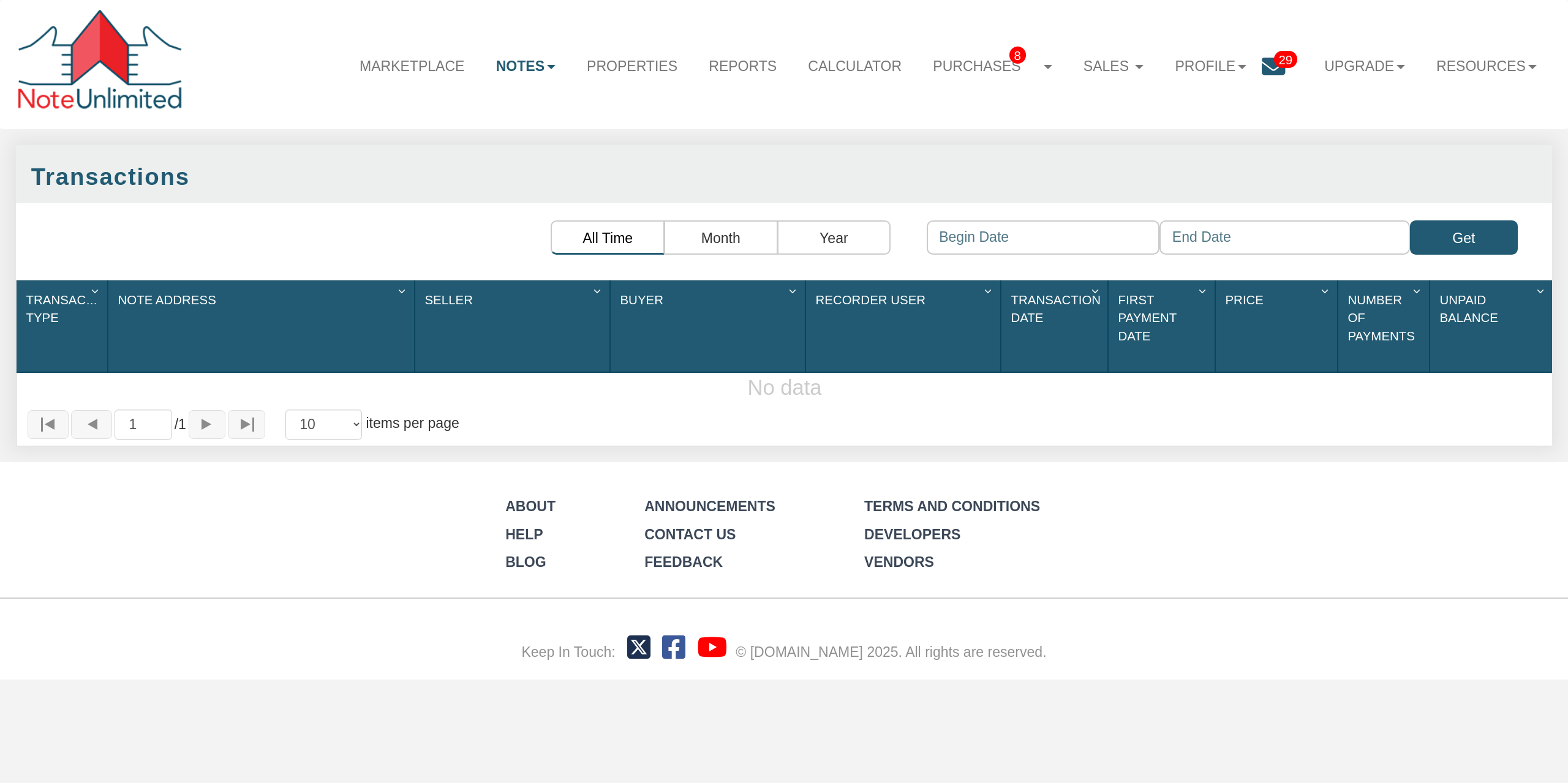
click at [513, 72] on link "Notes" at bounding box center [525, 66] width 90 height 43
click at [496, 110] on link "Dashboard" at bounding box center [480, 107] width 183 height 27
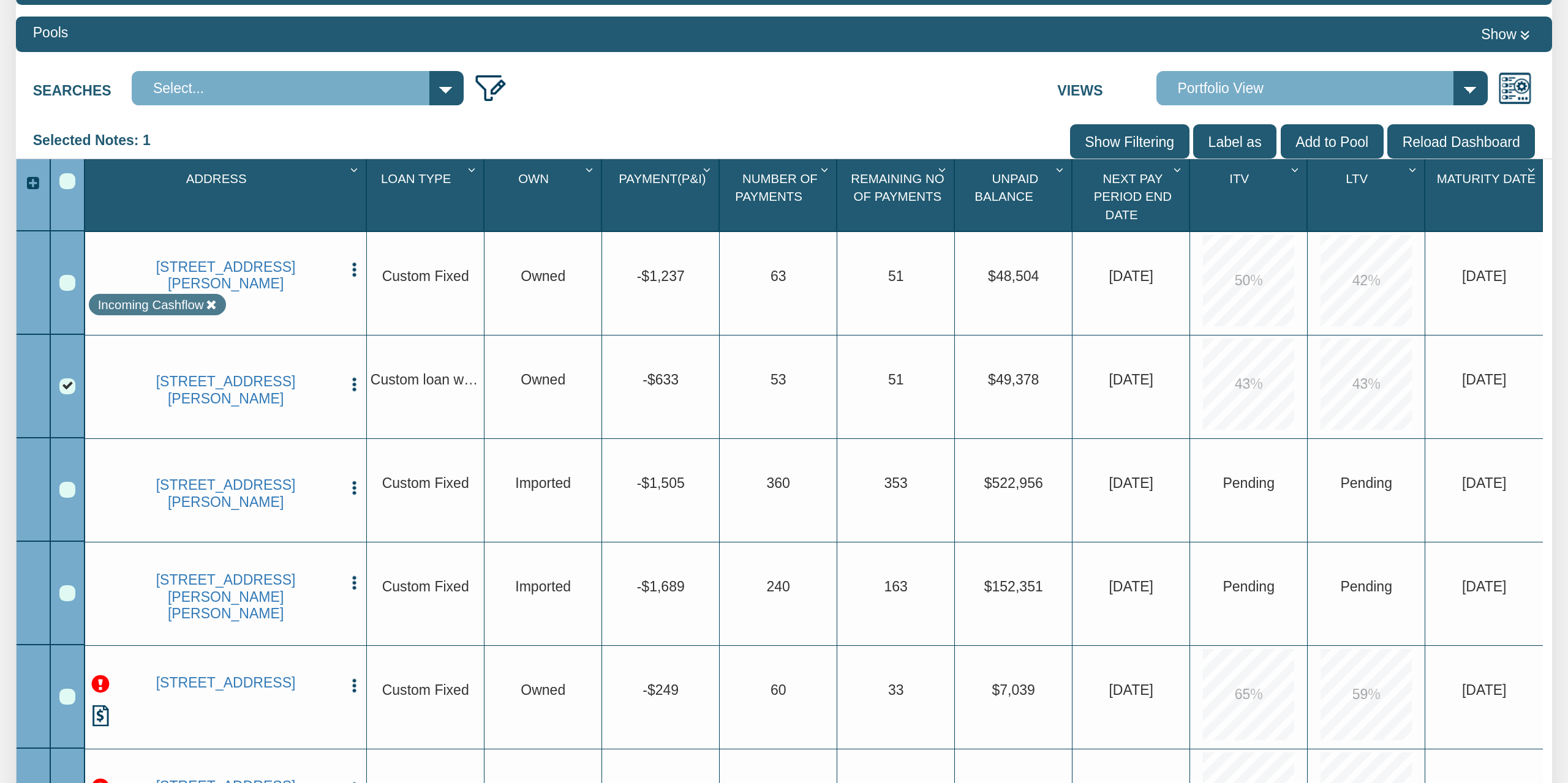
click at [67, 381] on div "Row 2, Row Selection Checkbox" at bounding box center [67, 387] width 16 height 16
click at [179, 382] on link "[STREET_ADDRESS][PERSON_NAME]" at bounding box center [226, 390] width 229 height 34
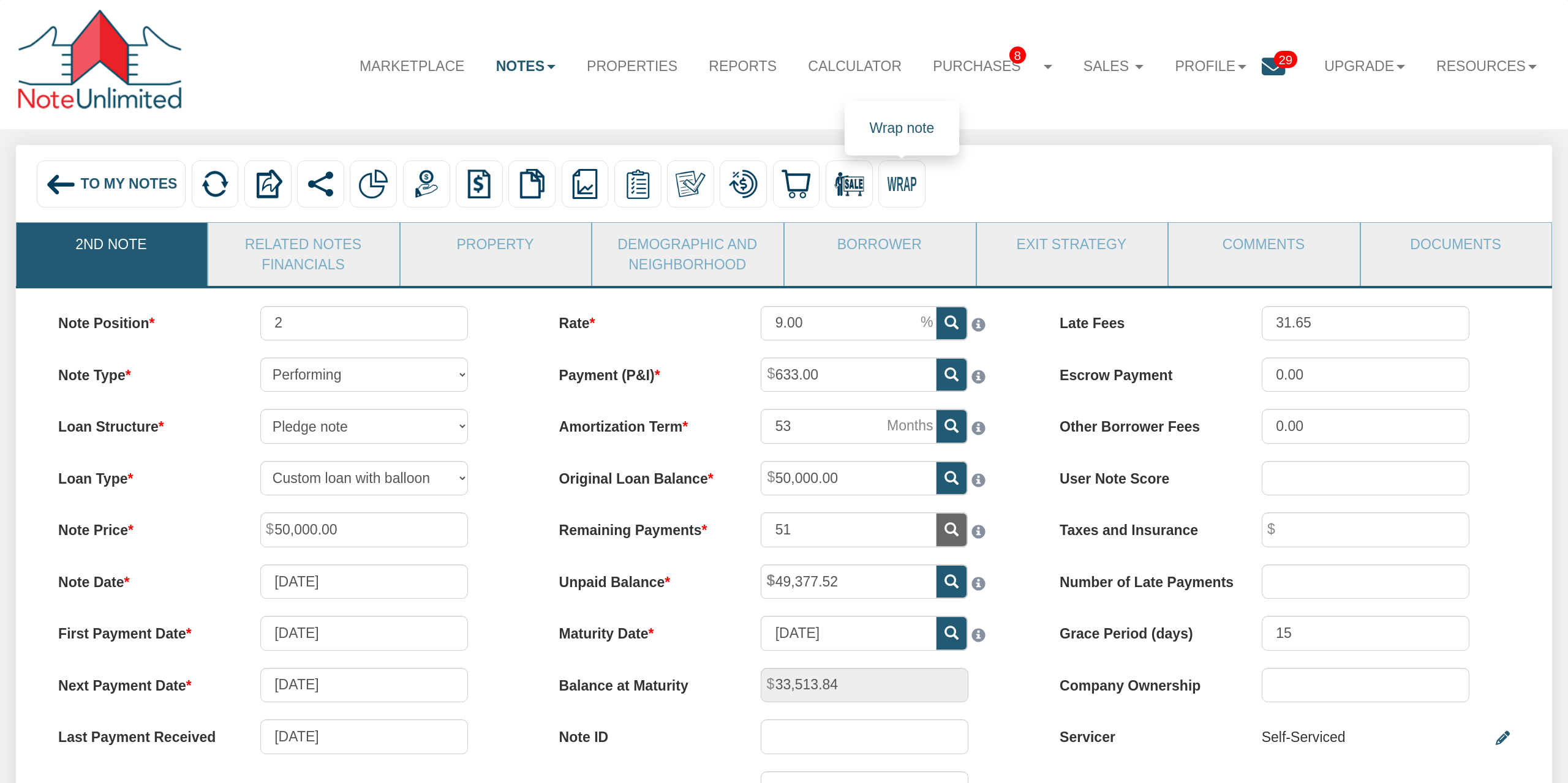
click at [913, 177] on img at bounding box center [902, 184] width 30 height 30
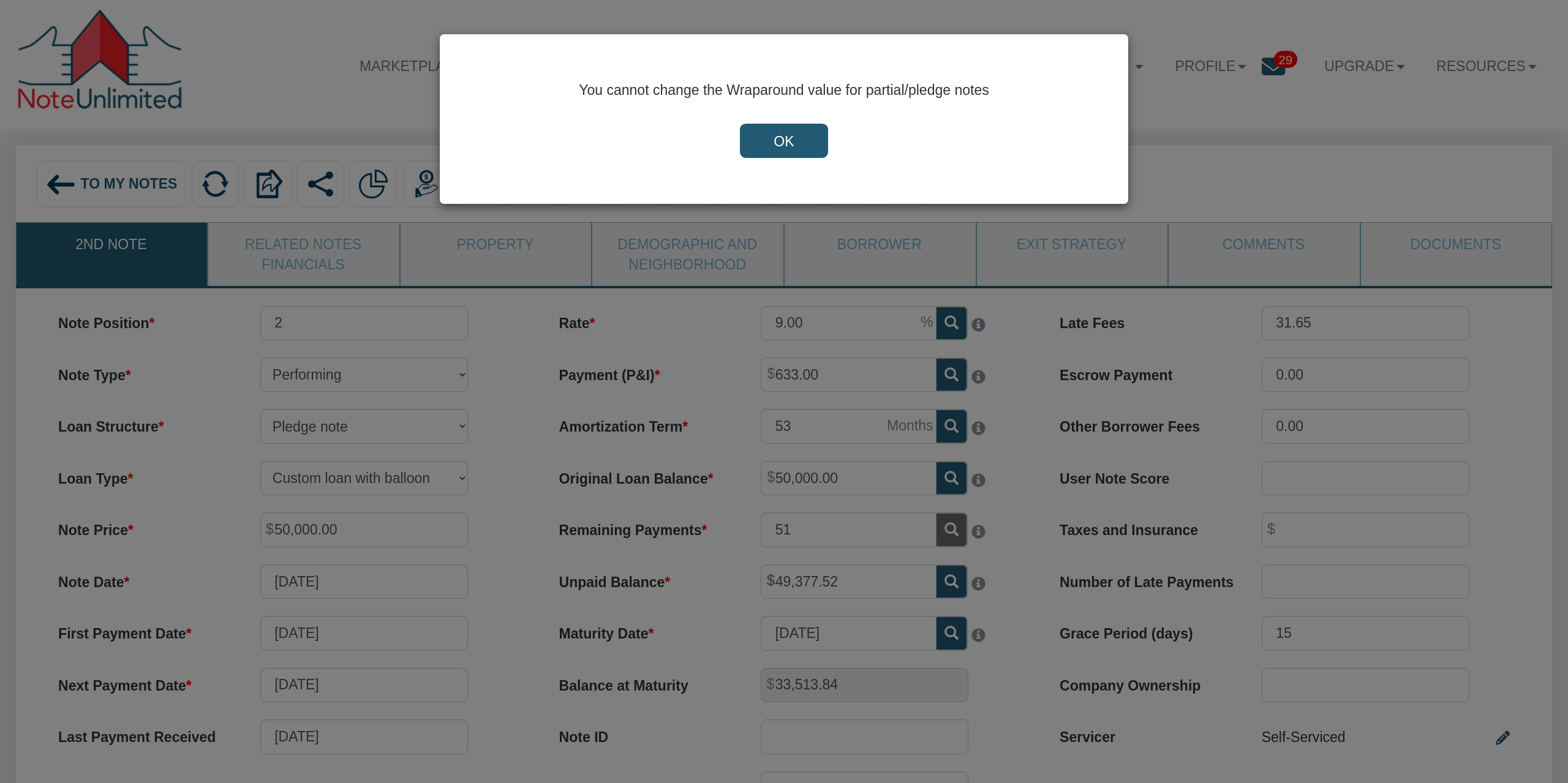
click at [783, 150] on input "OK" at bounding box center [783, 141] width 88 height 35
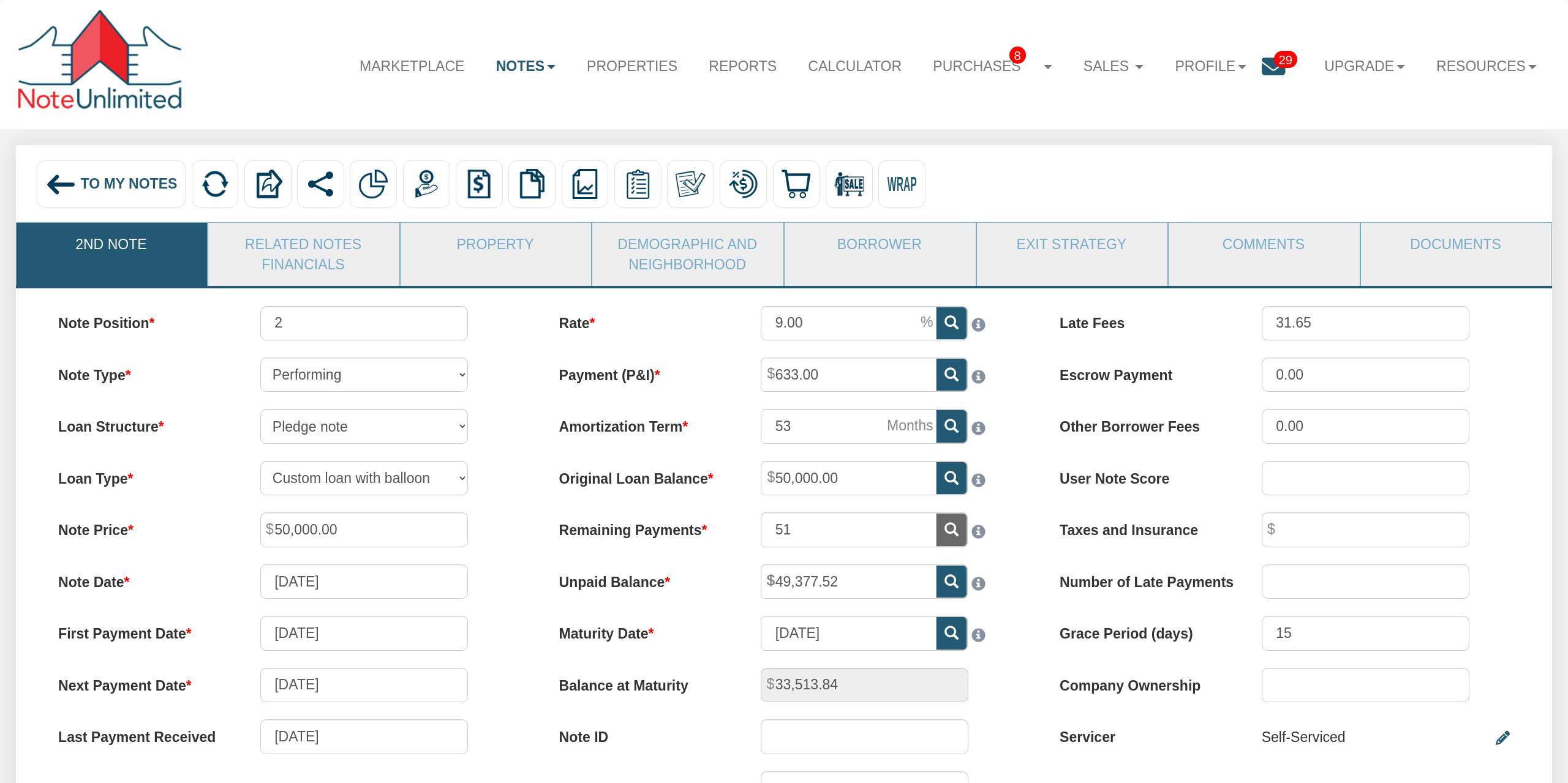
scroll to position [254, 0]
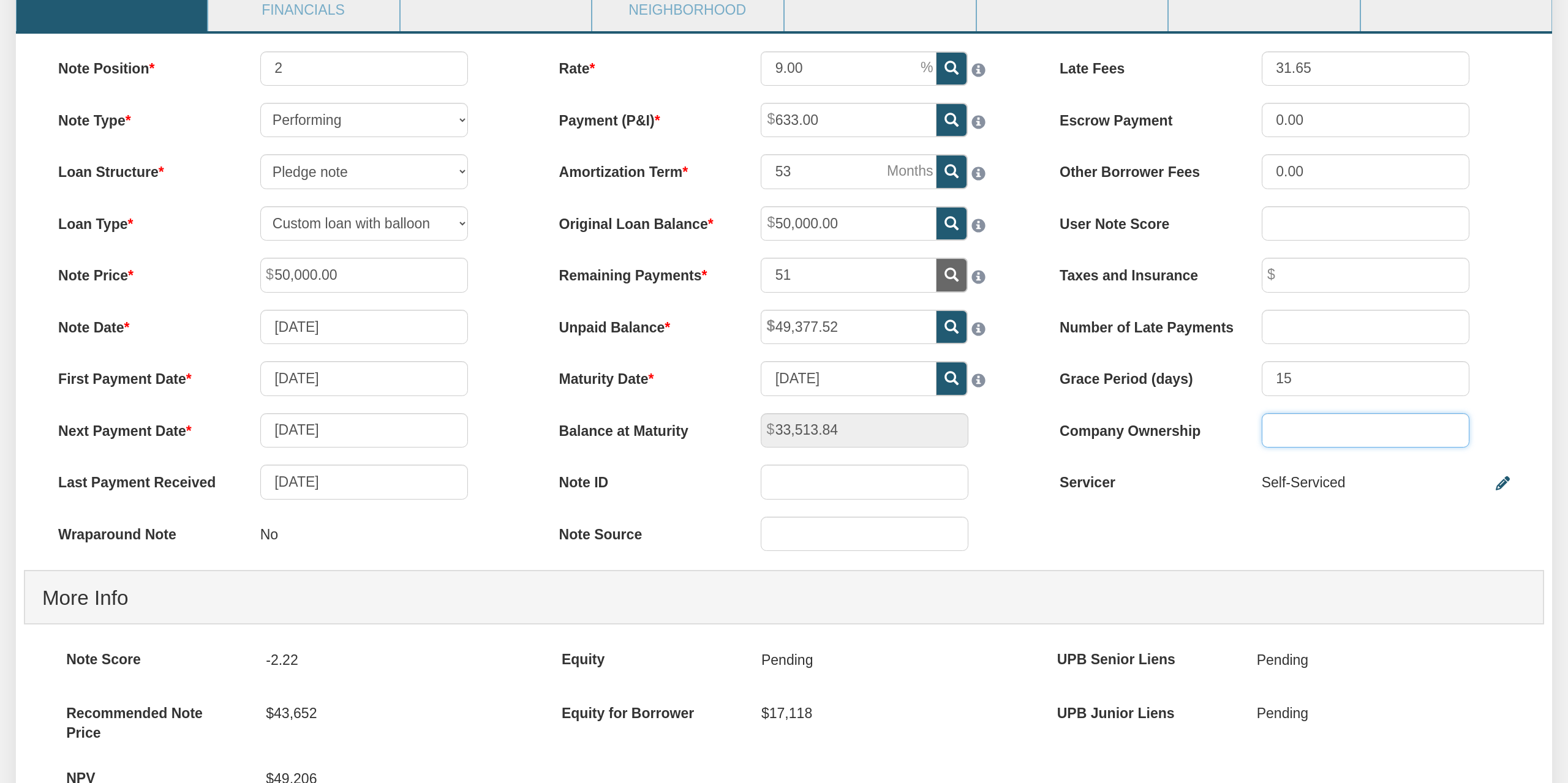
click at [1286, 429] on input "Company Ownership" at bounding box center [1366, 430] width 208 height 35
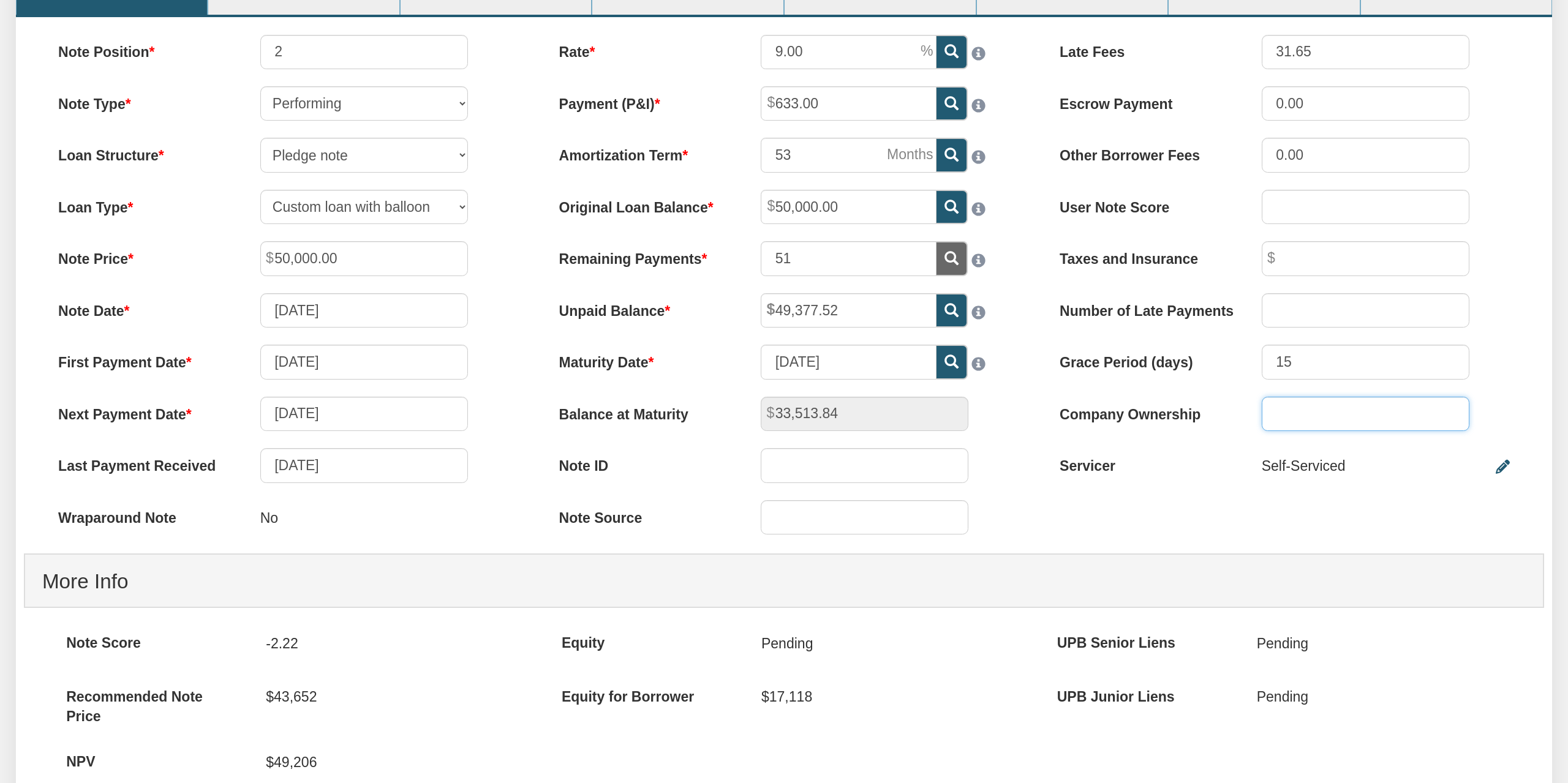
scroll to position [0, 0]
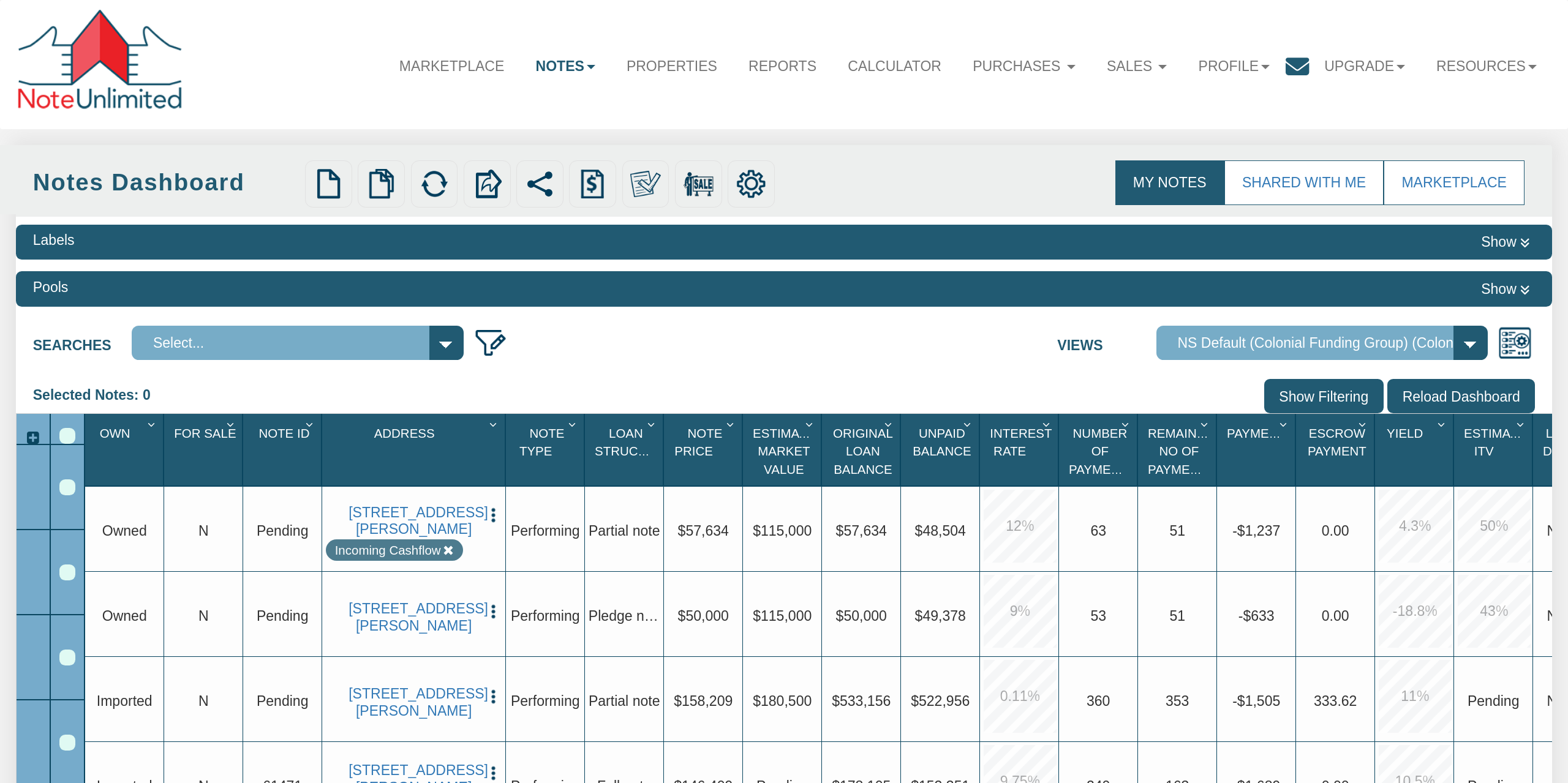
select select "316"
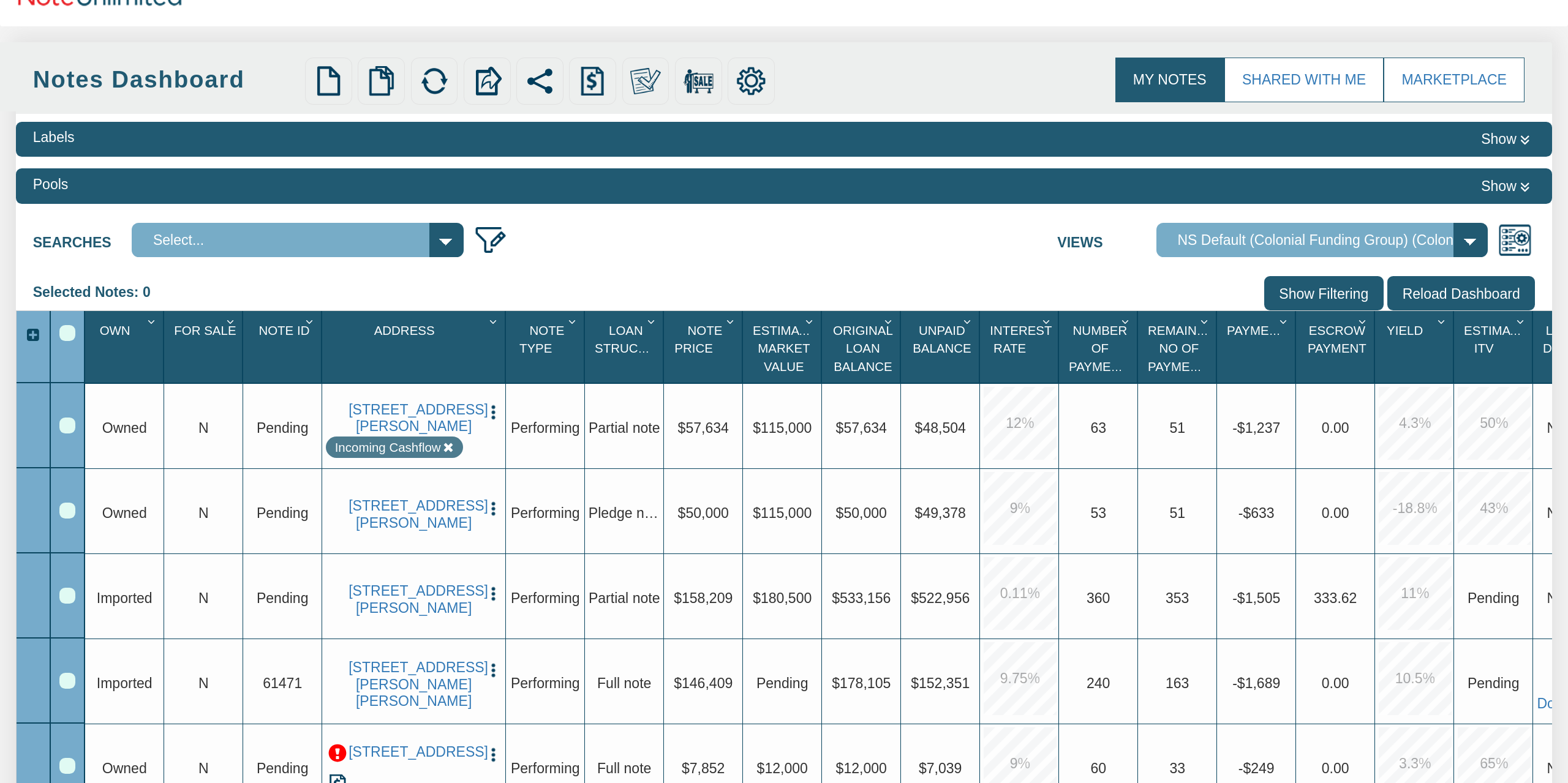
scroll to position [128, 0]
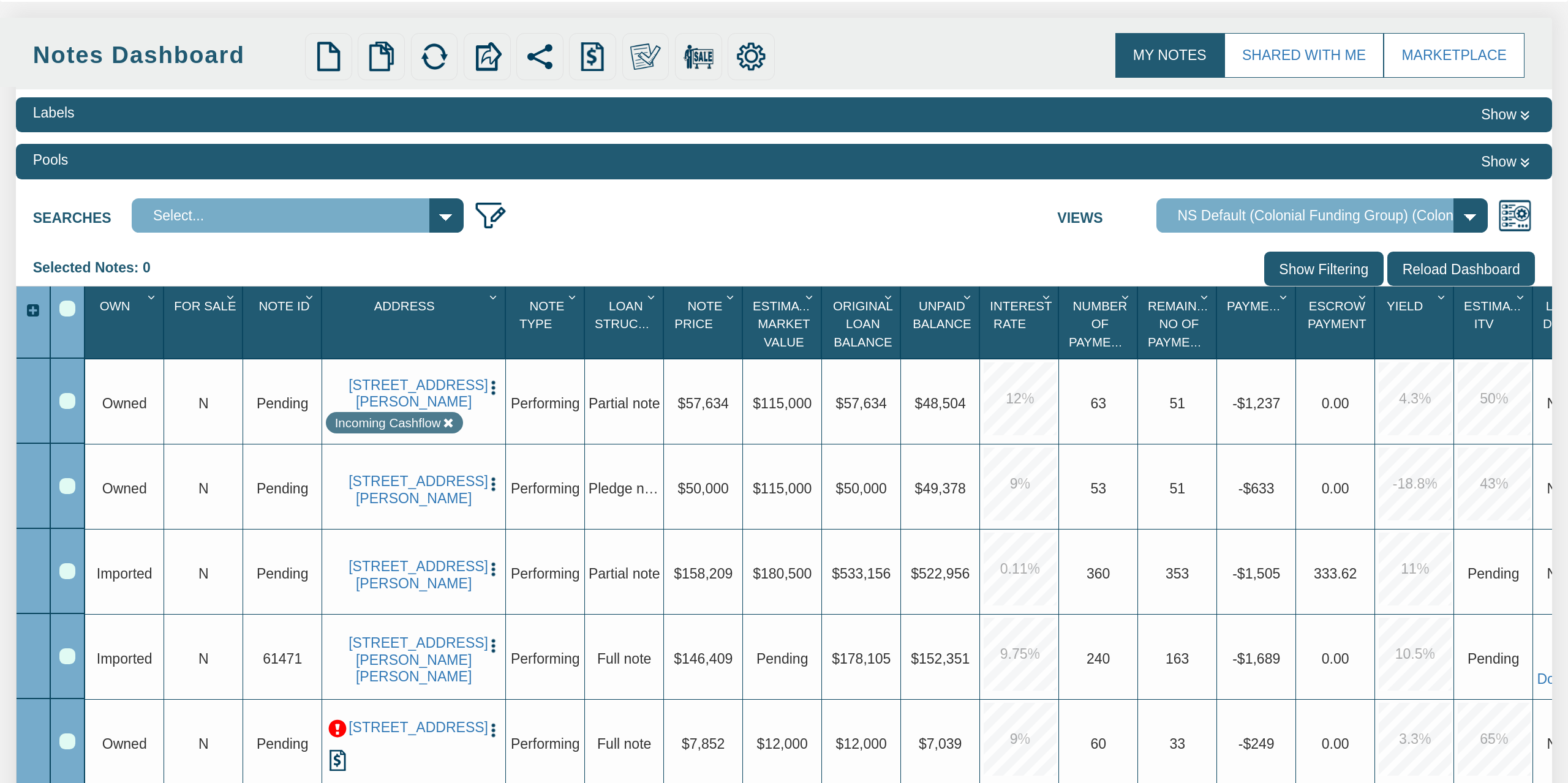
click at [494, 476] on img "button" at bounding box center [492, 484] width 17 height 17
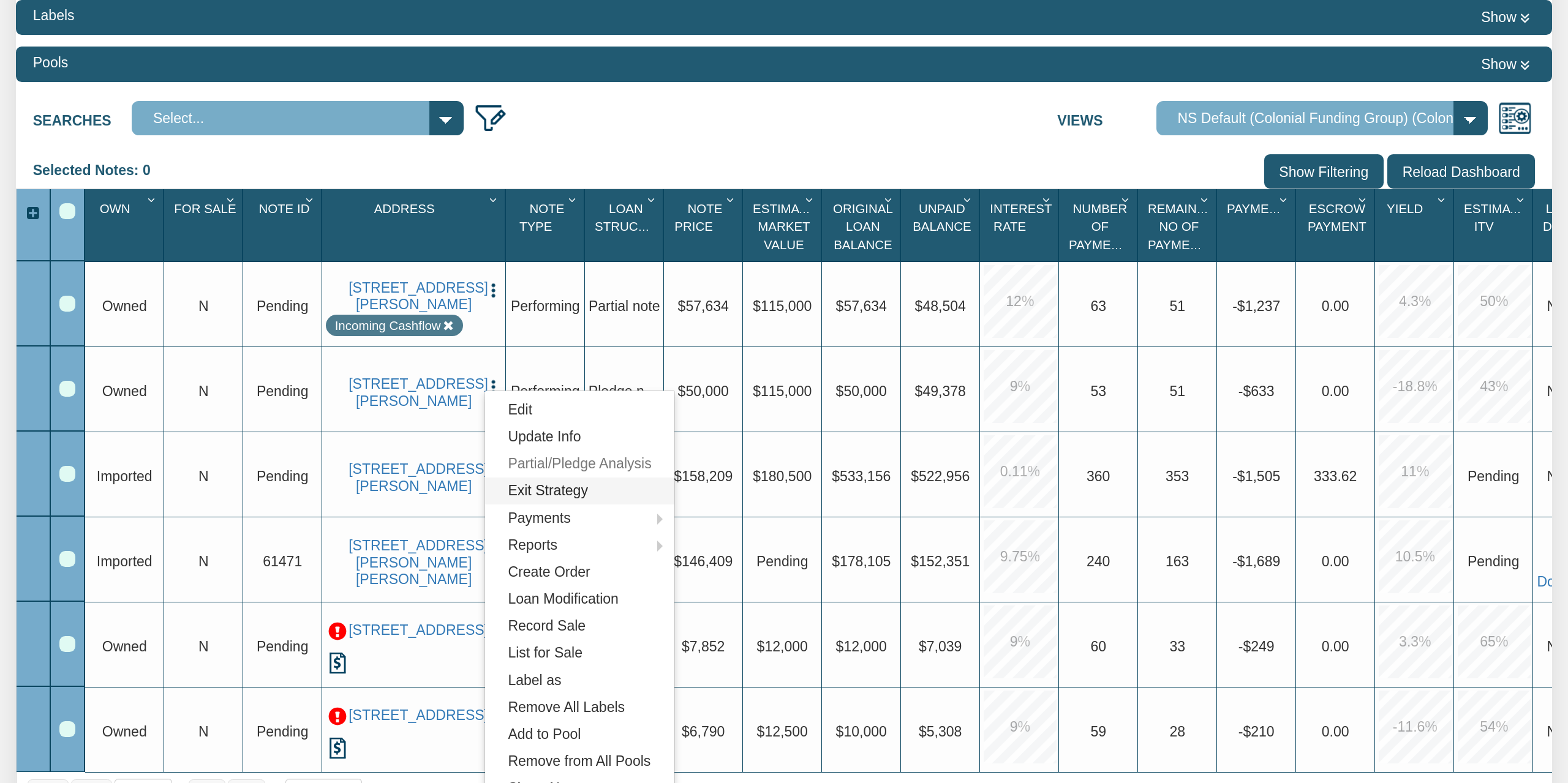
scroll to position [382, 0]
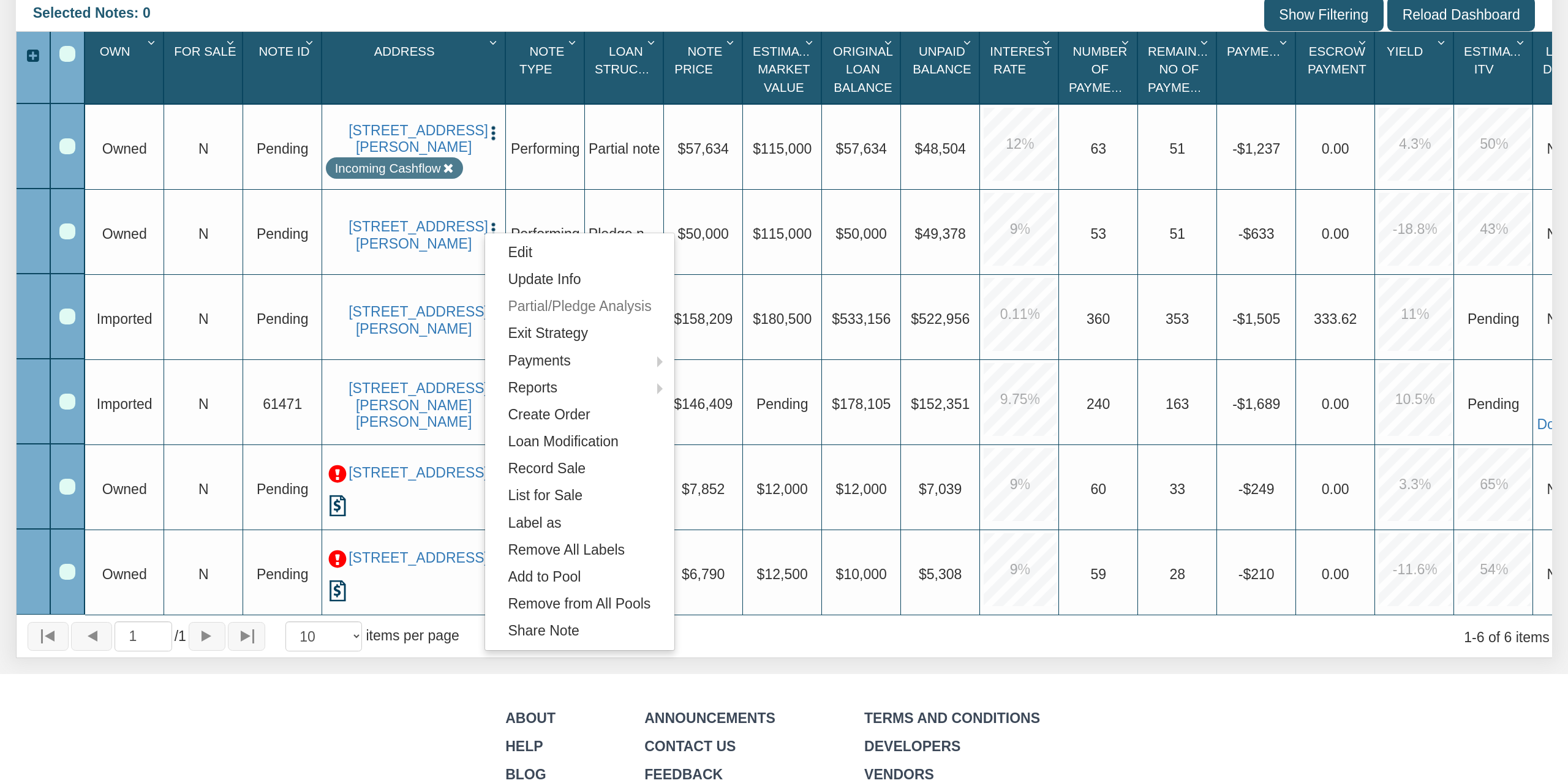
click at [799, 701] on div "About Help Blog Announcements Contact Us Feedback Terms and Conditions Develope…" at bounding box center [783, 741] width 627 height 136
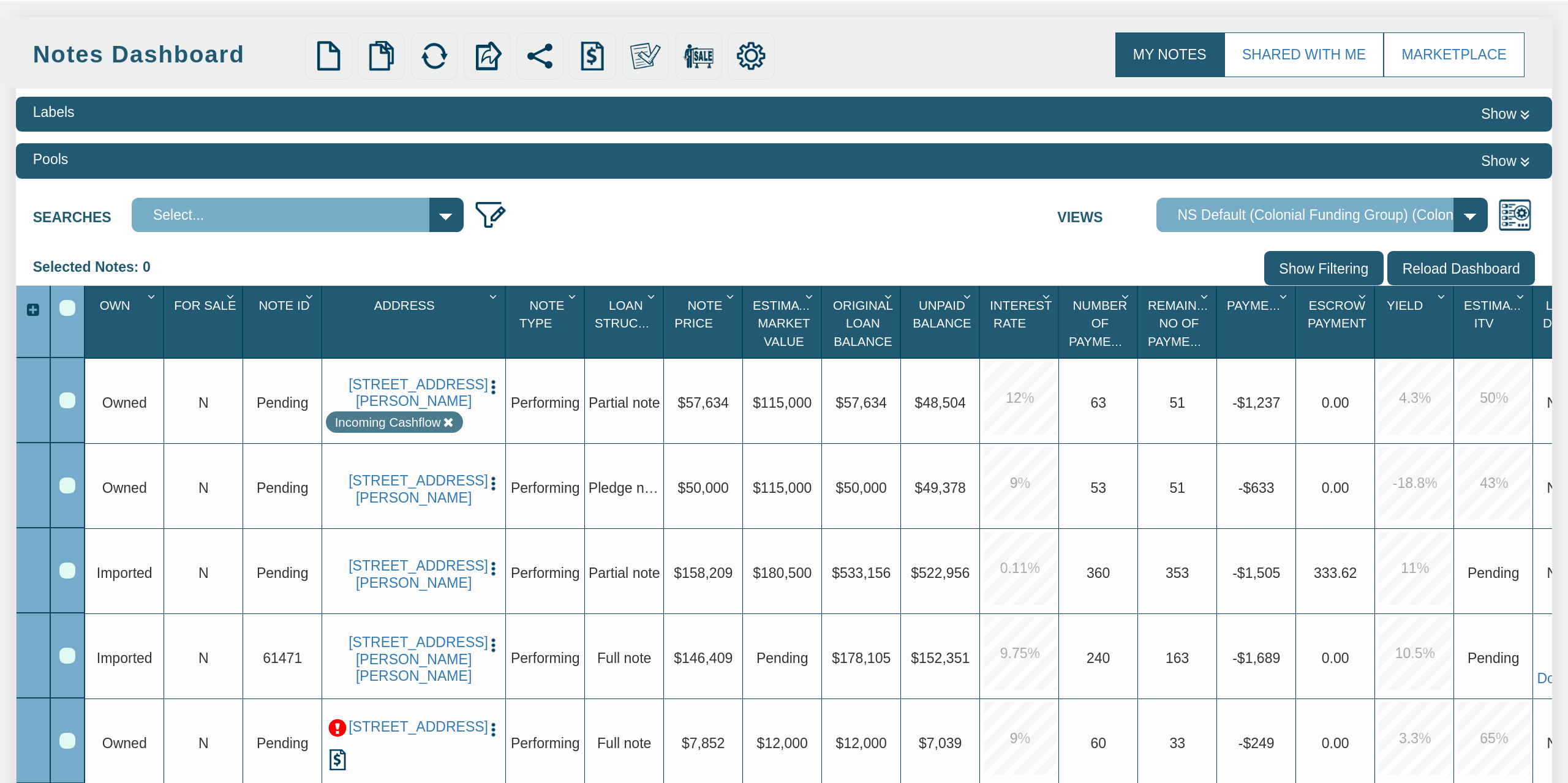
scroll to position [128, 0]
click at [66, 307] on div "Select All" at bounding box center [67, 309] width 16 height 16
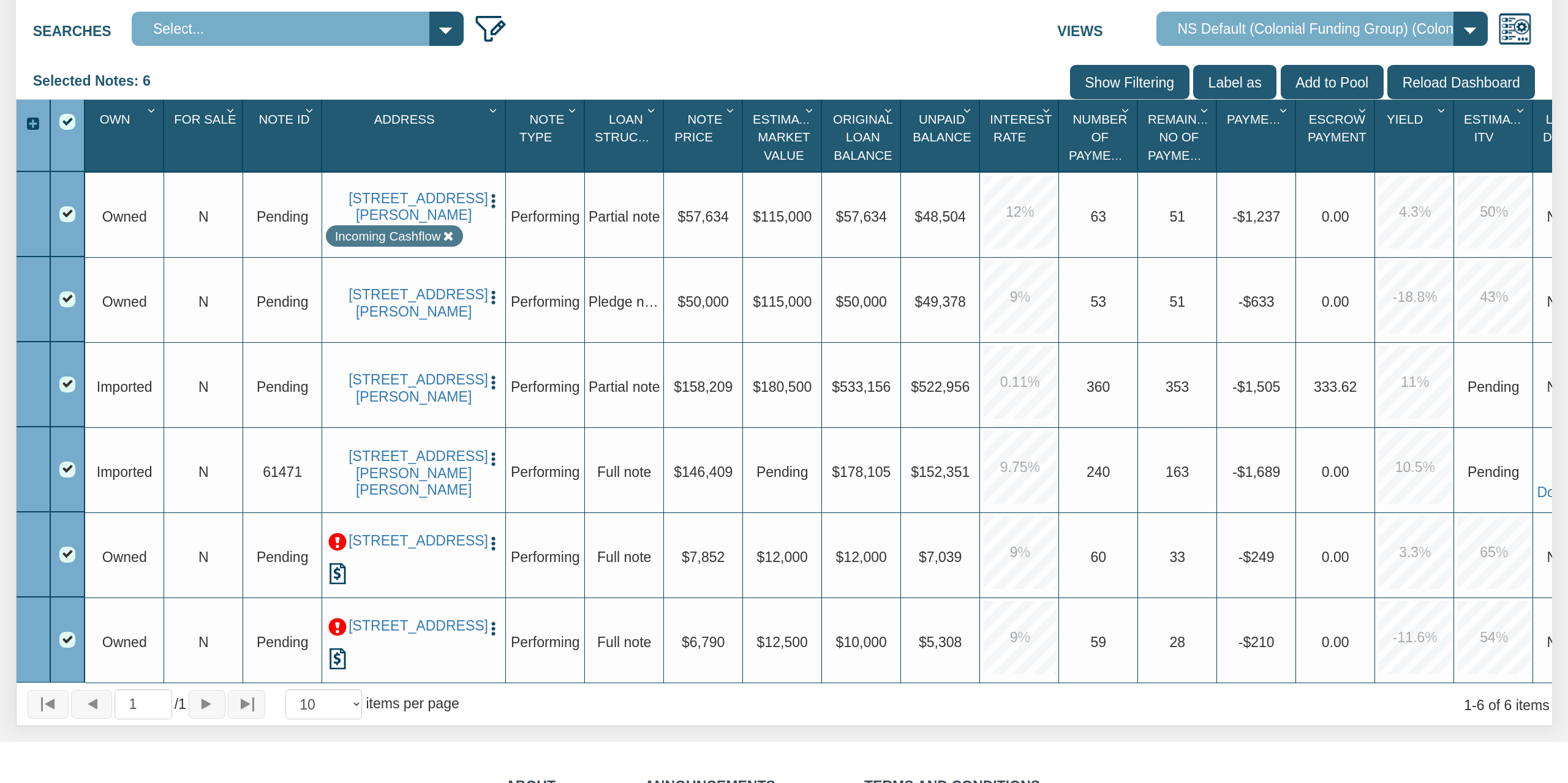
scroll to position [318, 0]
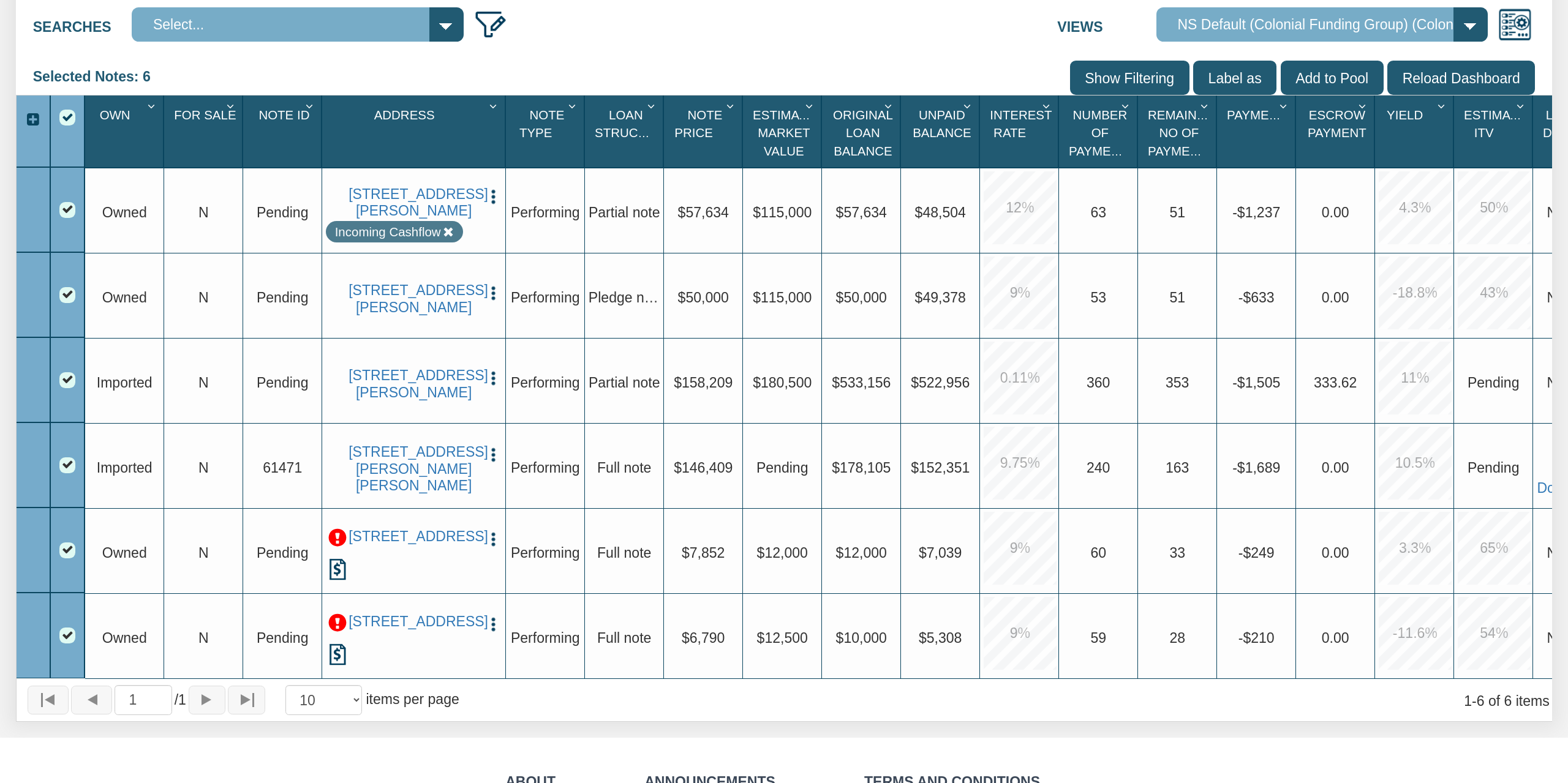
click at [67, 294] on div "Row 2, Row Selection Checkbox" at bounding box center [67, 295] width 16 height 16
click at [67, 551] on div "Row 5, Row Selection Checkbox" at bounding box center [67, 551] width 16 height 16
click at [66, 637] on div "Row 6, Row Selection Checkbox" at bounding box center [67, 636] width 16 height 16
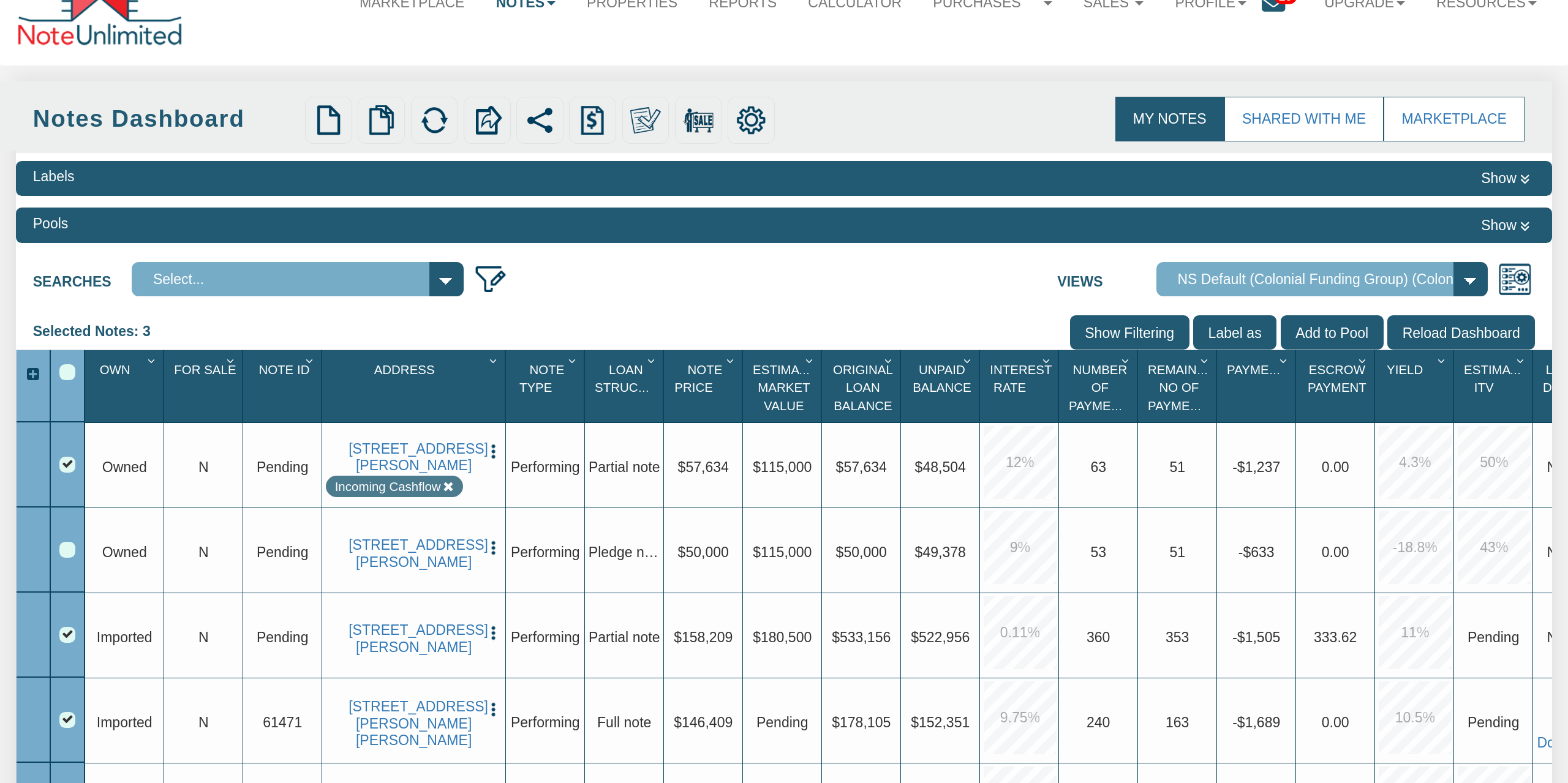
scroll to position [0, 0]
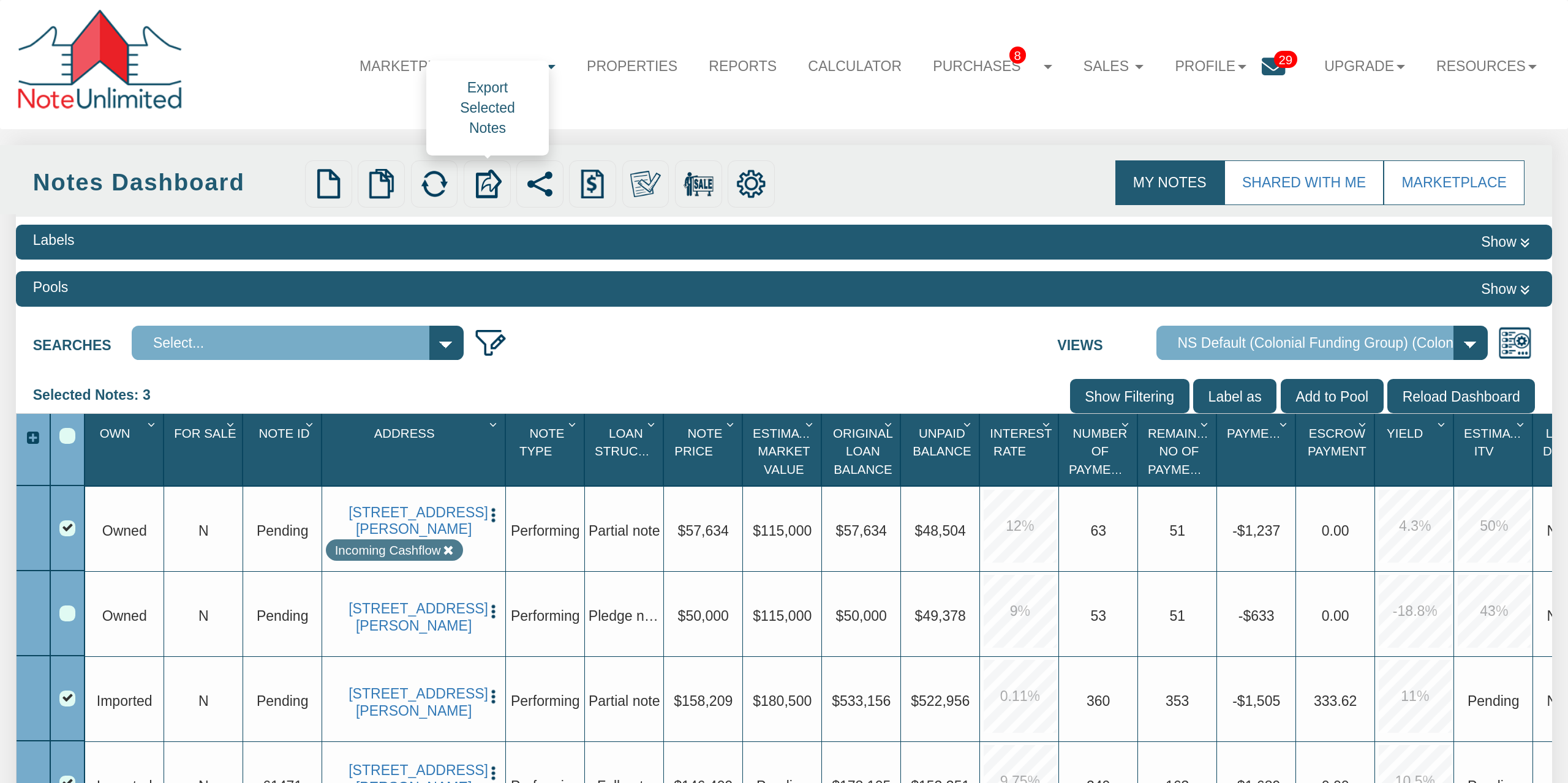
click at [492, 176] on img at bounding box center [488, 184] width 30 height 30
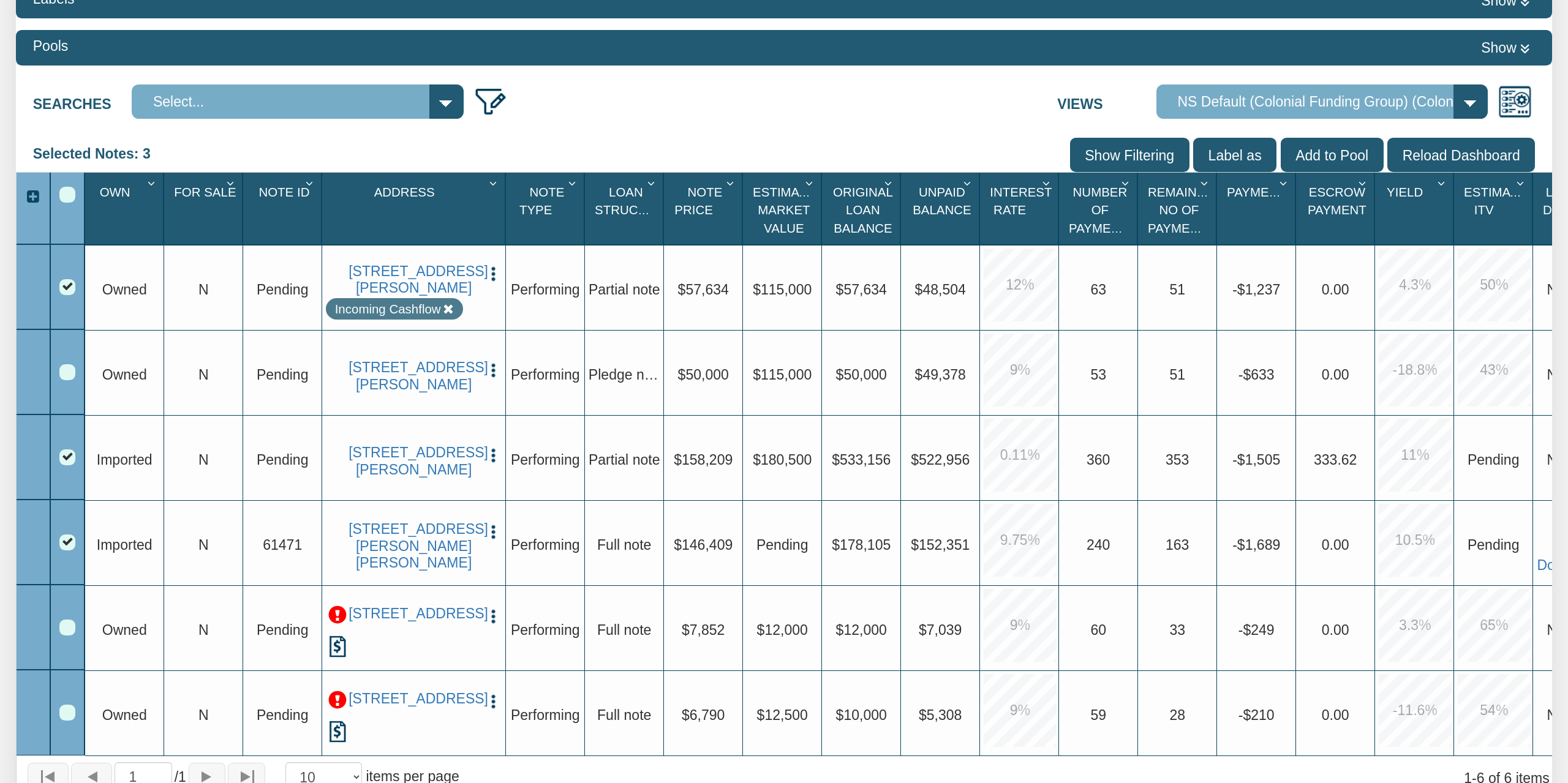
scroll to position [254, 0]
